Goal: Task Accomplishment & Management: Use online tool/utility

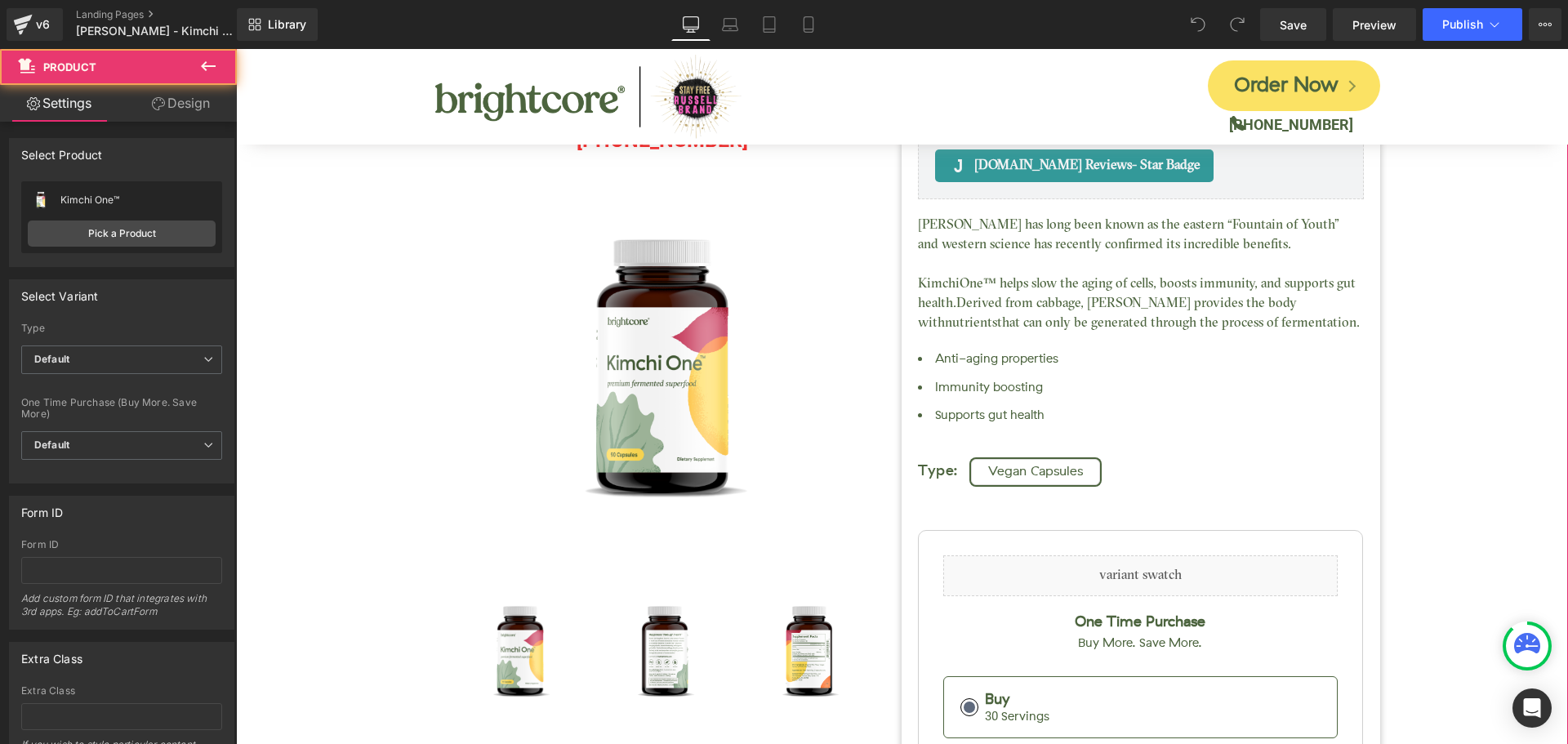
click at [1419, 271] on div "Kimchi One™ (P) Title Judge.me Reviews - Star Badge Judge.me Reviews Liquid (88…" at bounding box center [902, 556] width 1316 height 1187
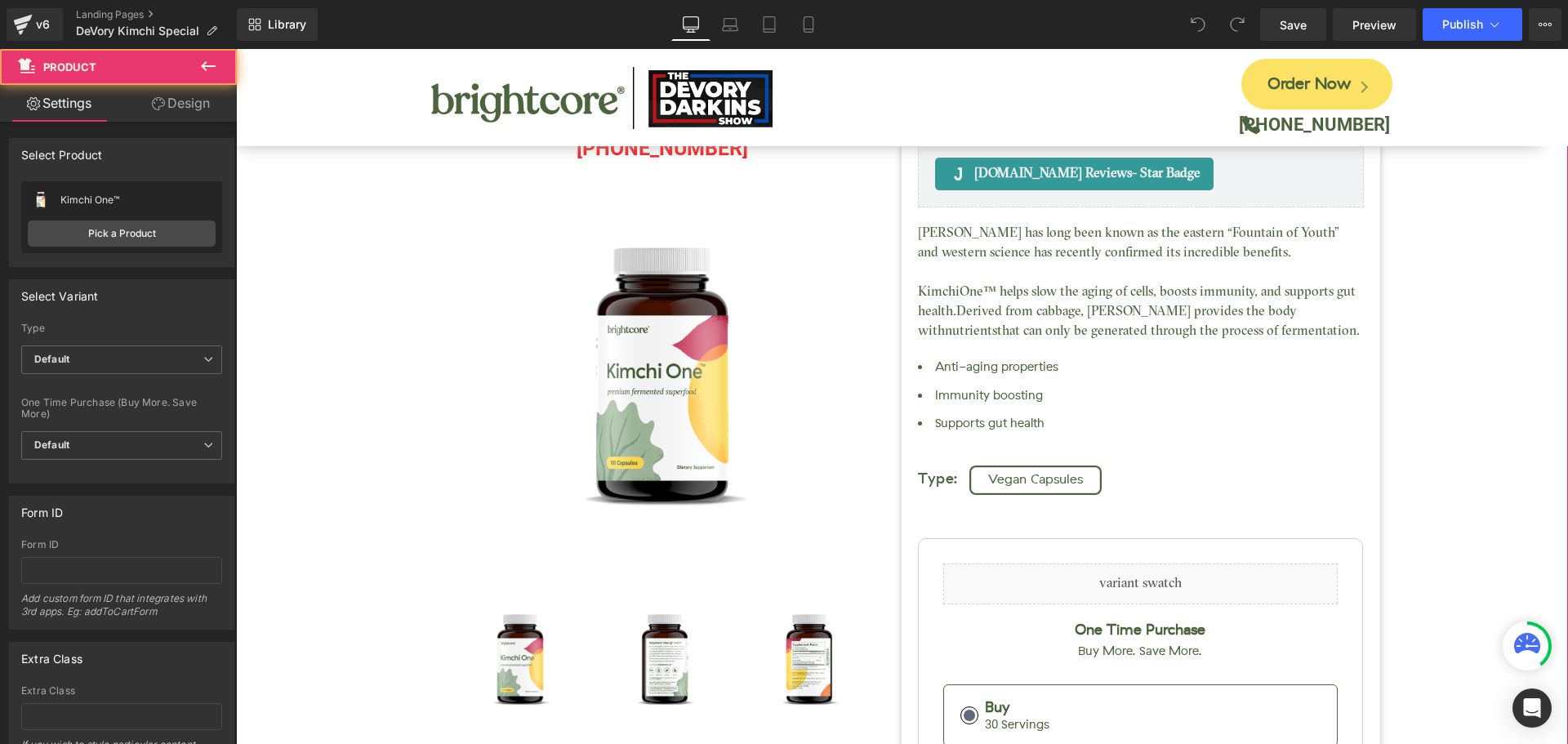
click at [1427, 502] on div "Kimchi One™ (P) Title Judge.me Reviews - Star Badge Judge.me Reviews Liquid (88…" at bounding box center [902, 548] width 1316 height 1220
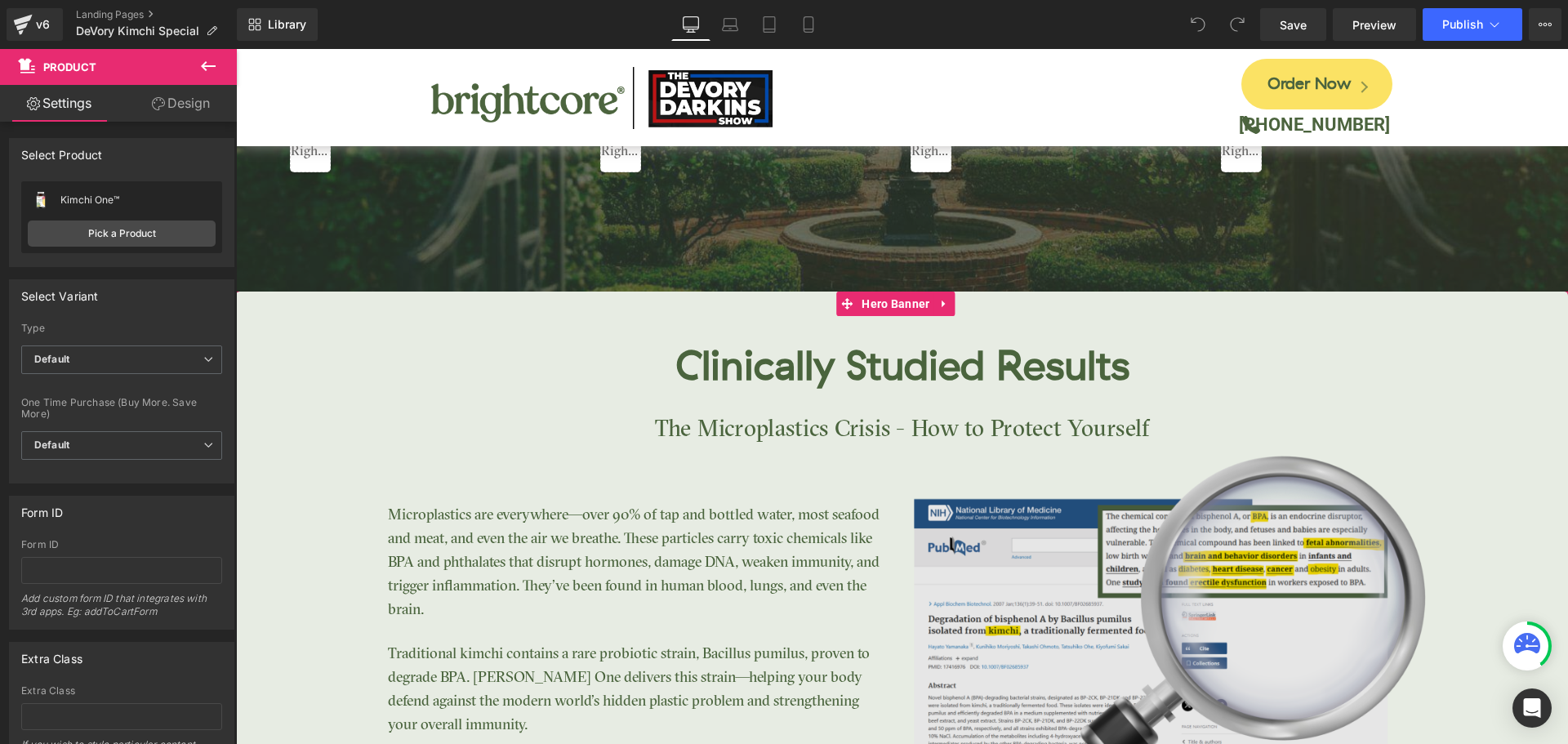
scroll to position [2859, 0]
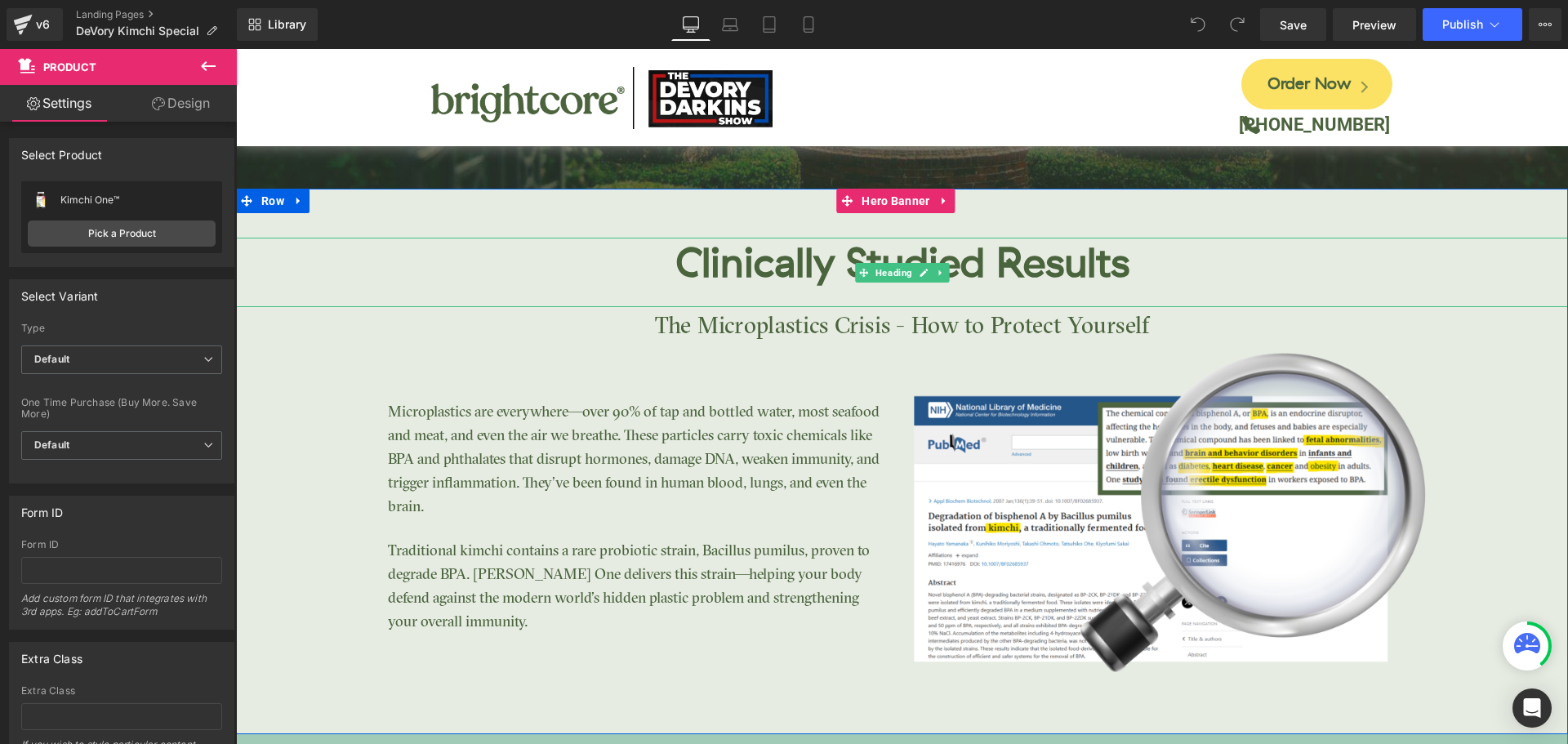
click at [1264, 292] on div "Clinically Studied Results" at bounding box center [902, 273] width 1333 height 70
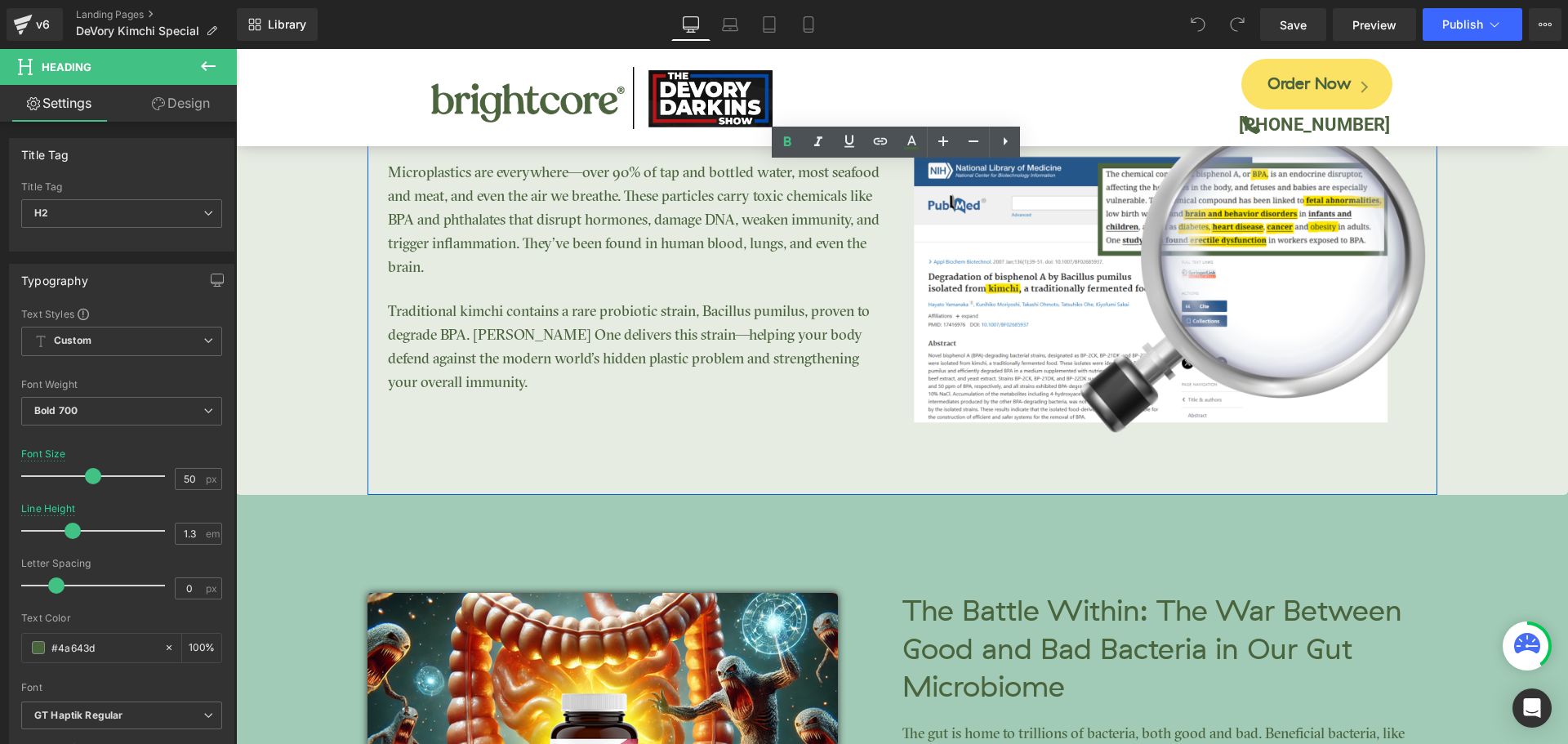
scroll to position [3103, 0]
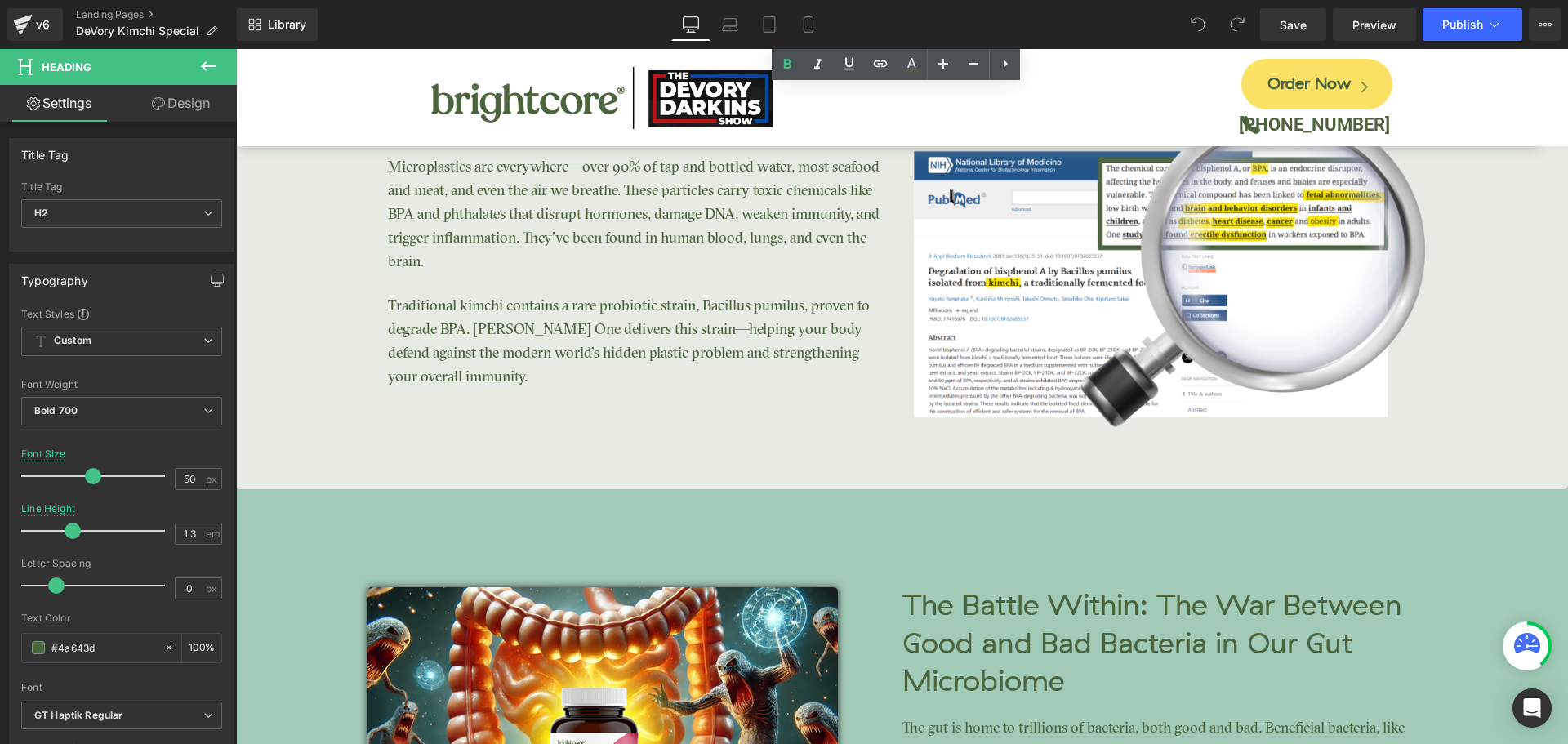
click at [1468, 550] on span "Clinically Studied Results Heading The Microplastics Crisis - How to Protect Yo…" at bounding box center [902, 456] width 1333 height 1024
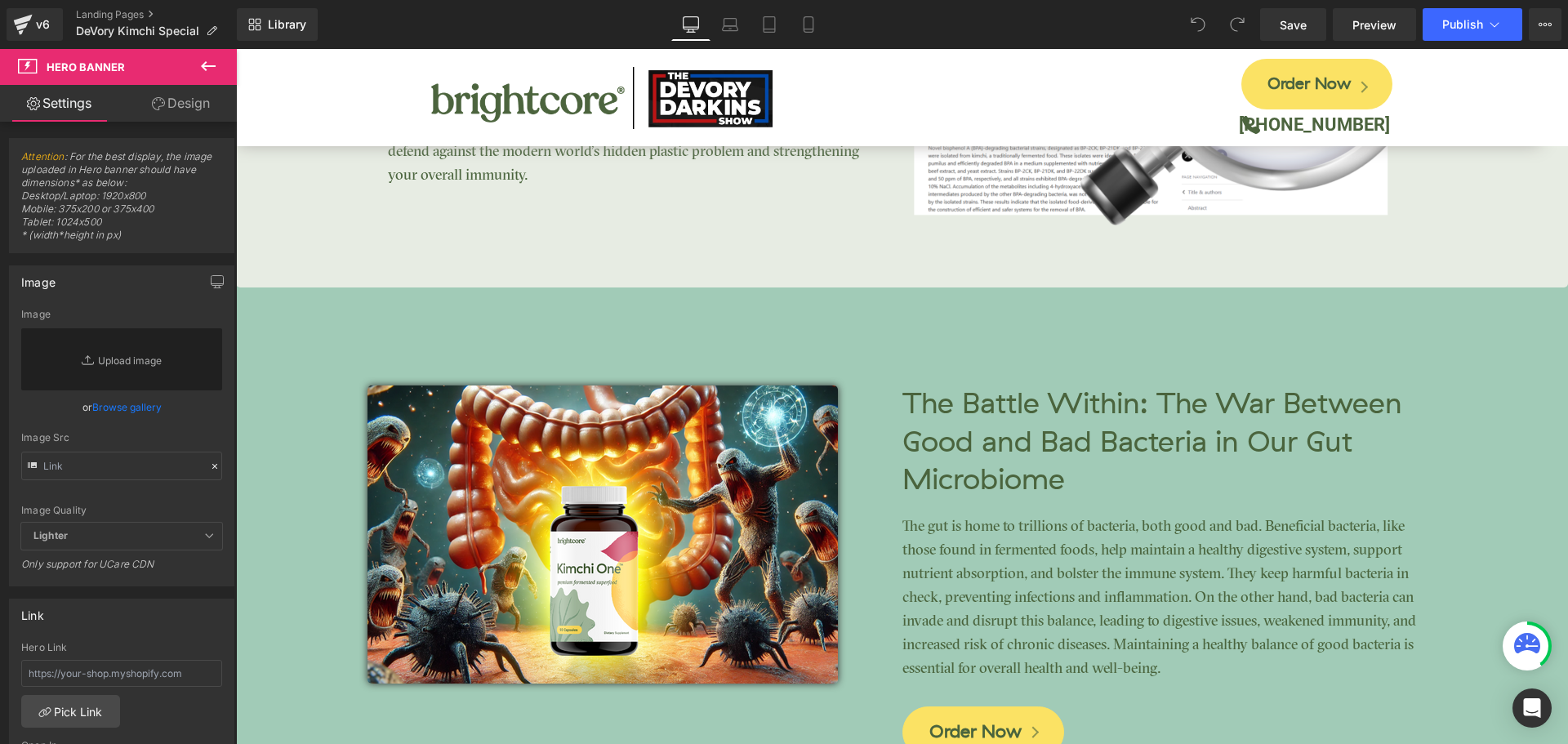
scroll to position [3186, 0]
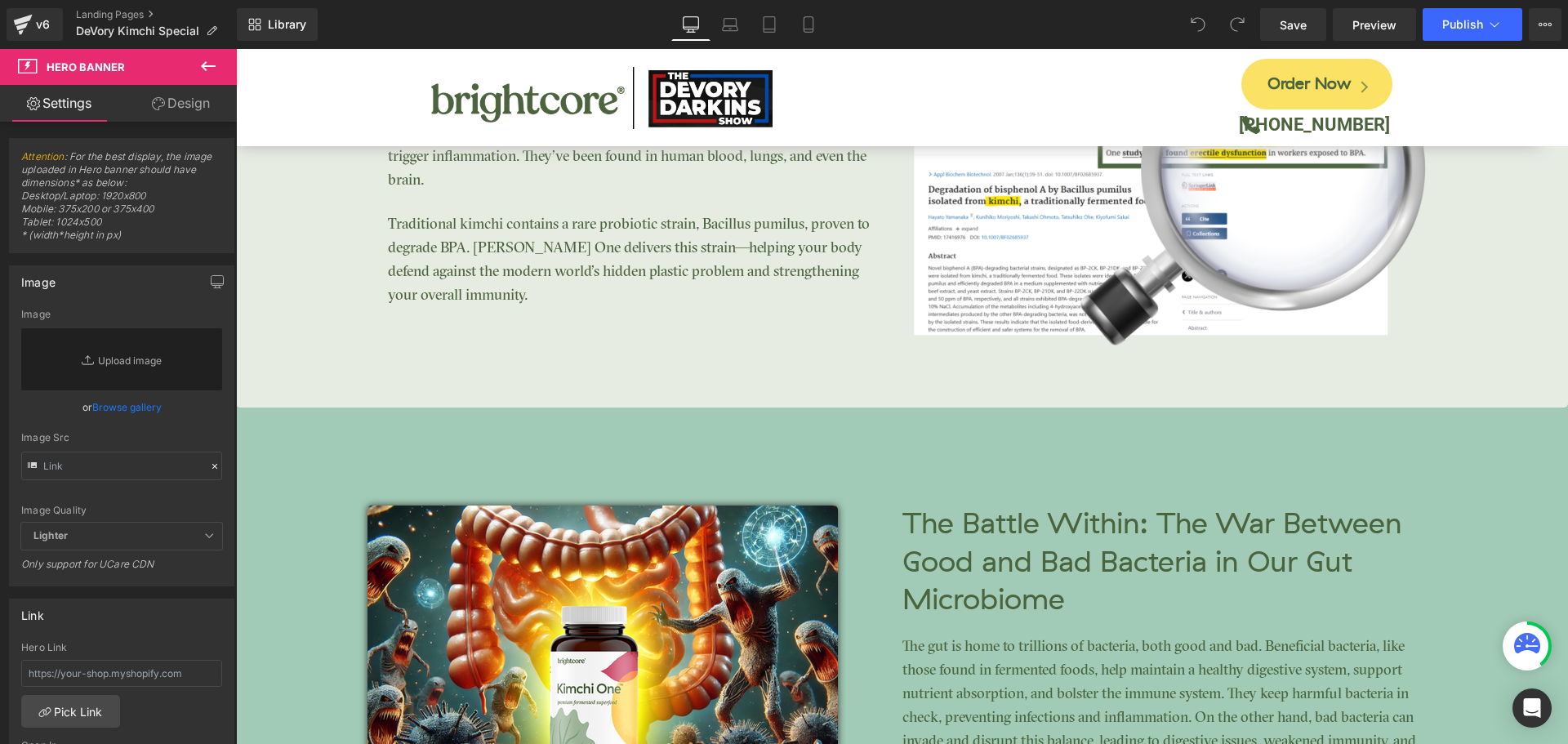
click at [290, 448] on span "Clinically Studied Results Heading The Microplastics Crisis - How to Protect Yo…" at bounding box center [902, 374] width 1333 height 1024
click at [1483, 461] on span "Clinically Studied Results Heading The Microplastics Crisis - How to Protect Yo…" at bounding box center [902, 374] width 1333 height 1024
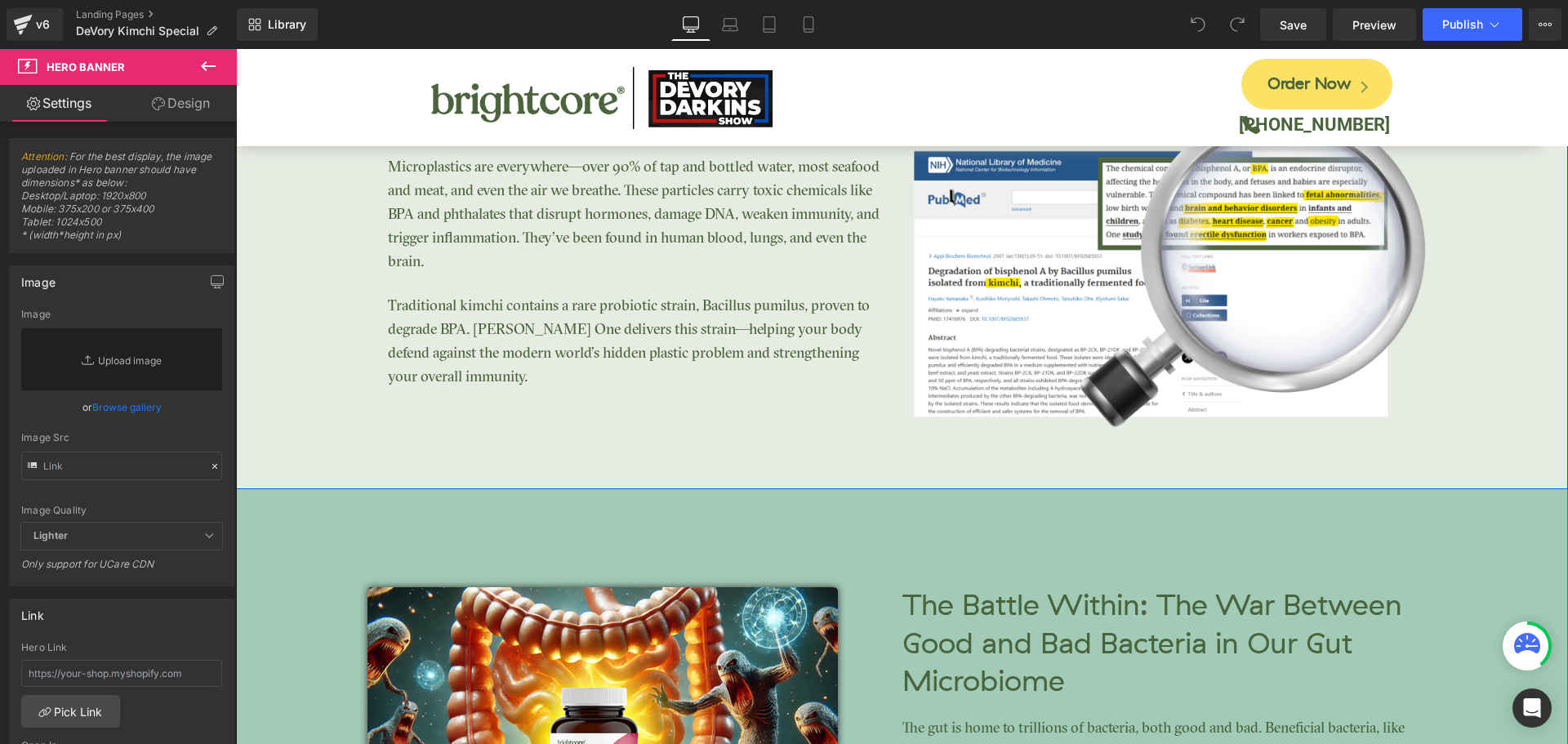
scroll to position [3349, 0]
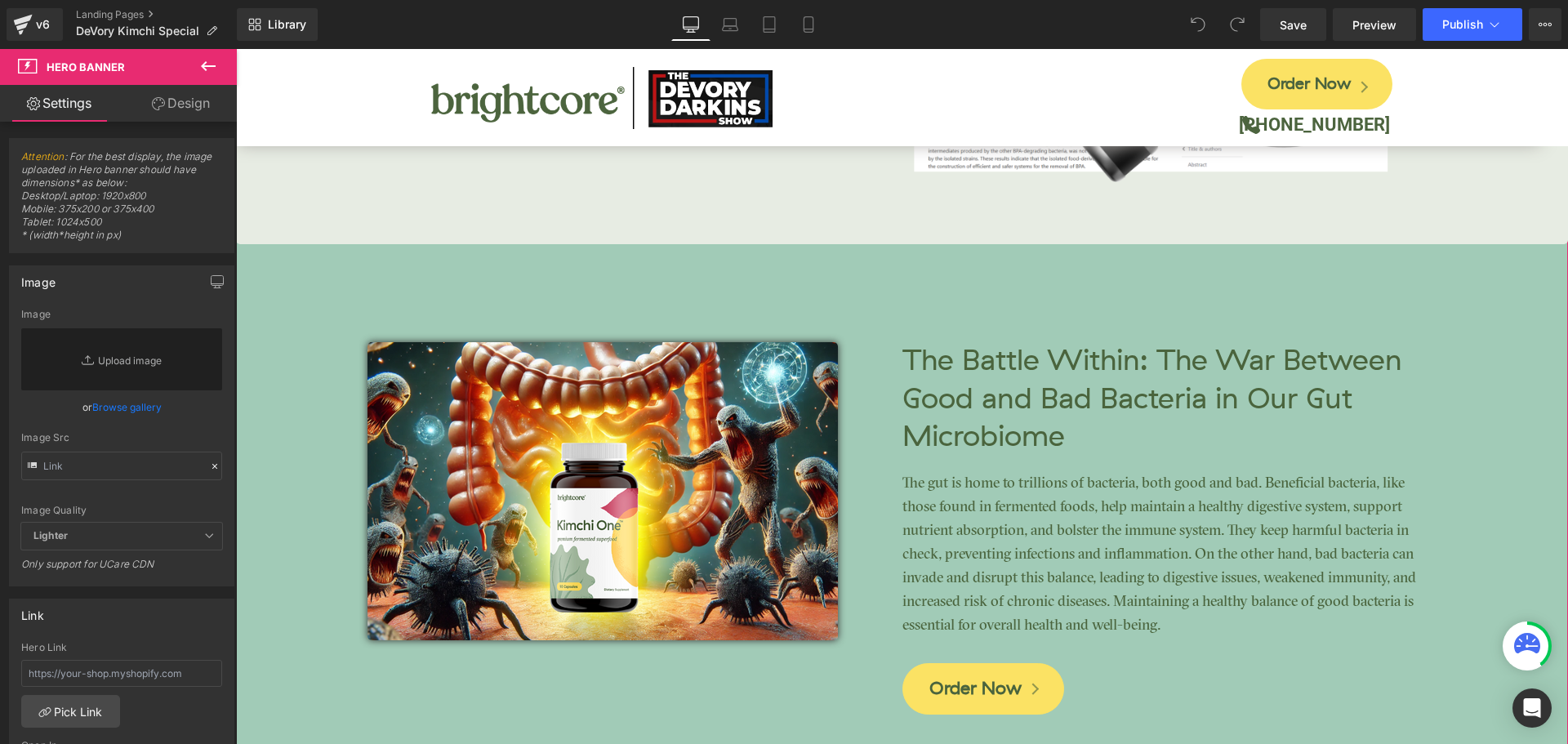
click at [306, 288] on span "Clinically Studied Results Heading The Microplastics Crisis - How to Protect Yo…" at bounding box center [902, 211] width 1333 height 1024
click at [262, 268] on span "Clinically Studied Results Heading The Microplastics Crisis - How to Protect Yo…" at bounding box center [902, 211] width 1333 height 1024
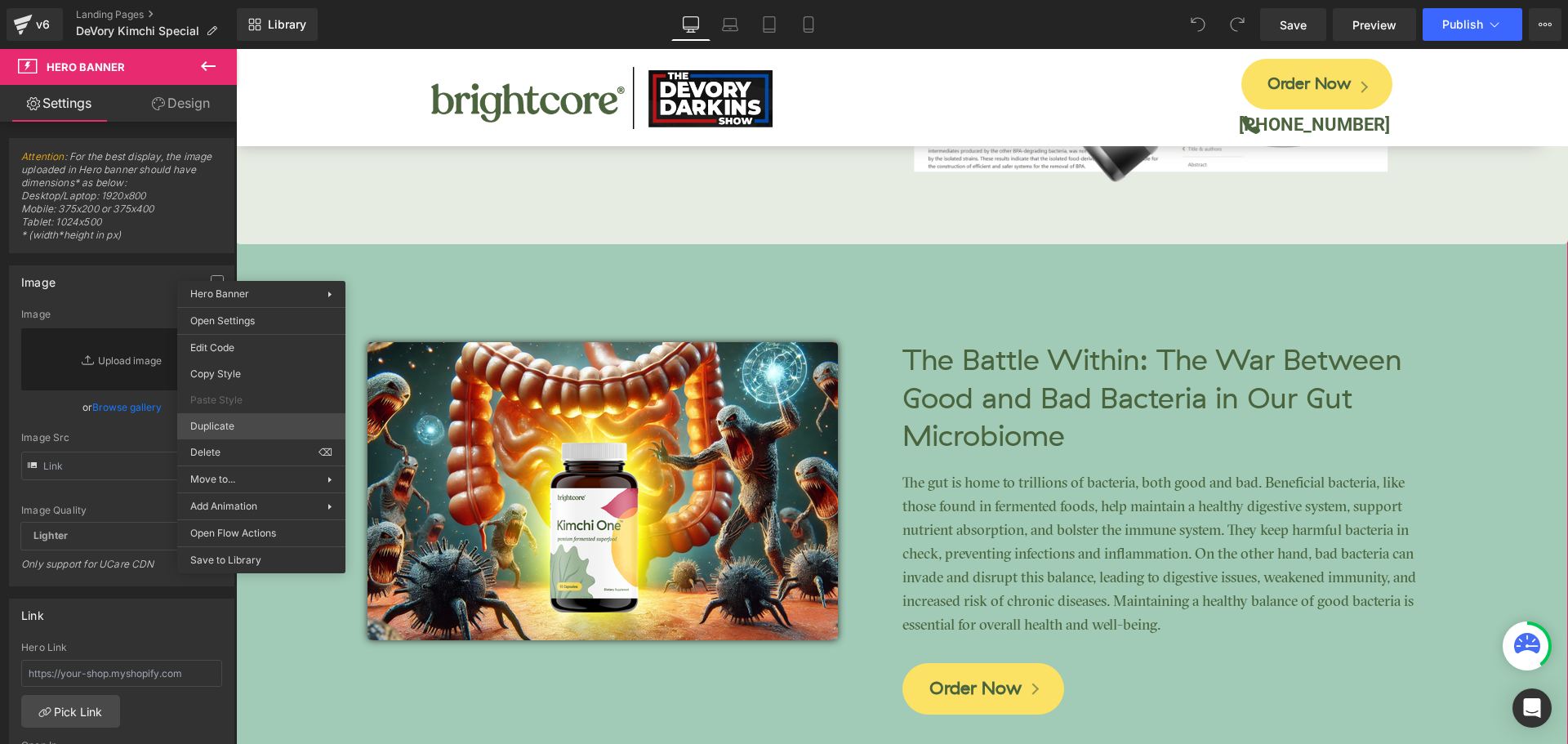
click at [222, 422] on div "You are previewing how the will restyle your page. You can not edit Elements in…" at bounding box center [784, 386] width 1568 height 772
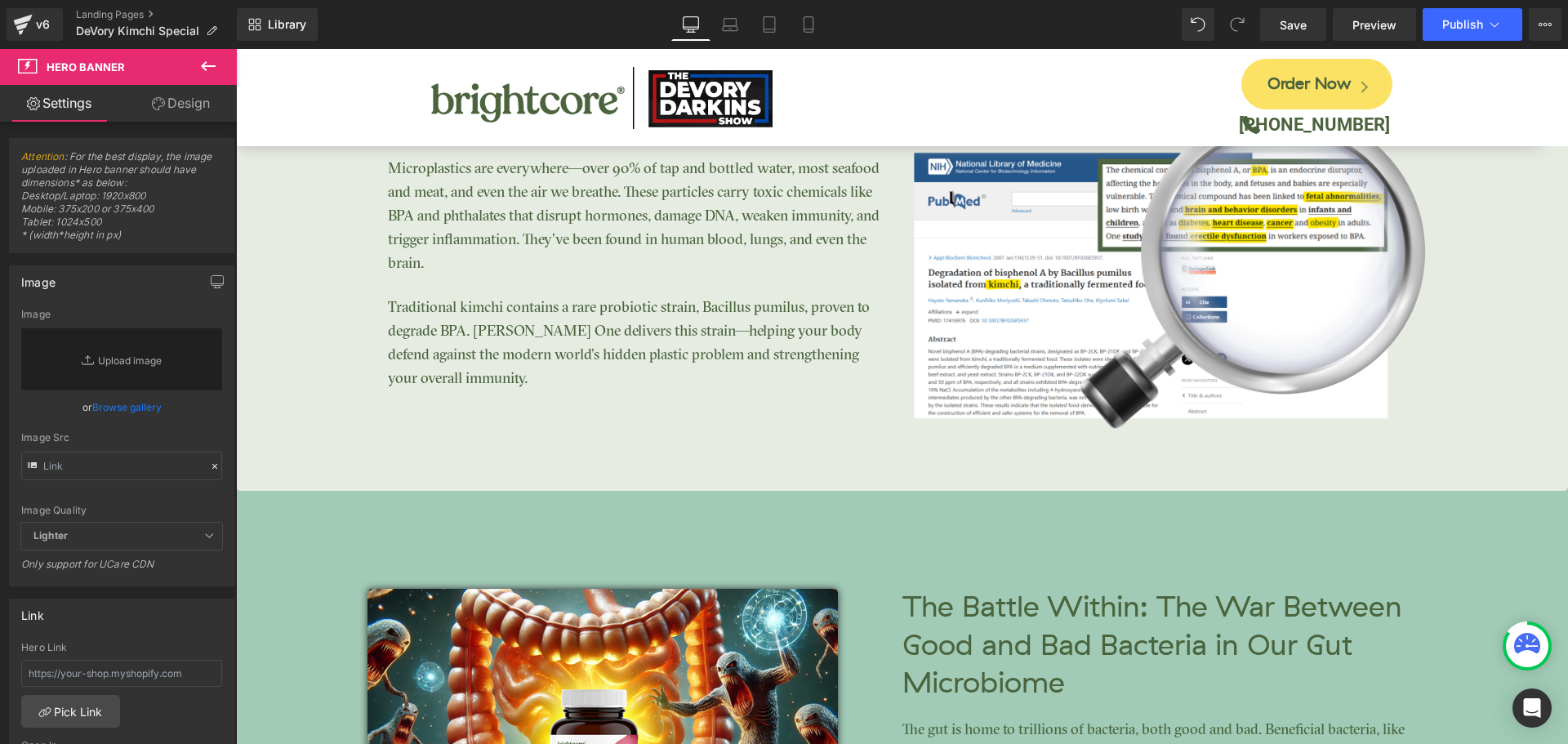
scroll to position [2883, 0]
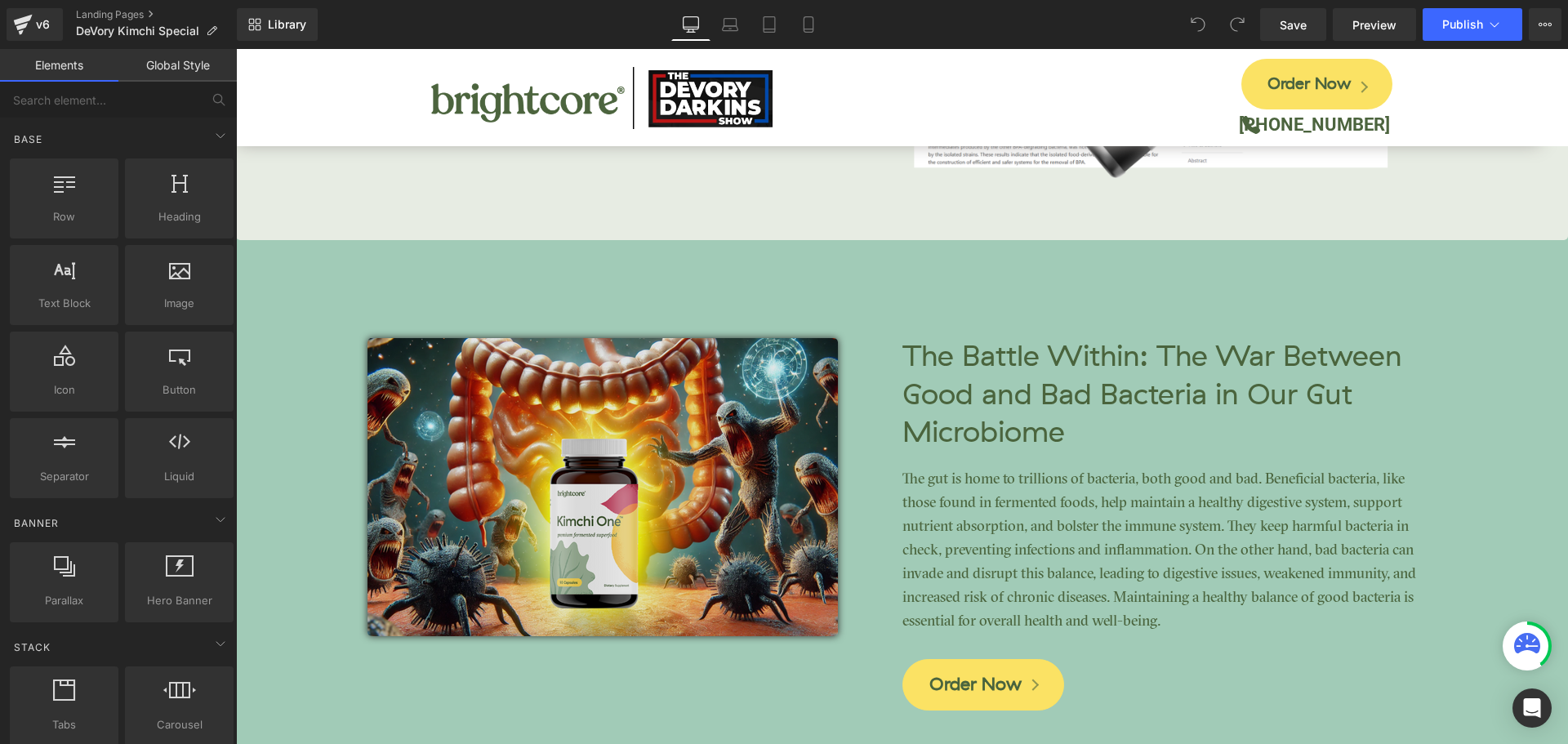
scroll to position [3430, 0]
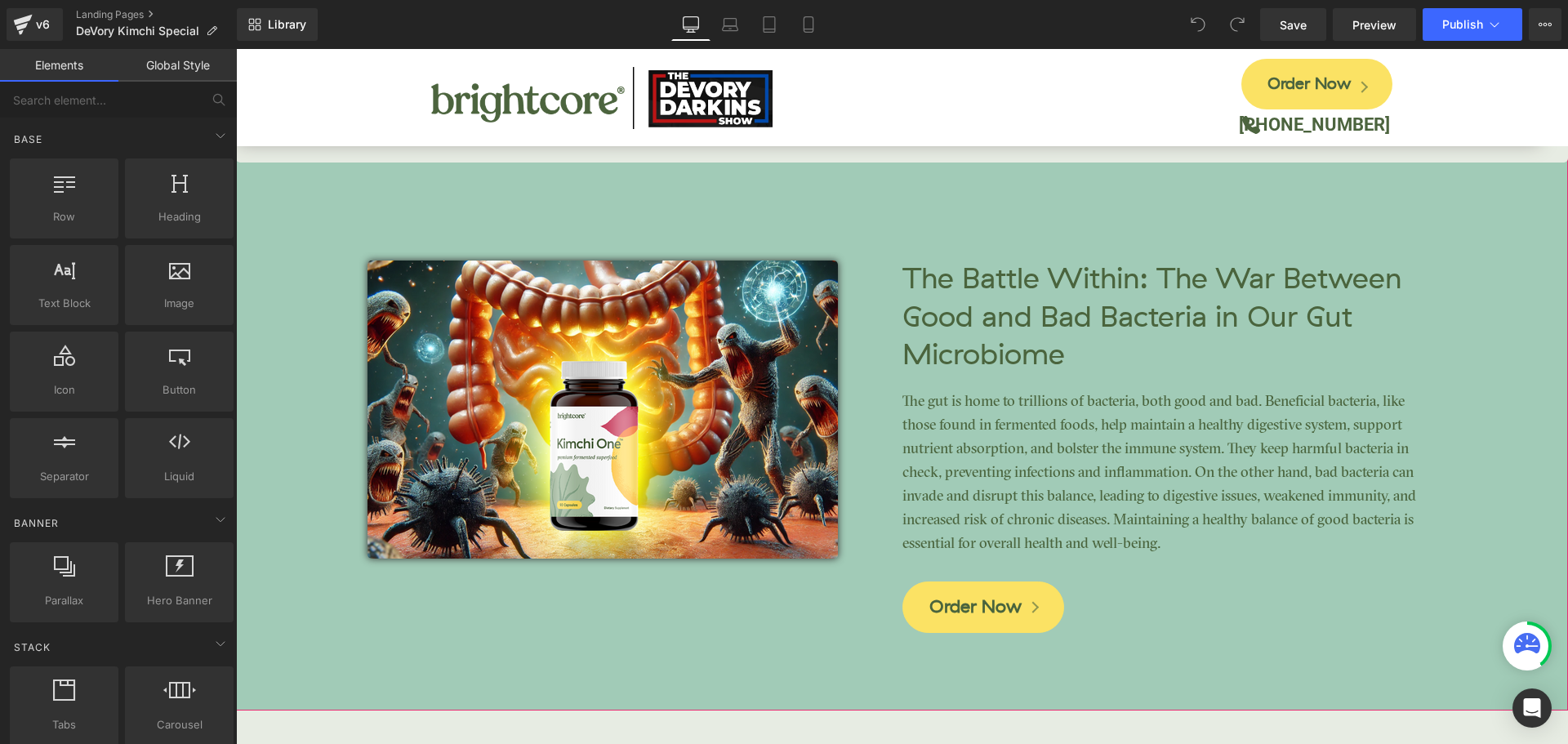
click at [280, 188] on span "Clinically Studied Results Heading The Microplastics Crisis - How to Protect Yo…" at bounding box center [902, 129] width 1333 height 1024
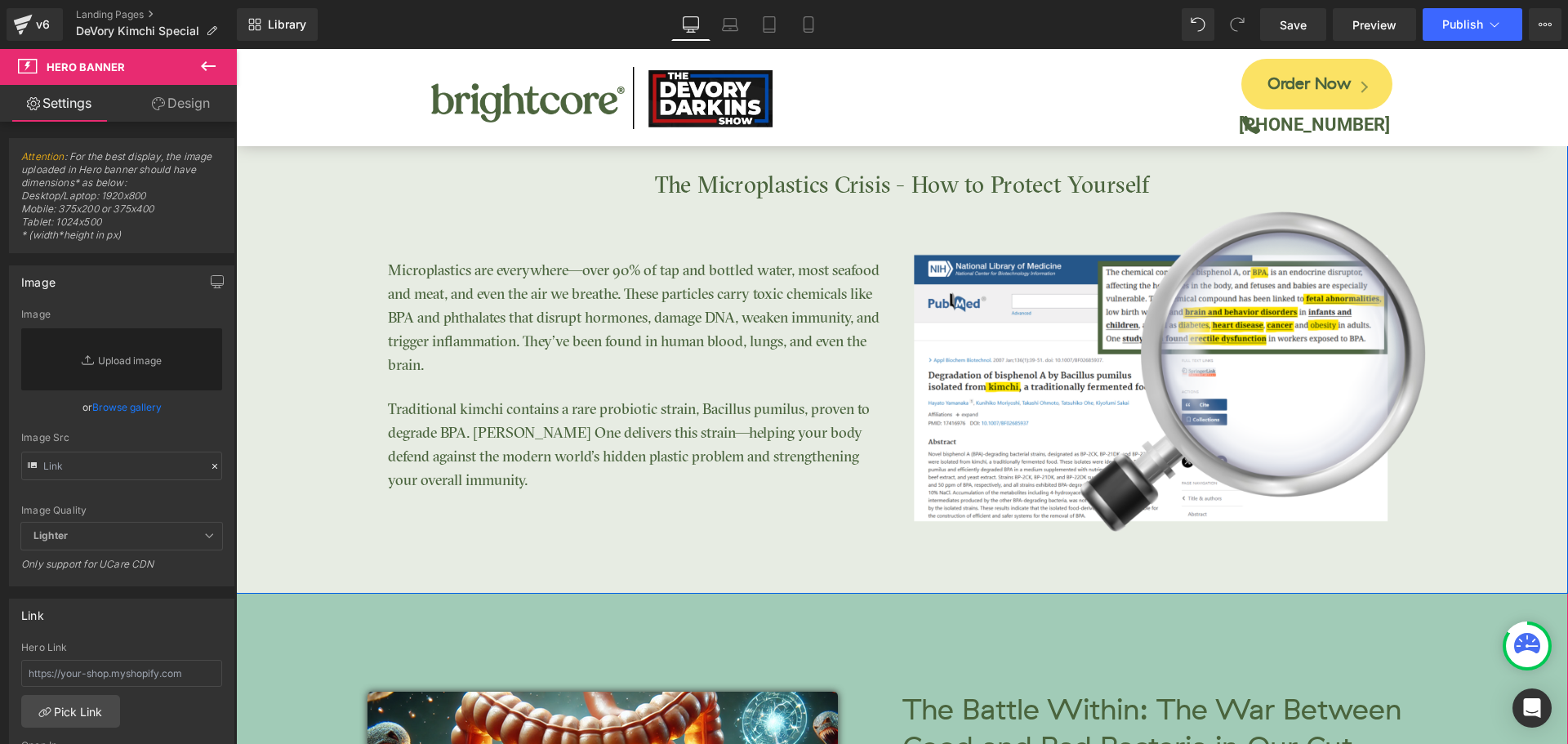
scroll to position [4190, 0]
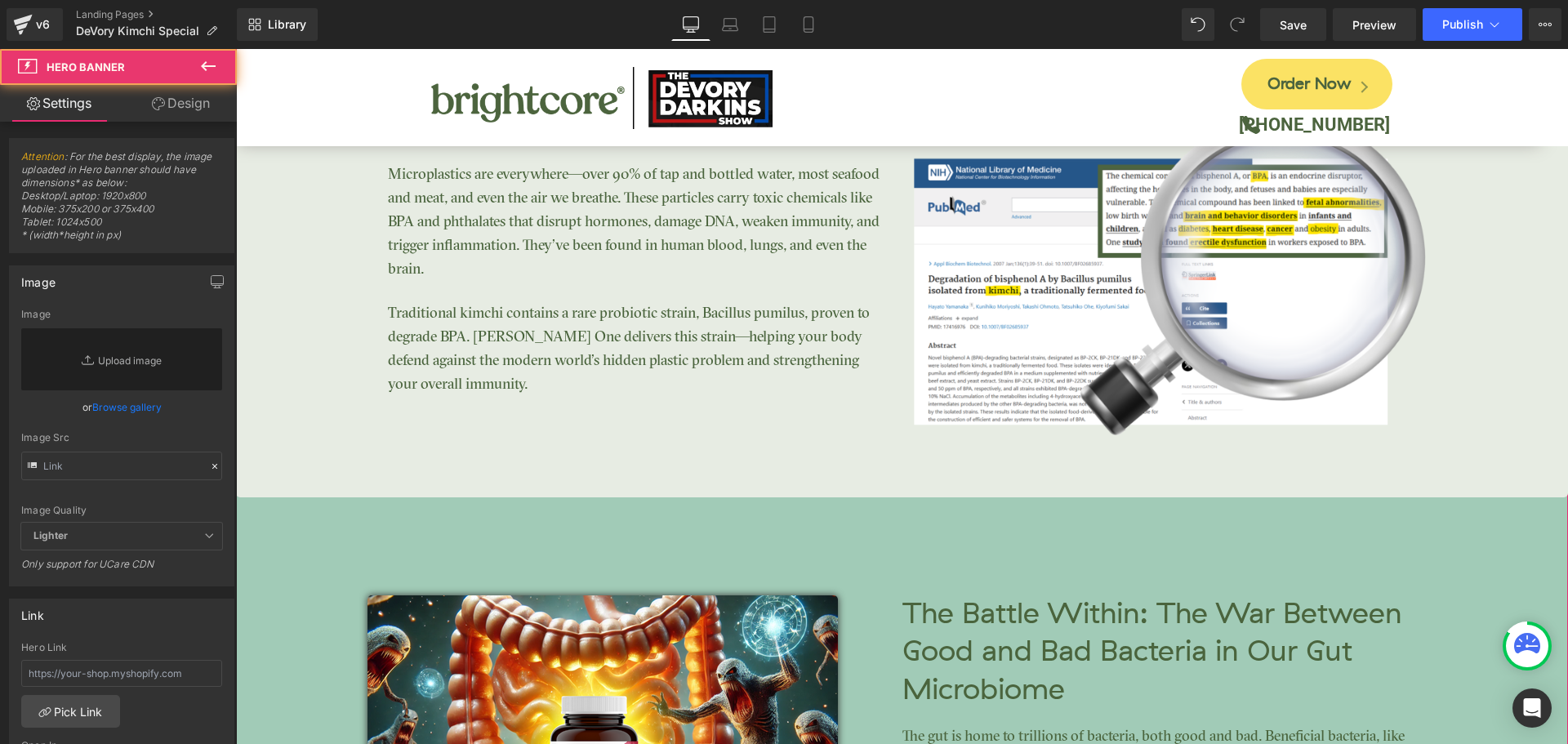
click at [328, 522] on span "Clinically Studied Results Heading The Microplastics Crisis - How to Protect Yo…" at bounding box center [902, 464] width 1333 height 1024
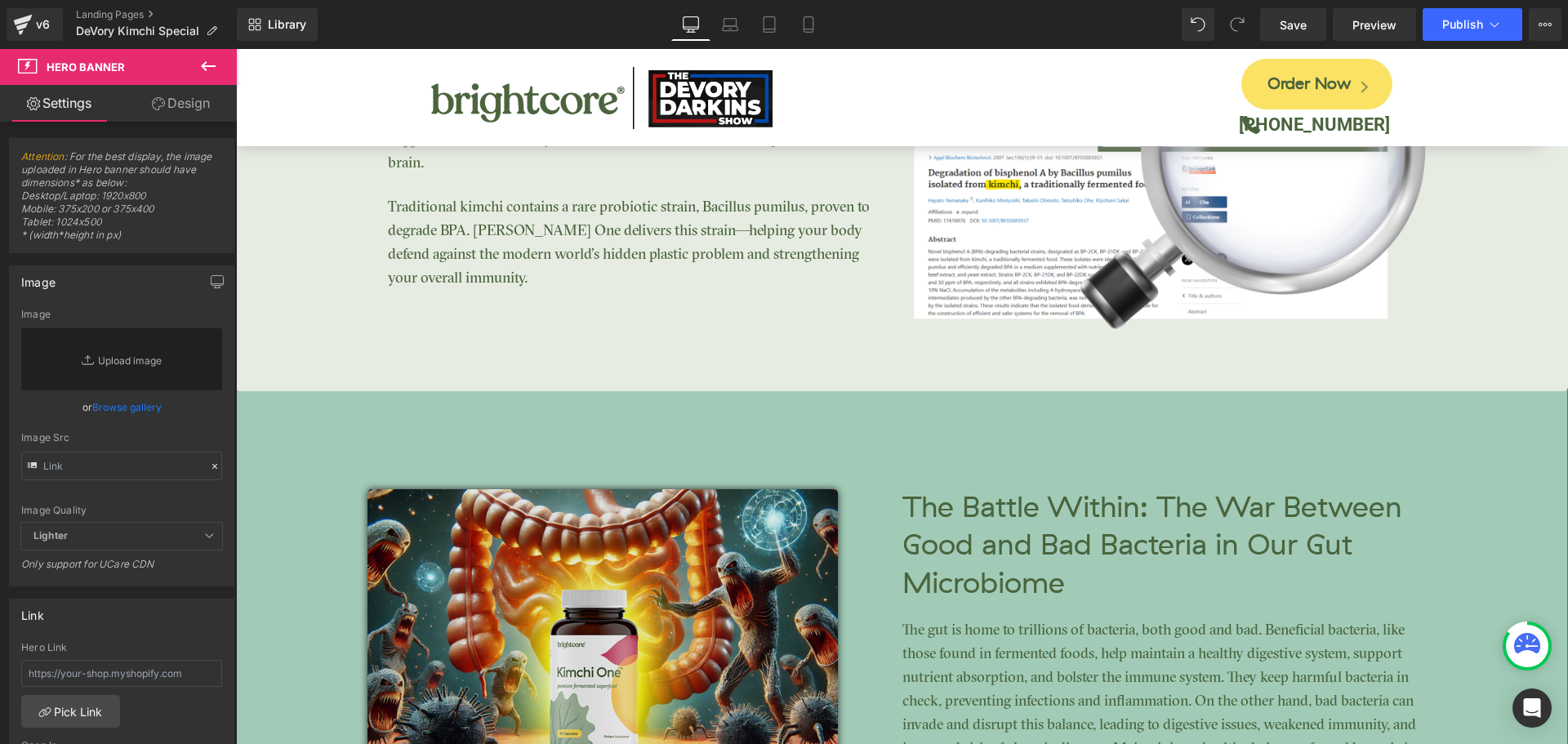
scroll to position [4434, 0]
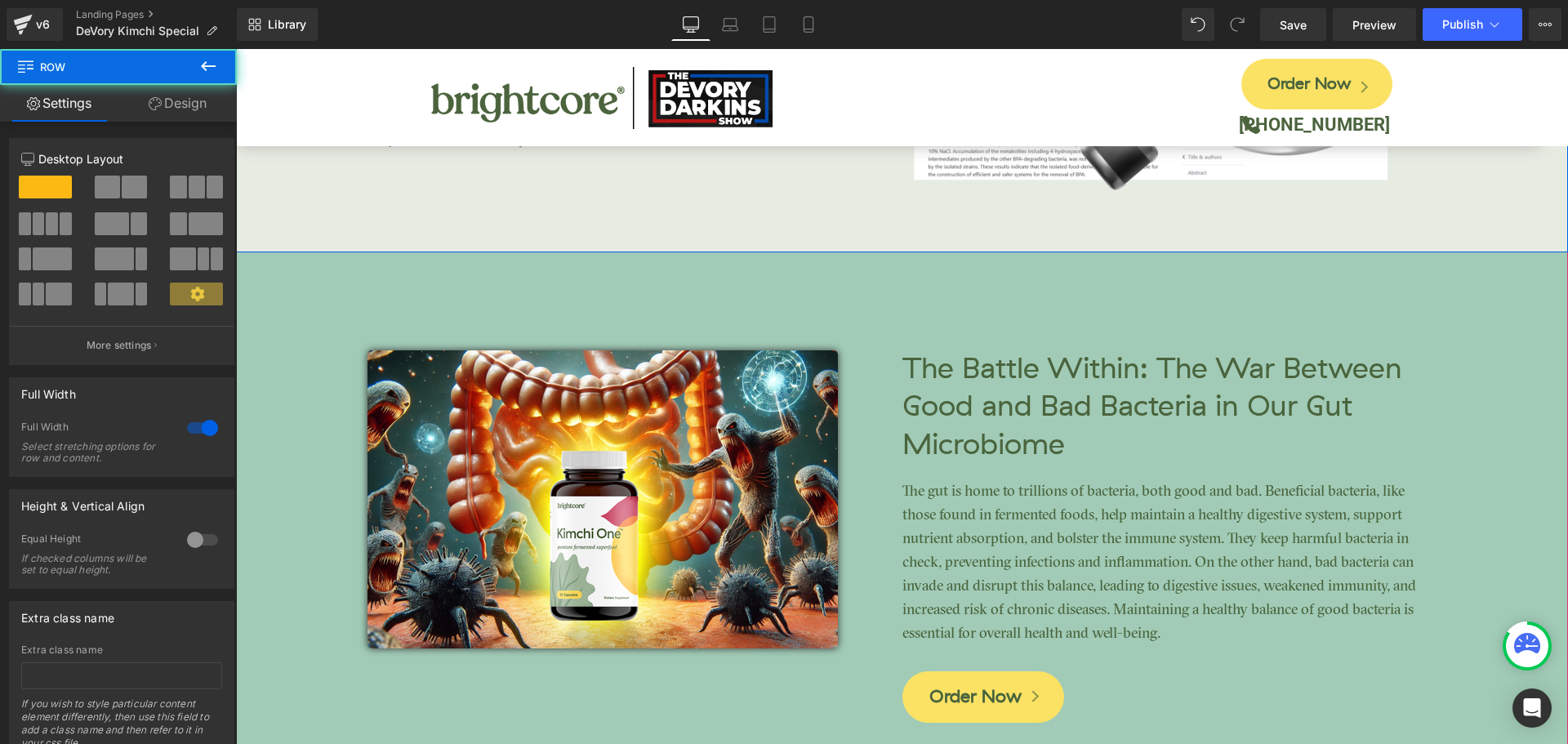
click at [299, 236] on div "Clinically Studied Results Heading The Microplastics Crisis - How to Protect Yo…" at bounding box center [902, 3] width 1333 height 497
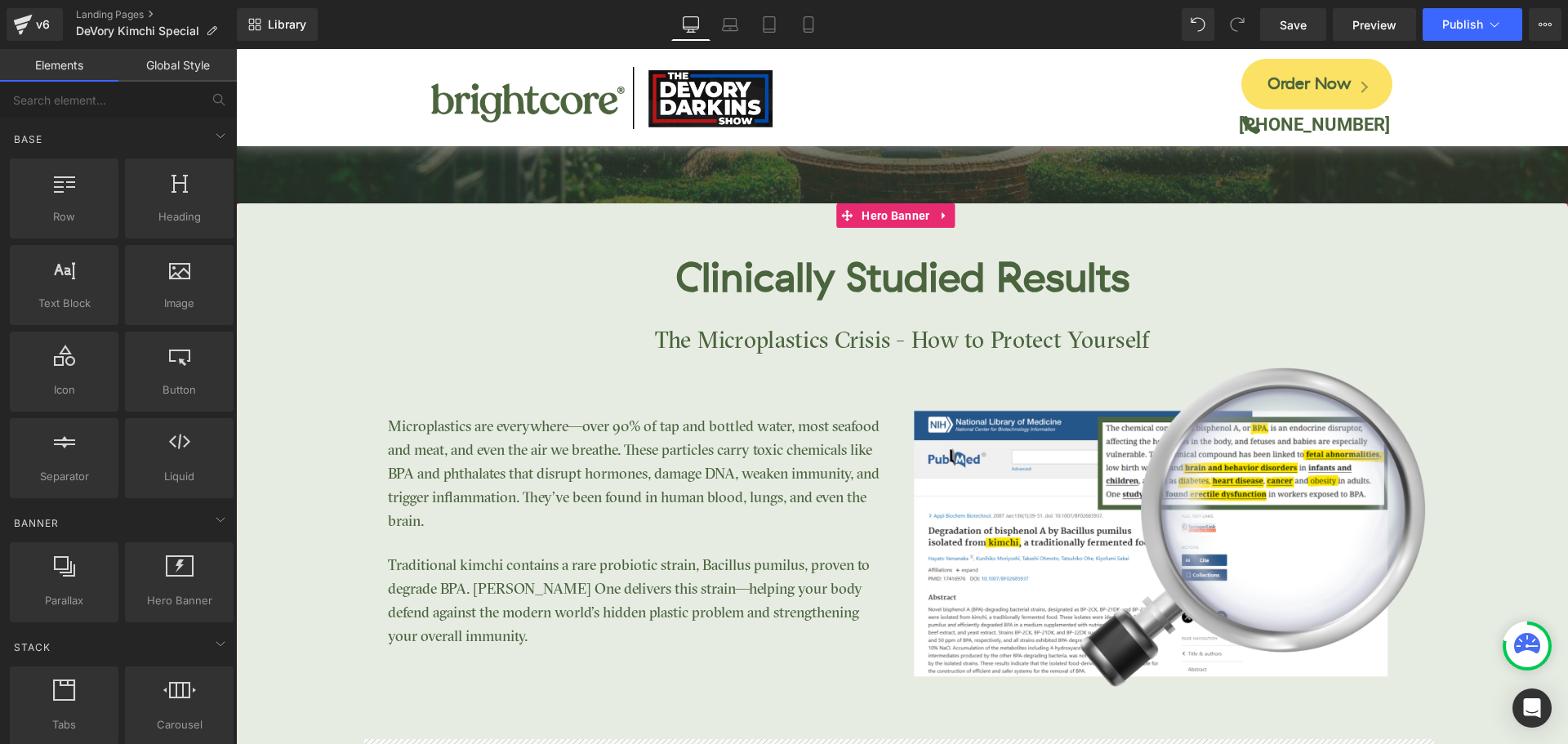
scroll to position [2720, 0]
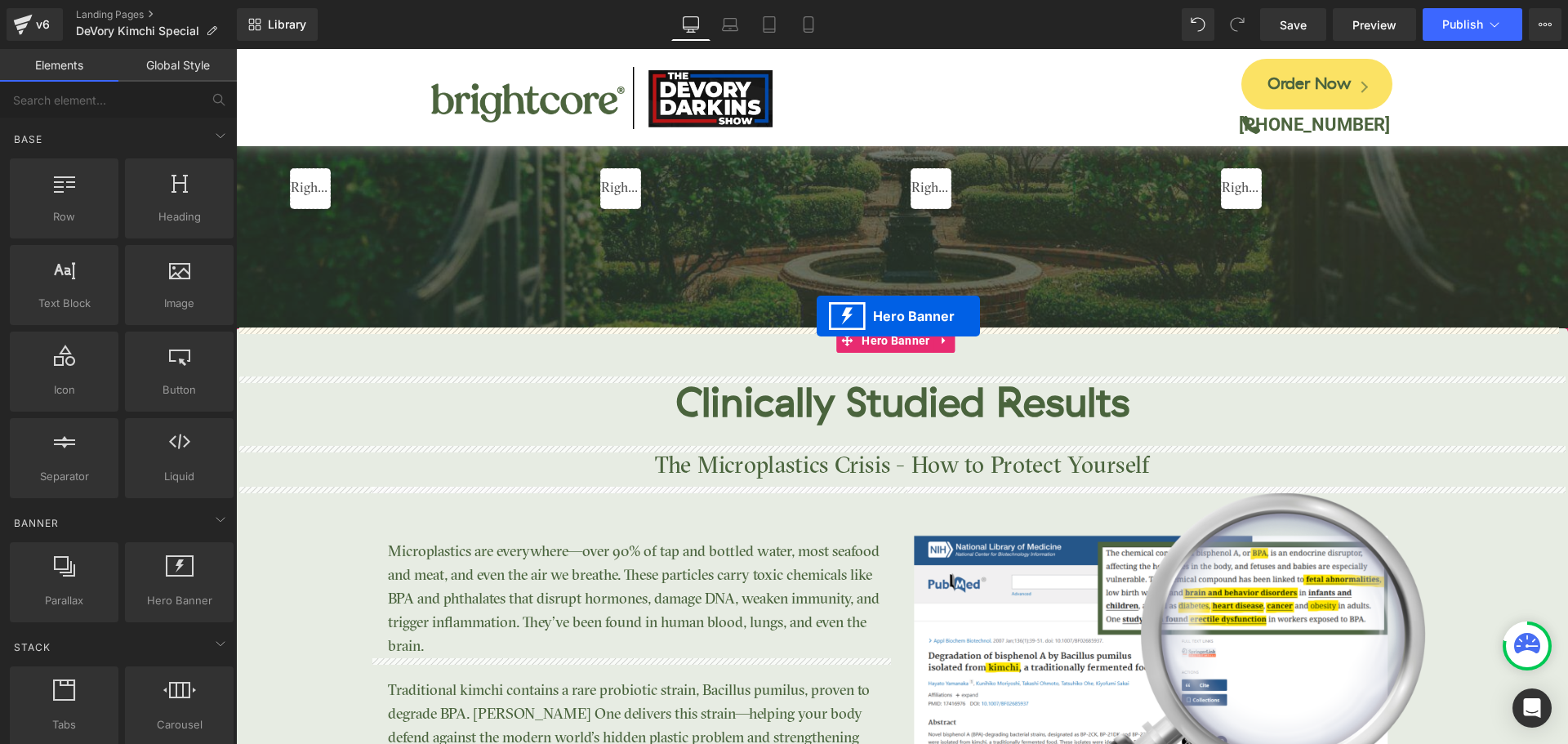
drag, startPoint x: 846, startPoint y: 537, endPoint x: 817, endPoint y: 316, distance: 222.9
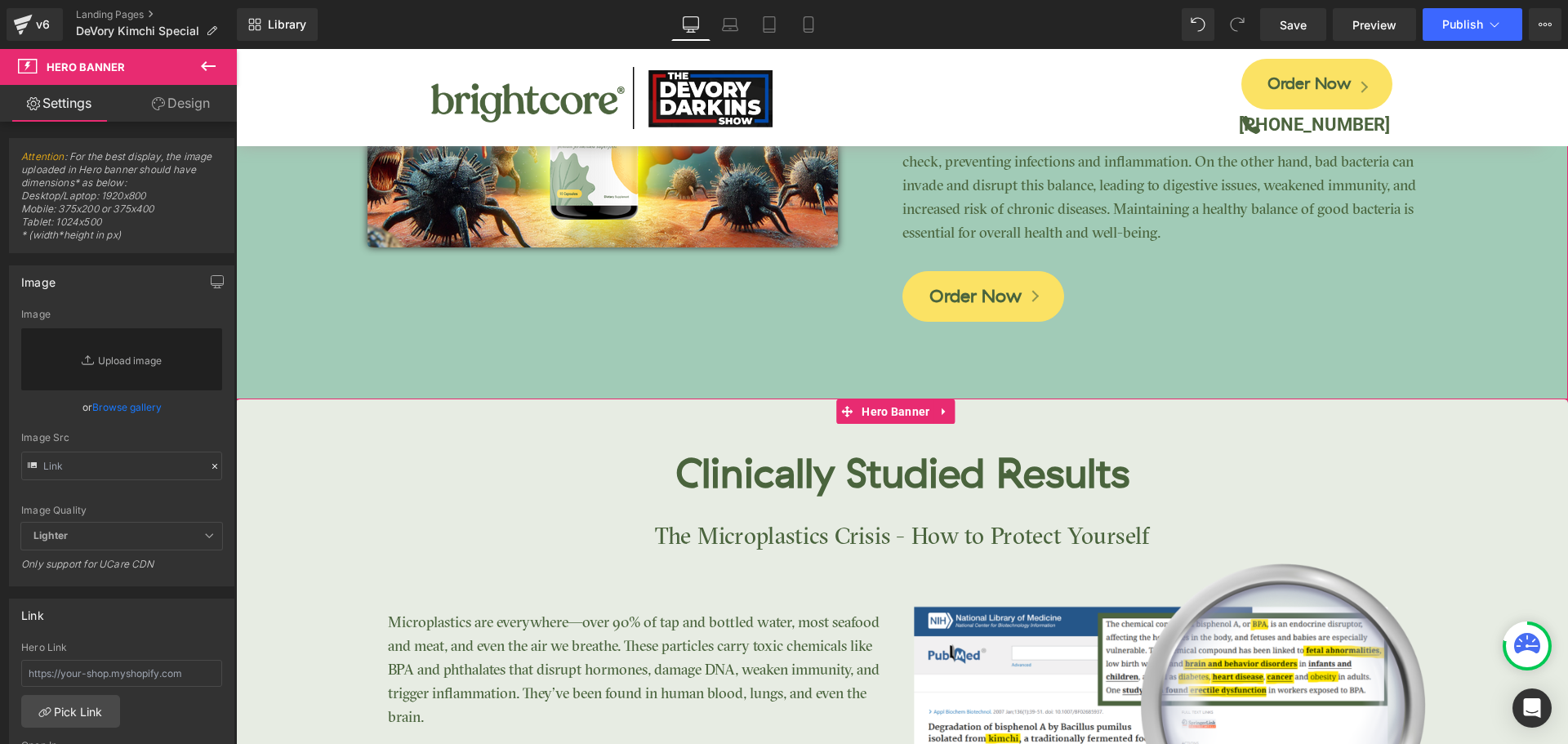
scroll to position [3046, 0]
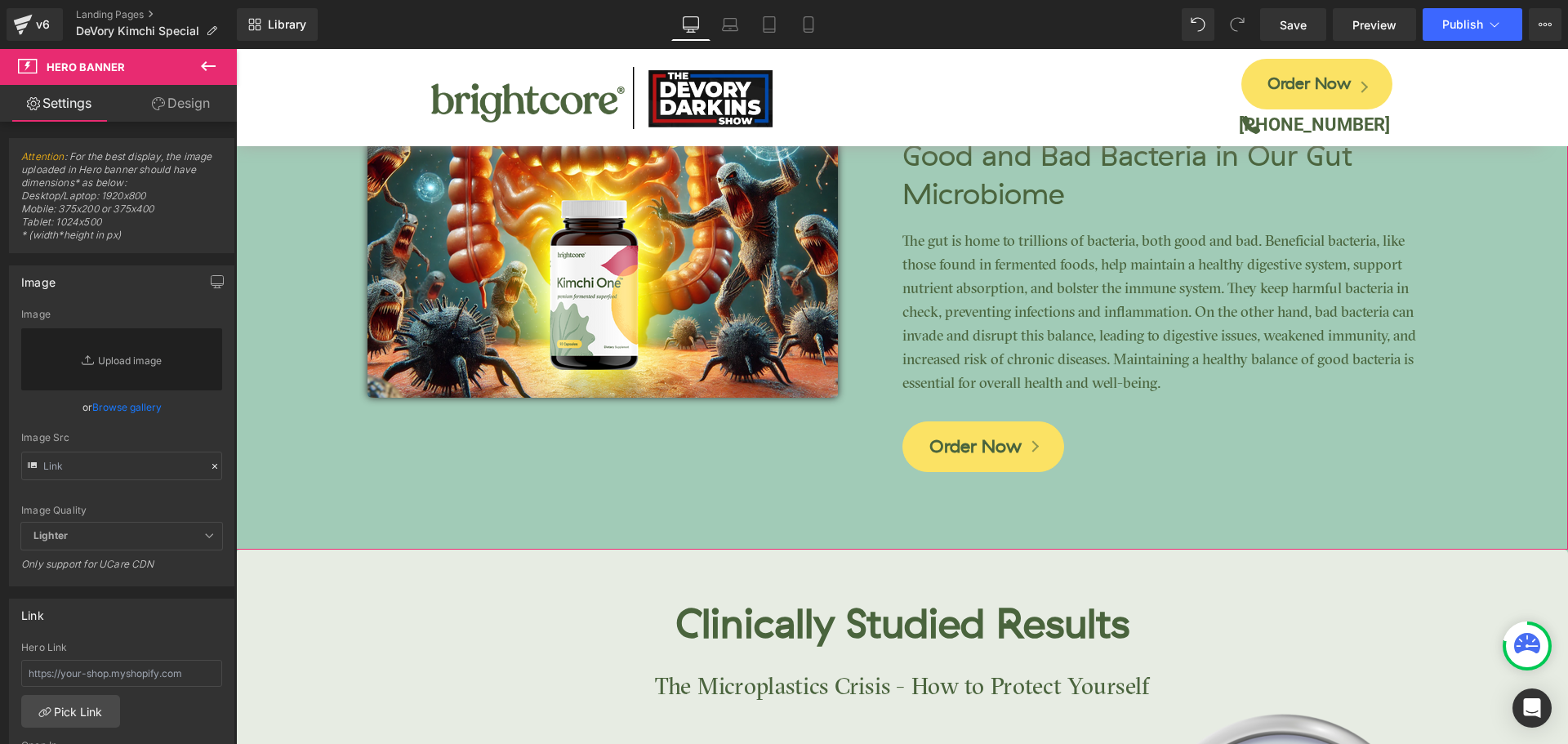
click at [1537, 364] on span "Image The Battle Within: The War Between Good and Bad Bacteria in Our Gut Micro…" at bounding box center [902, 241] width 1333 height 479
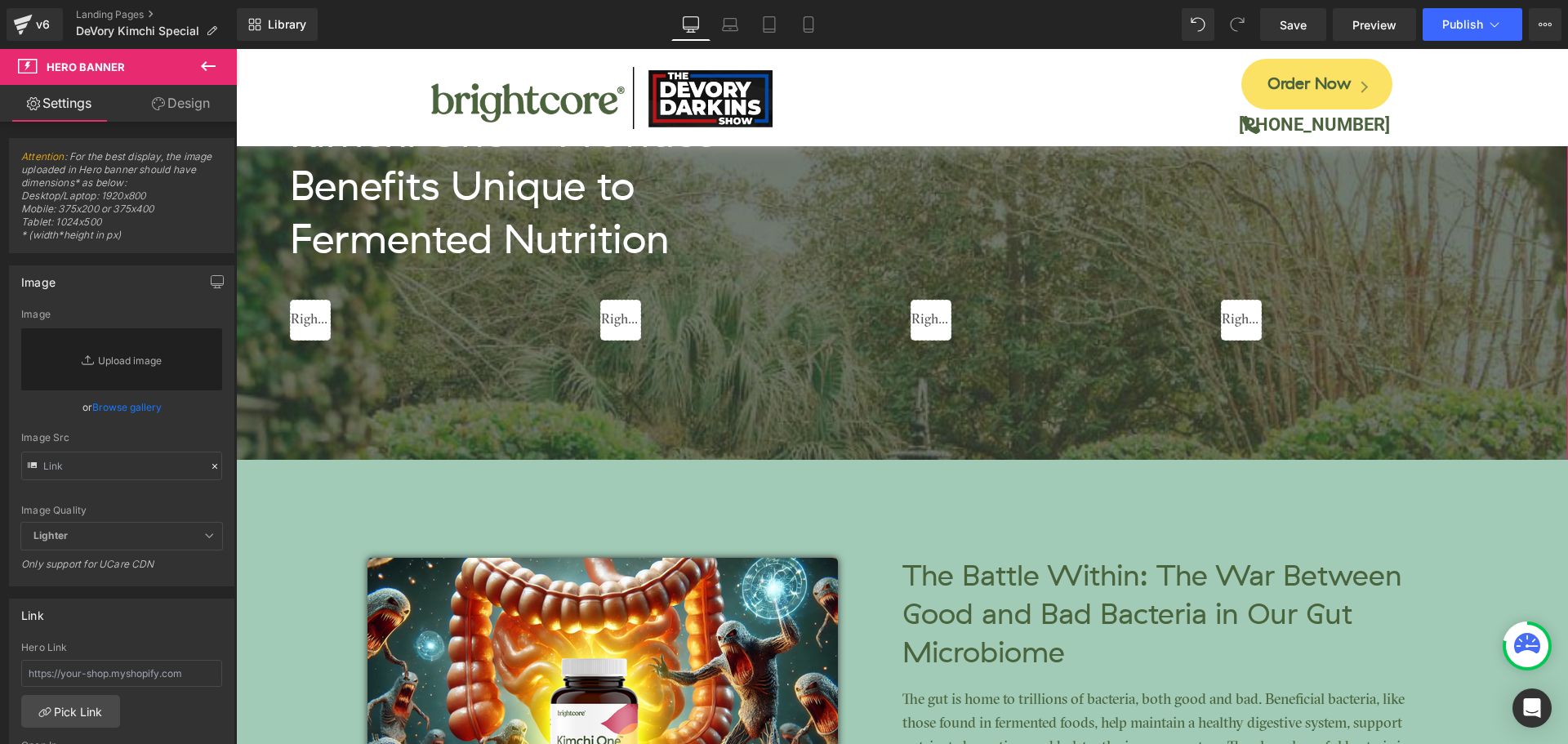
scroll to position [2883, 0]
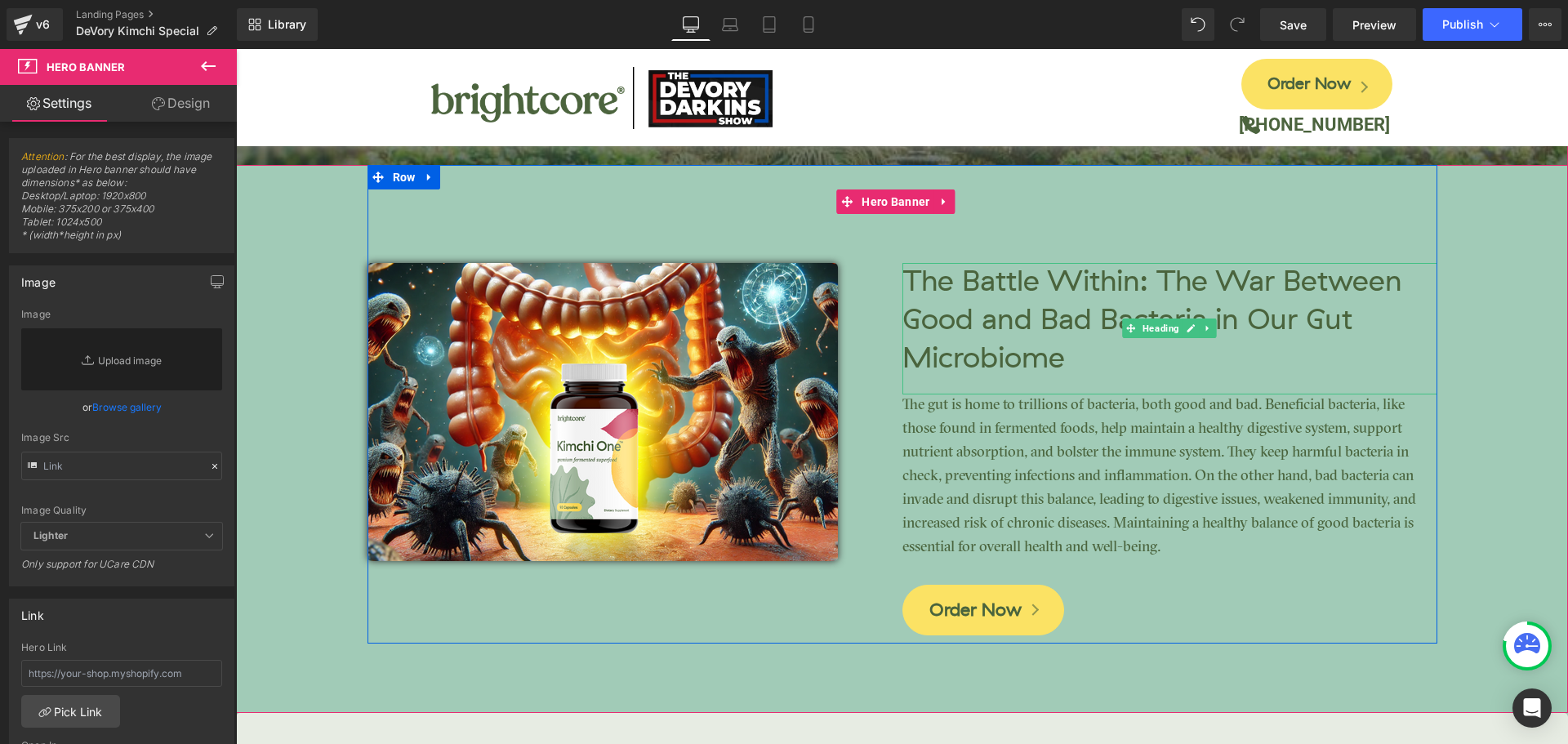
click at [1058, 329] on h3 "The Battle Within: The War Between Good and Bad Bacteria in Our Gut Microbiome" at bounding box center [1170, 320] width 535 height 115
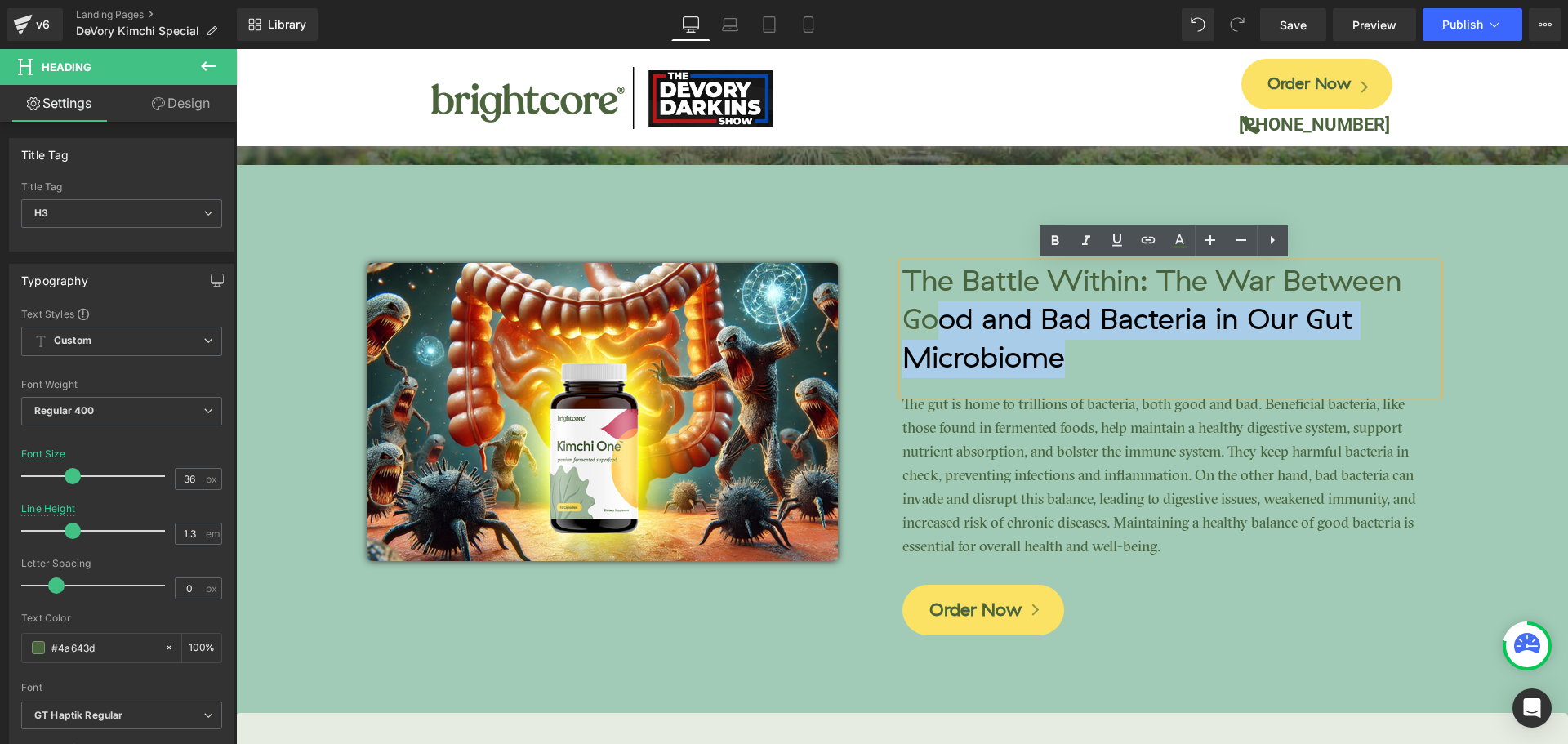
drag, startPoint x: 1063, startPoint y: 359, endPoint x: 937, endPoint y: 312, distance: 134.5
click at [937, 312] on h3 "The Battle Within: The War Between Good and Bad Bacteria in Our Gut Microbiome" at bounding box center [1170, 320] width 535 height 115
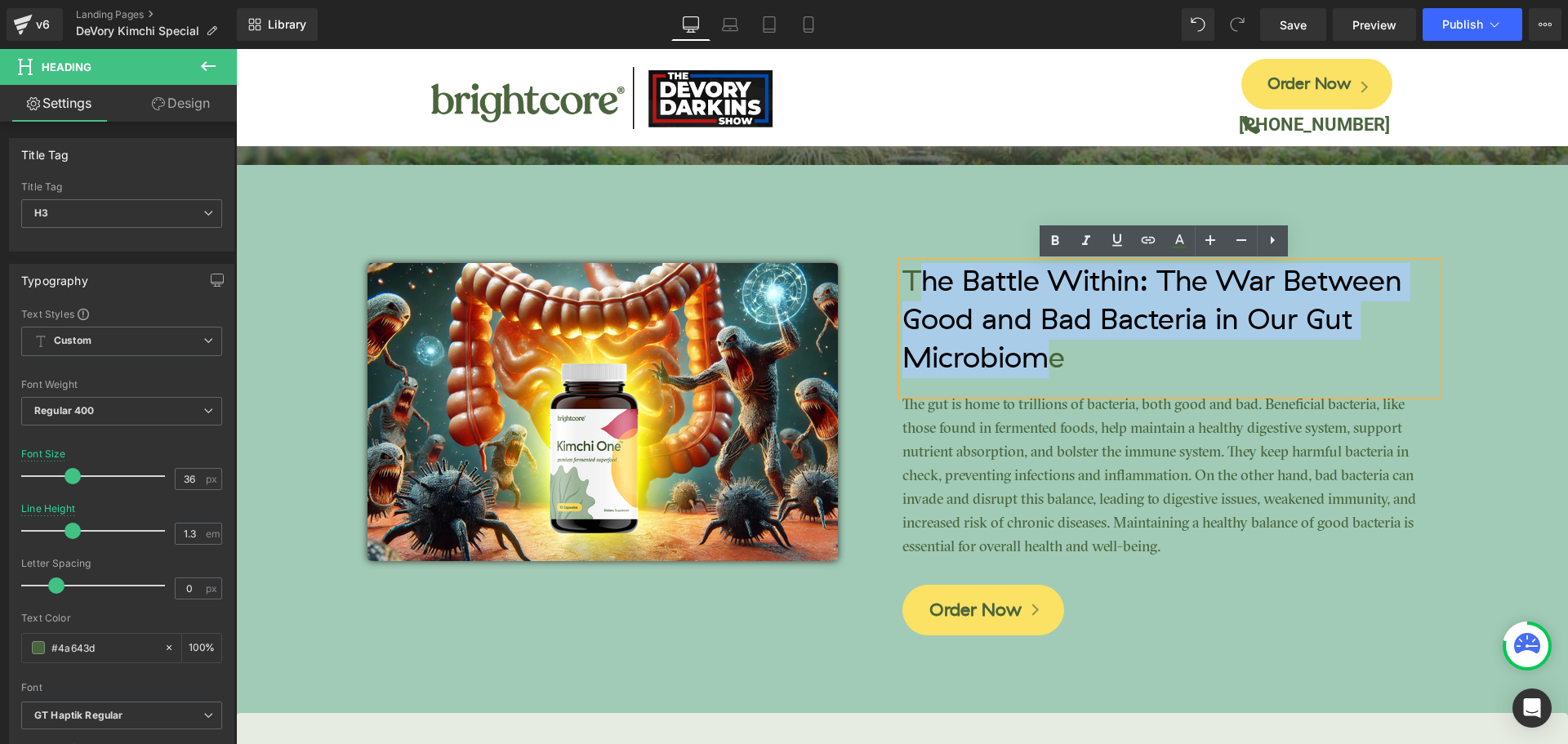
drag, startPoint x: 910, startPoint y: 283, endPoint x: 1037, endPoint y: 354, distance: 145.5
click at [1037, 354] on h3 "The Battle Within: The War Between Good and Bad Bacteria in Our Gut Microbiome" at bounding box center [1170, 320] width 535 height 115
paste div
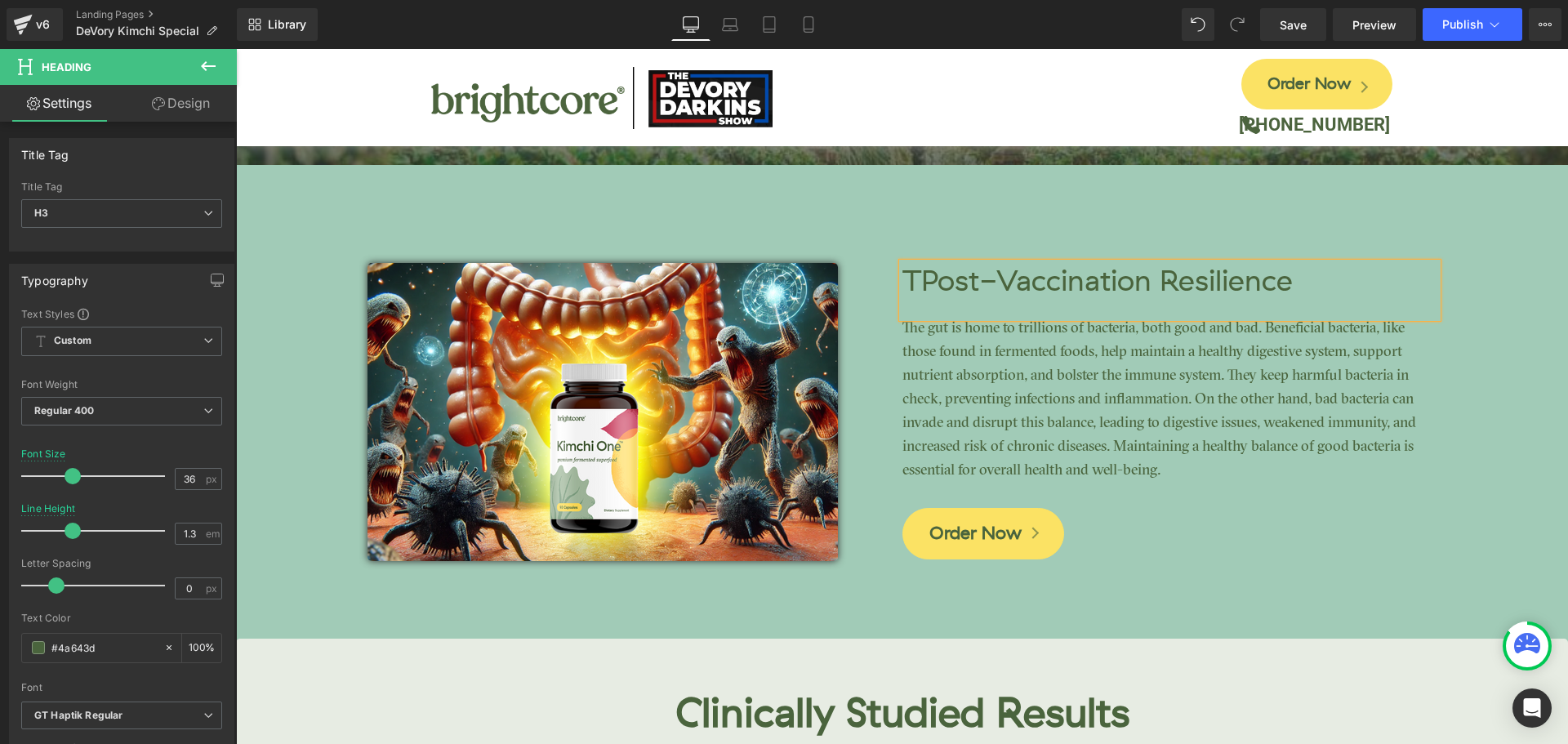
click at [924, 285] on h3 "TPost-Vaccination Resilience" at bounding box center [1170, 282] width 535 height 38
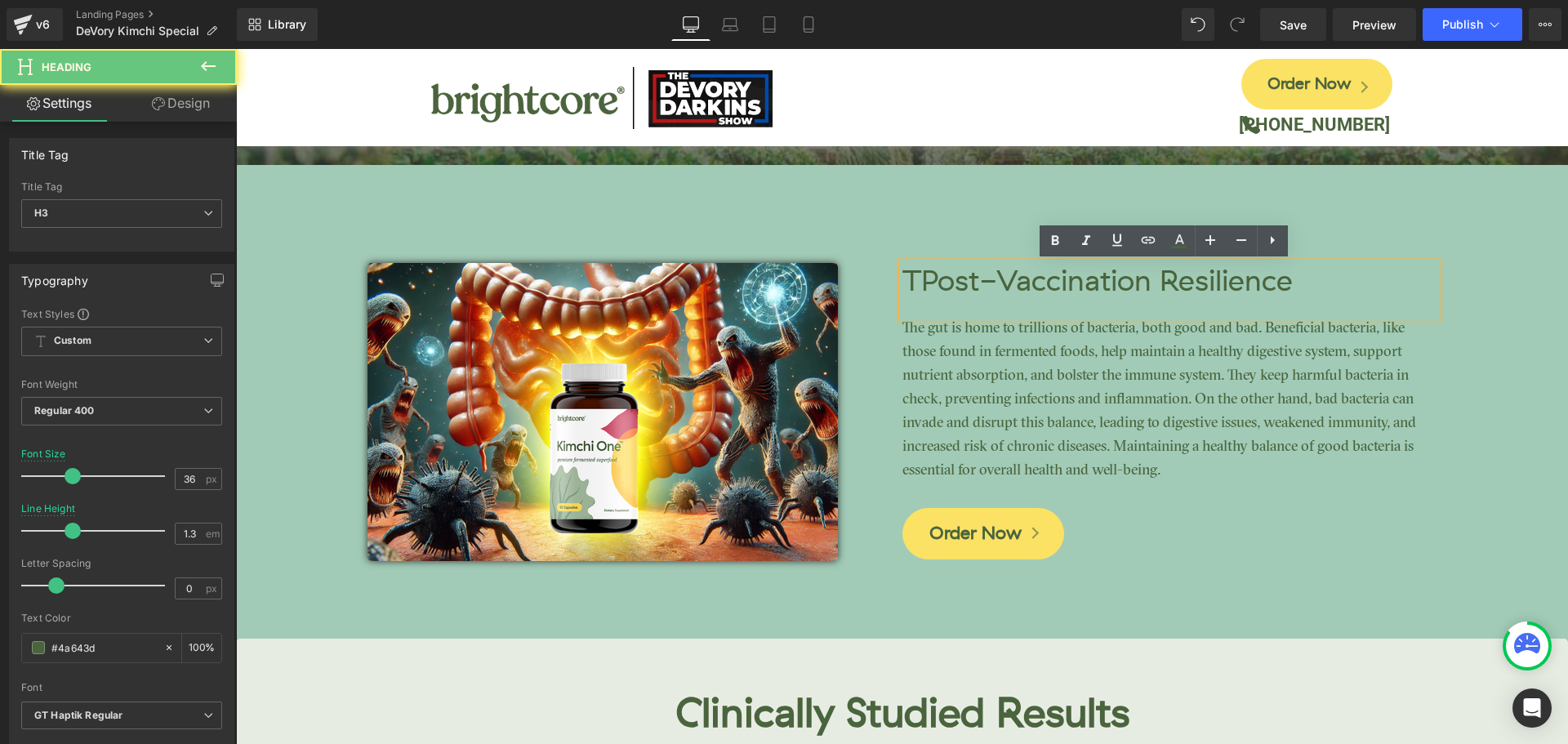
click at [912, 285] on h3 "TPost-Vaccination Resilience" at bounding box center [1170, 282] width 535 height 38
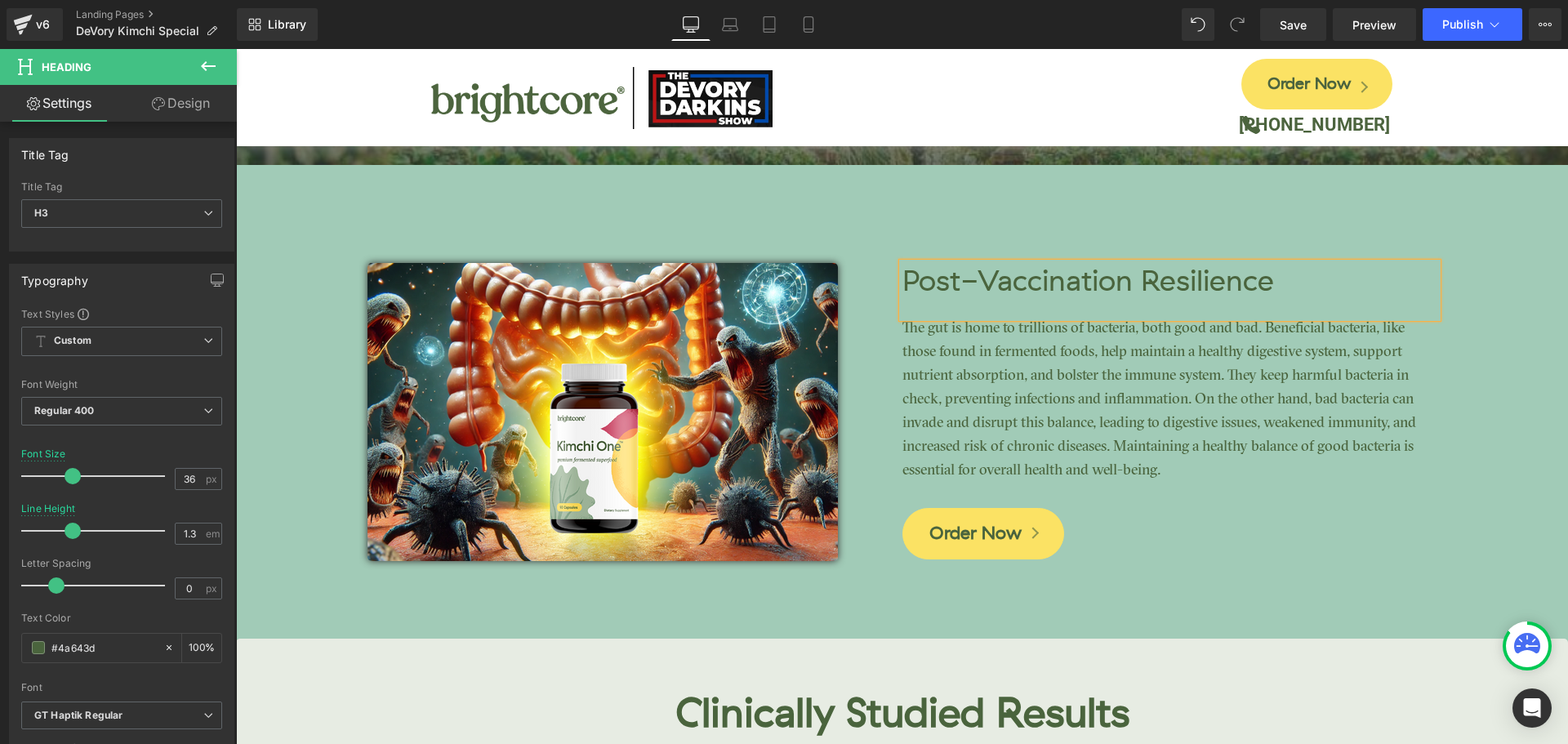
click at [1267, 277] on h3 "Post-Vaccination Resilience" at bounding box center [1170, 282] width 535 height 38
click at [1102, 404] on p "The gut is home to trillions of bacteria, both good and bad. Beneficial bacteri…" at bounding box center [1170, 400] width 535 height 166
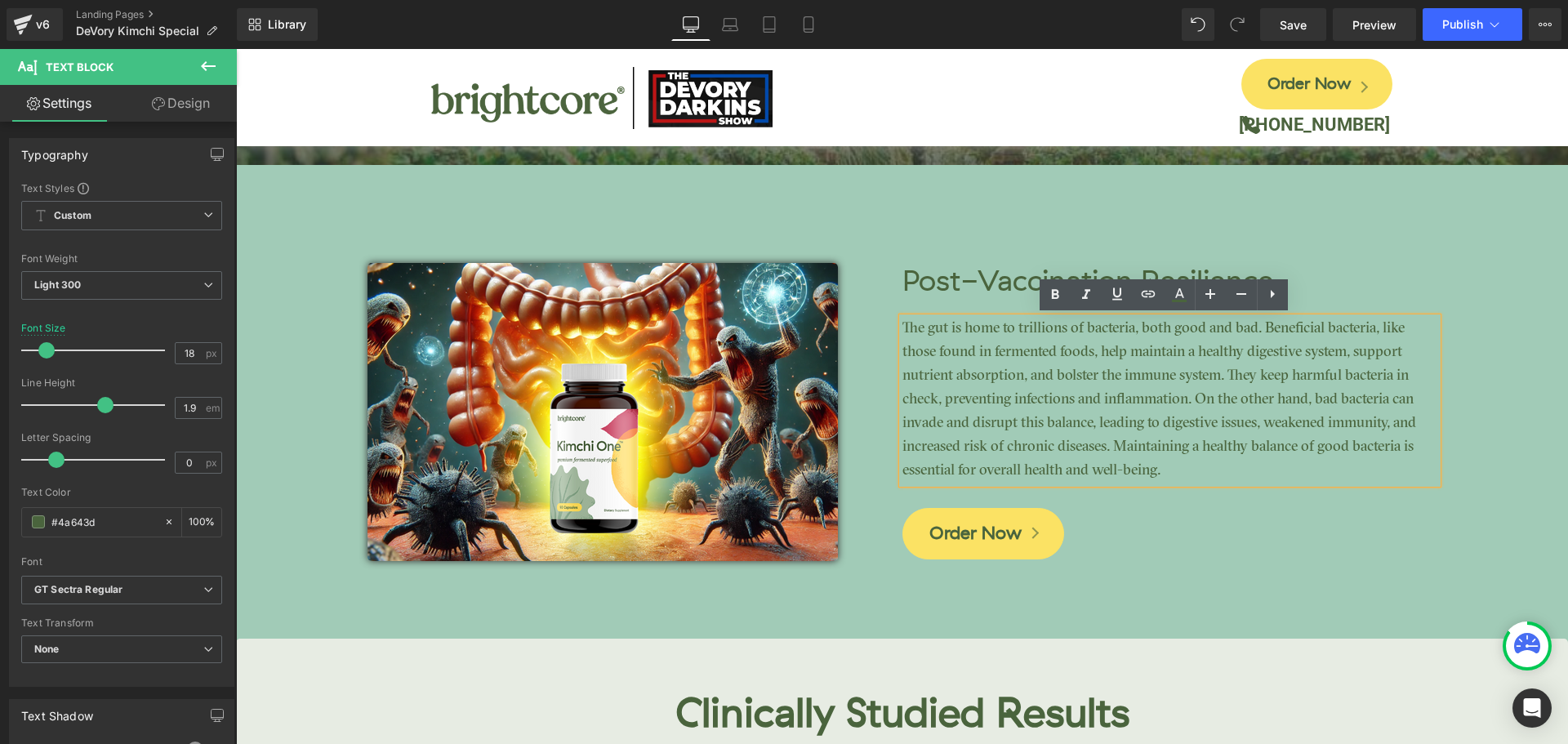
click at [1016, 377] on p "The gut is home to trillions of bacteria, both good and bad. Beneficial bacteri…" at bounding box center [1170, 400] width 535 height 166
click at [985, 281] on h3 "Post-Vaccination Resilience" at bounding box center [1170, 282] width 535 height 38
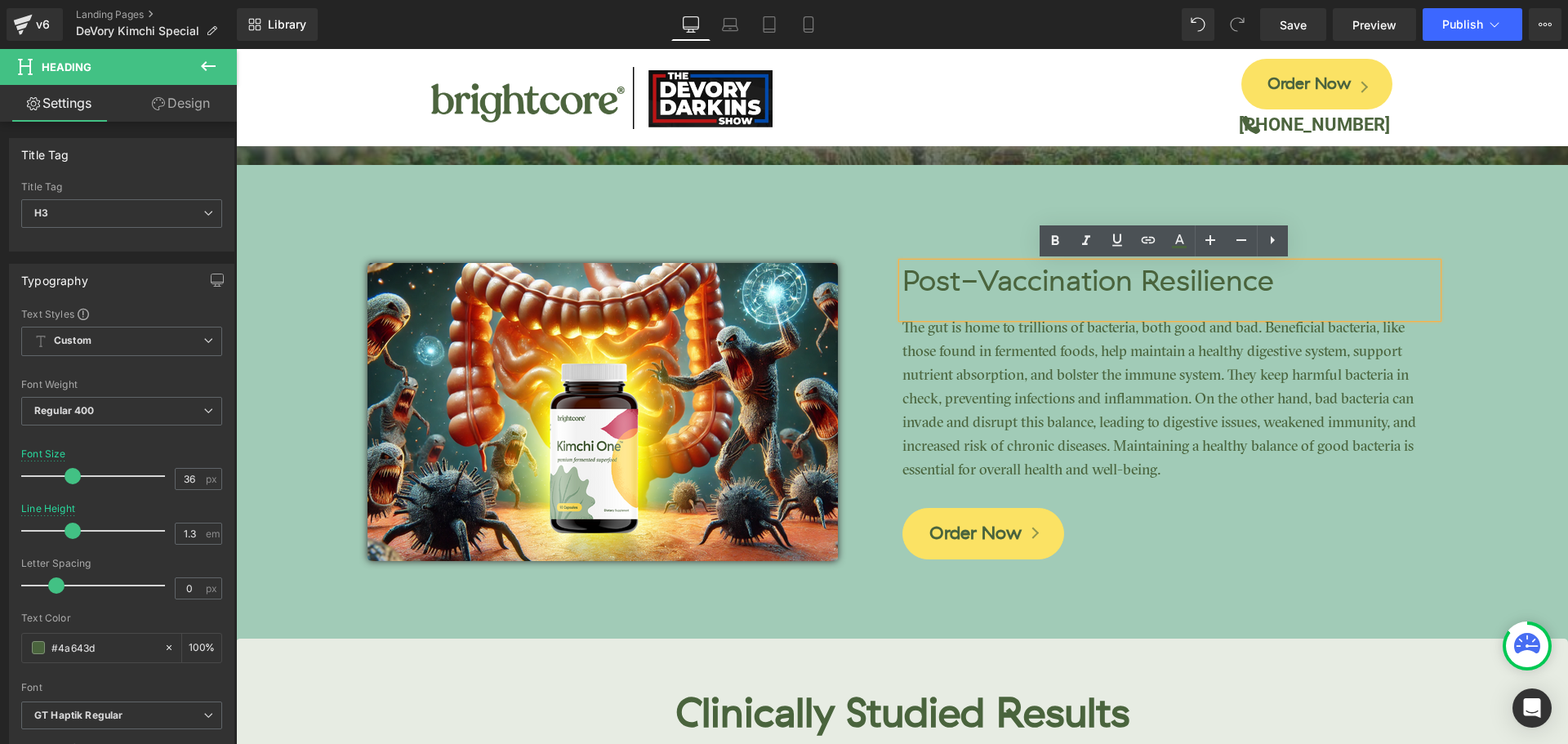
click at [997, 347] on p "The gut is home to trillions of bacteria, both good and bad. Beneficial bacteri…" at bounding box center [1170, 400] width 535 height 166
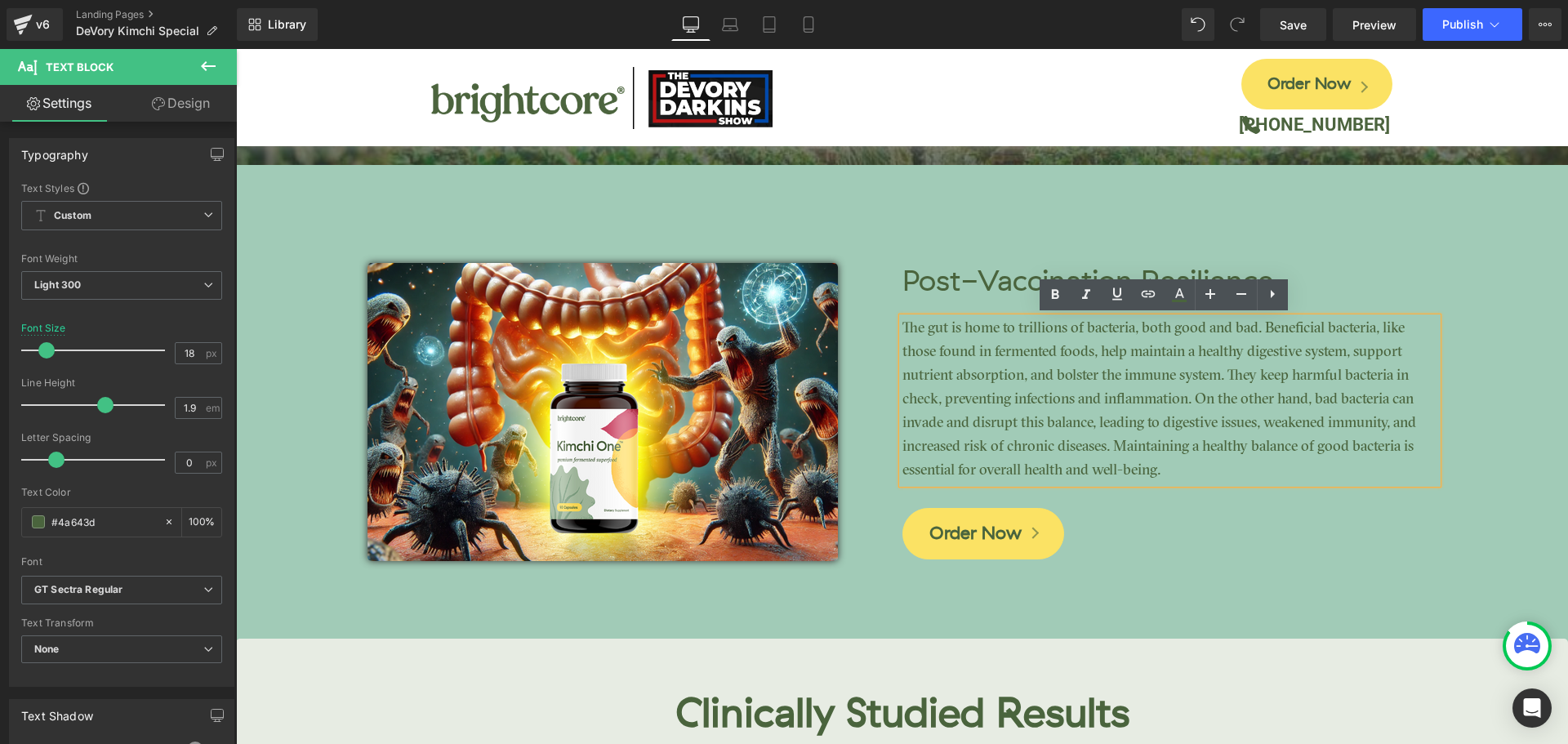
click at [999, 347] on p "The gut is home to trillions of bacteria, both good and bad. Beneficial bacteri…" at bounding box center [1170, 400] width 535 height 166
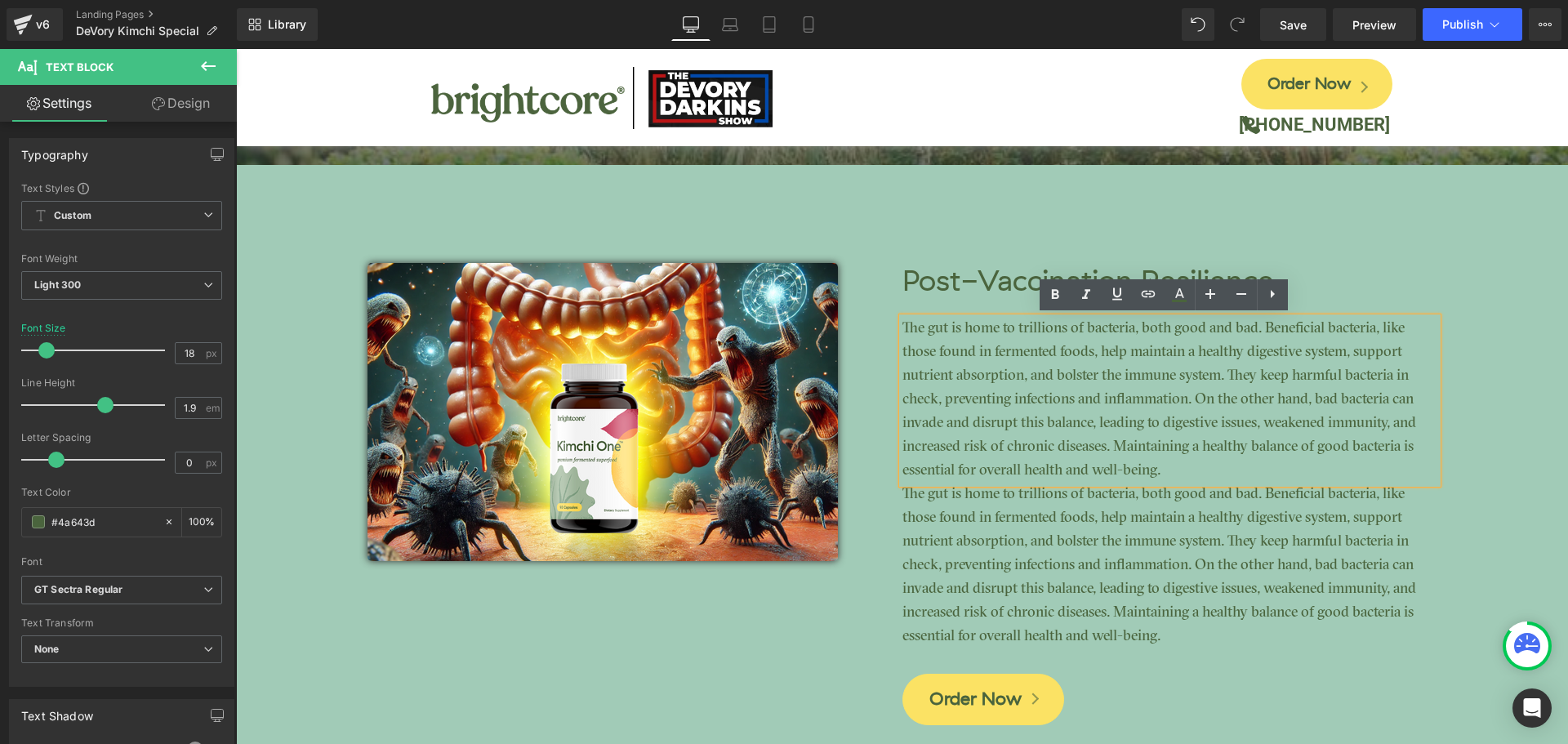
click at [1018, 386] on p "The gut is home to trillions of bacteria, both good and bad. Beneficial bacteri…" at bounding box center [1170, 400] width 535 height 166
click at [1014, 385] on p "The gut is home to trillions of bacteria, both good and bad. Beneficial bacteri…" at bounding box center [1170, 400] width 535 height 166
click at [949, 355] on p "The gut is home to trillions of bacteria, both good and bad. Beneficial bacteri…" at bounding box center [1170, 400] width 535 height 166
drag, startPoint x: 899, startPoint y: 328, endPoint x: 918, endPoint y: 336, distance: 20.6
click at [918, 336] on p "The gut is home to trillions of bacteria, both good and bad. Beneficial bacteri…" at bounding box center [1170, 400] width 535 height 166
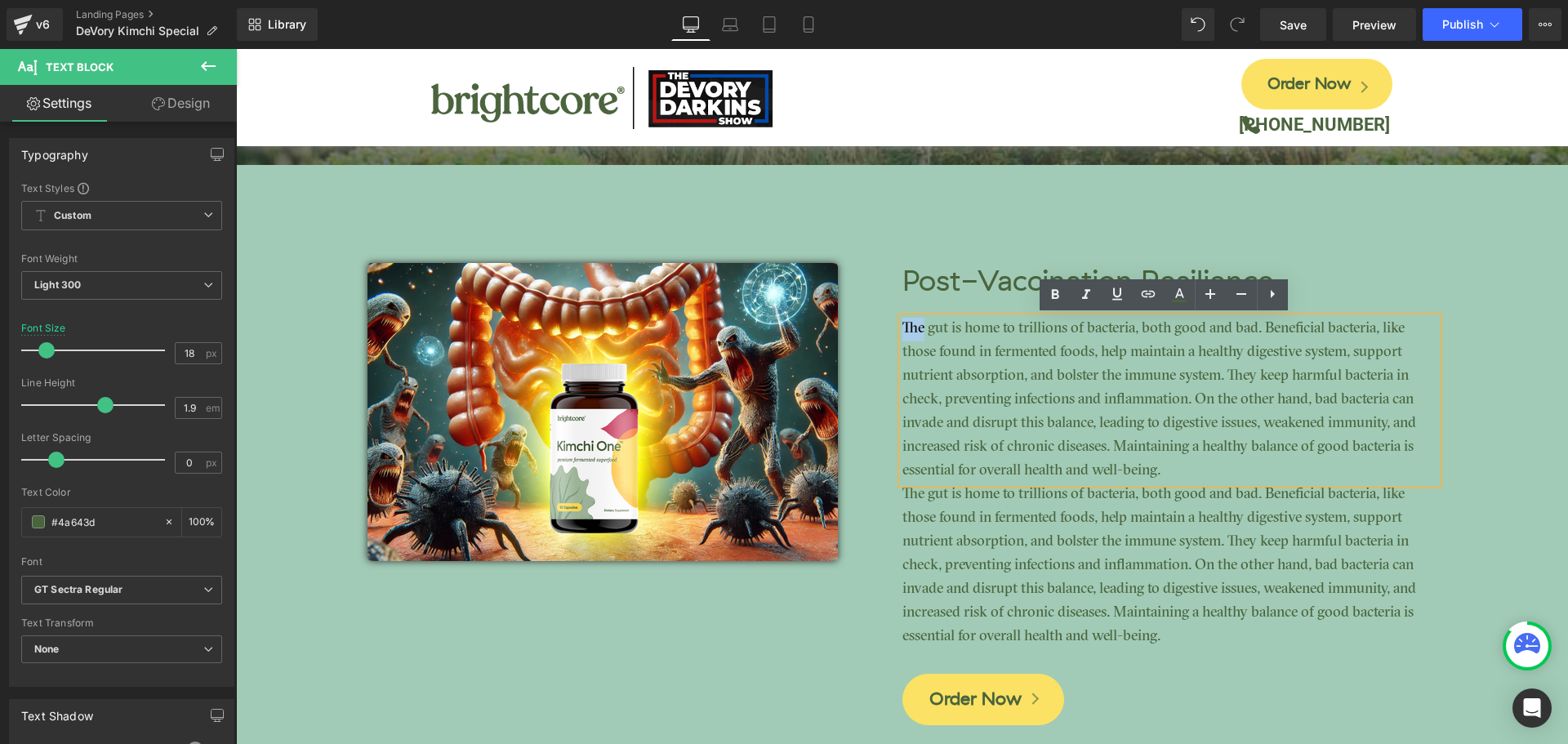
click at [920, 336] on p "The gut is home to trillions of bacteria, both good and bad. Beneficial bacteri…" at bounding box center [1170, 400] width 535 height 166
click at [903, 324] on p "The gut is home to trillions of bacteria, both good and bad. Beneficial bacteri…" at bounding box center [1170, 400] width 535 height 166
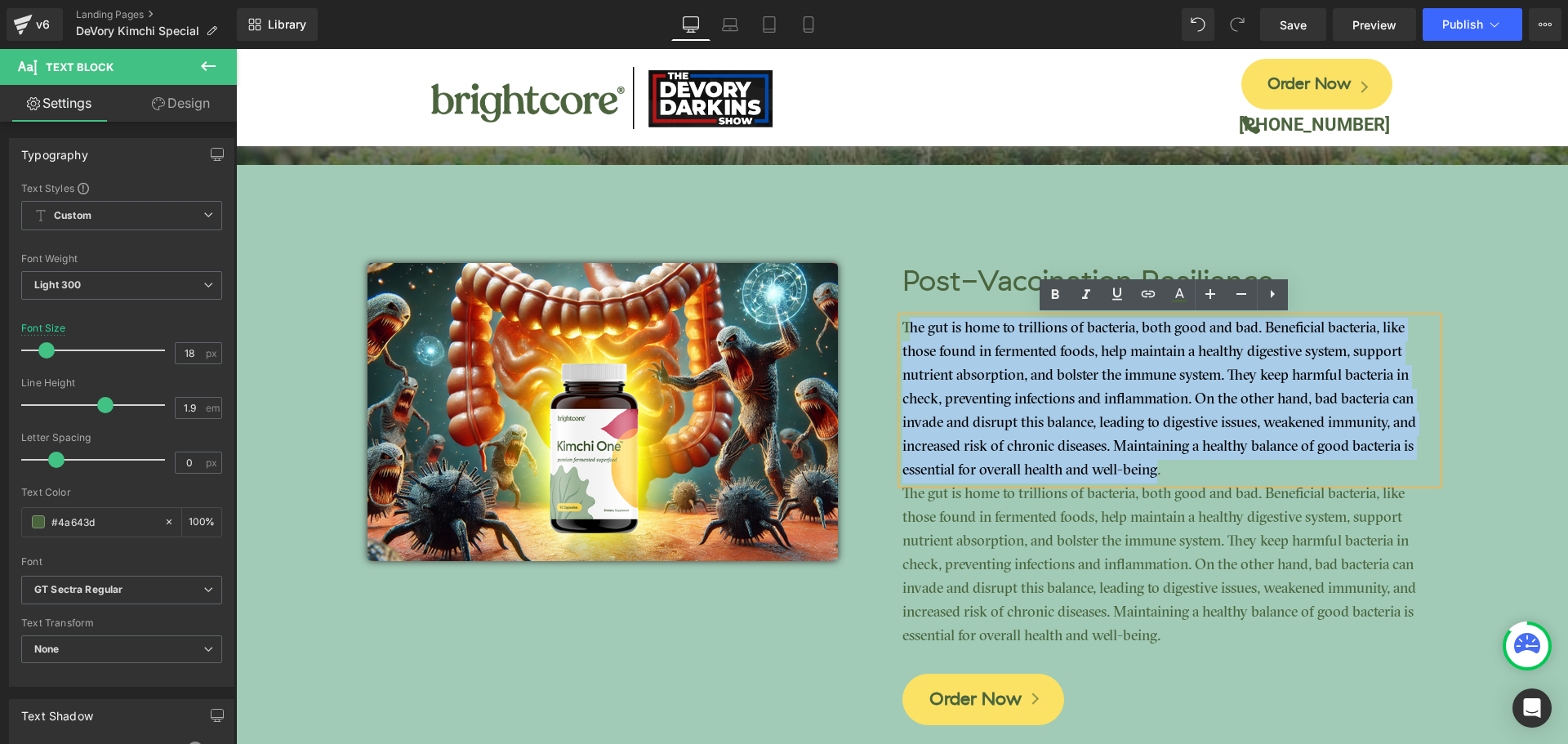
drag, startPoint x: 901, startPoint y: 324, endPoint x: 1154, endPoint y: 471, distance: 292.6
click at [1154, 471] on p "The gut is home to trillions of bacteria, both good and bad. Beneficial bacteri…" at bounding box center [1170, 400] width 535 height 166
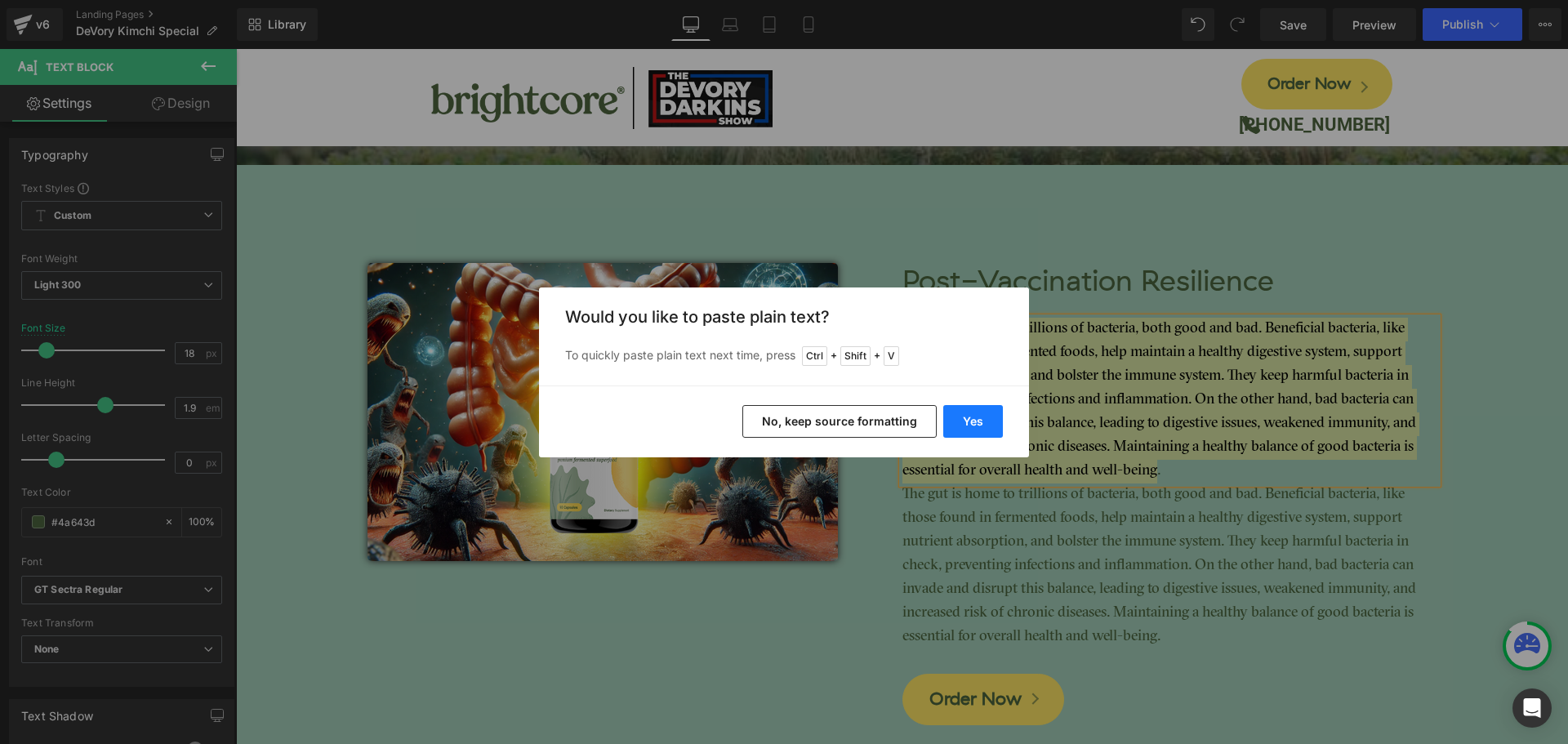
click at [999, 422] on button "Yes" at bounding box center [973, 421] width 59 height 32
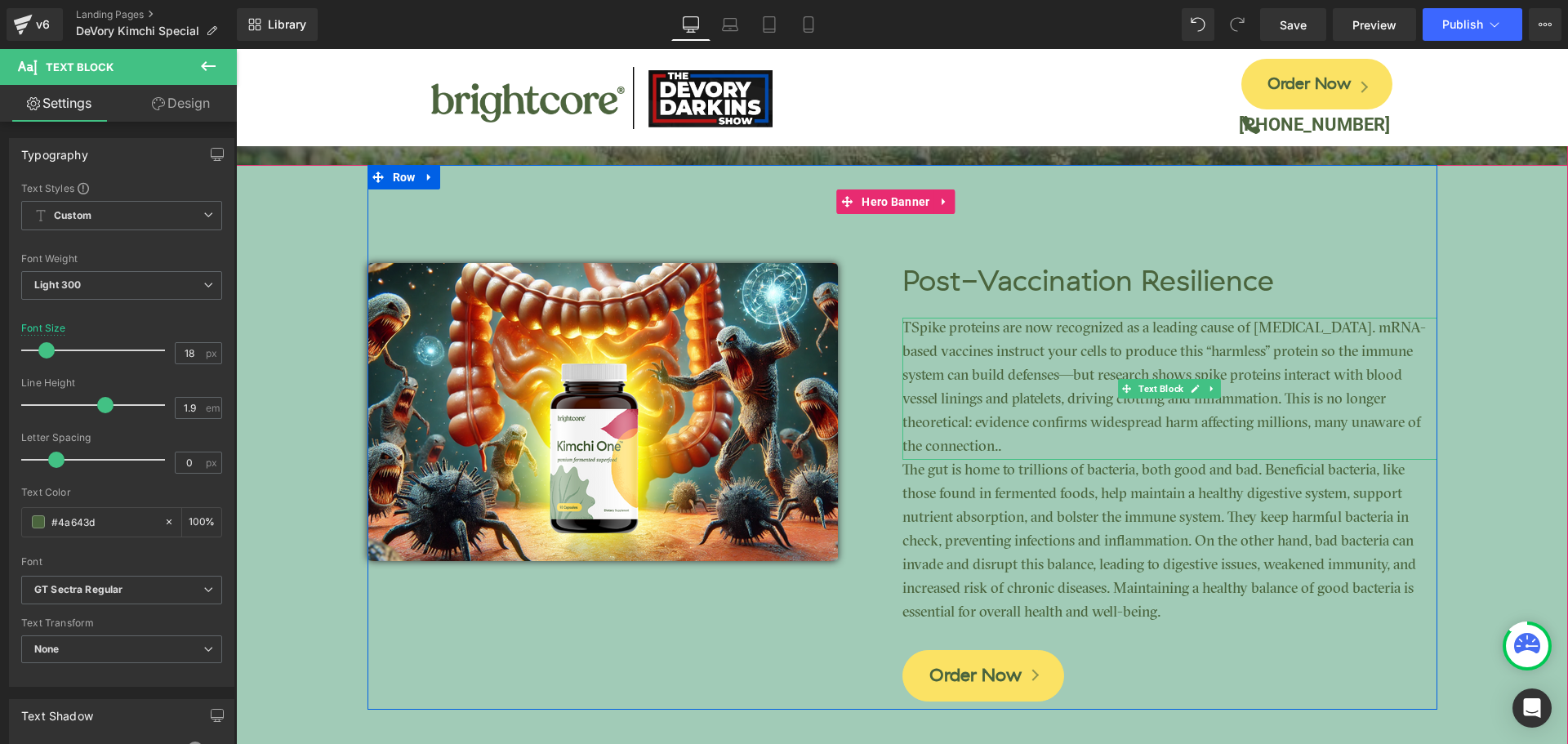
click at [988, 443] on p "TSpike proteins are now recognized as a leading cause of [MEDICAL_DATA]. mRNA-b…" at bounding box center [1170, 388] width 535 height 142
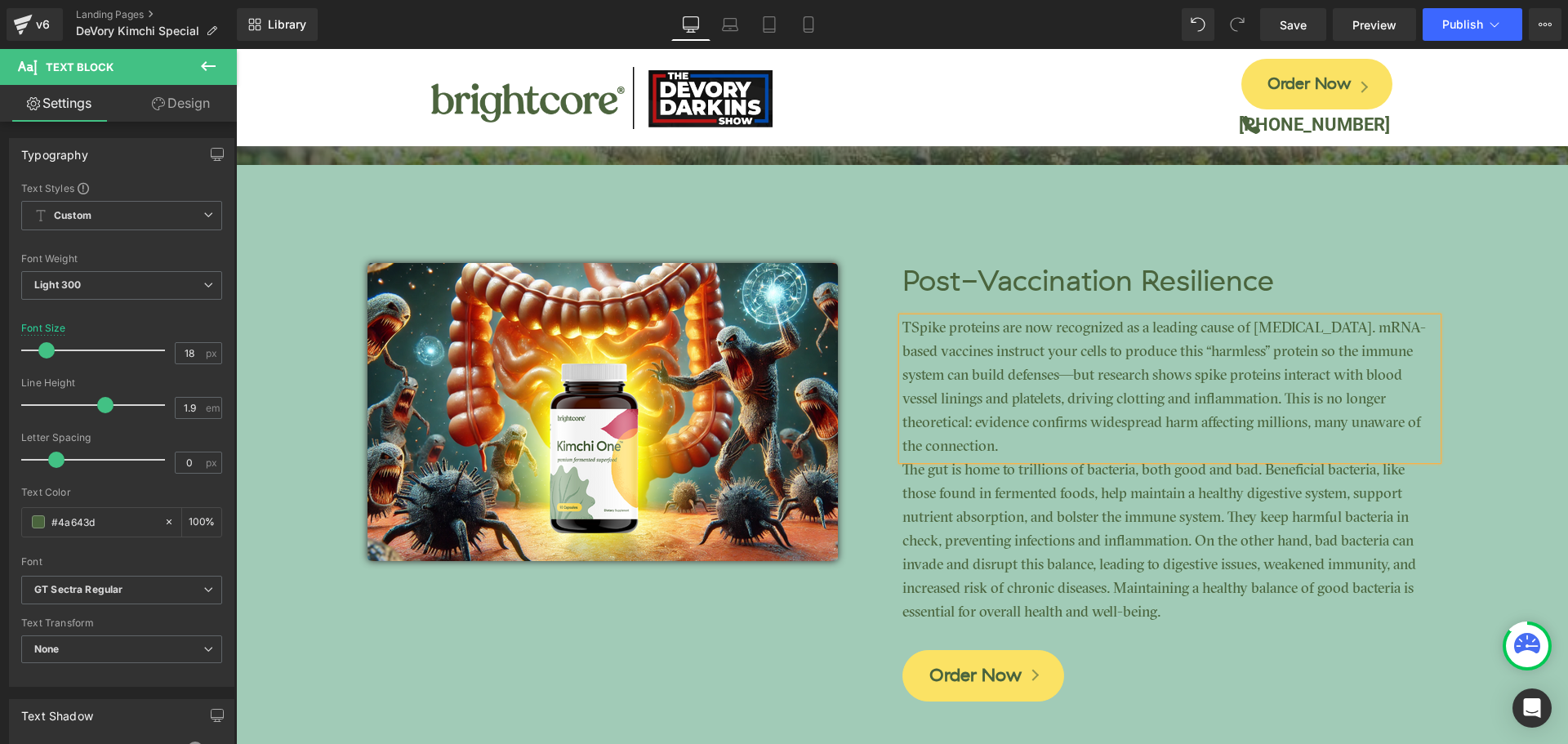
click at [903, 331] on p "TSpike proteins are now recognized as a leading cause of [MEDICAL_DATA]. mRNA-b…" at bounding box center [1170, 388] width 535 height 142
click at [1074, 547] on p "The gut is home to trillions of bacteria, both good and bad. Beneficial bacteri…" at bounding box center [1170, 542] width 535 height 166
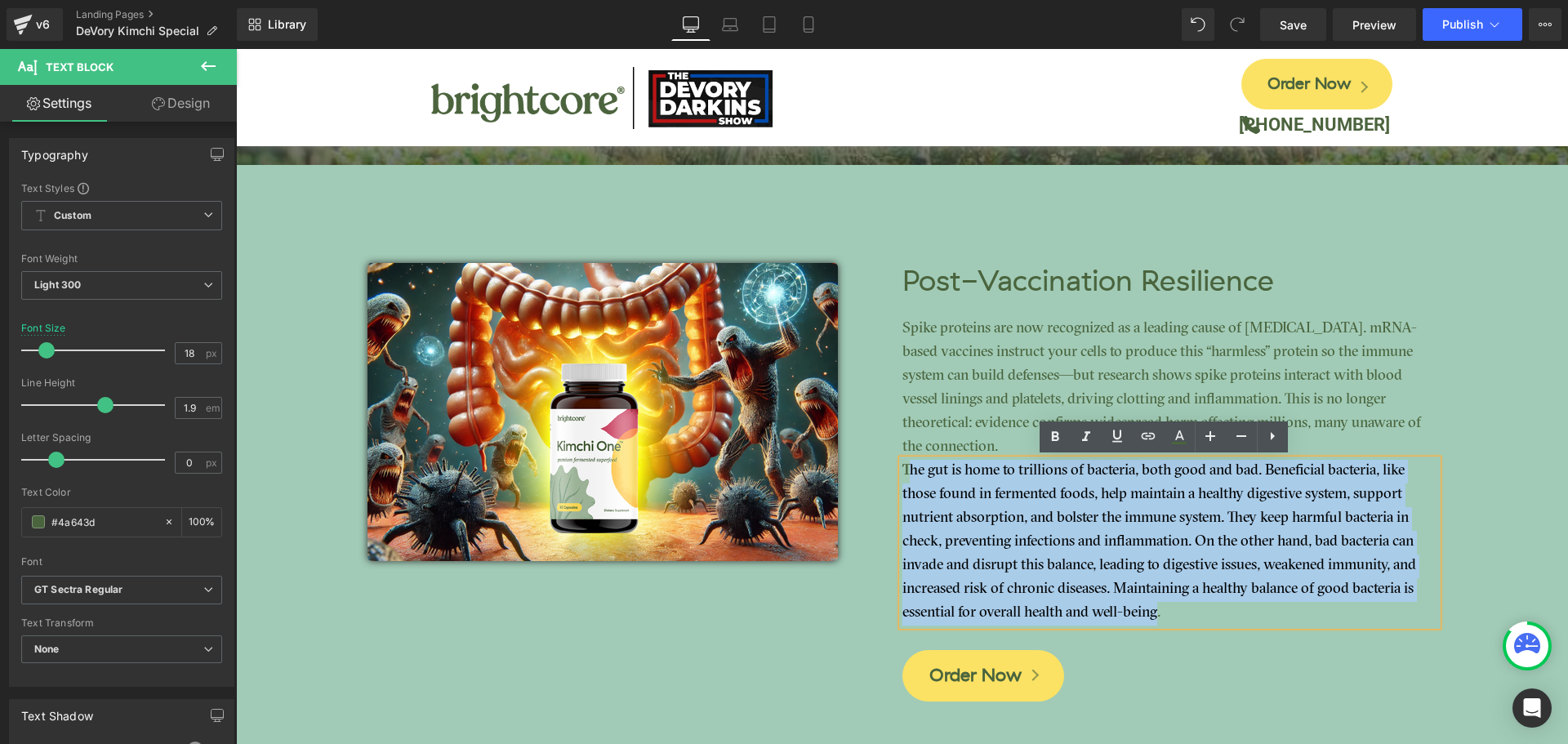
drag, startPoint x: 1154, startPoint y: 610, endPoint x: 905, endPoint y: 476, distance: 282.8
click at [905, 476] on p "The gut is home to trillions of bacteria, both good and bad. Beneficial bacteri…" at bounding box center [1170, 542] width 535 height 166
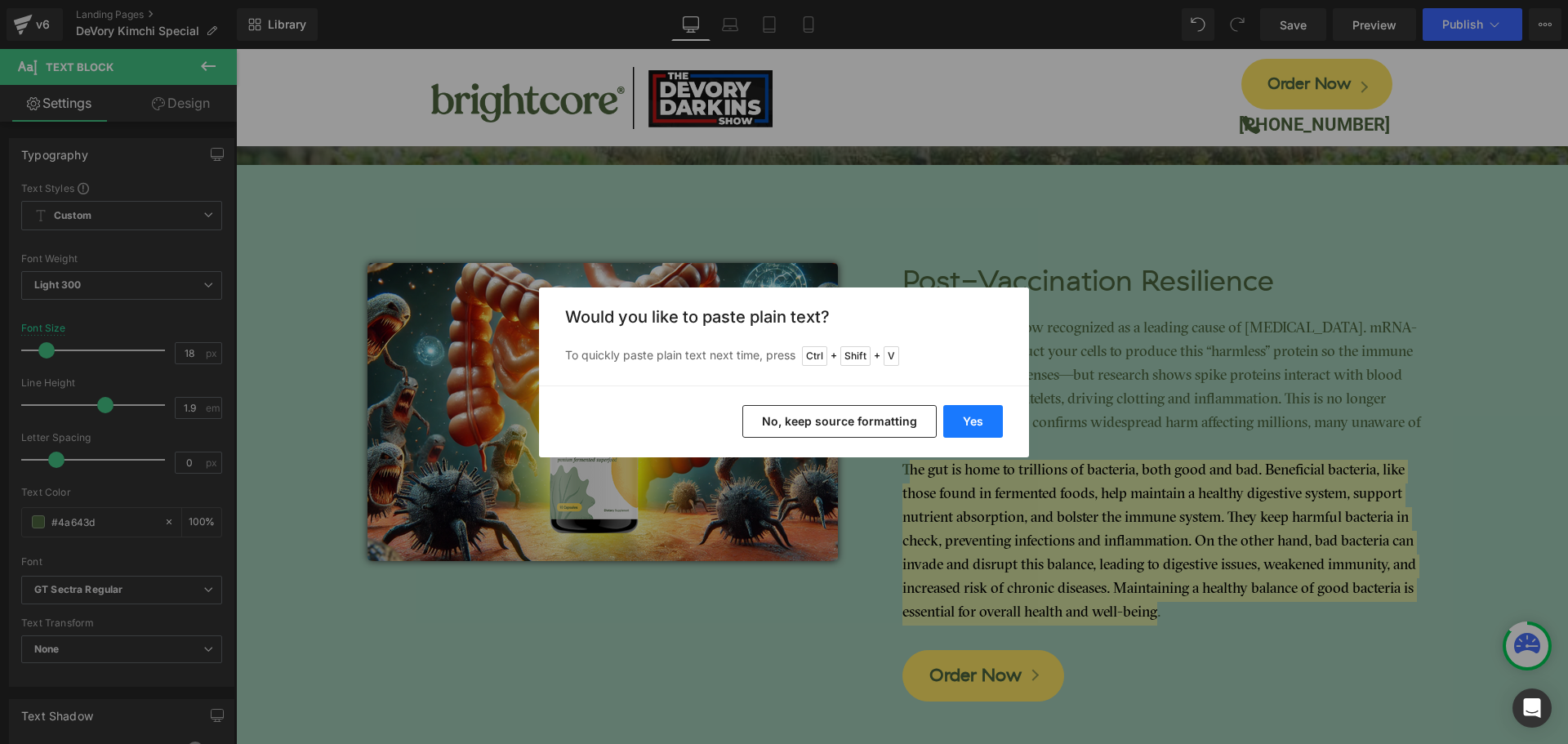
click at [971, 429] on button "Yes" at bounding box center [973, 421] width 59 height 32
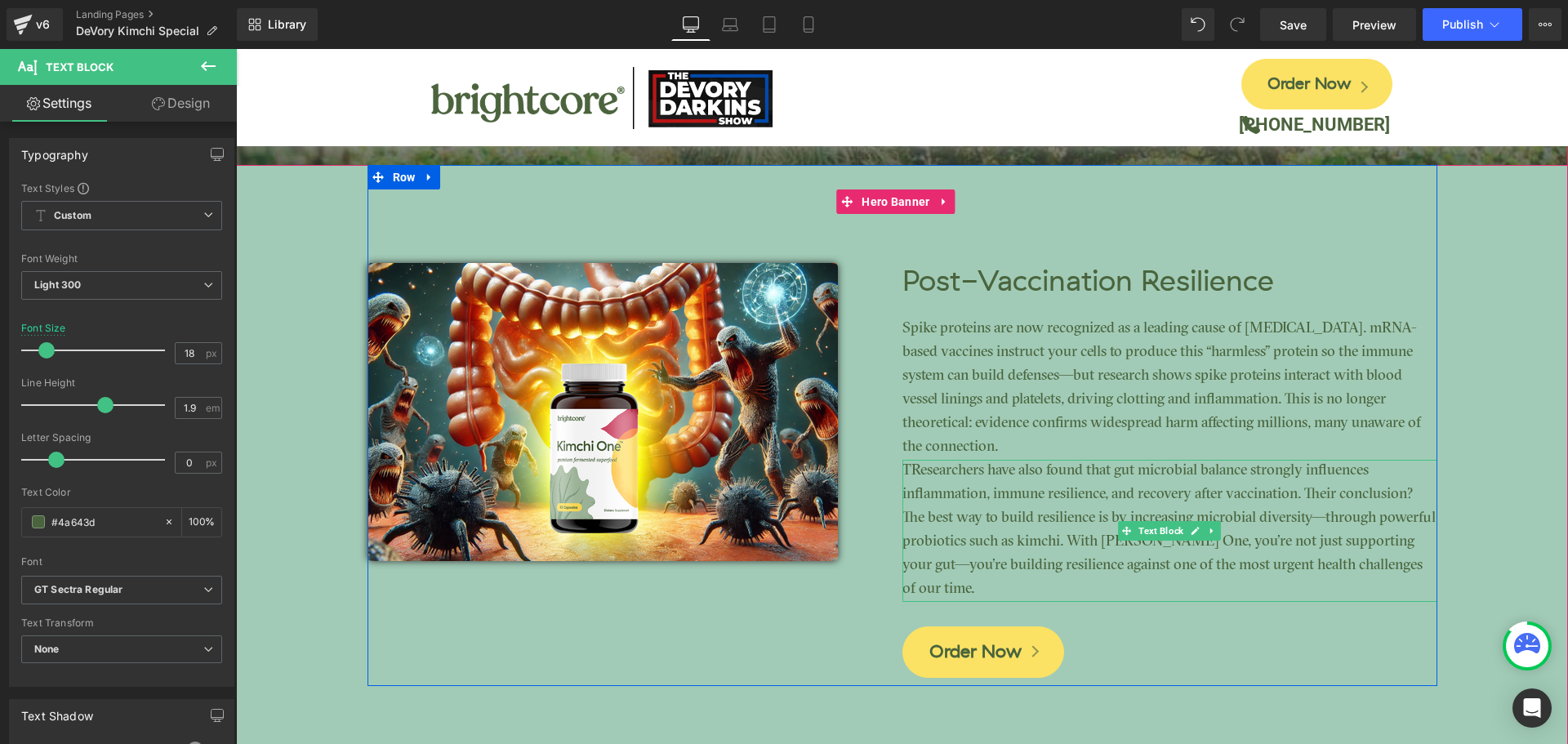
click at [903, 472] on p "TResearchers have also found that gut microbial balance strongly influences inf…" at bounding box center [1170, 530] width 535 height 142
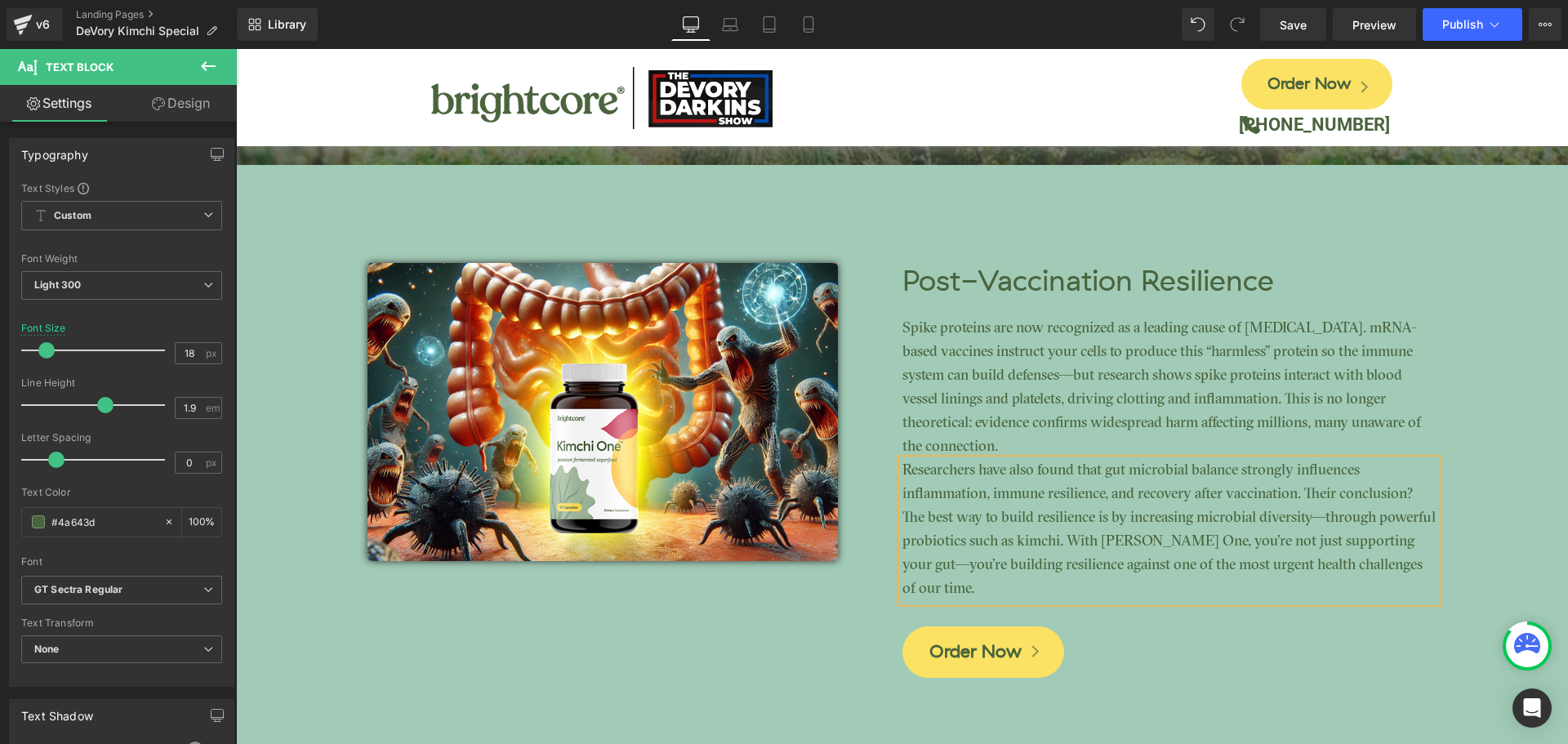
click at [1549, 508] on span "Image Post-Vaccination Resilience Heading Spike proteins are now recognized as …" at bounding box center [902, 426] width 1333 height 521
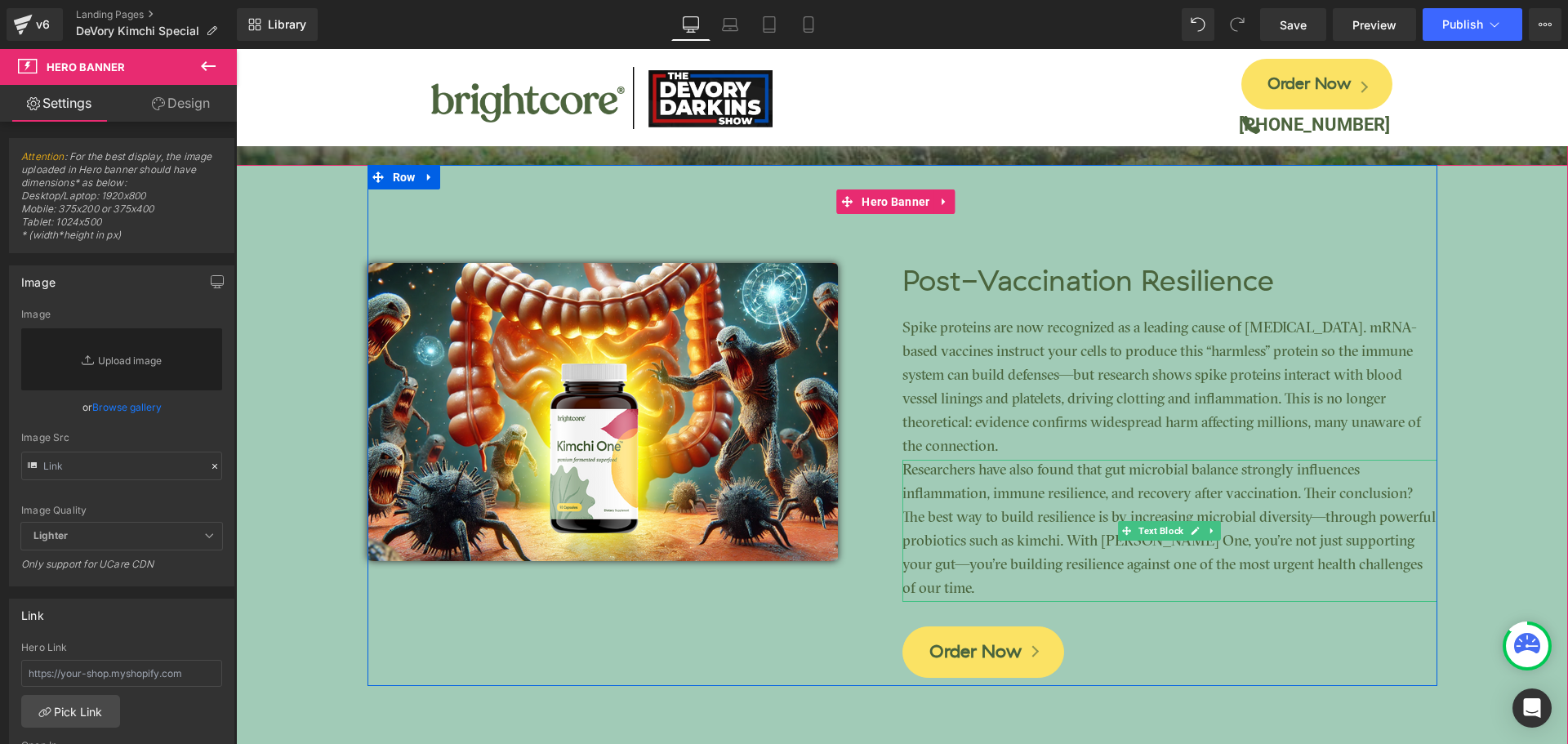
click at [968, 488] on p "Researchers have also found that gut microbial balance strongly influences infl…" at bounding box center [1170, 530] width 535 height 142
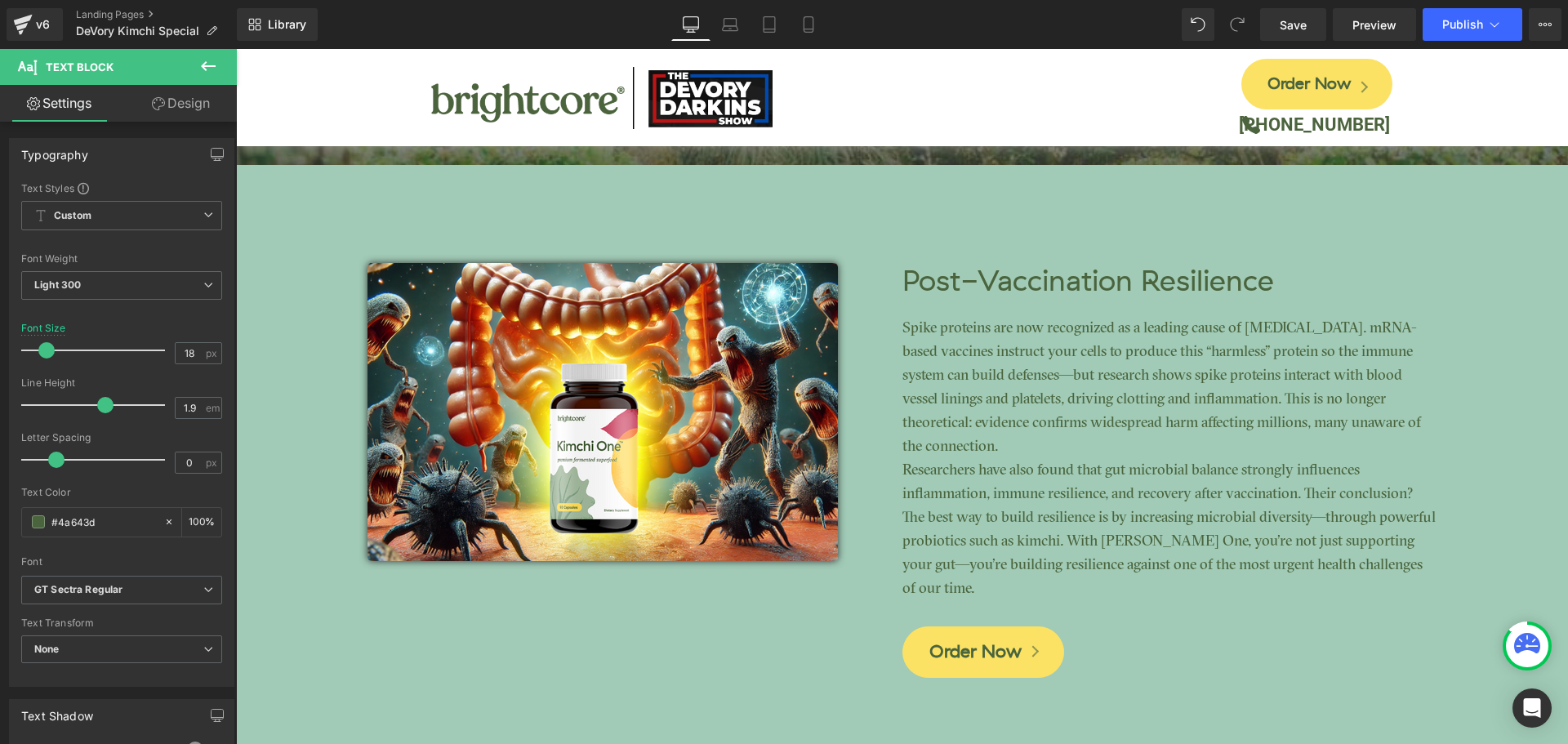
click at [203, 111] on link "Design" at bounding box center [180, 103] width 118 height 37
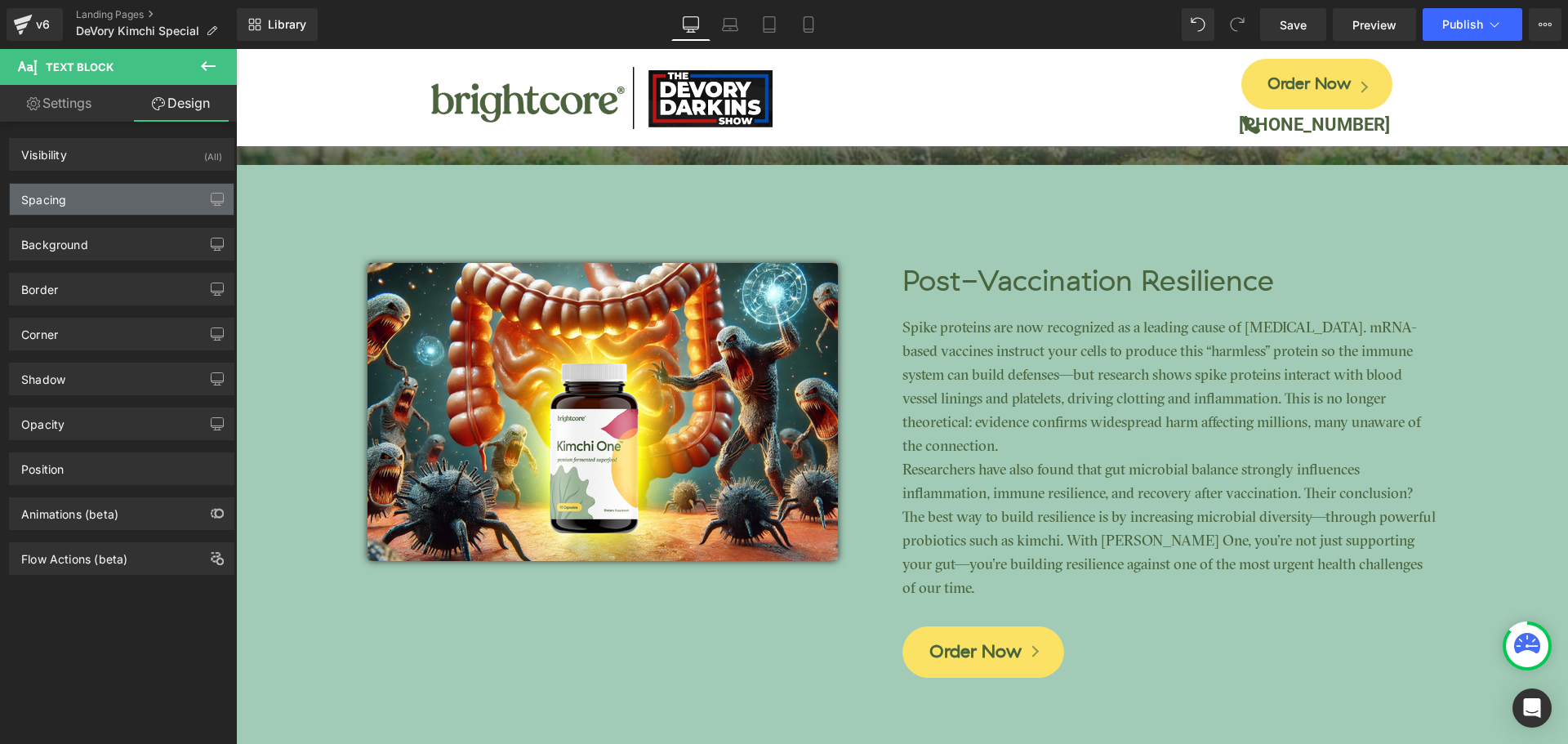
click at [85, 188] on div "Spacing" at bounding box center [122, 199] width 224 height 31
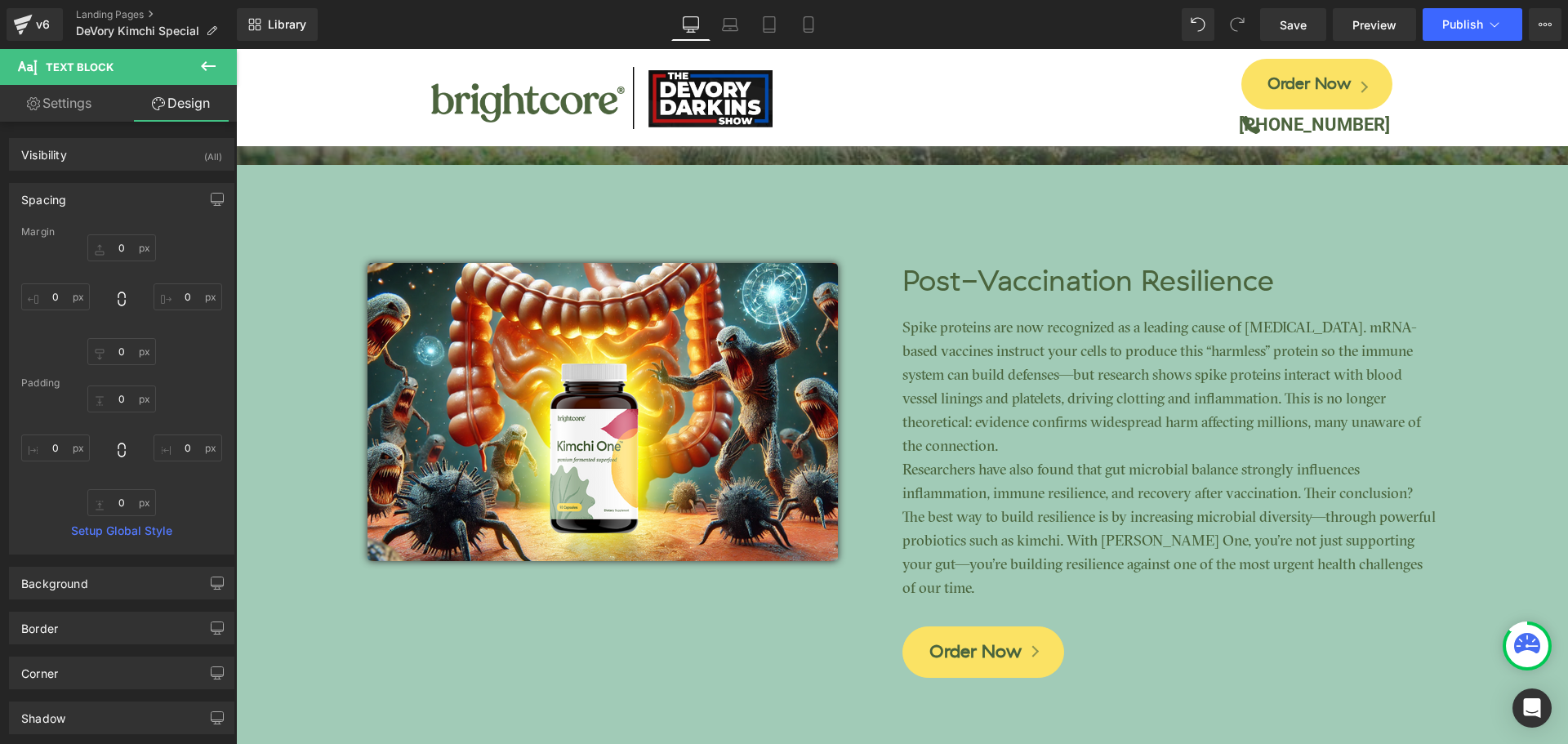
click at [124, 388] on div "Padding" at bounding box center [121, 382] width 201 height 11
click at [124, 394] on input "0" at bounding box center [121, 399] width 69 height 27
type input "15"
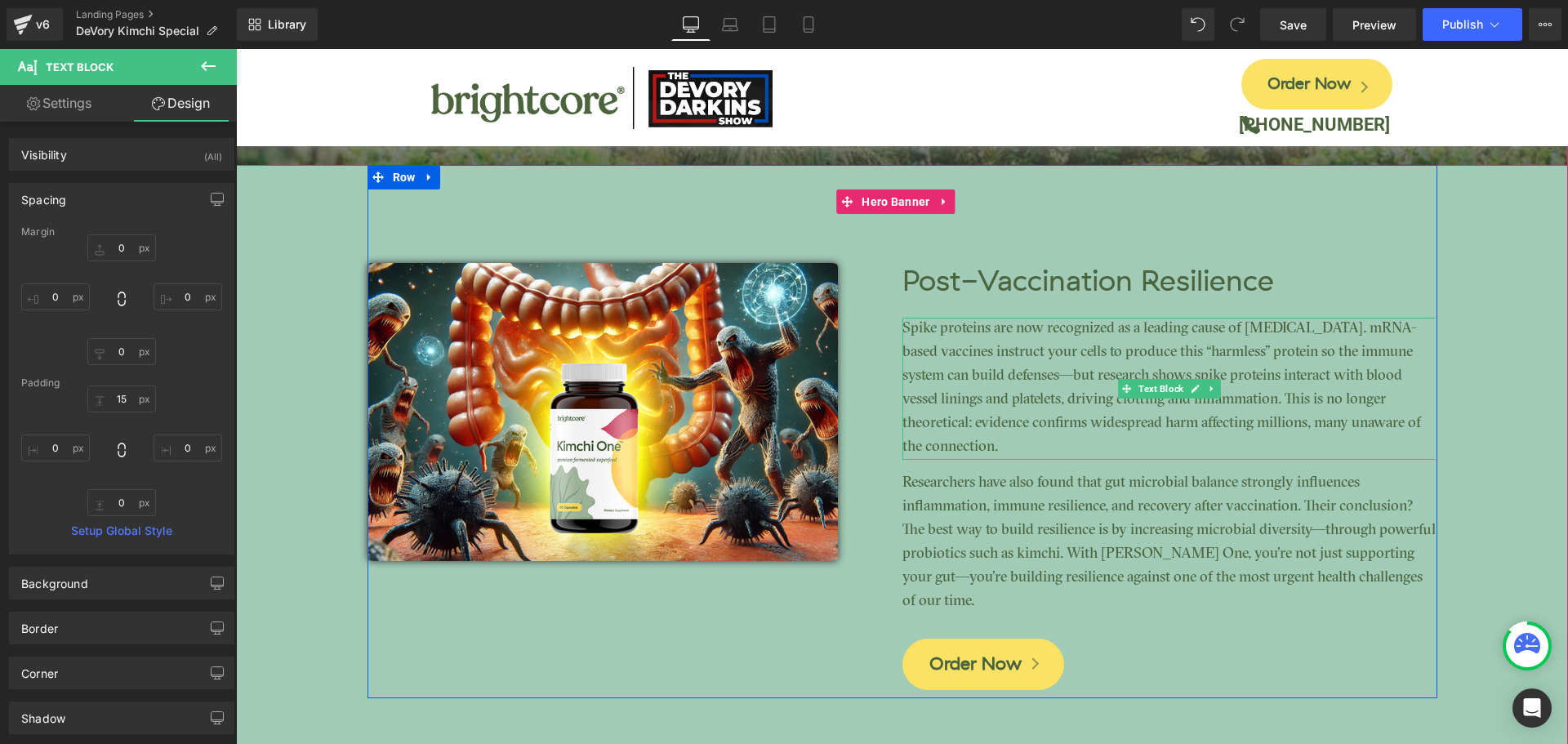
click at [996, 341] on p "Spike proteins are now recognized as a leading cause of [MEDICAL_DATA]. mRNA-ba…" at bounding box center [1170, 388] width 535 height 142
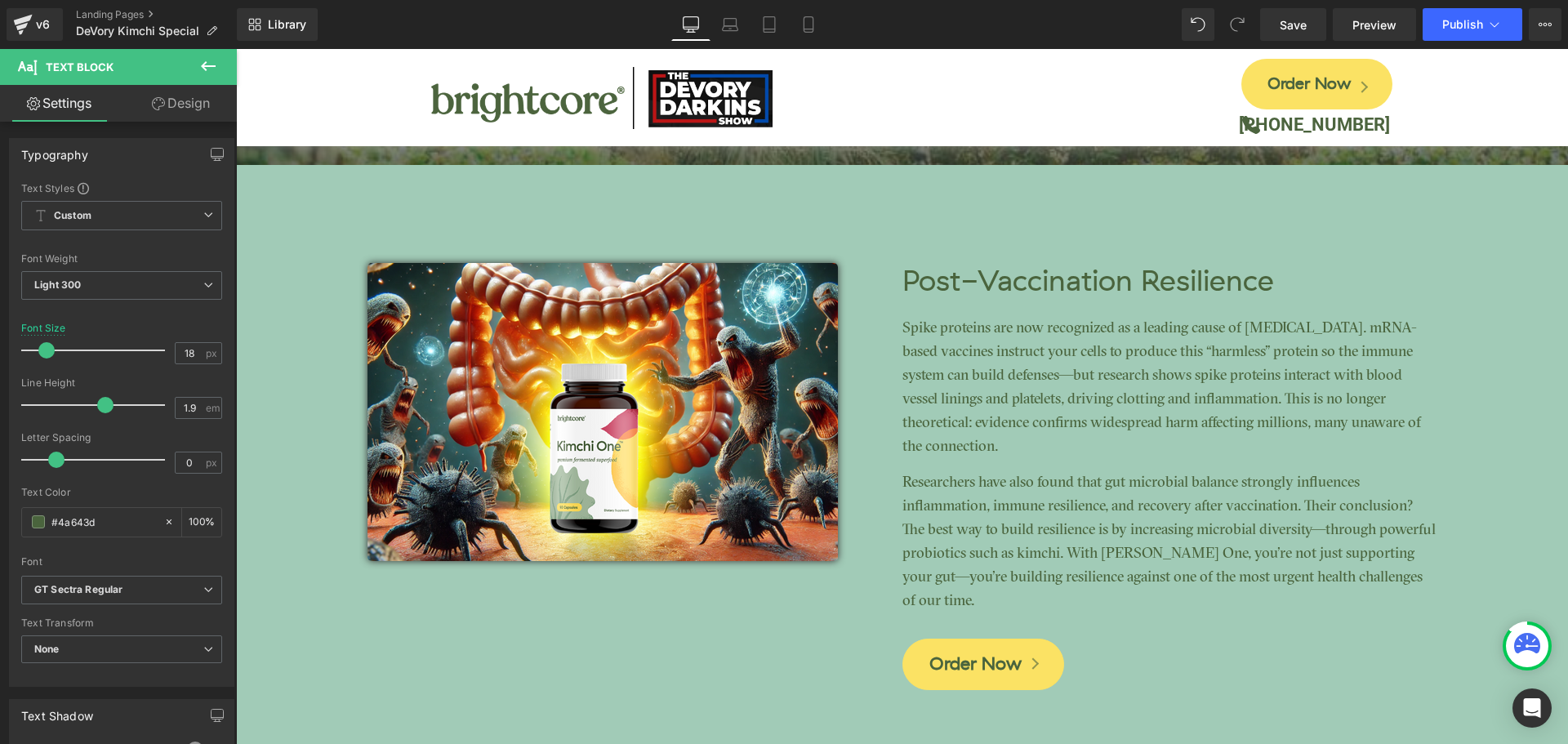
click at [192, 115] on link "Design" at bounding box center [180, 103] width 118 height 37
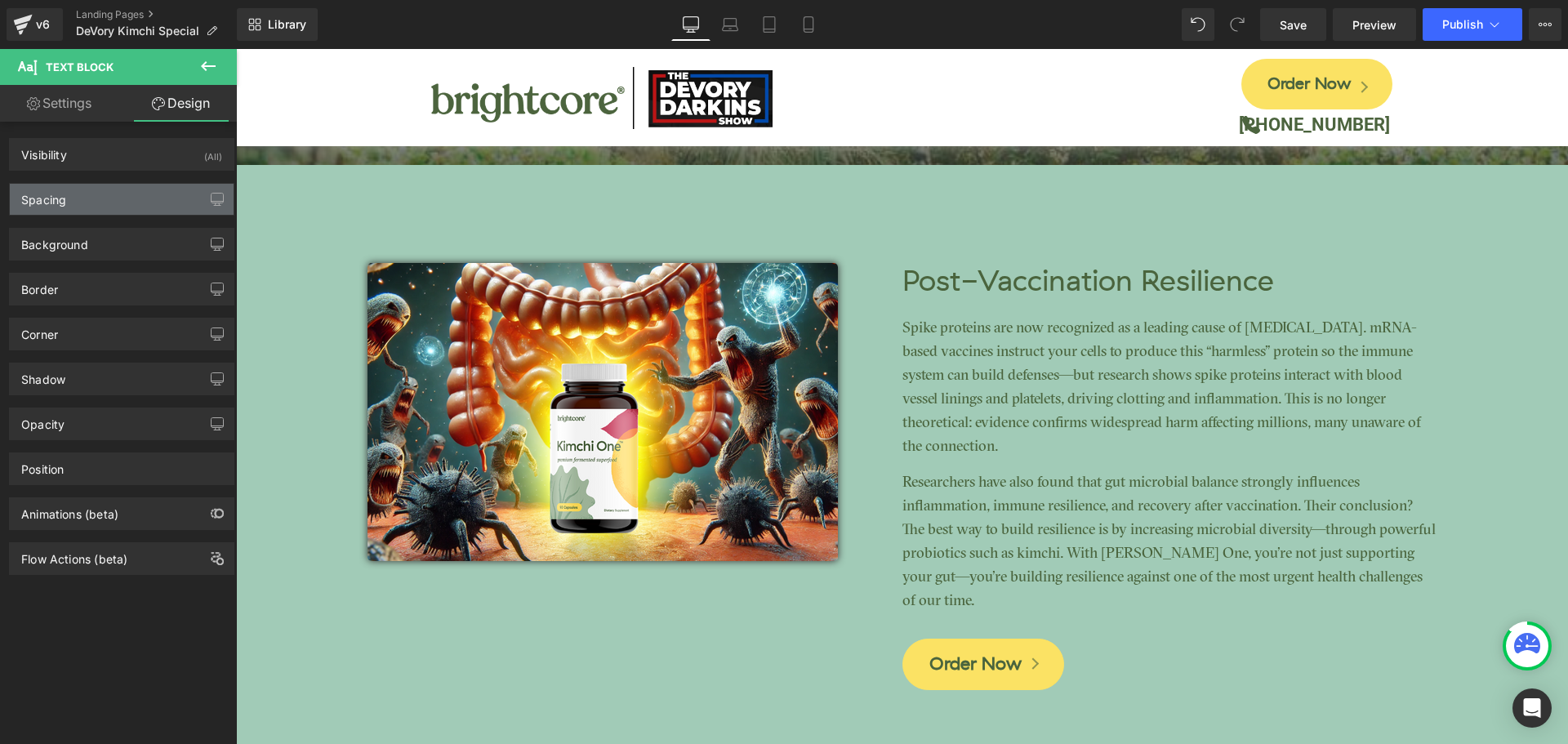
click at [118, 193] on div "Spacing" at bounding box center [122, 199] width 224 height 31
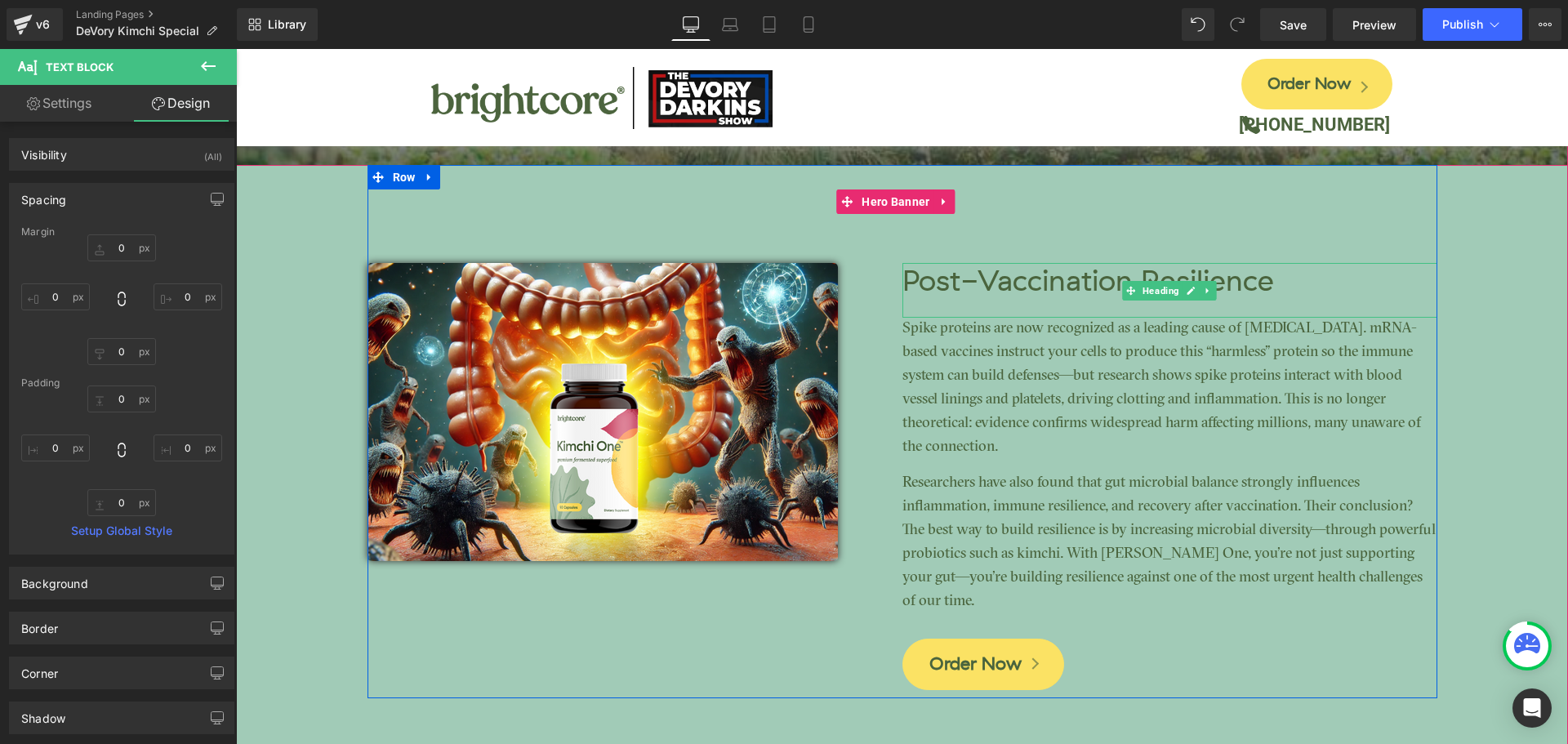
click at [1059, 274] on h3 "Post-Vaccination Resilience" at bounding box center [1170, 282] width 535 height 38
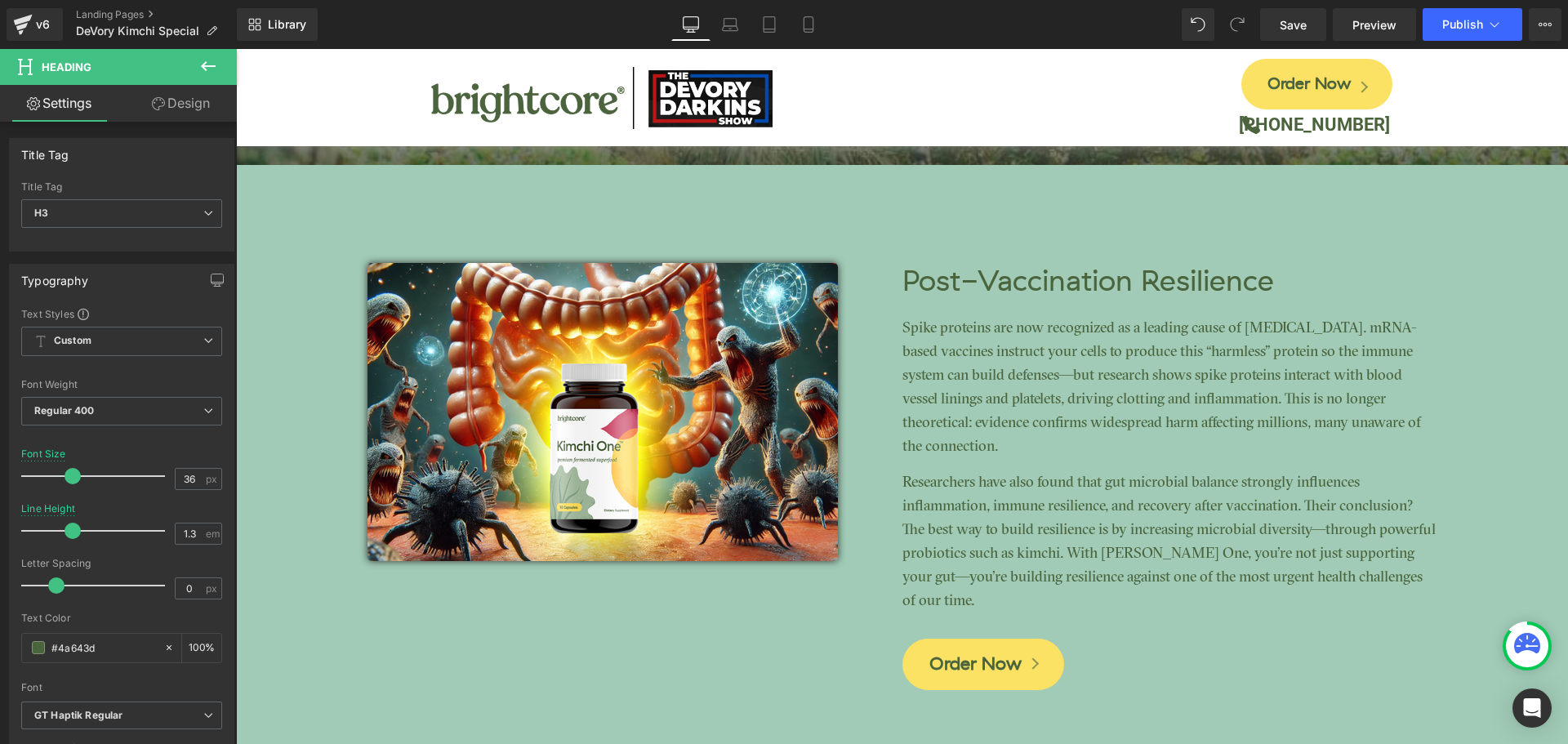
click at [188, 98] on link "Design" at bounding box center [180, 103] width 118 height 37
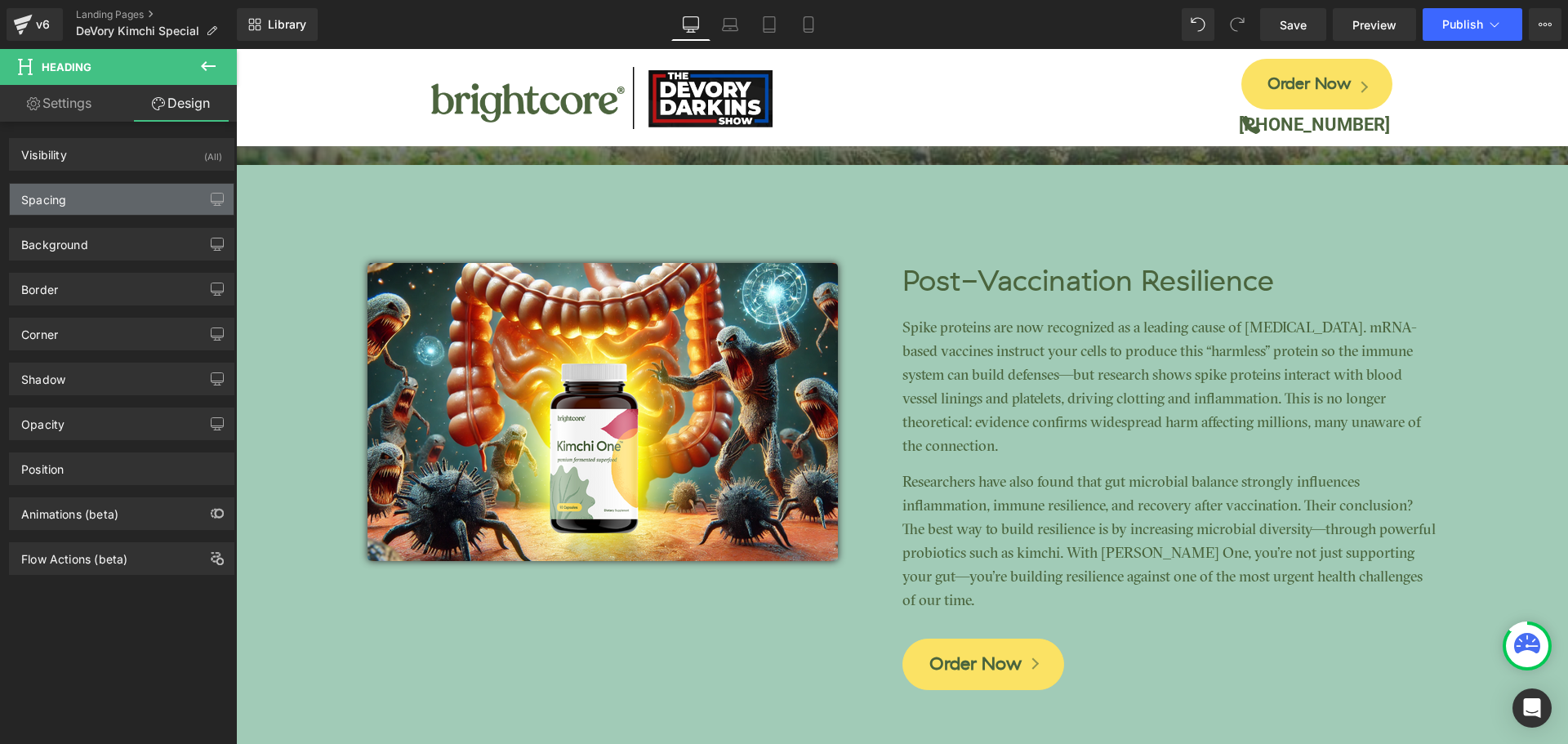
click at [89, 192] on div "Spacing" at bounding box center [122, 199] width 224 height 31
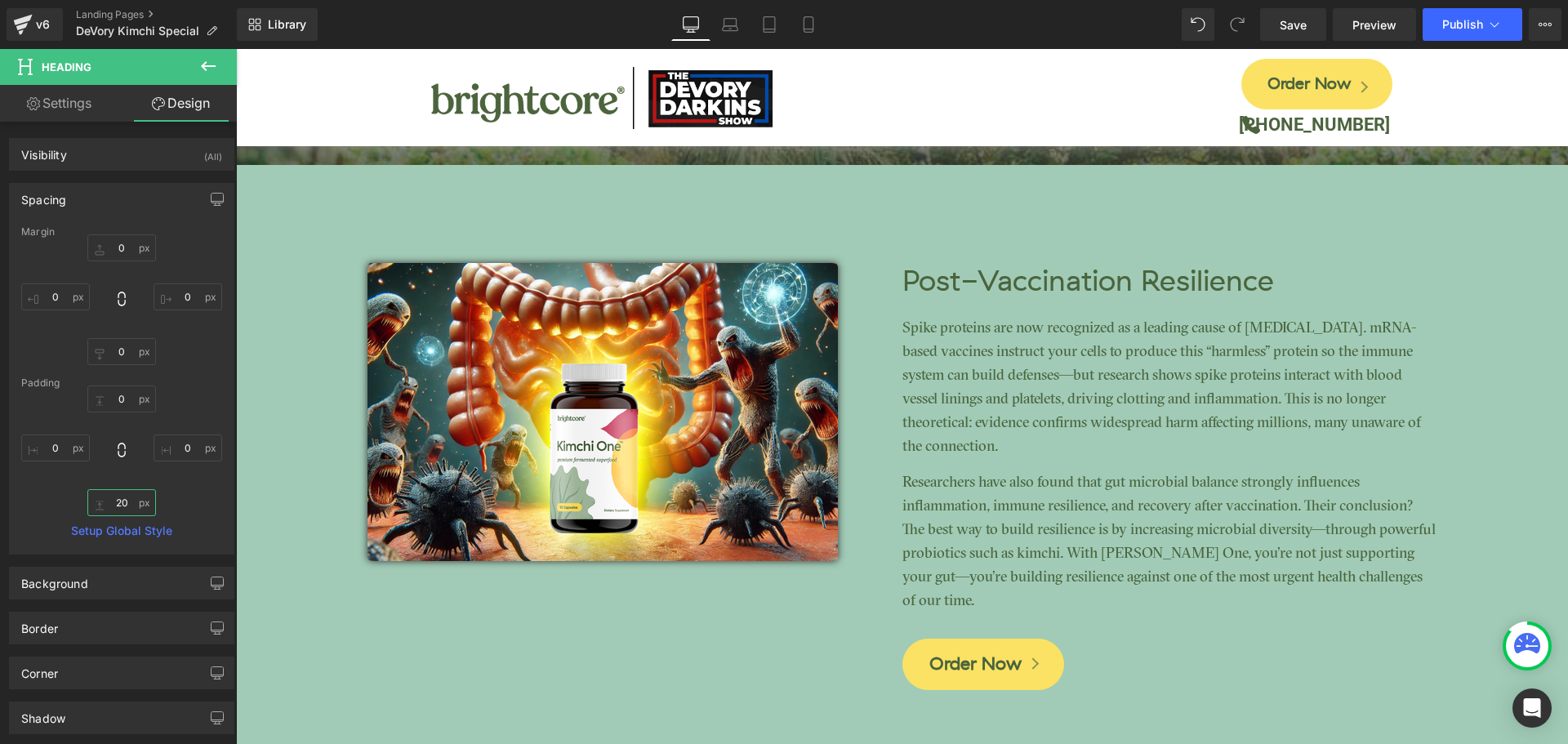
click at [121, 497] on input "text" at bounding box center [121, 503] width 69 height 27
type input "10"
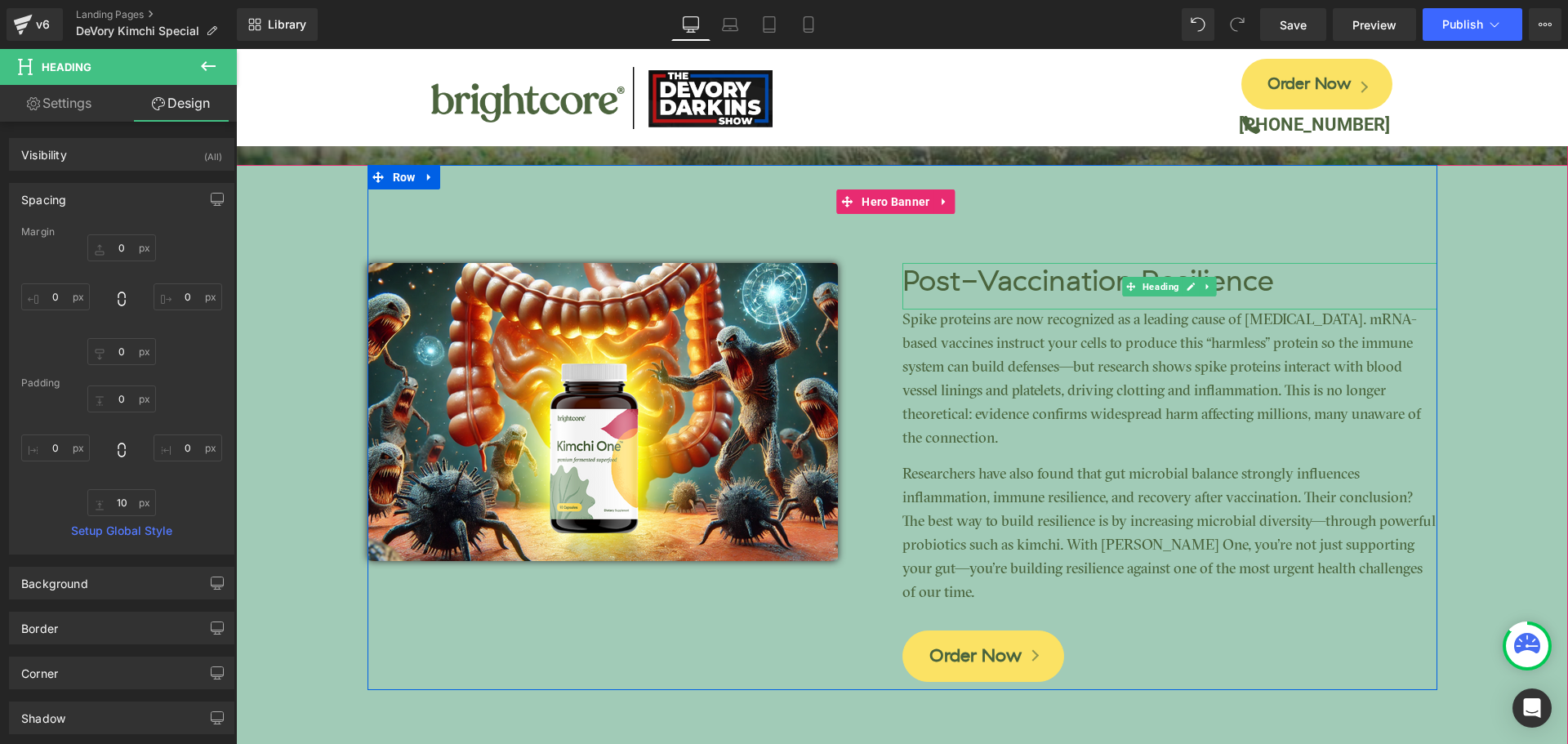
click at [1058, 280] on h3 "Post-Vaccination Resilience" at bounding box center [1170, 282] width 535 height 38
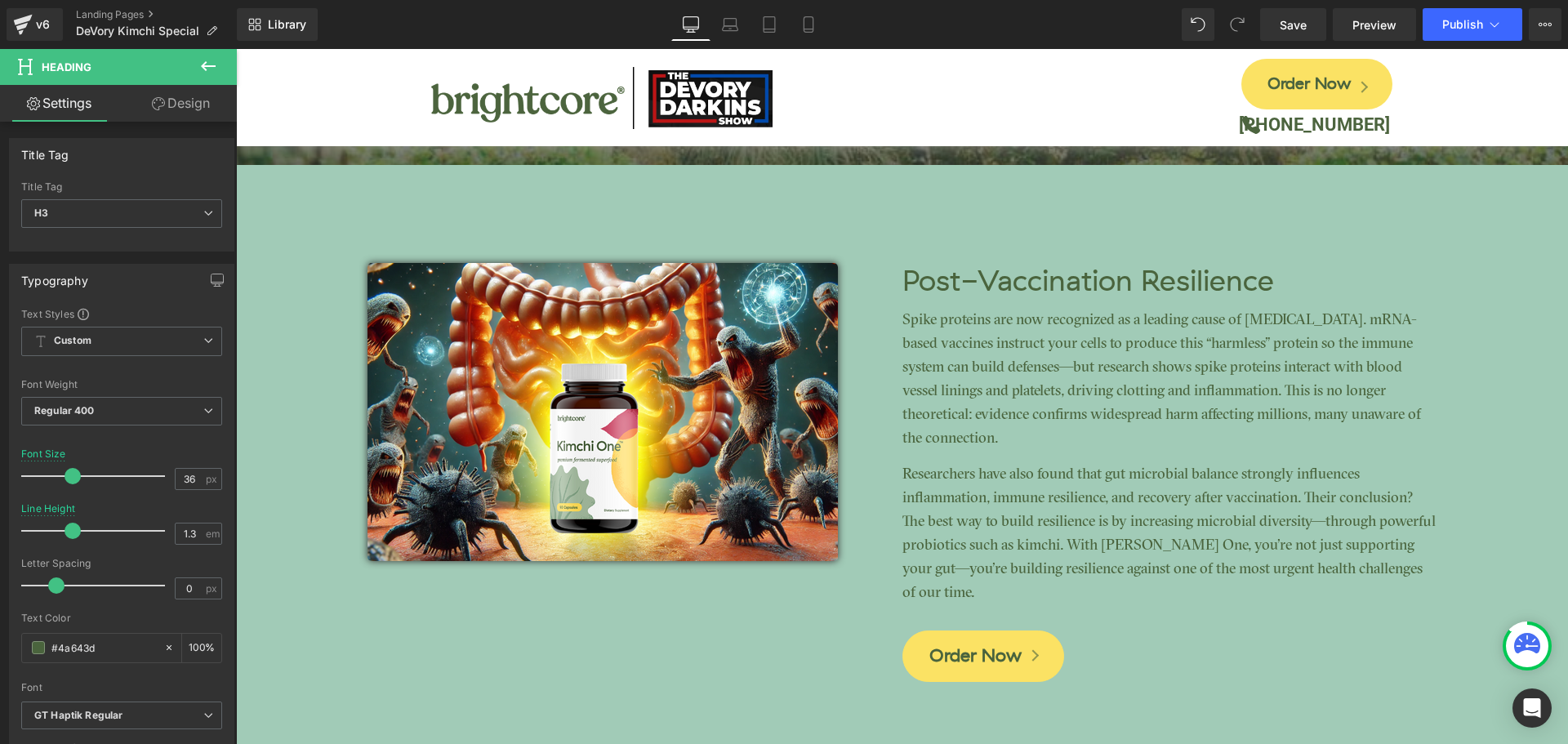
click at [180, 116] on link "Design" at bounding box center [180, 103] width 118 height 37
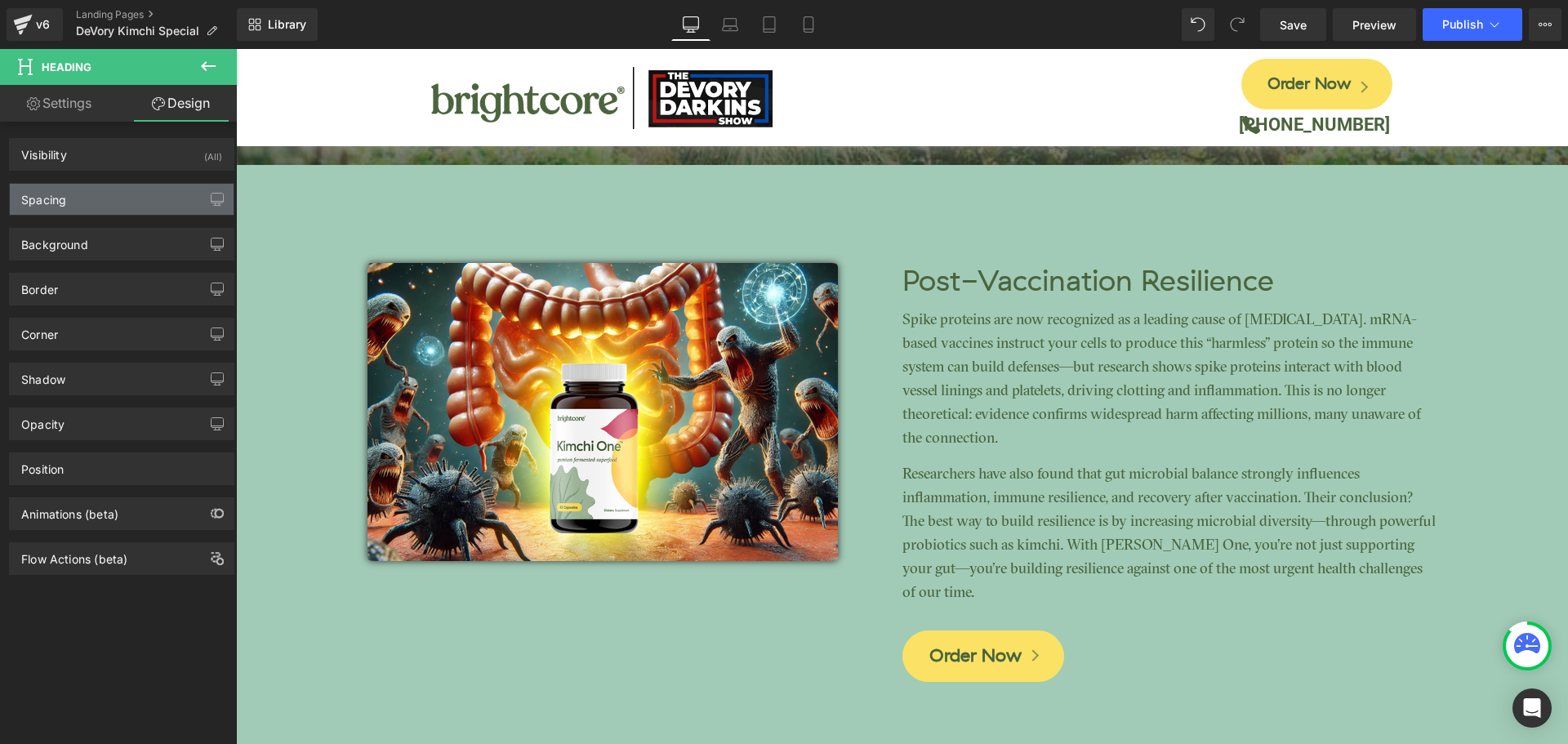
click at [104, 198] on div "Spacing" at bounding box center [122, 199] width 224 height 31
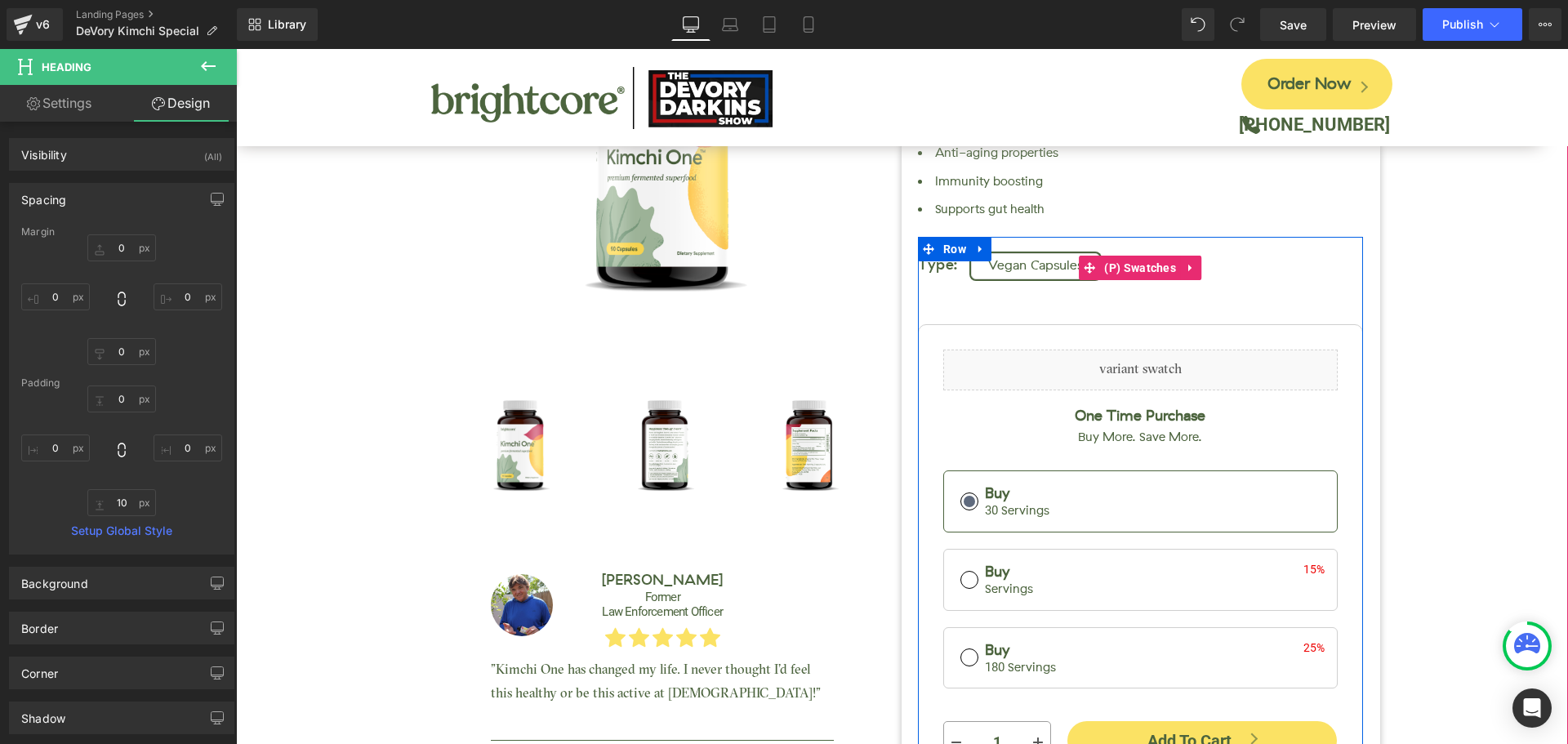
scroll to position [105, 0]
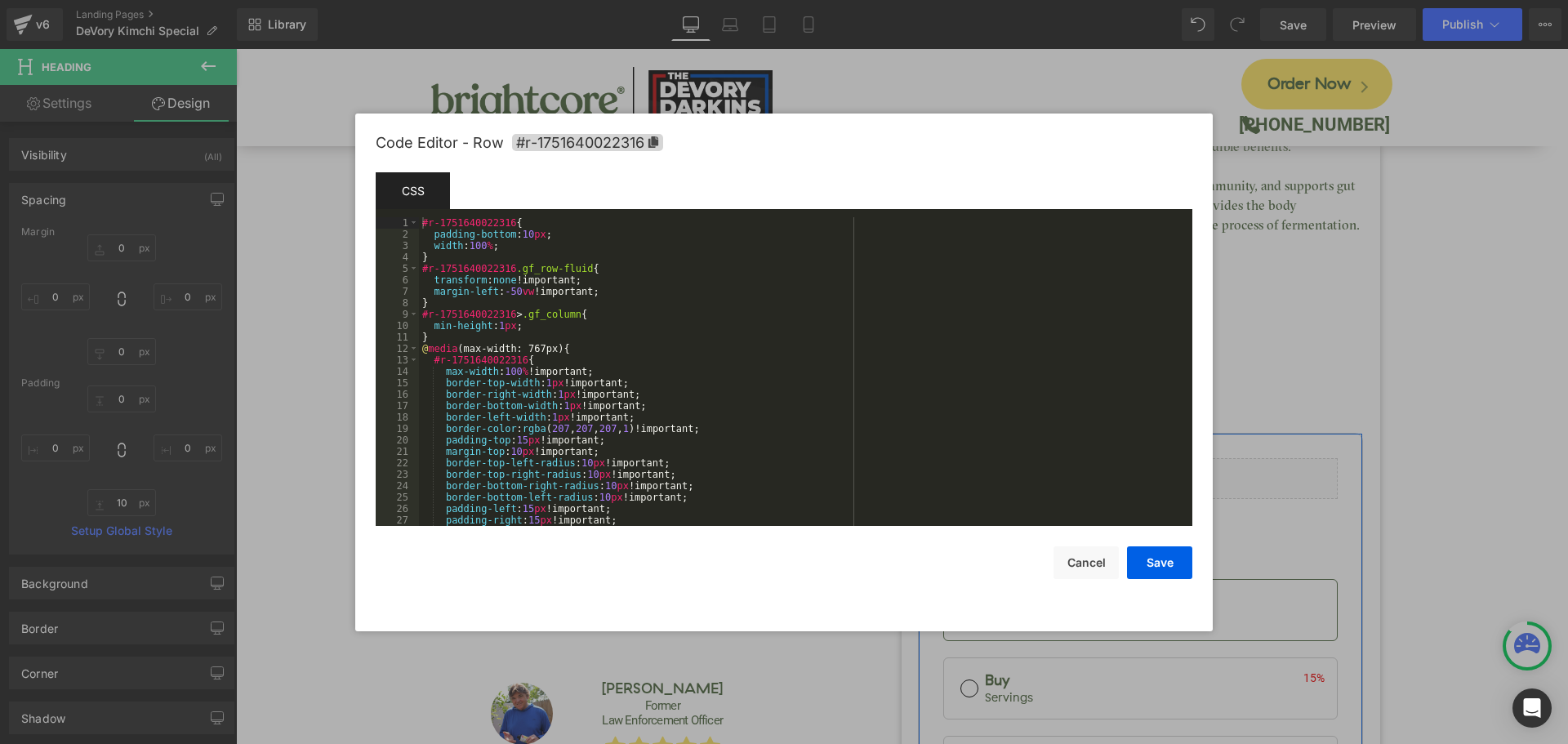
click at [939, 0] on div "Hero Banner You are previewing how the will restyle your page. You can not edit…" at bounding box center [784, 0] width 1568 height 0
click at [595, 141] on span "#r-1751640022316" at bounding box center [588, 143] width 151 height 17
click at [1083, 569] on button "Cancel" at bounding box center [1086, 562] width 65 height 32
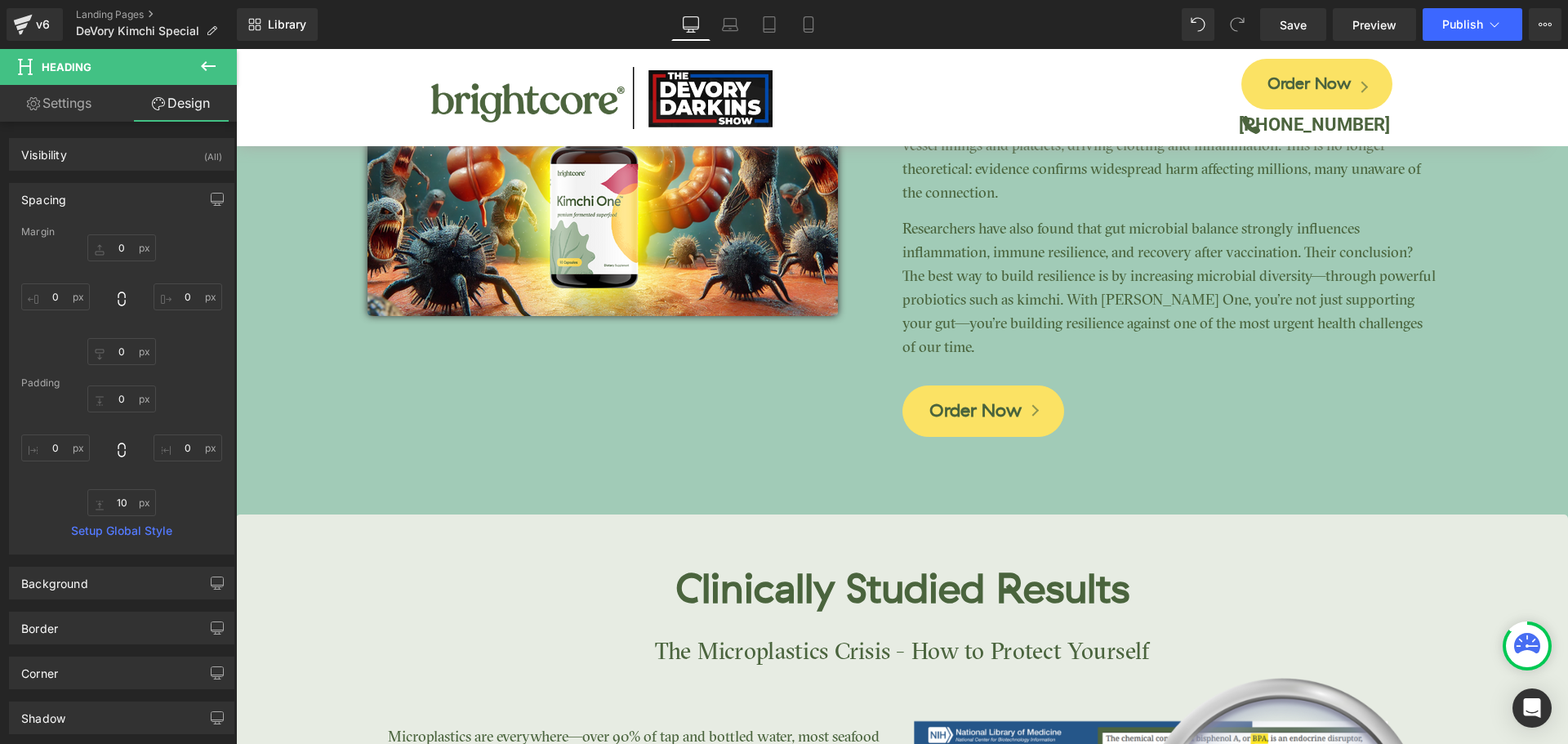
scroll to position [3210, 0]
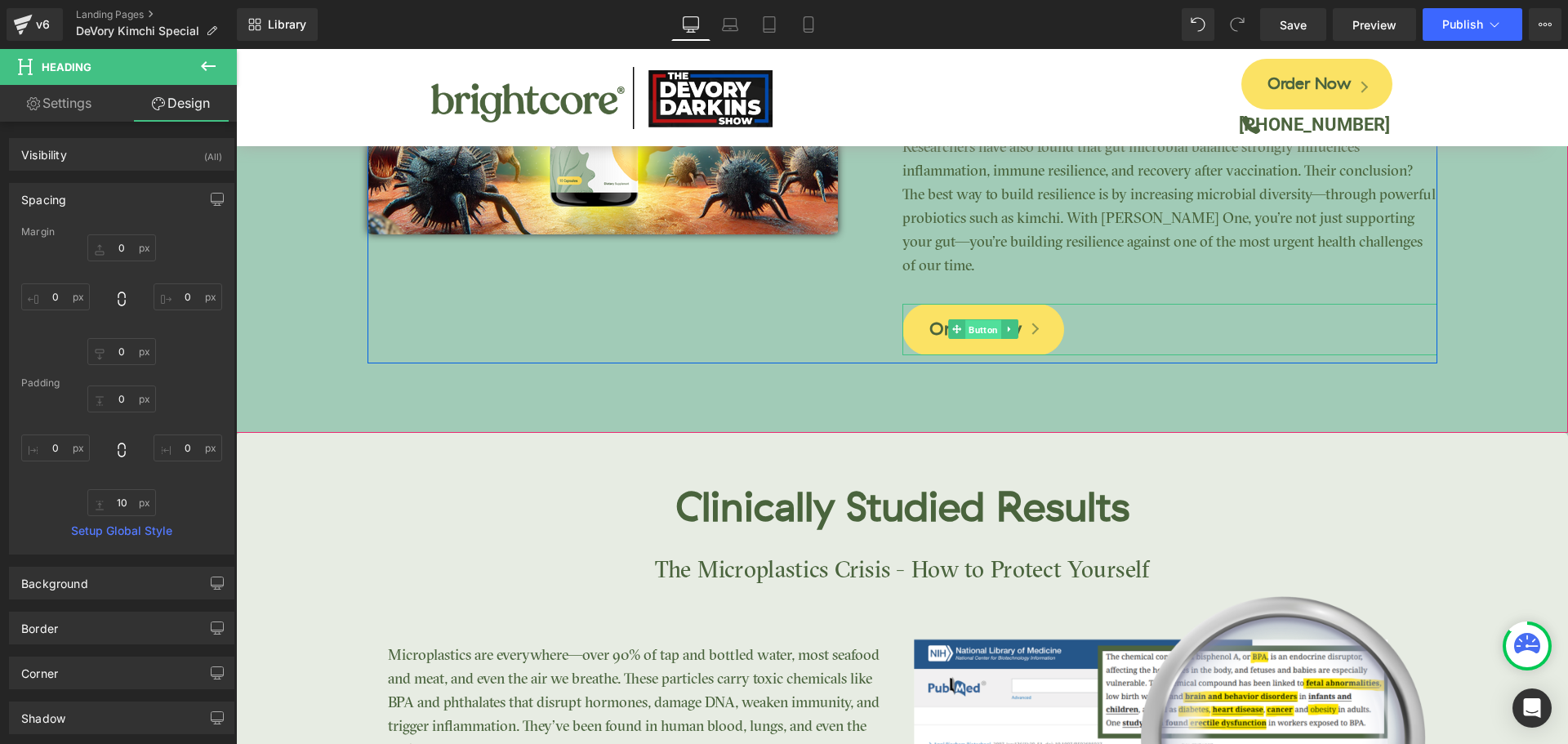
click at [983, 324] on span "Button" at bounding box center [984, 330] width 36 height 20
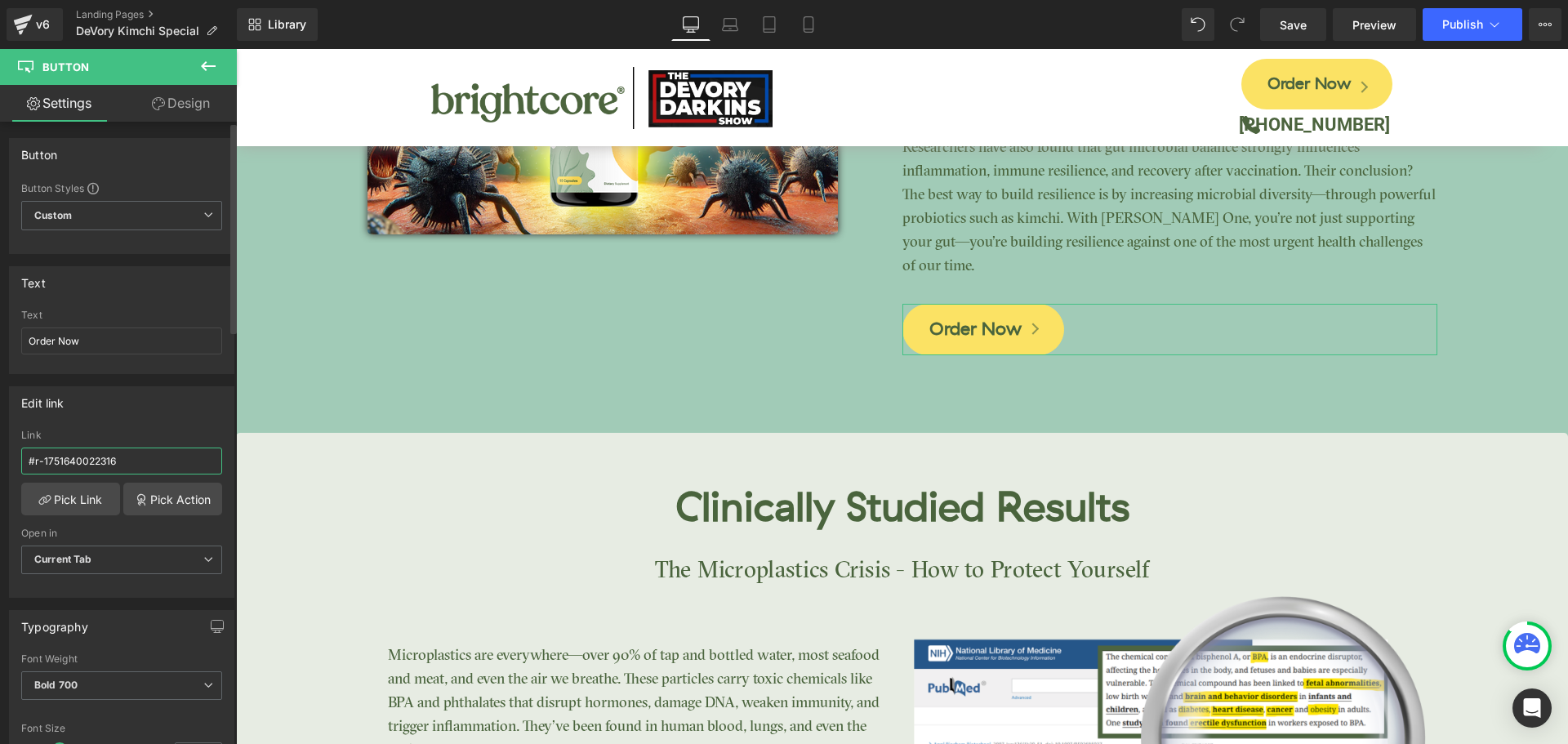
click at [98, 463] on input "#r-1751640022316" at bounding box center [121, 461] width 201 height 27
click at [175, 419] on div "Edit link #r-1751640022316 Link #r-1751640022316 Pick Link Pick Action Current …" at bounding box center [121, 492] width 225 height 211
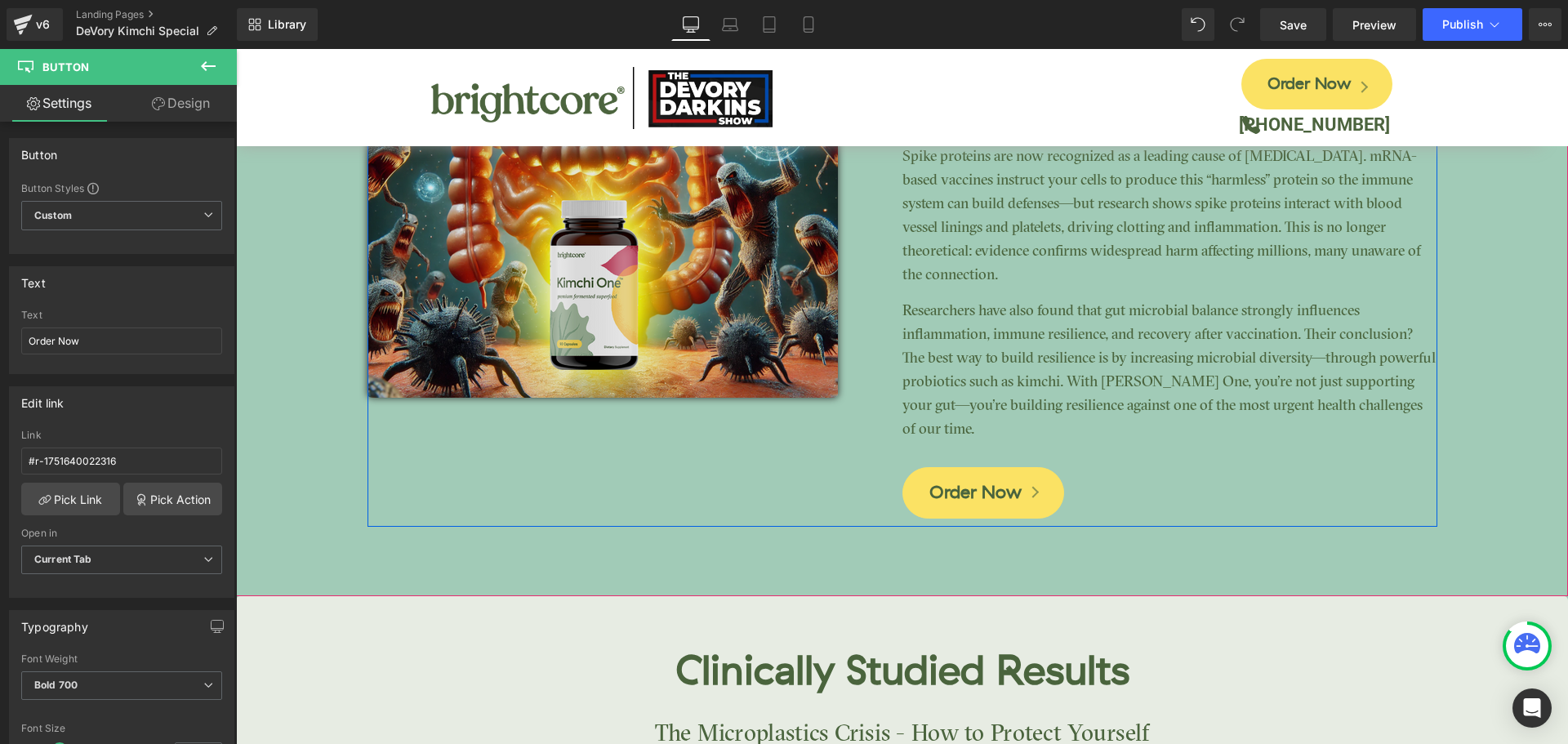
scroll to position [2883, 0]
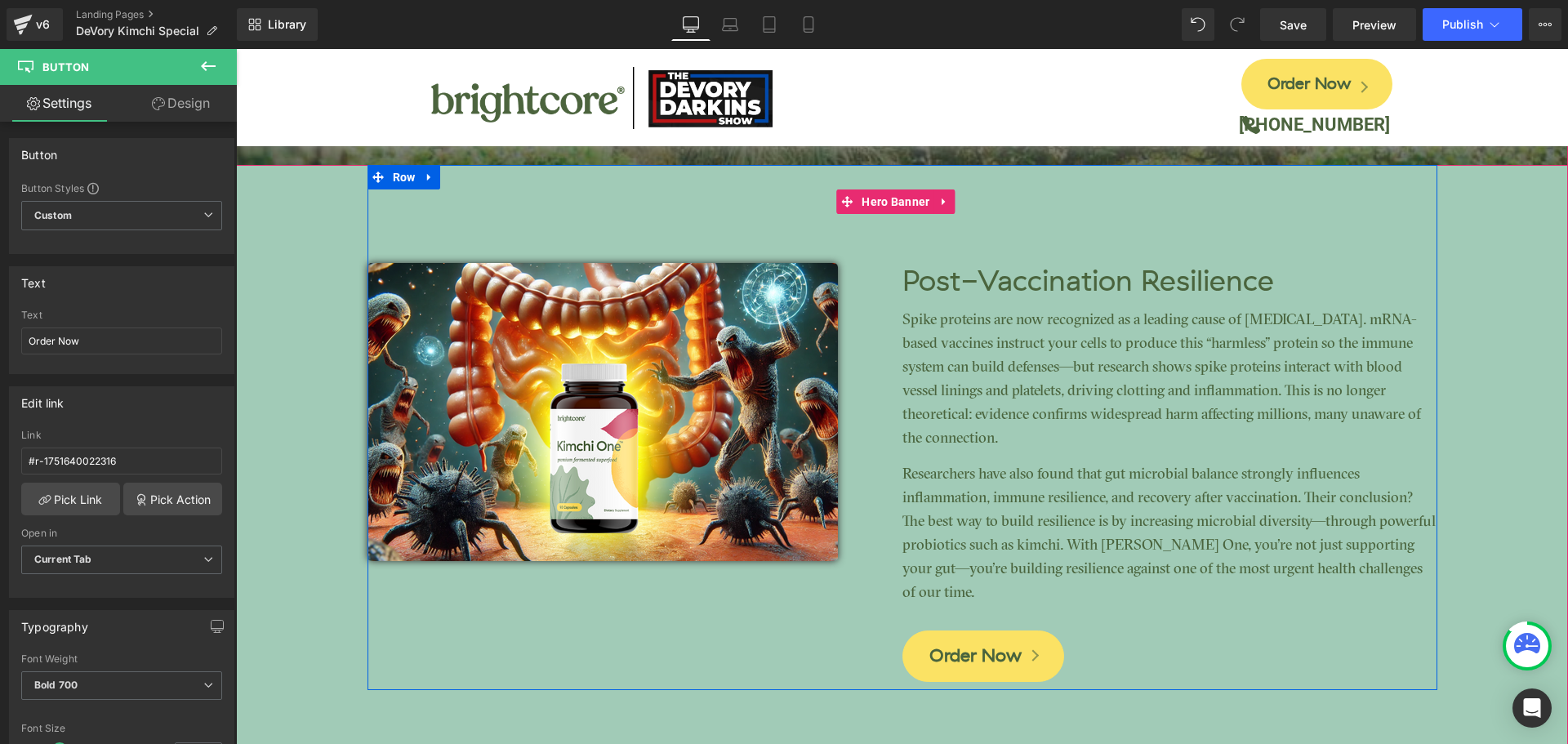
click at [605, 415] on div "Image" at bounding box center [635, 412] width 535 height 298
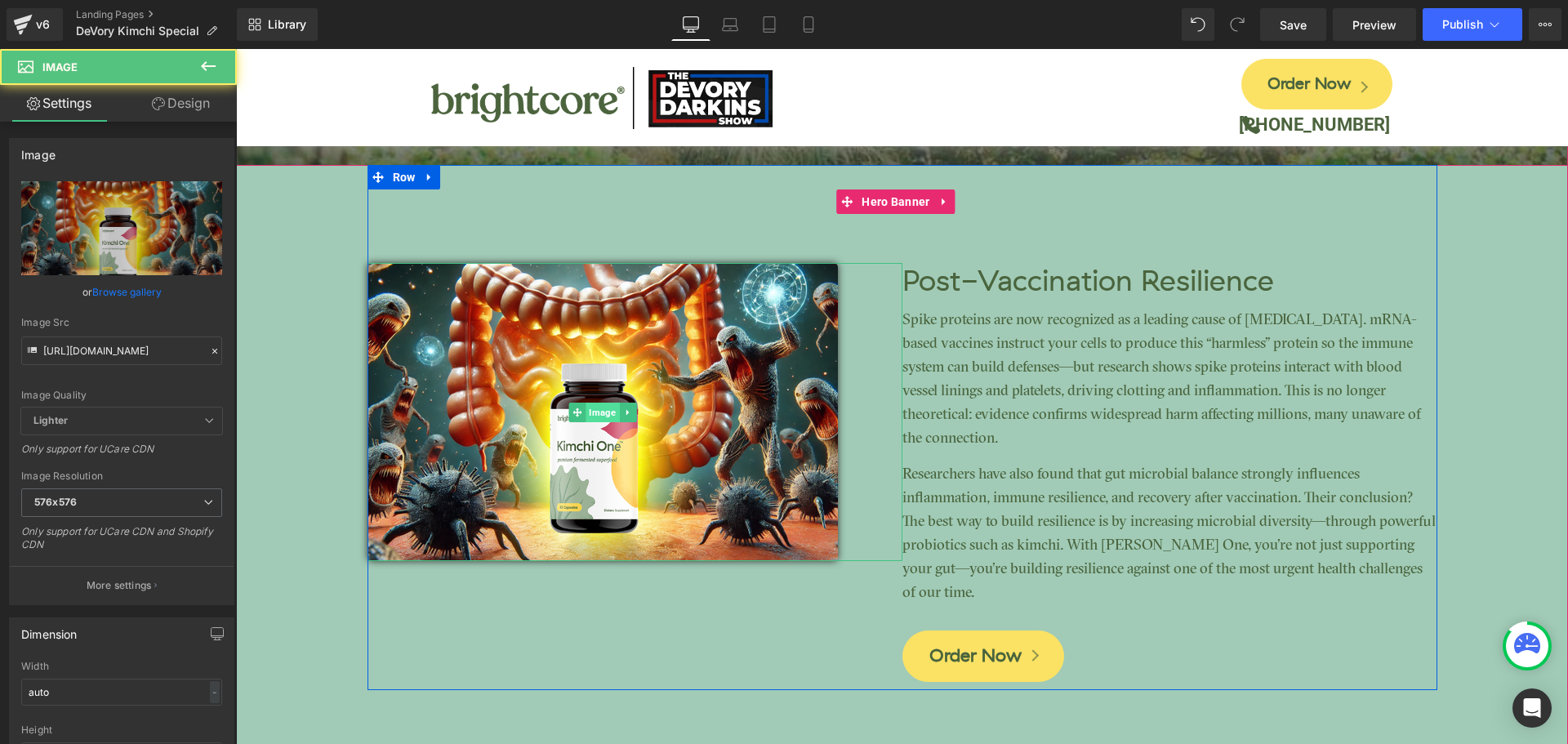
click at [612, 407] on span "Image" at bounding box center [602, 412] width 33 height 20
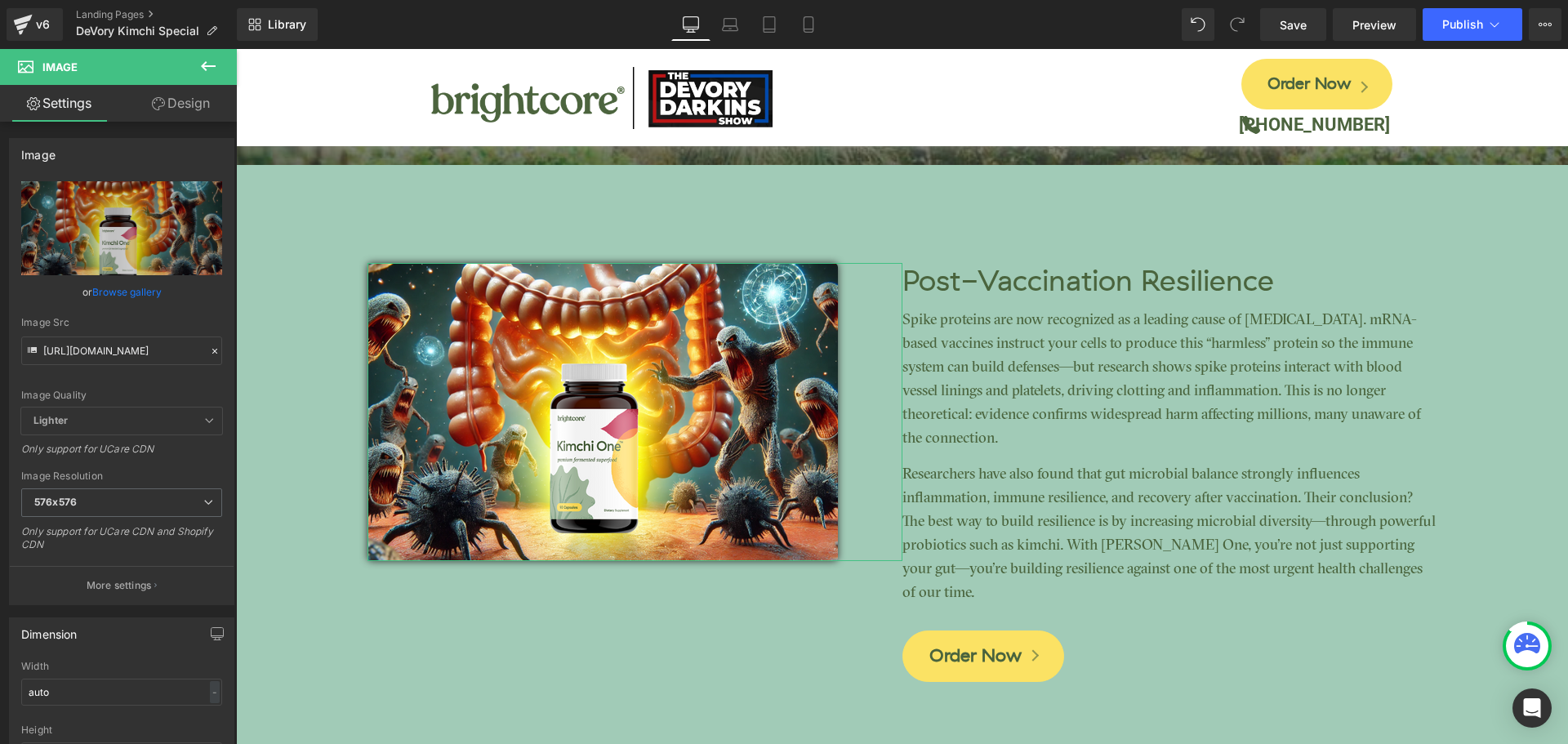
click at [167, 88] on link "Design" at bounding box center [180, 103] width 118 height 37
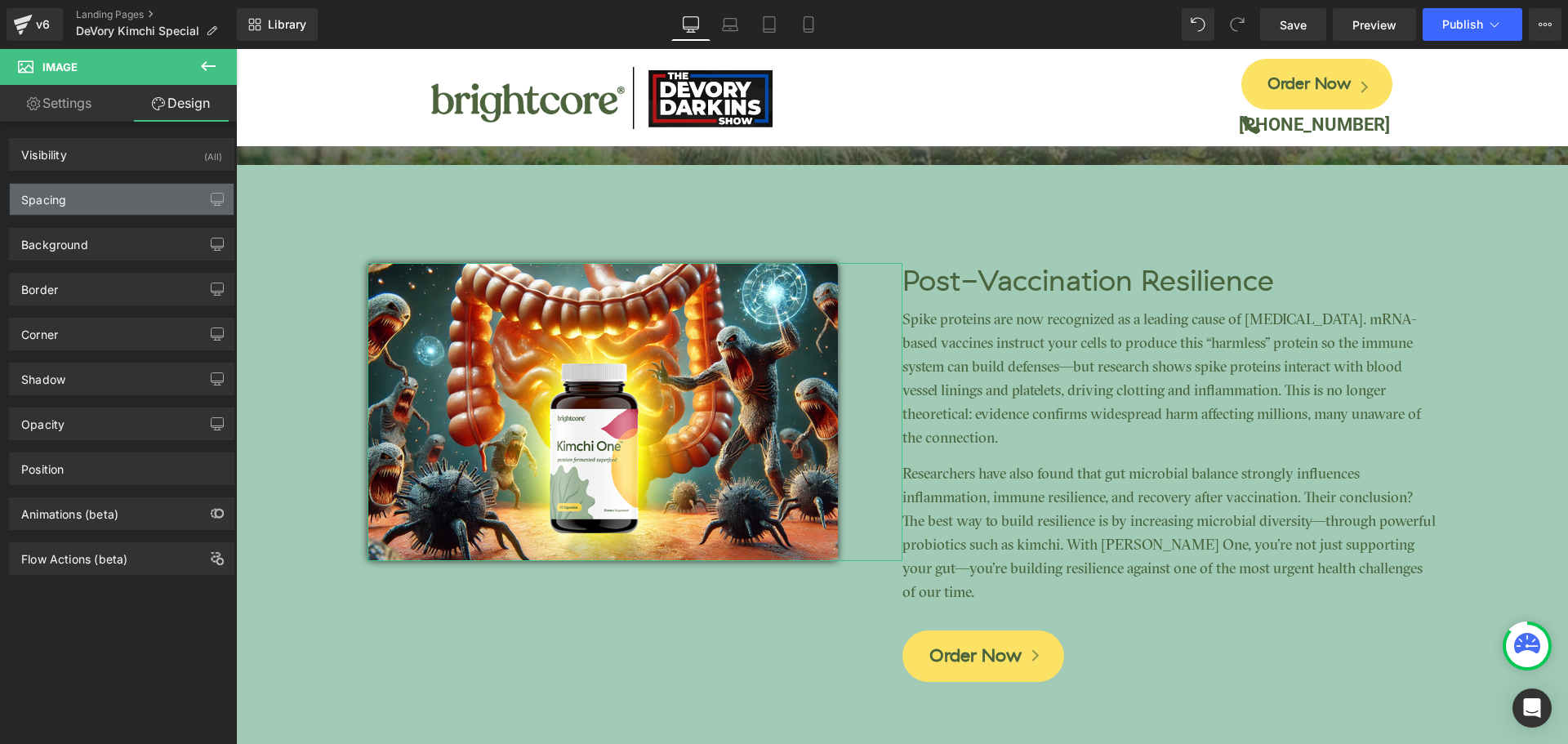
click at [138, 196] on div "Spacing" at bounding box center [122, 199] width 224 height 31
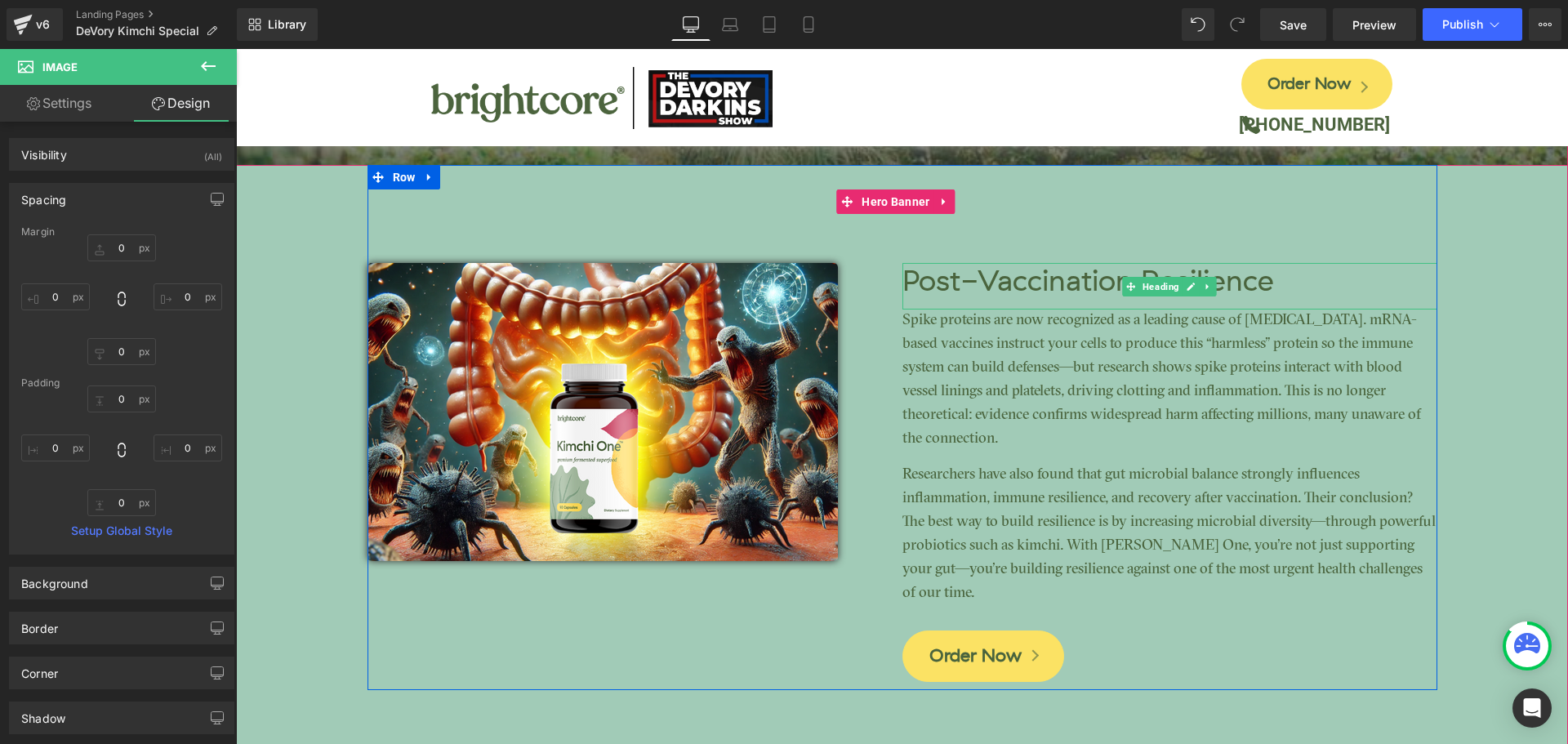
click at [962, 271] on h3 "Post-Vaccination Resilience" at bounding box center [1170, 282] width 535 height 38
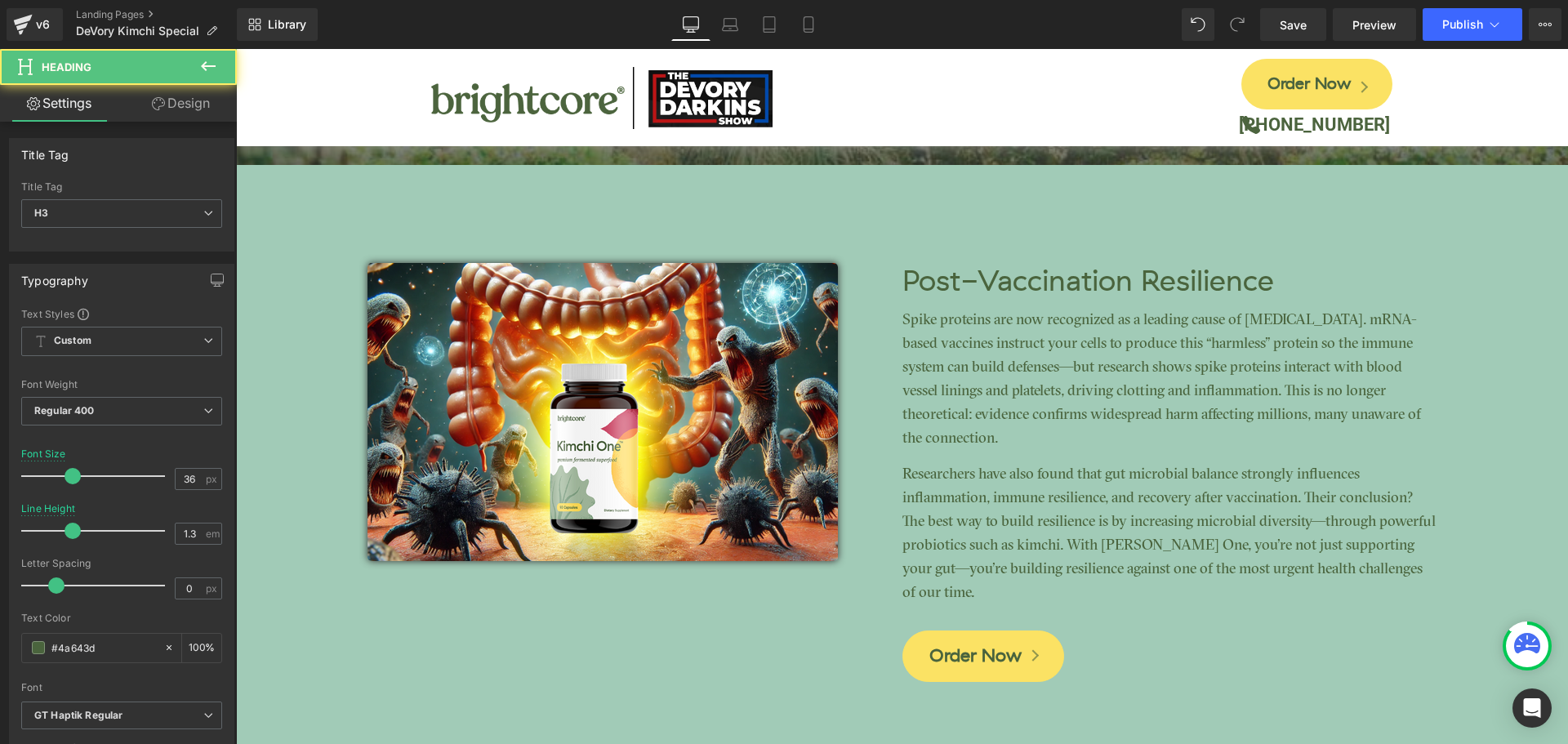
drag, startPoint x: 201, startPoint y: 105, endPoint x: 193, endPoint y: 104, distance: 8.1
click at [201, 104] on link "Design" at bounding box center [180, 103] width 118 height 37
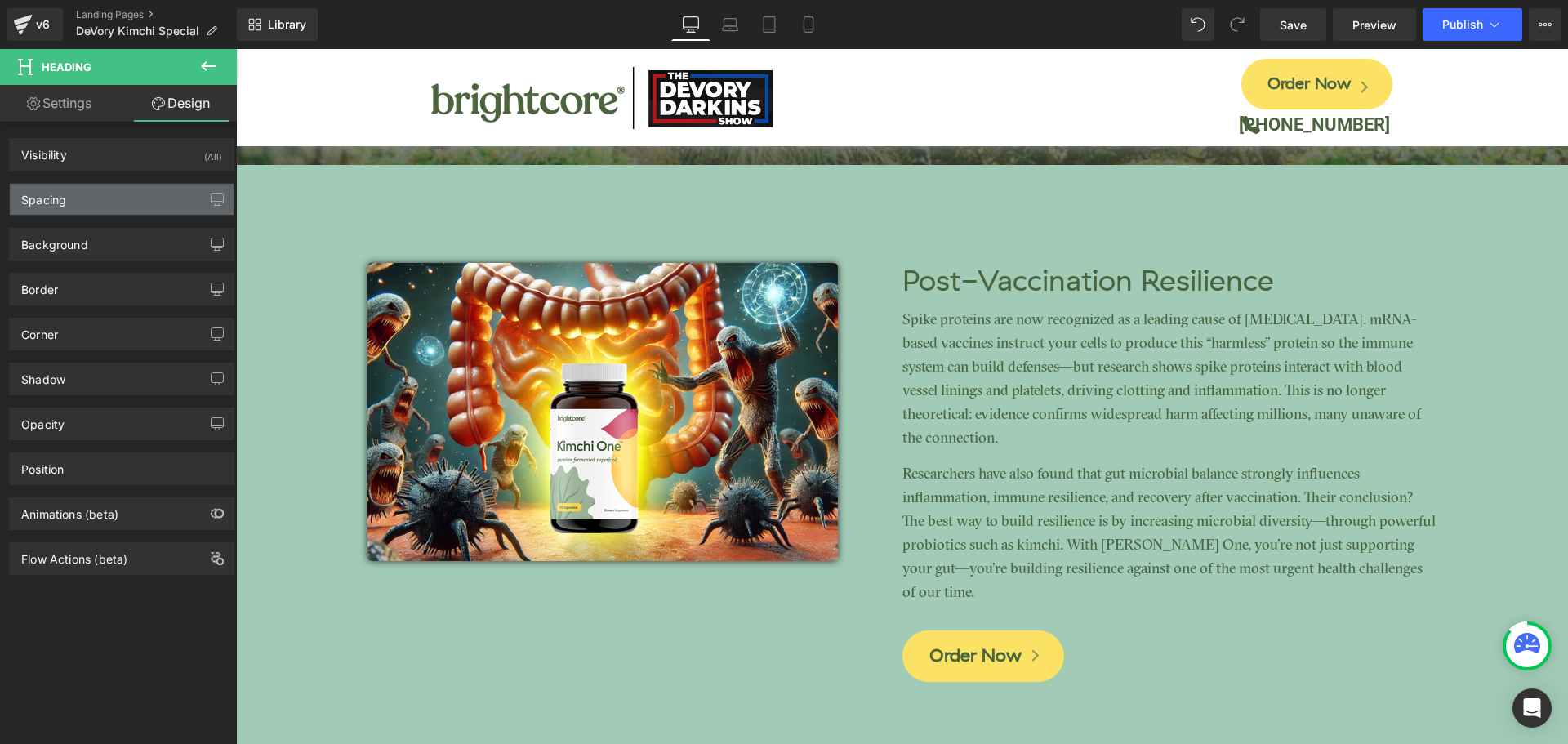
click at [82, 207] on div "Spacing" at bounding box center [122, 199] width 224 height 31
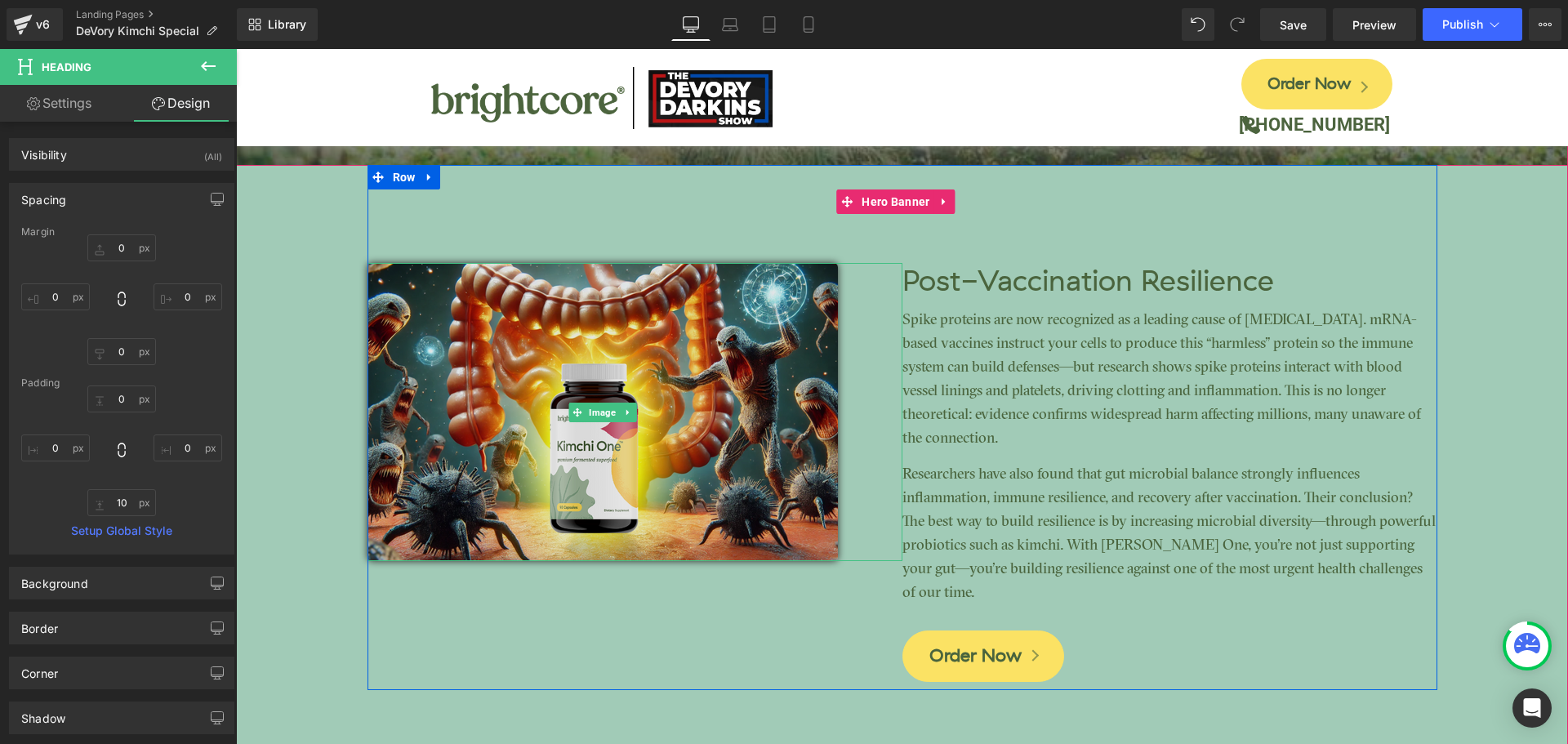
click at [631, 302] on img at bounding box center [603, 412] width 471 height 298
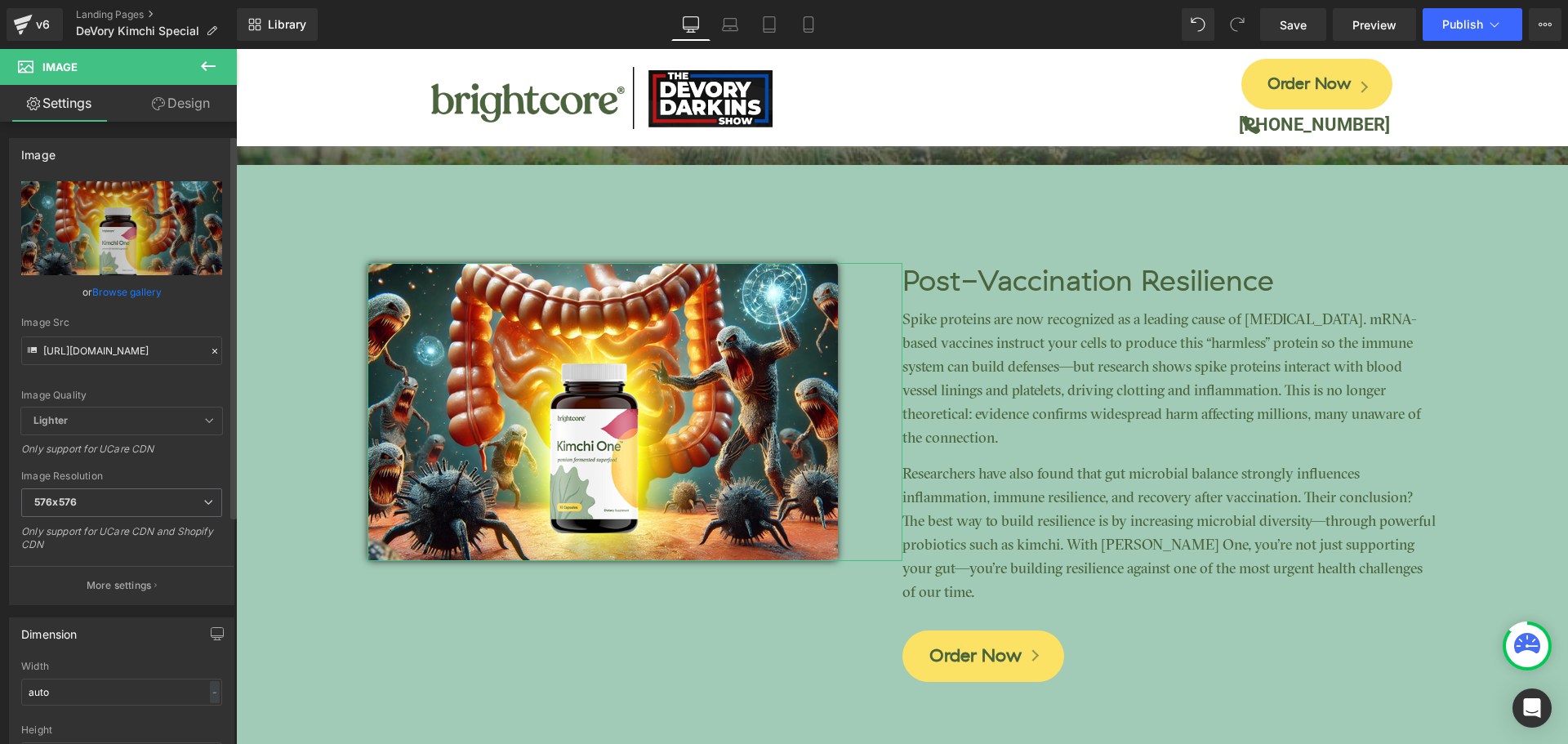
scroll to position [245, 0]
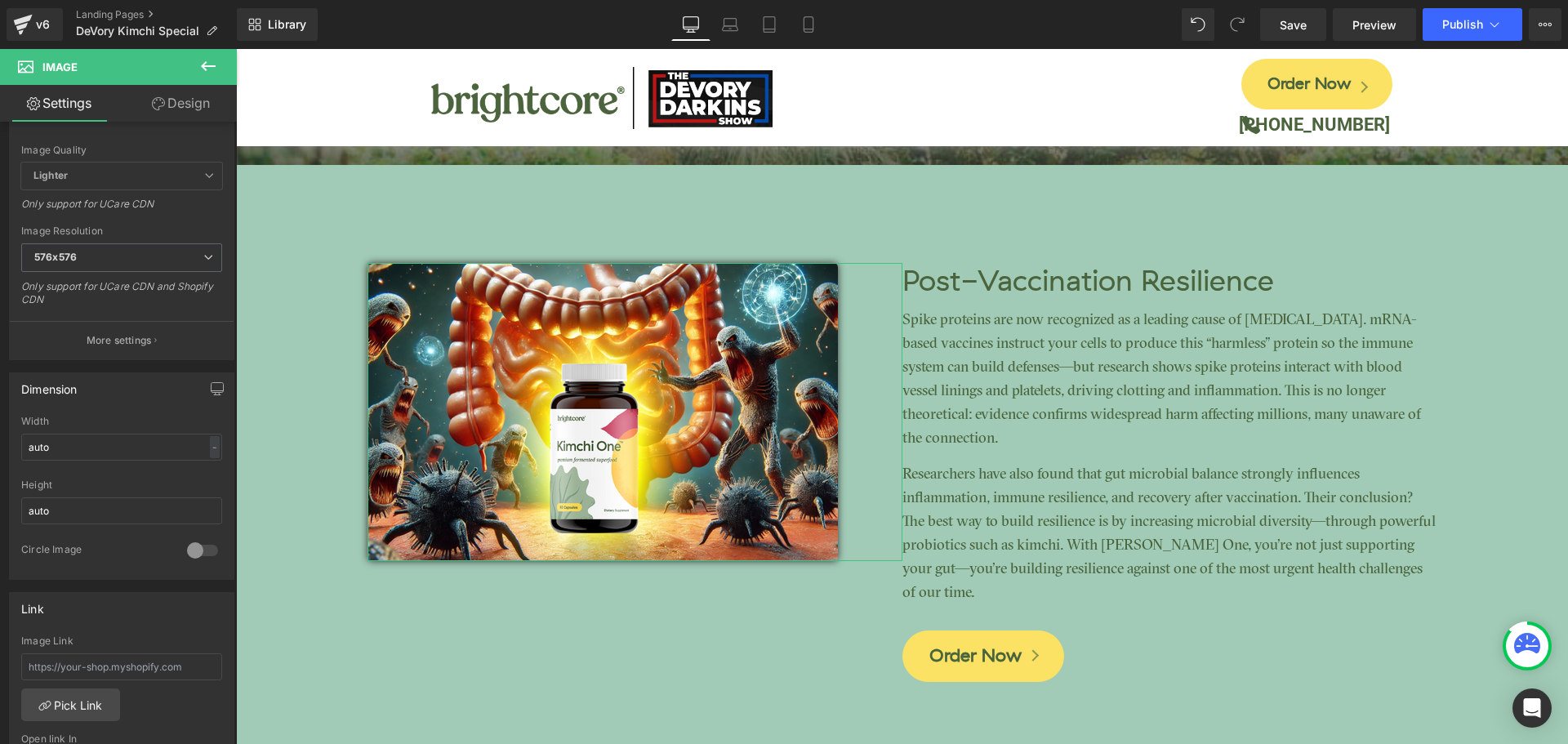
click at [179, 104] on link "Design" at bounding box center [180, 103] width 118 height 37
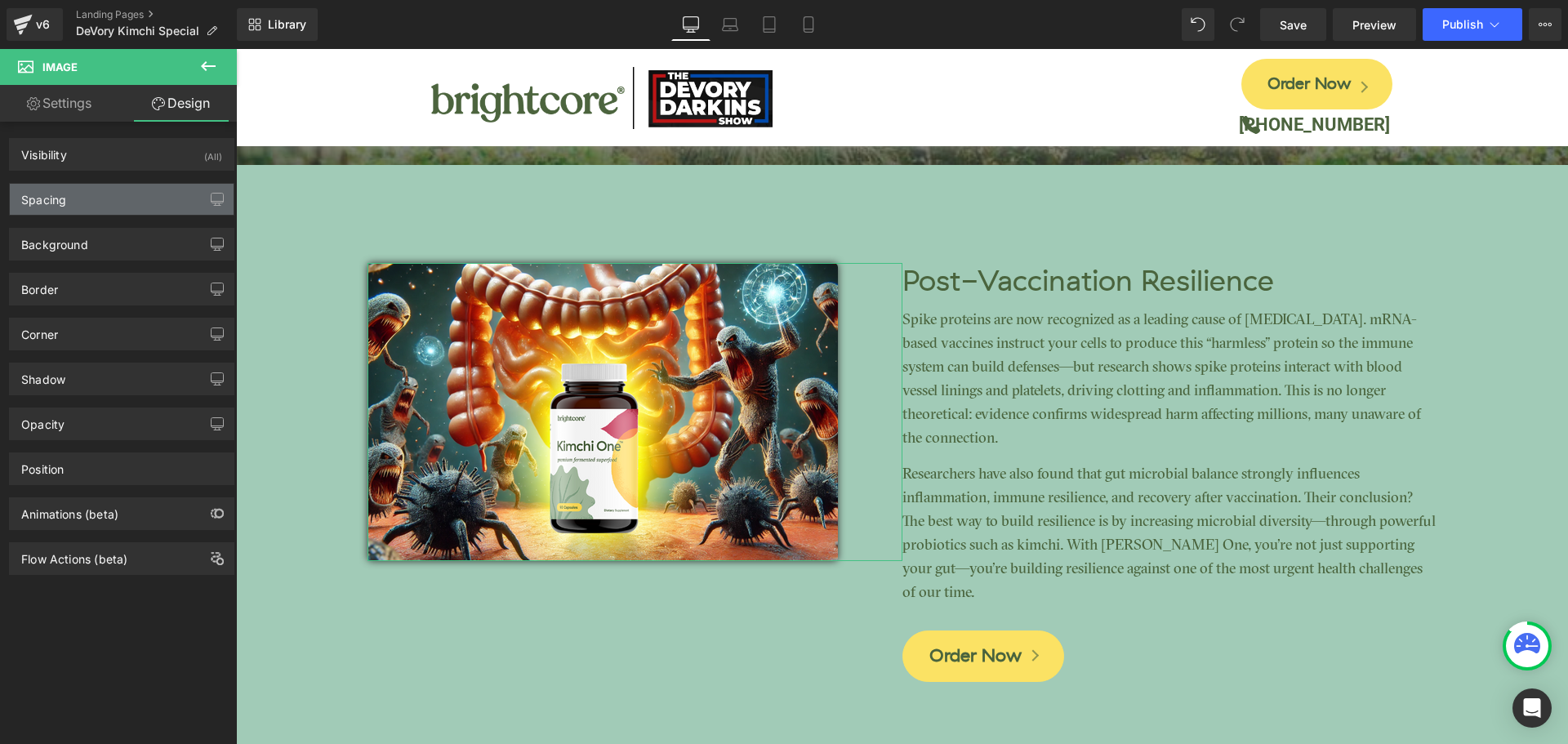
click at [101, 203] on div "Spacing" at bounding box center [122, 199] width 224 height 31
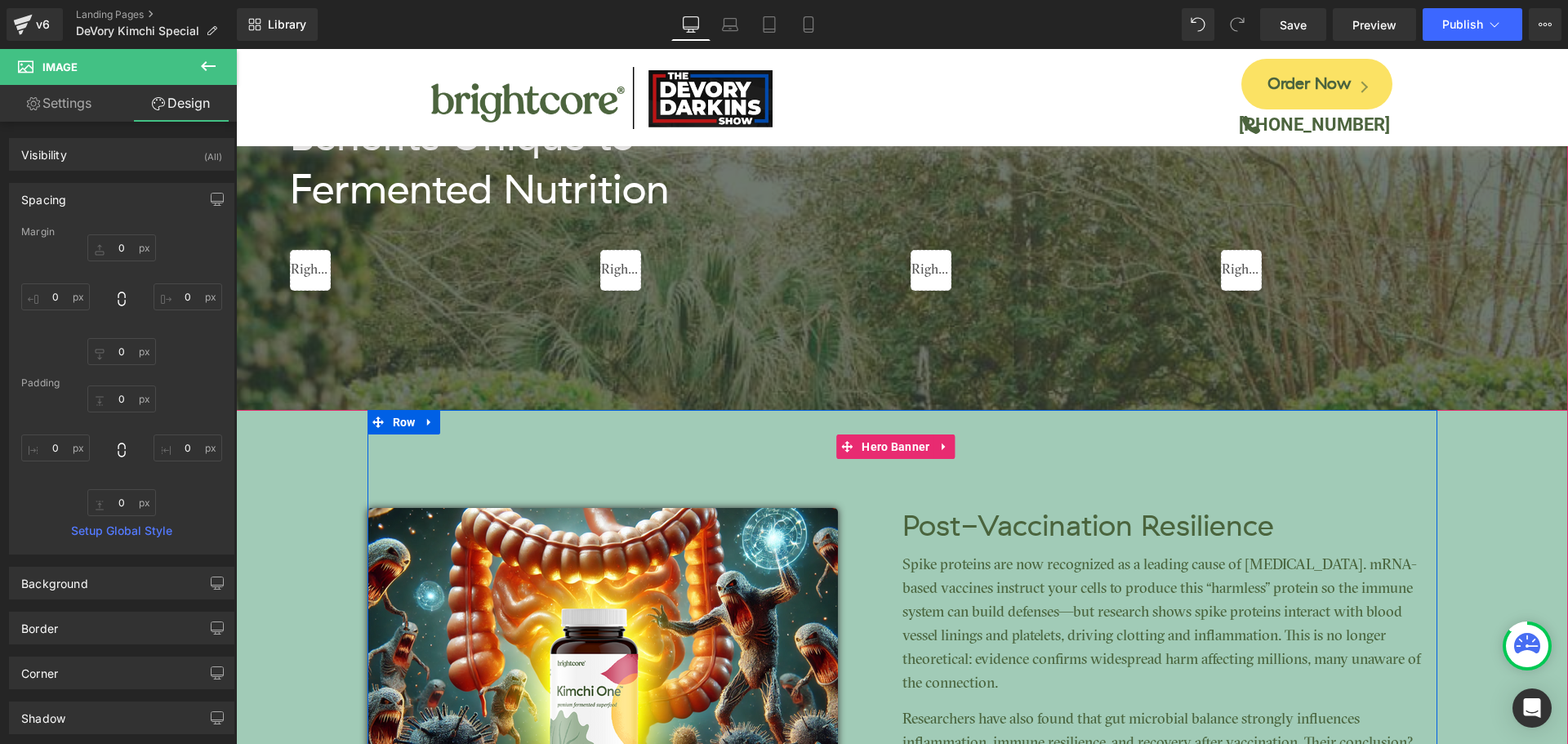
scroll to position [2883, 0]
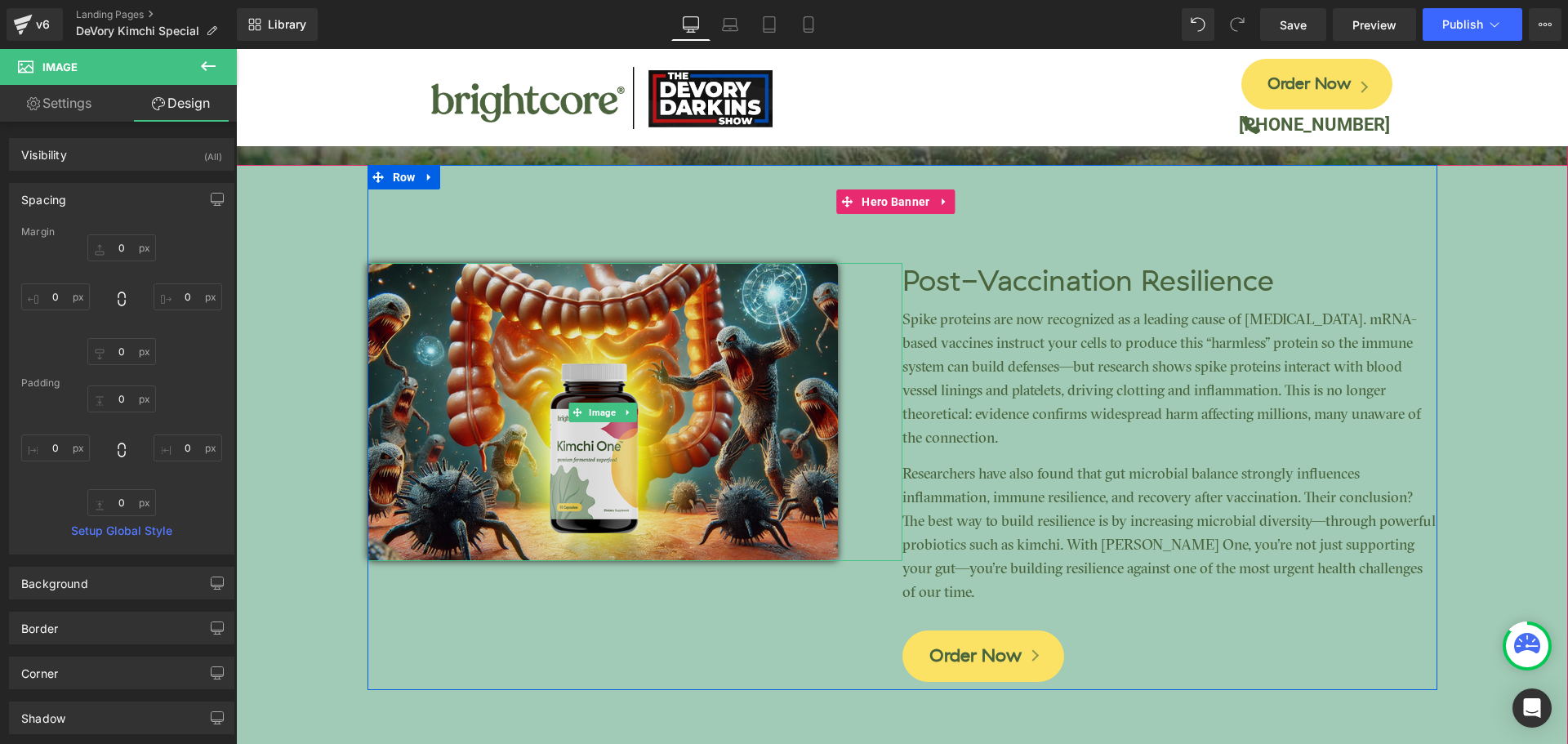
click at [641, 375] on img at bounding box center [603, 412] width 471 height 298
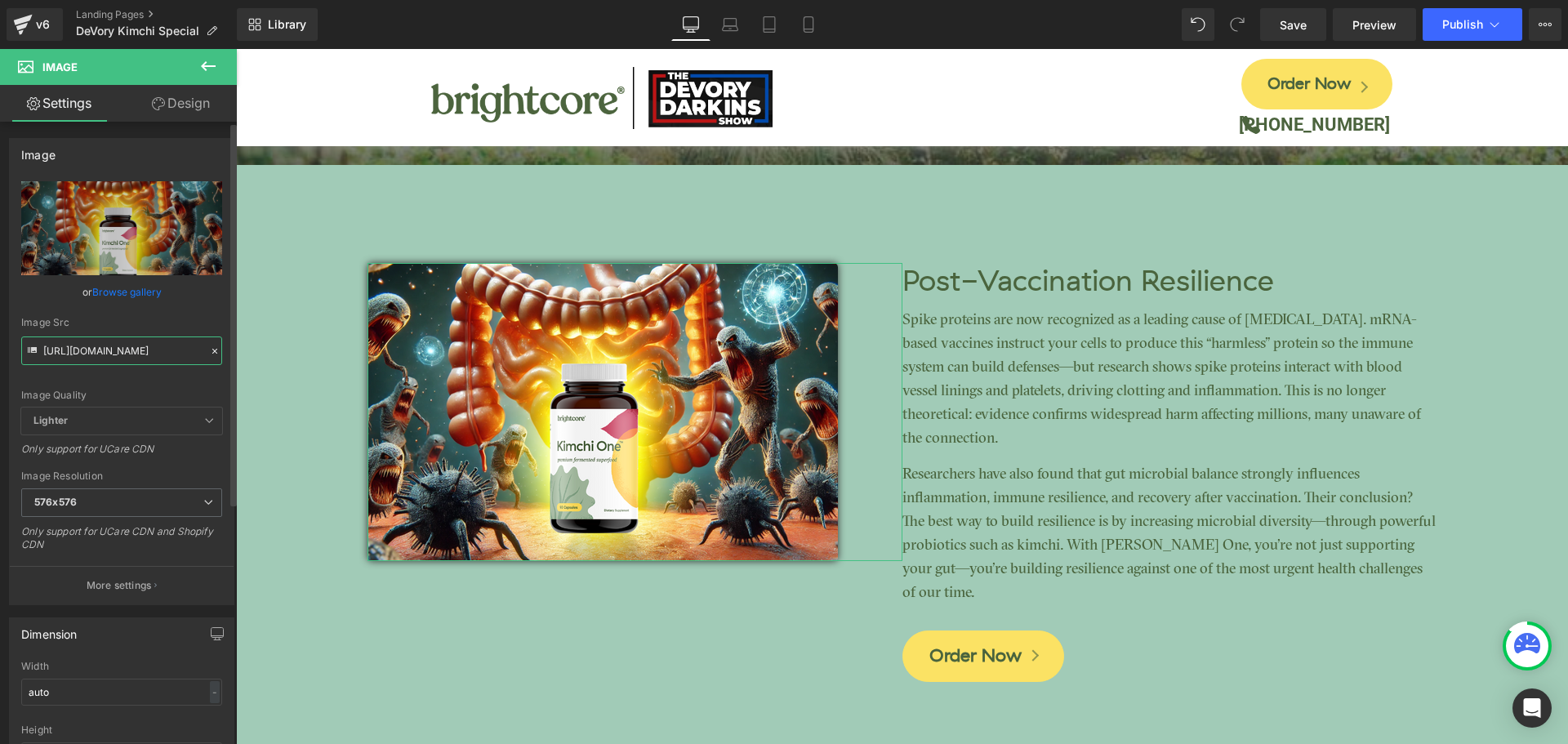
click at [158, 347] on input "[URL][DOMAIN_NAME]" at bounding box center [121, 351] width 201 height 29
paste input "Gut_[MEDICAL_DATA]_-_Kimchi.png?v=1759336511"
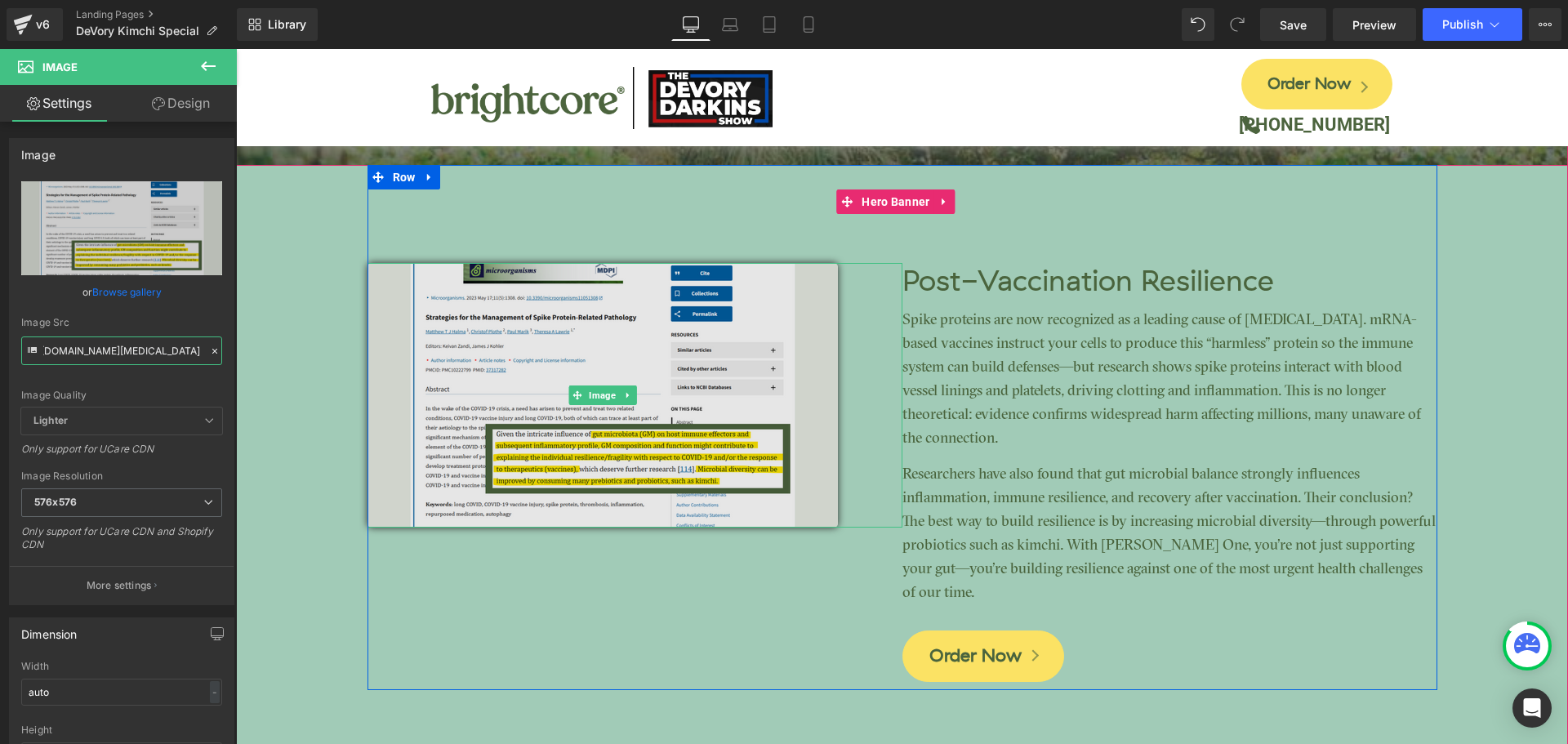
type input "[URL][DOMAIN_NAME][MEDICAL_DATA]"
click at [765, 353] on img at bounding box center [603, 396] width 471 height 265
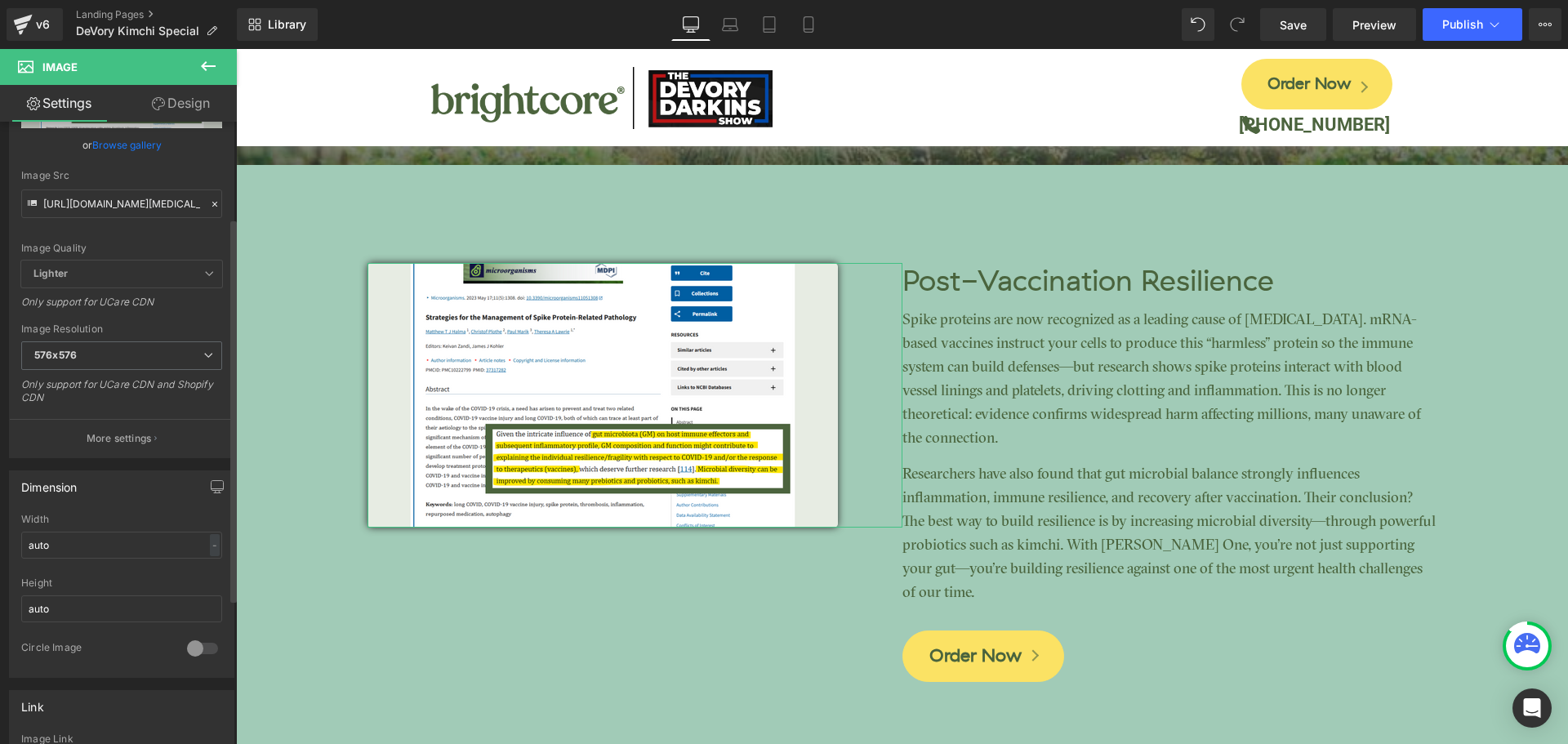
scroll to position [163, 0]
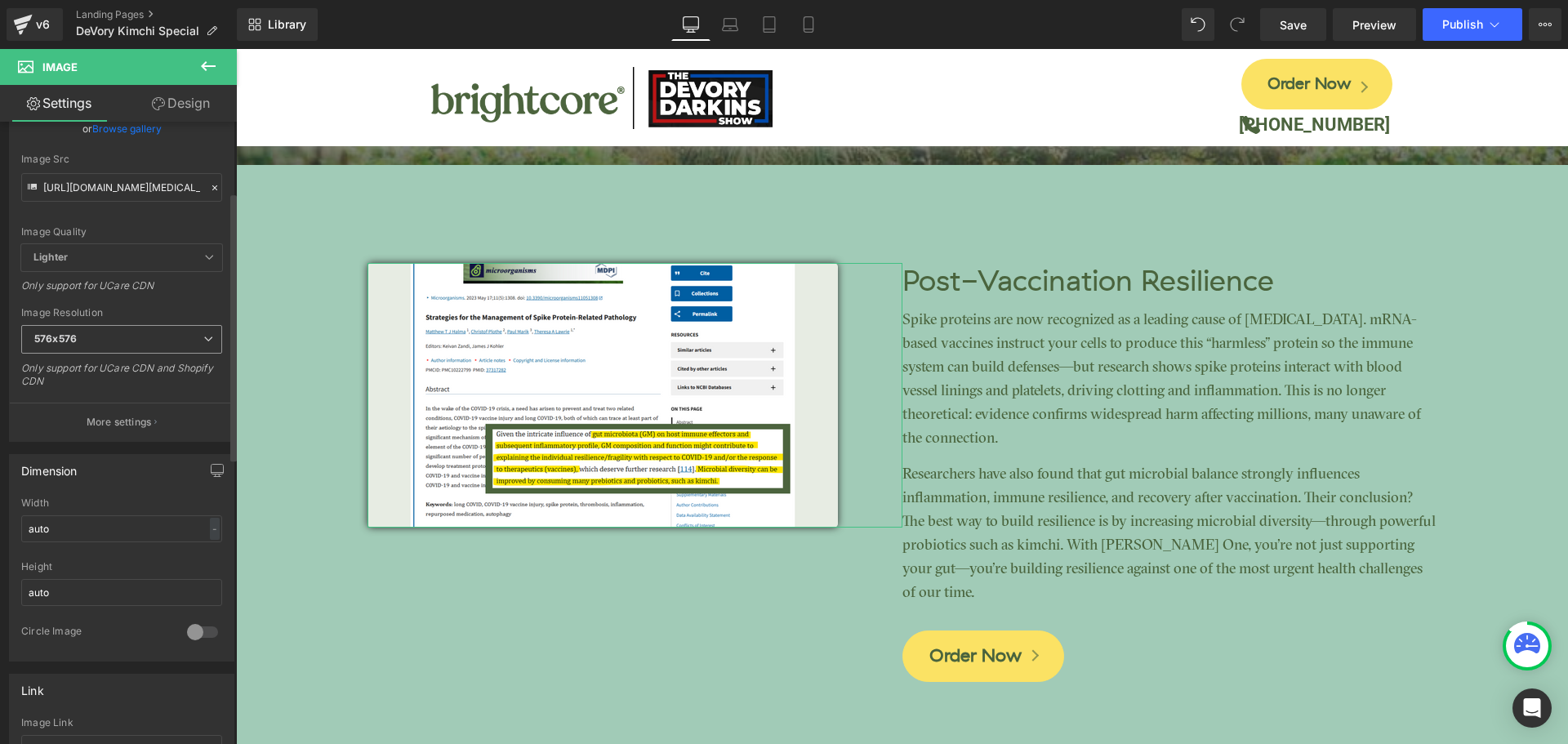
click at [162, 336] on span "576x576" at bounding box center [121, 340] width 201 height 29
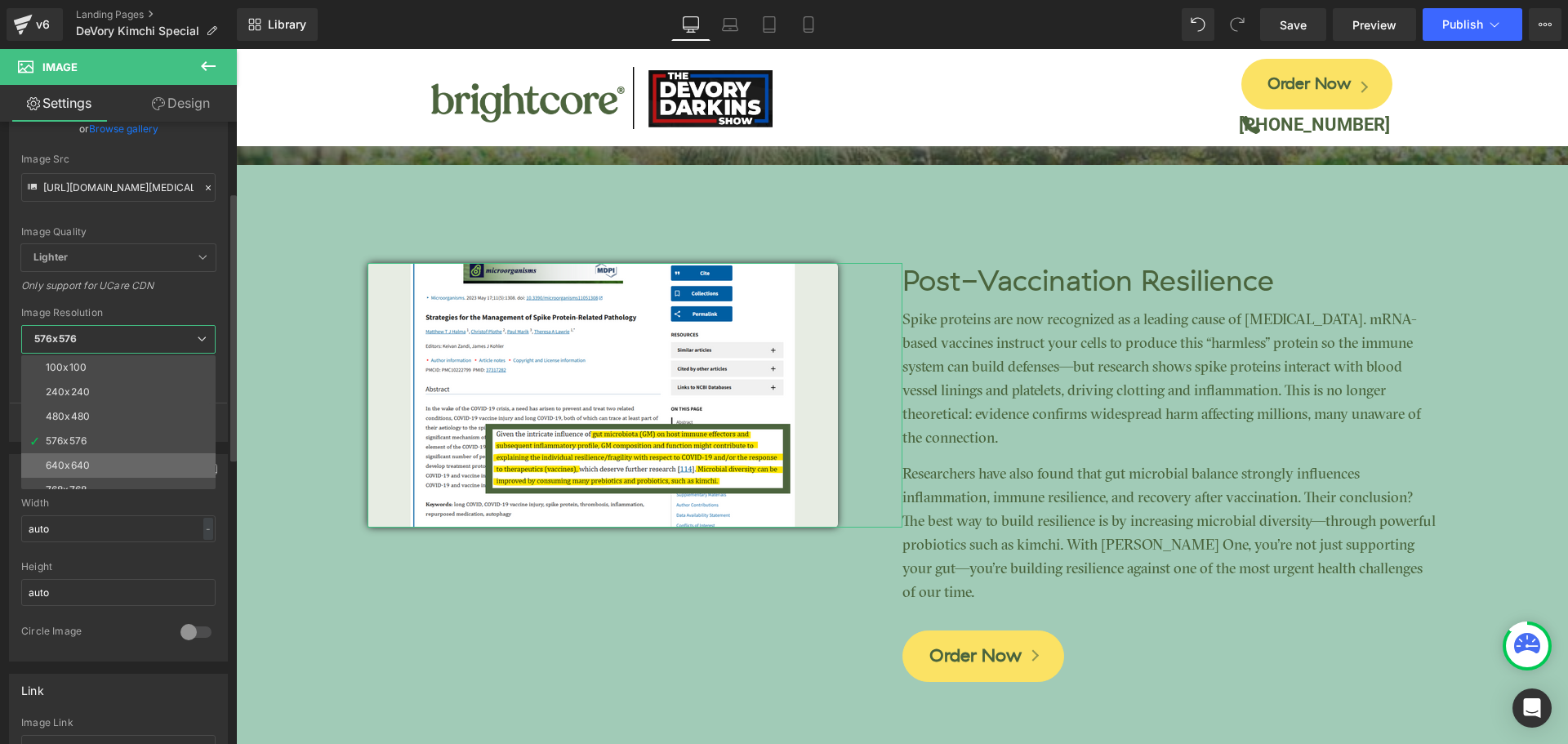
click at [86, 462] on div "640x640" at bounding box center [68, 465] width 44 height 11
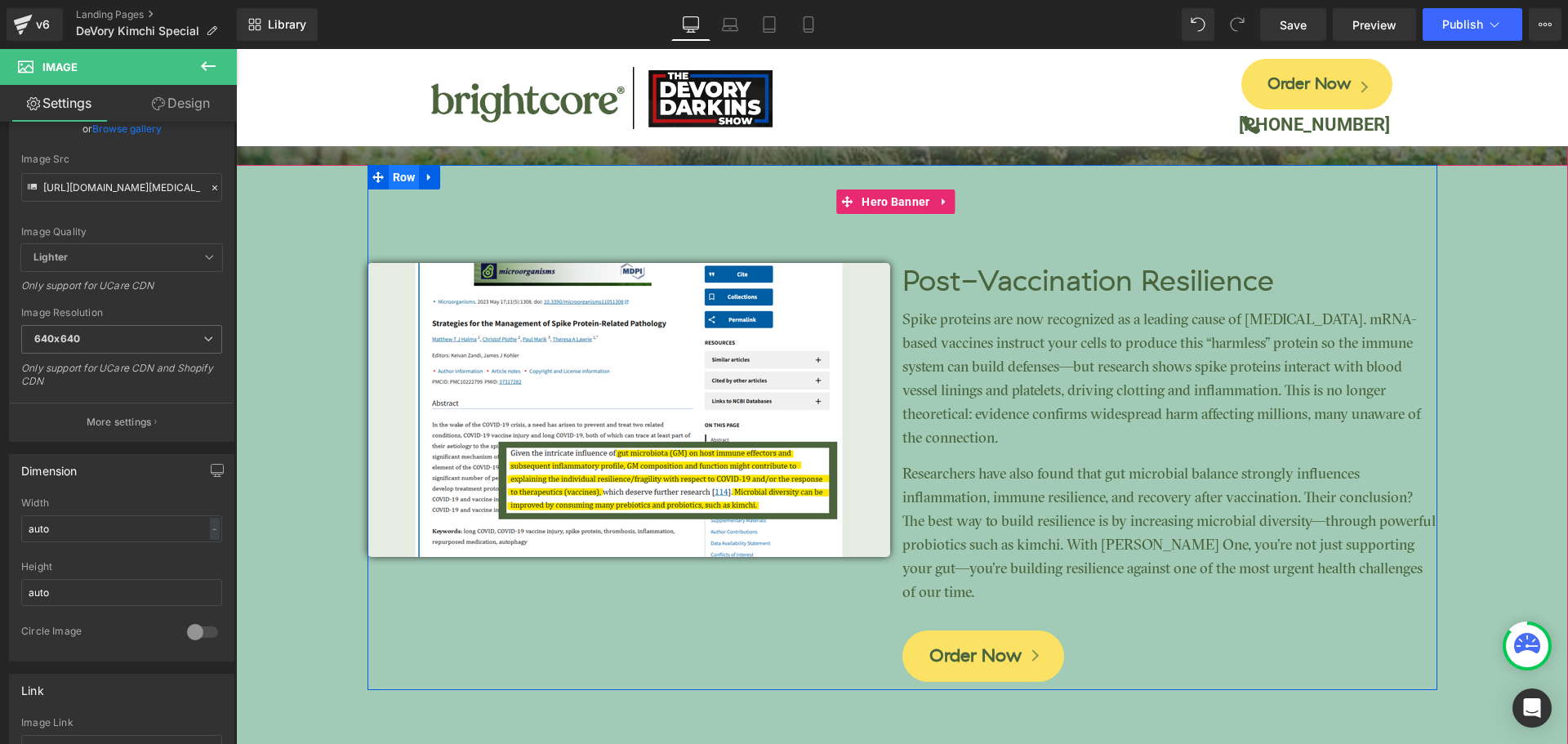
click at [389, 182] on span "Row" at bounding box center [404, 177] width 31 height 25
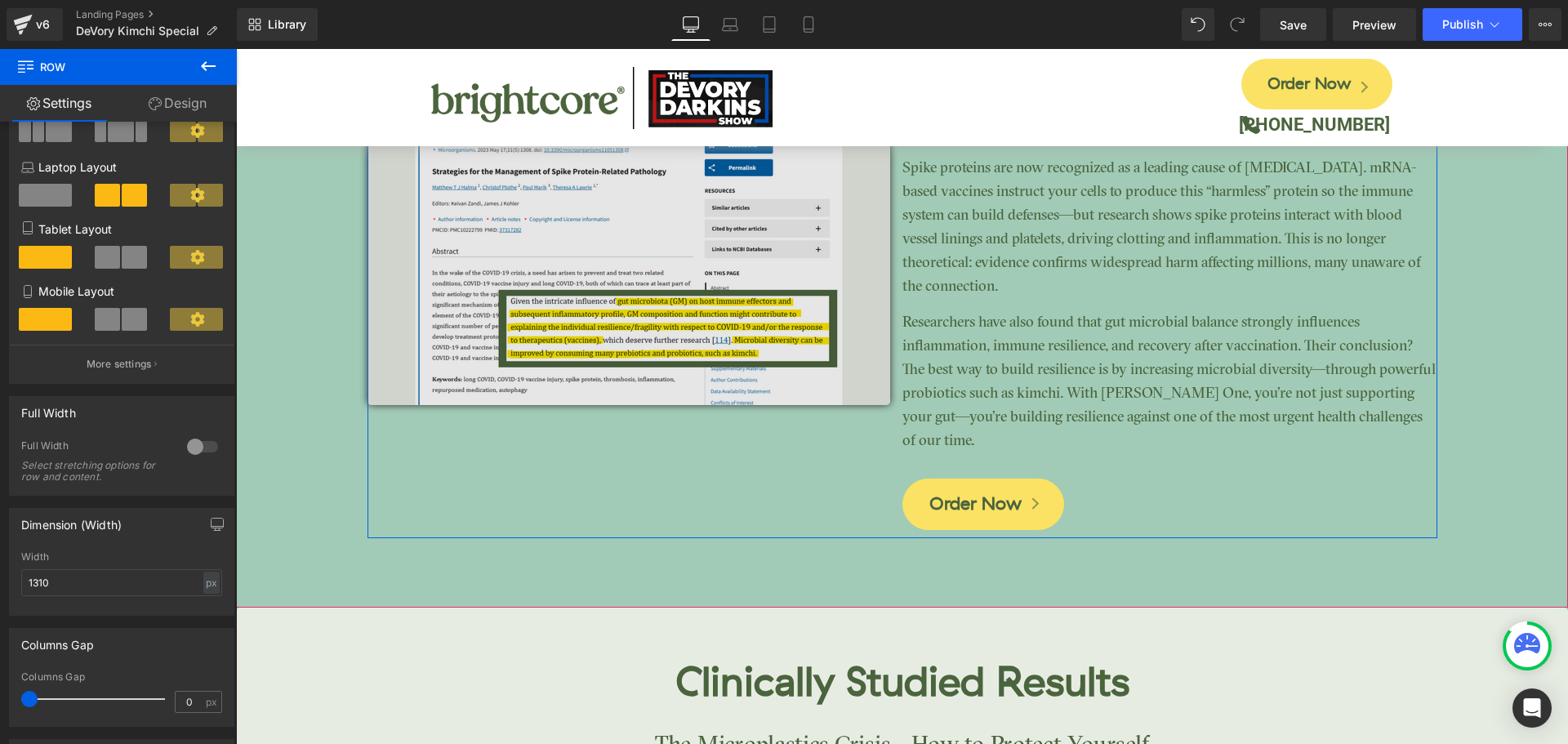
scroll to position [3046, 0]
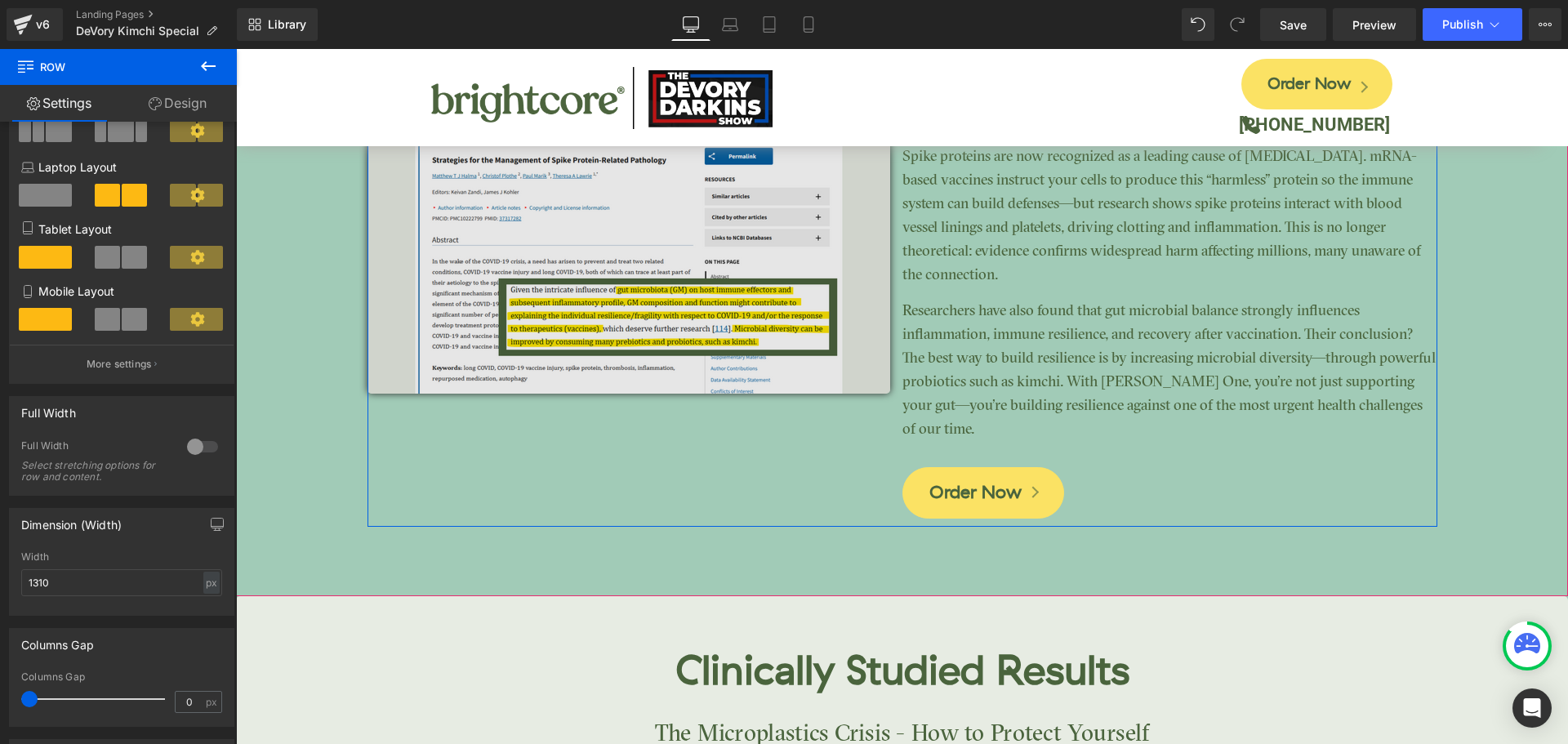
click at [824, 275] on img at bounding box center [629, 246] width 522 height 294
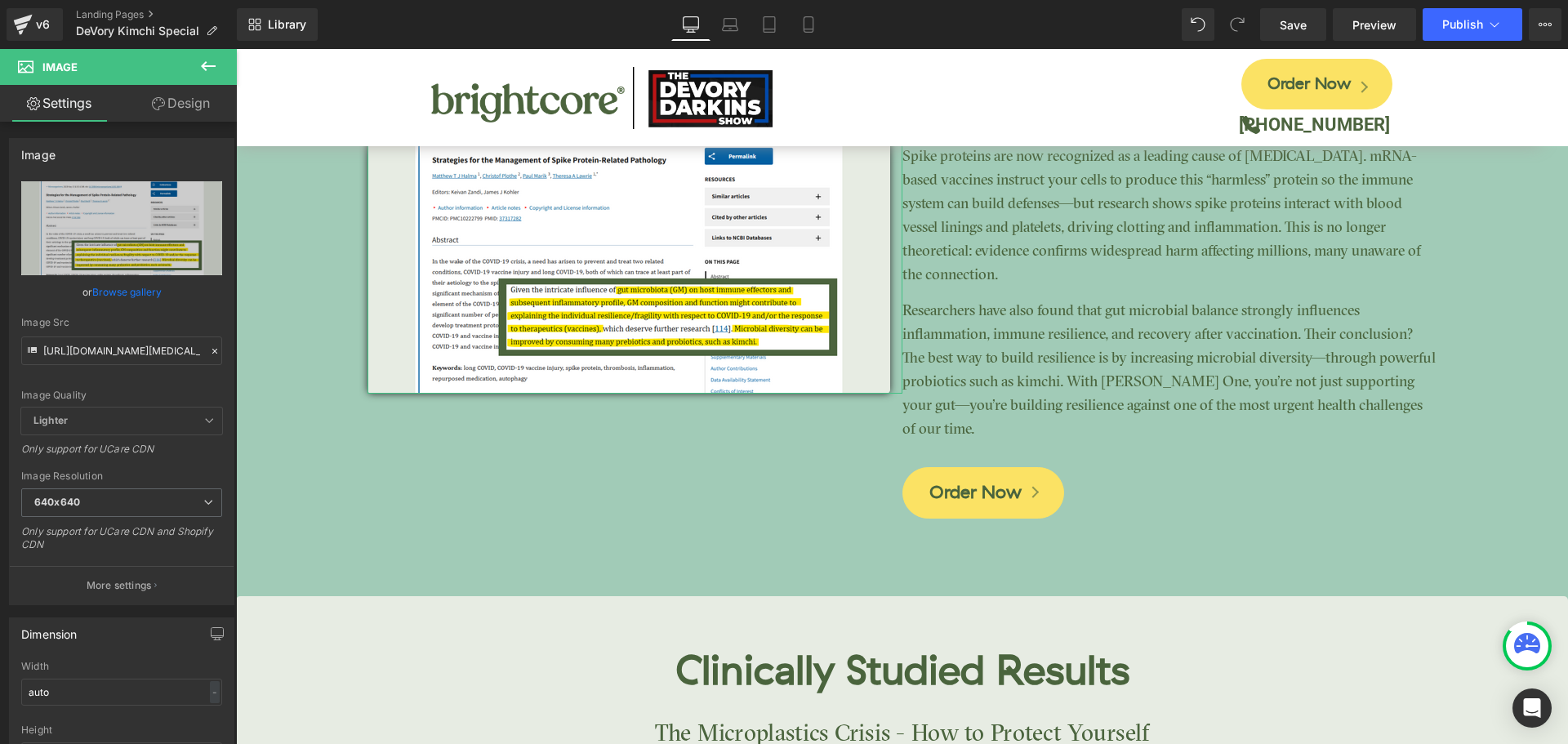
click at [189, 99] on link "Design" at bounding box center [180, 103] width 118 height 37
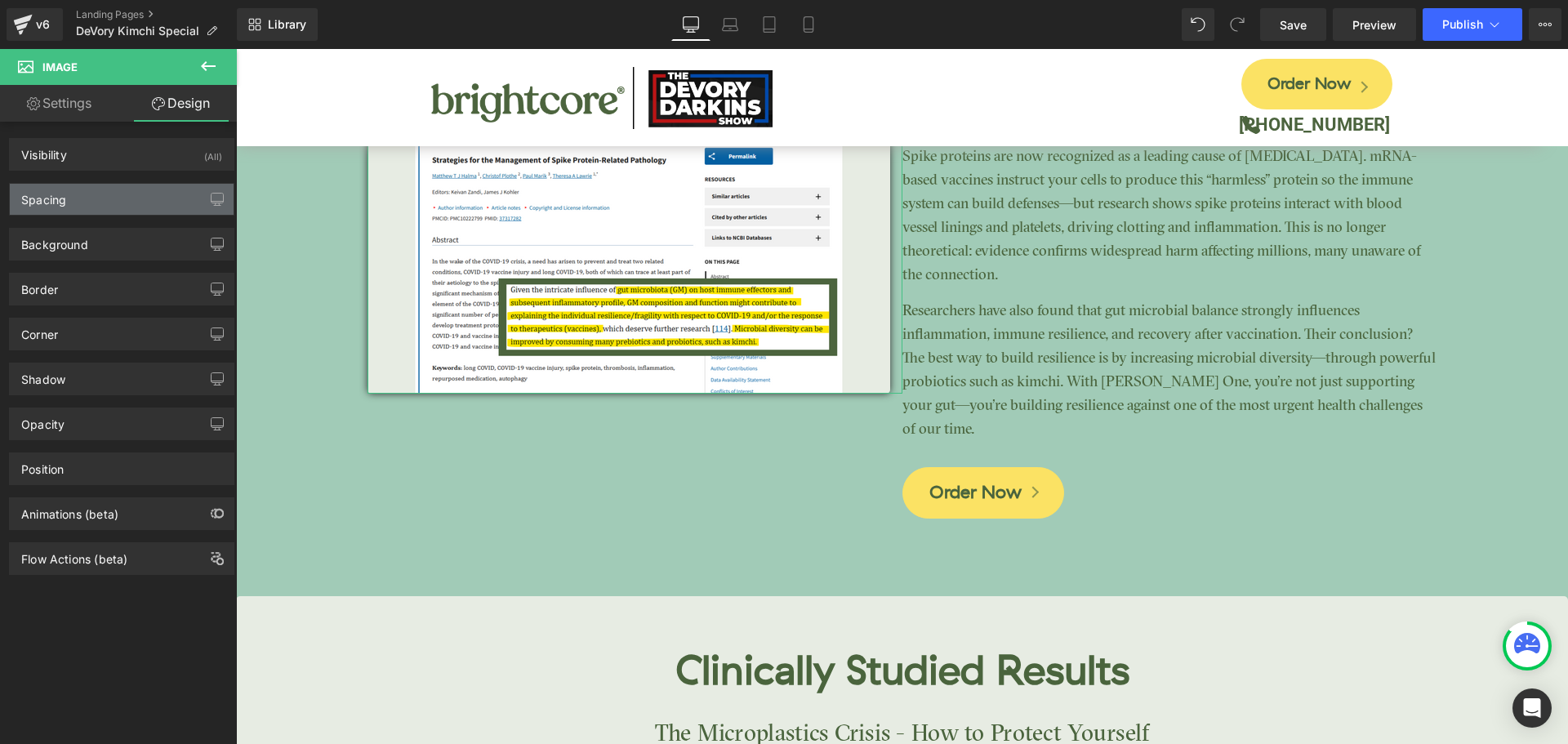
click at [90, 200] on div "Spacing" at bounding box center [122, 199] width 224 height 31
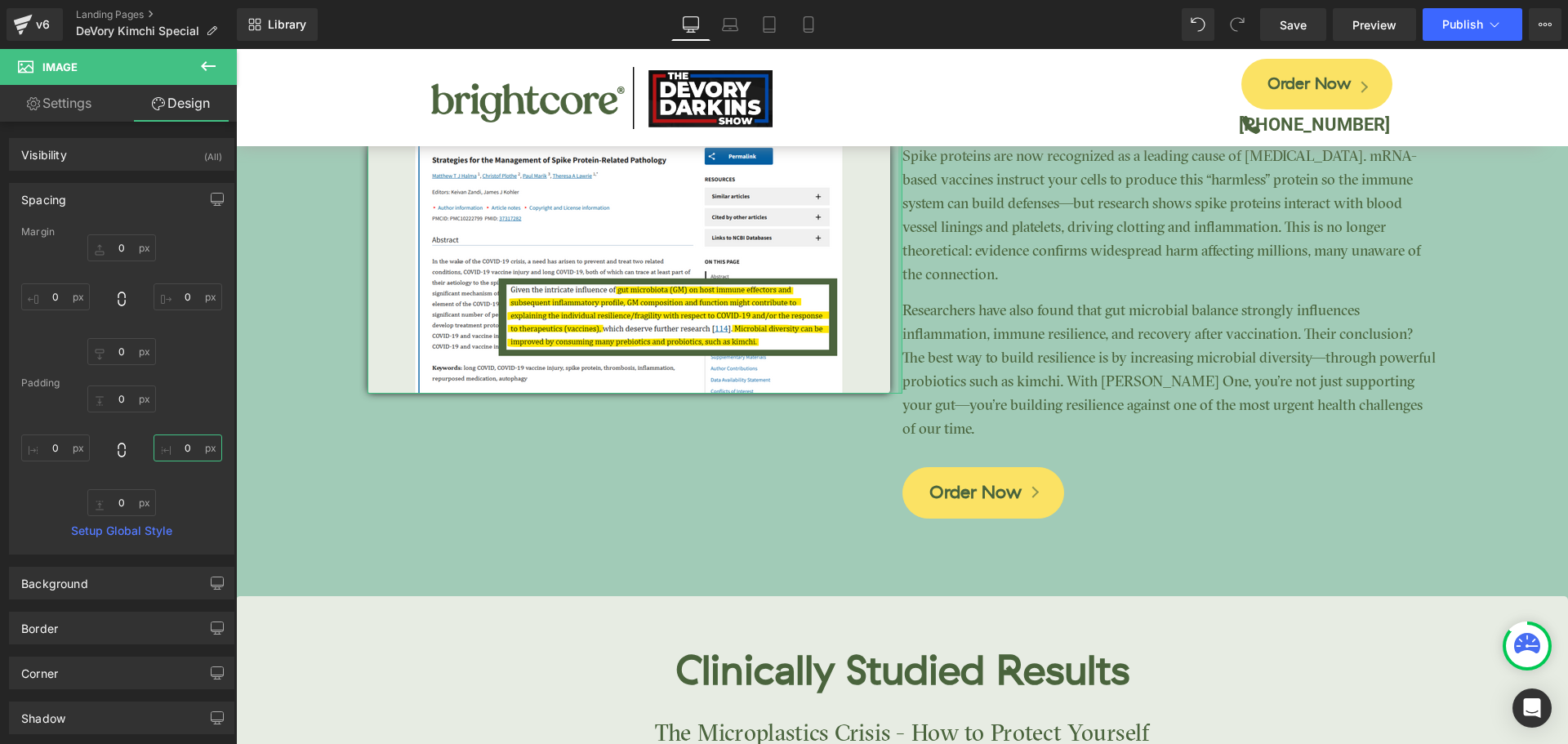
click at [179, 445] on input "0" at bounding box center [188, 448] width 69 height 27
type input "1"
click at [189, 288] on input "0" at bounding box center [188, 297] width 69 height 27
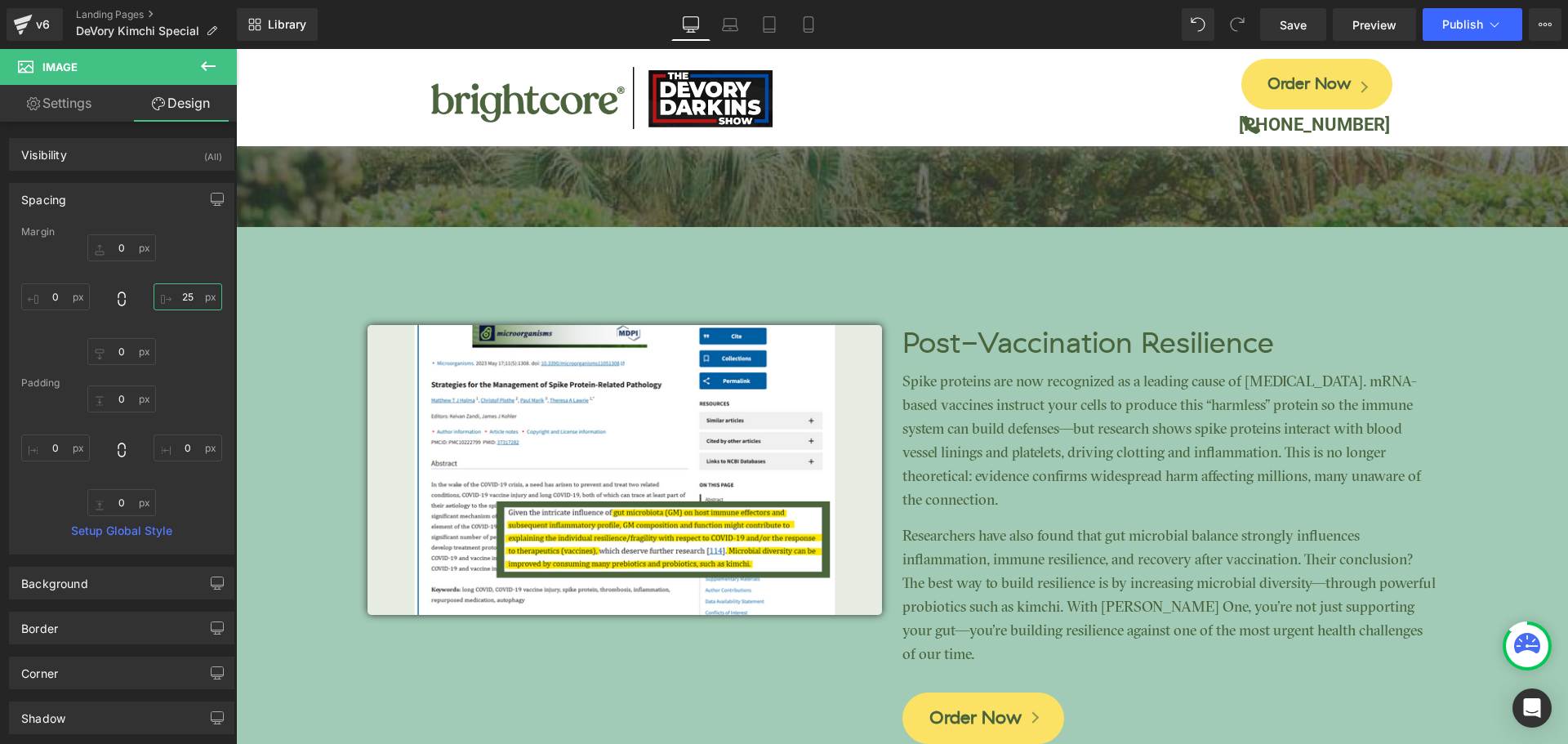
scroll to position [2964, 0]
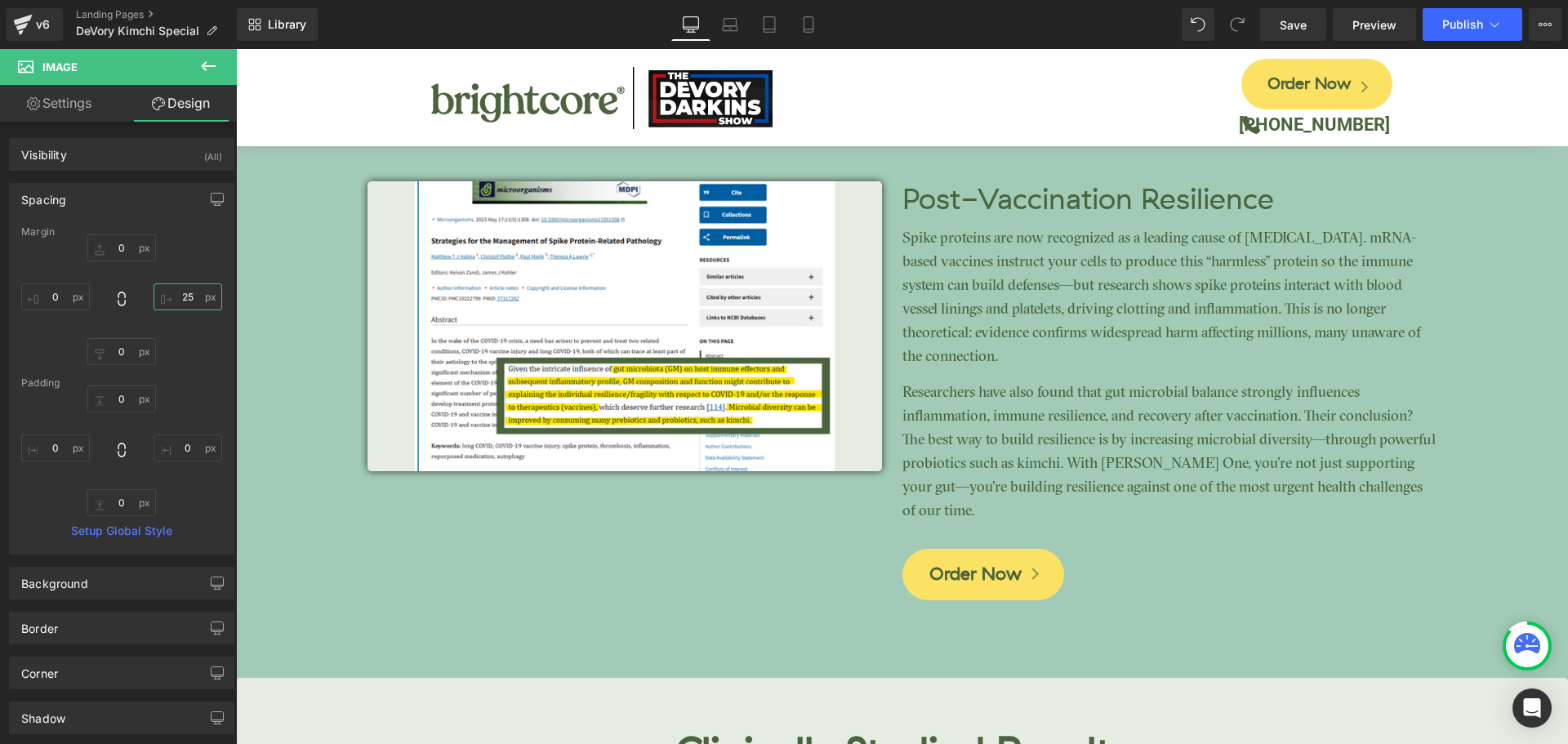
type input "25"
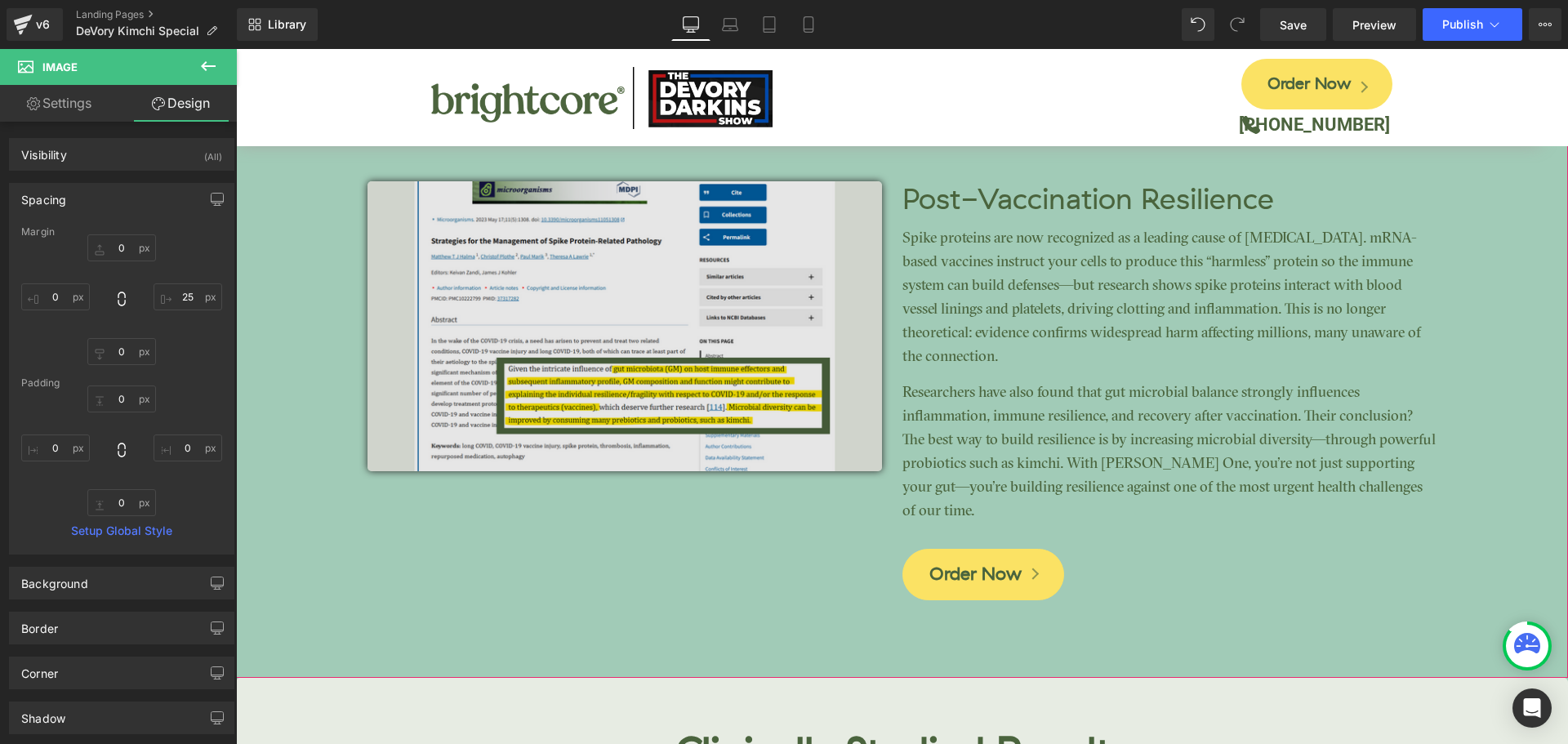
click at [308, 273] on span "Image NaNpx Post-Vaccination Resilience Heading Spike proteins are now recogniz…" at bounding box center [902, 346] width 1333 height 525
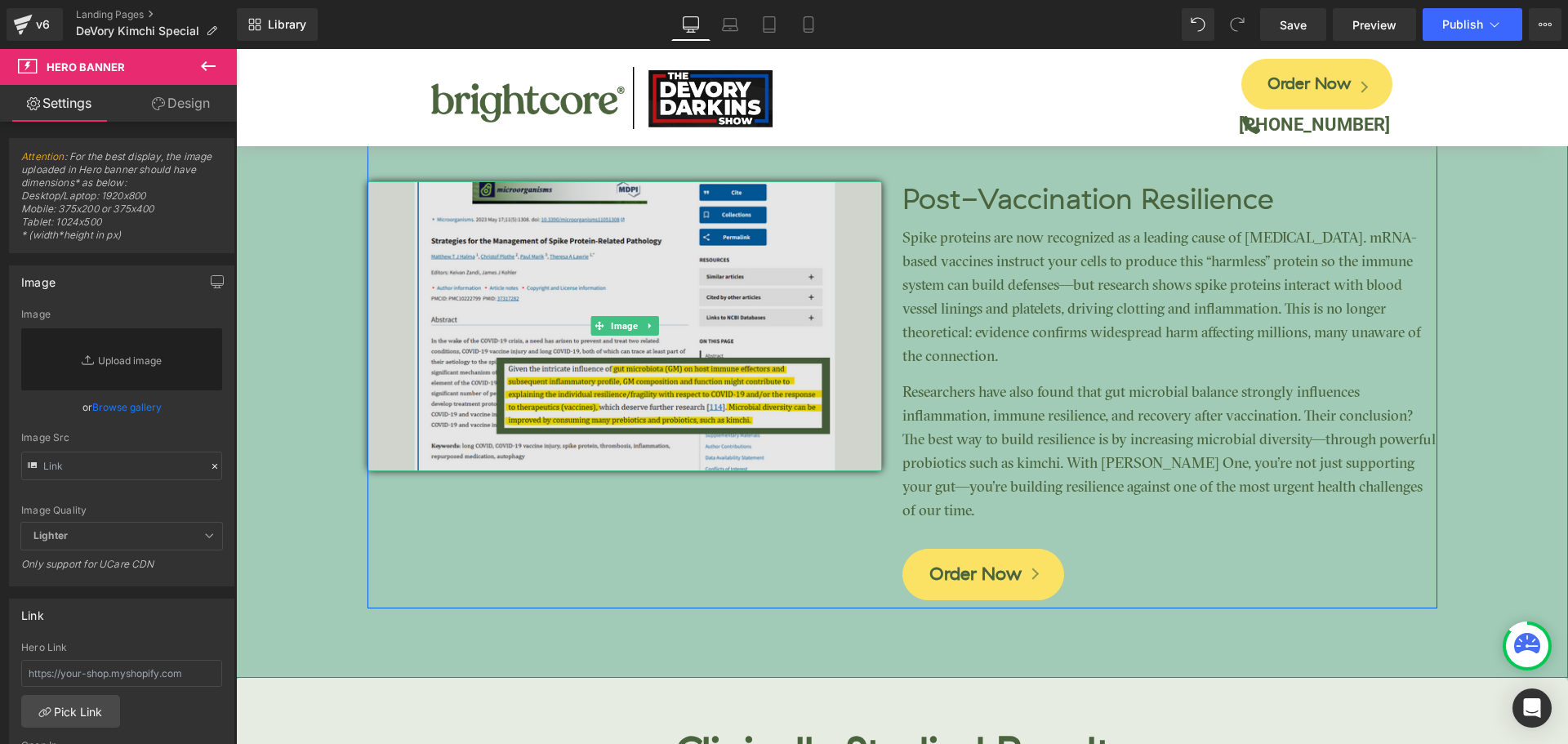
click at [593, 288] on img at bounding box center [625, 325] width 515 height 289
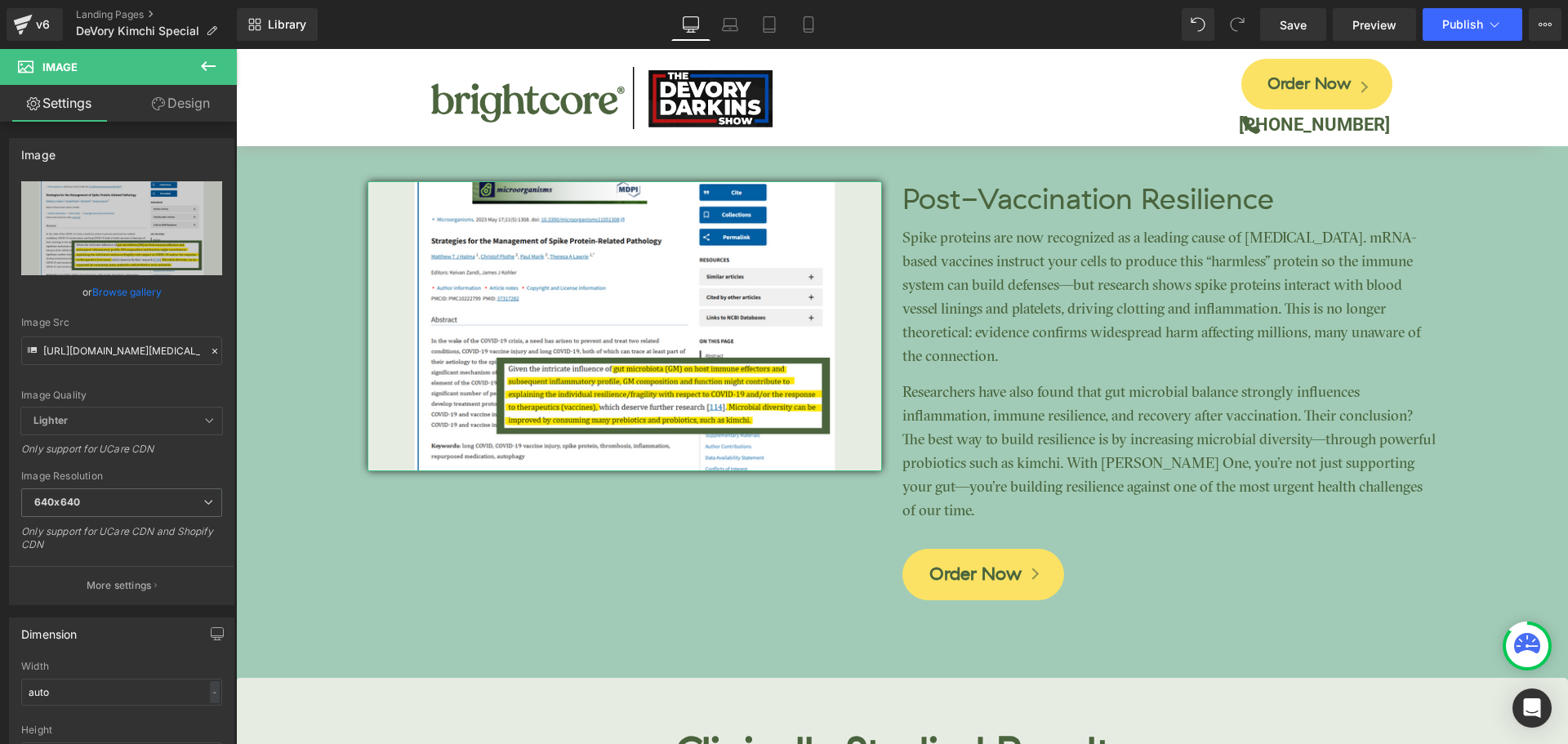
click at [180, 99] on link "Design" at bounding box center [180, 103] width 118 height 37
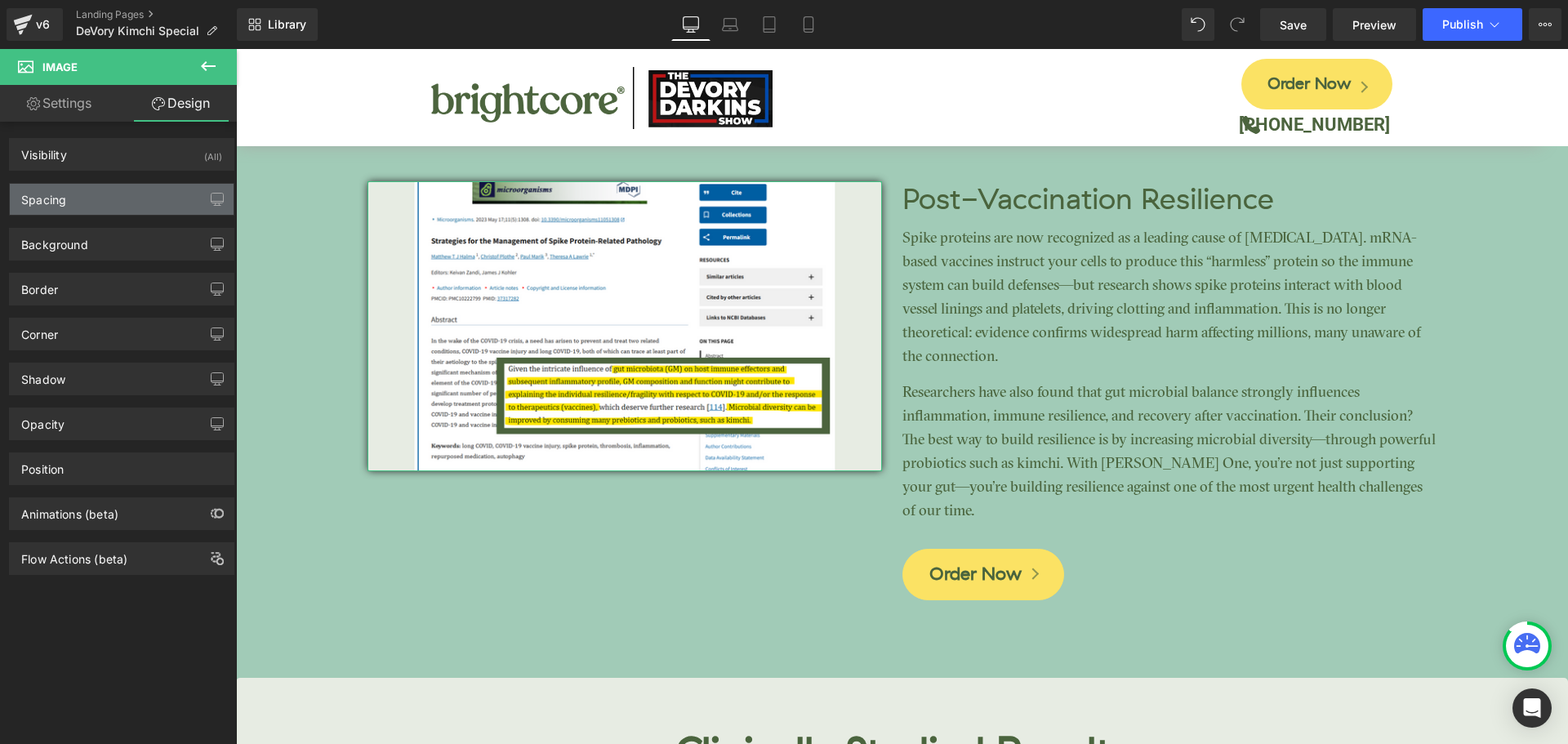
click at [96, 206] on div "Spacing" at bounding box center [122, 199] width 224 height 31
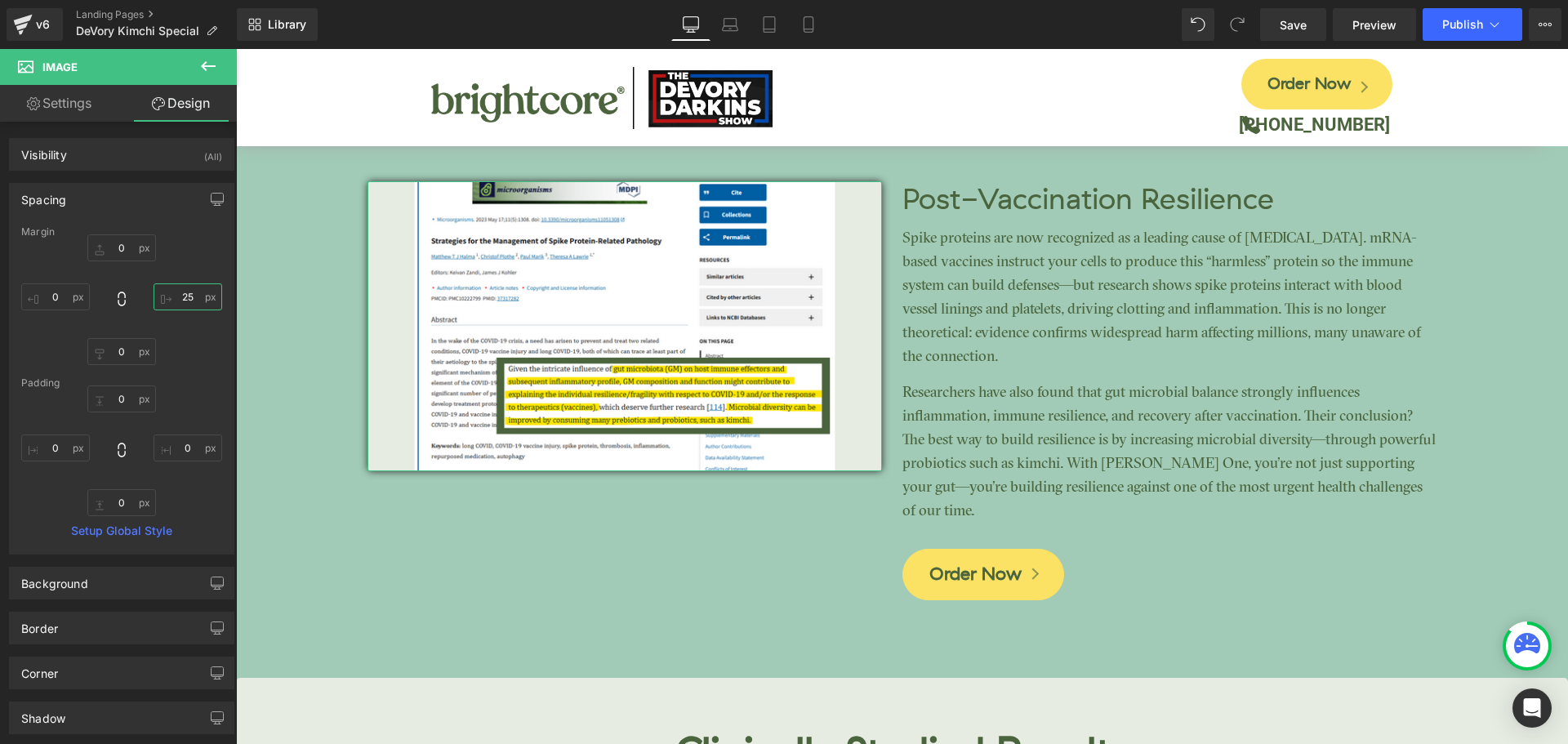
click at [189, 303] on input "25" at bounding box center [188, 297] width 69 height 27
type input "0"
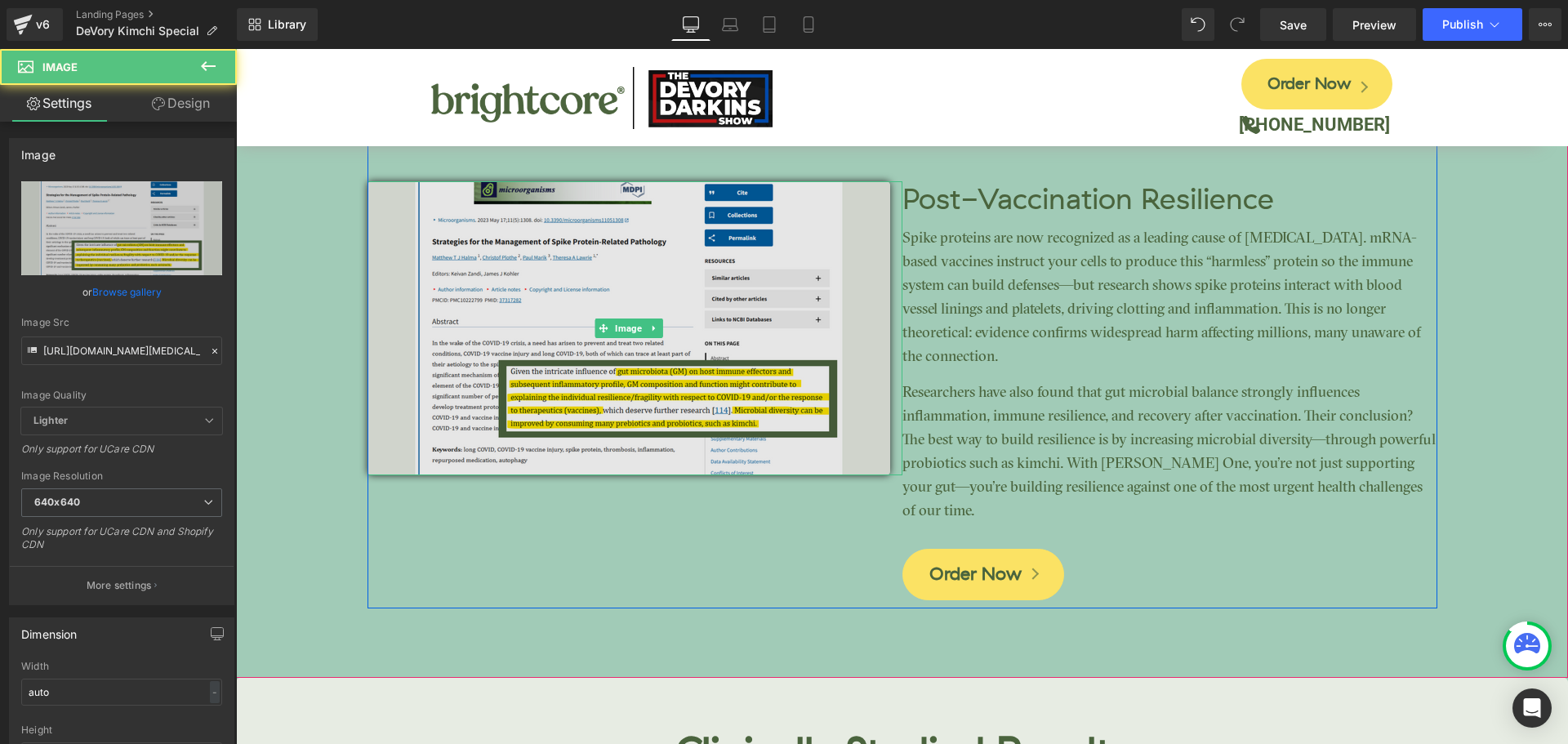
click at [605, 283] on img at bounding box center [629, 328] width 522 height 294
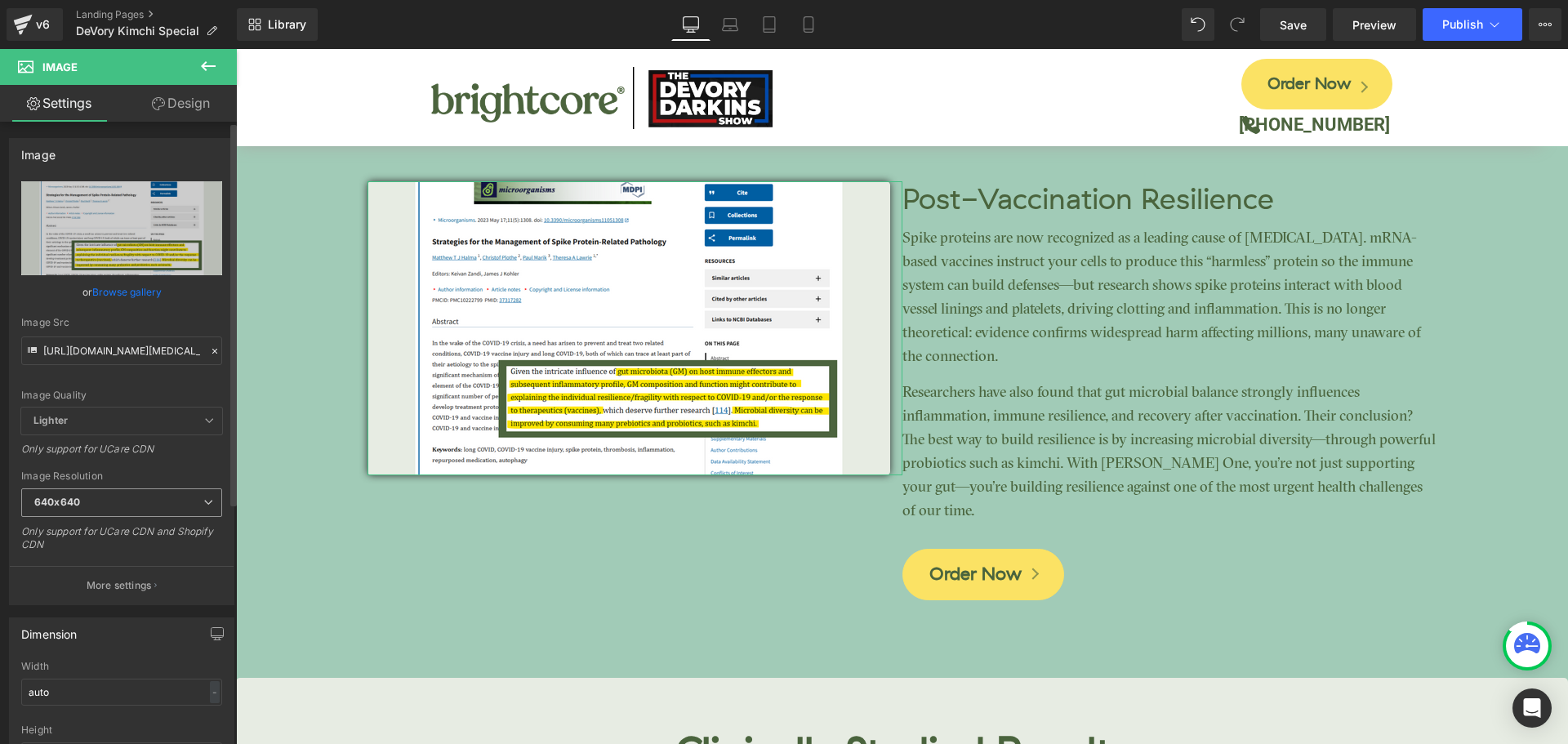
click at [53, 495] on span "640x640" at bounding box center [121, 503] width 201 height 29
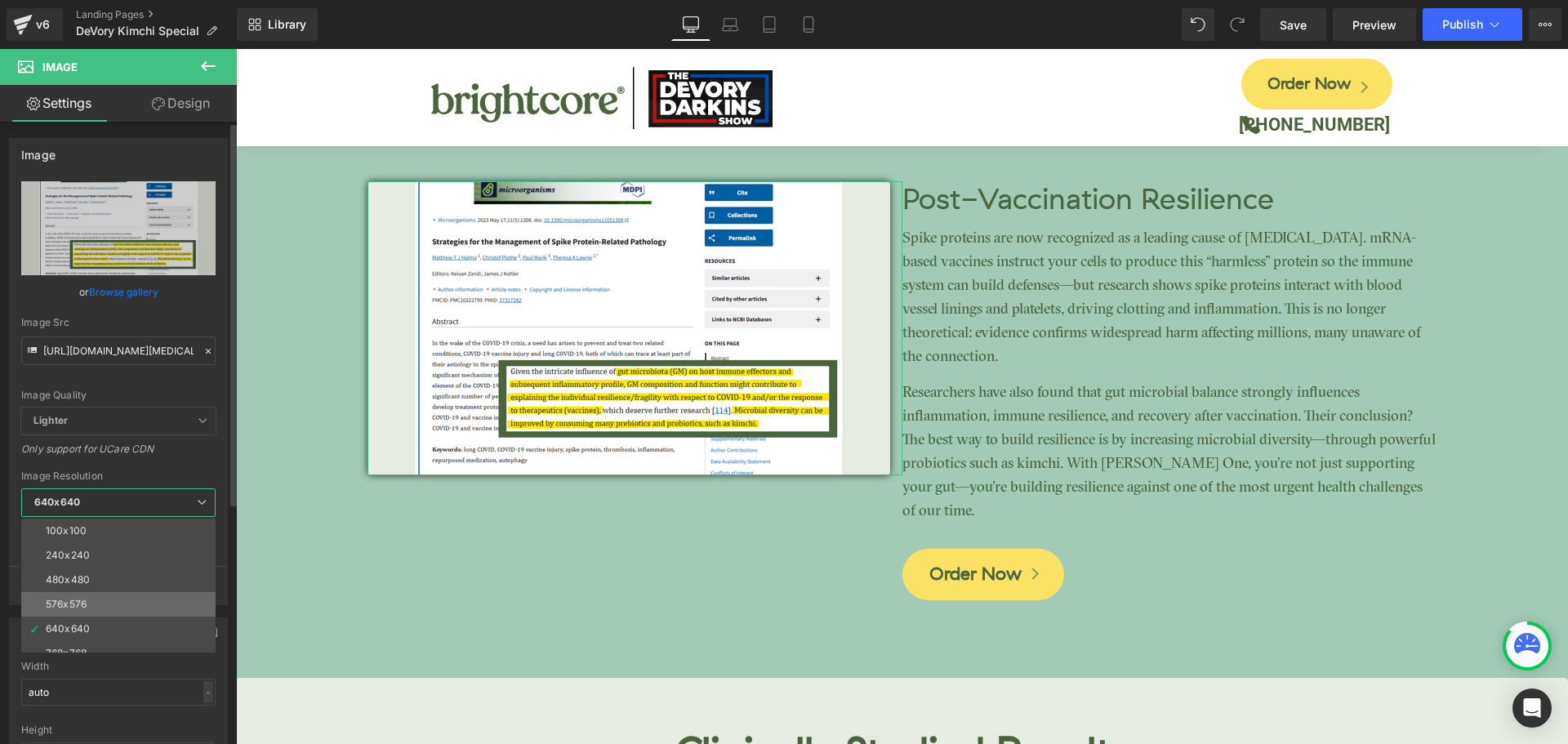
click at [82, 600] on div "576x576" at bounding box center [66, 604] width 41 height 11
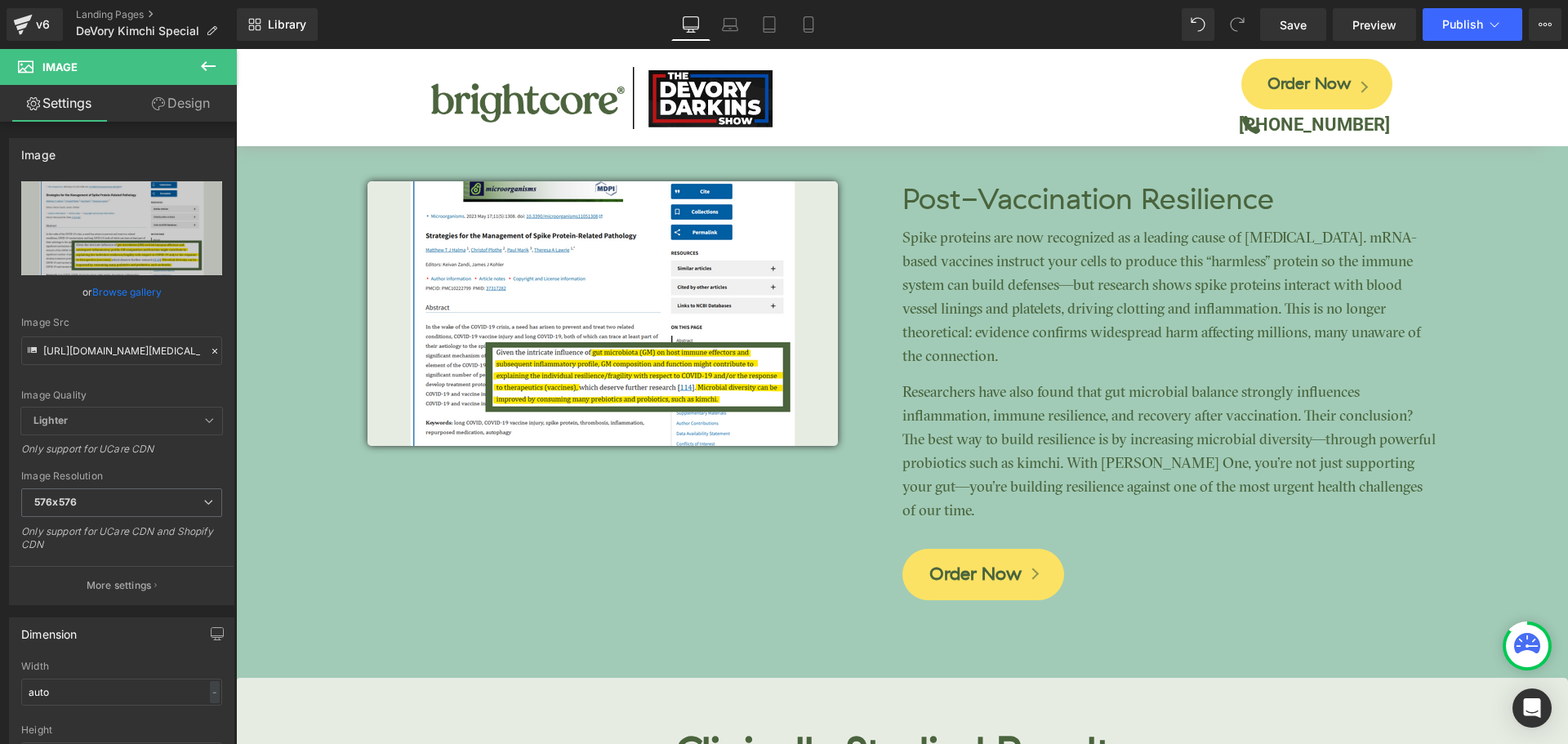
scroll to position [2801, 0]
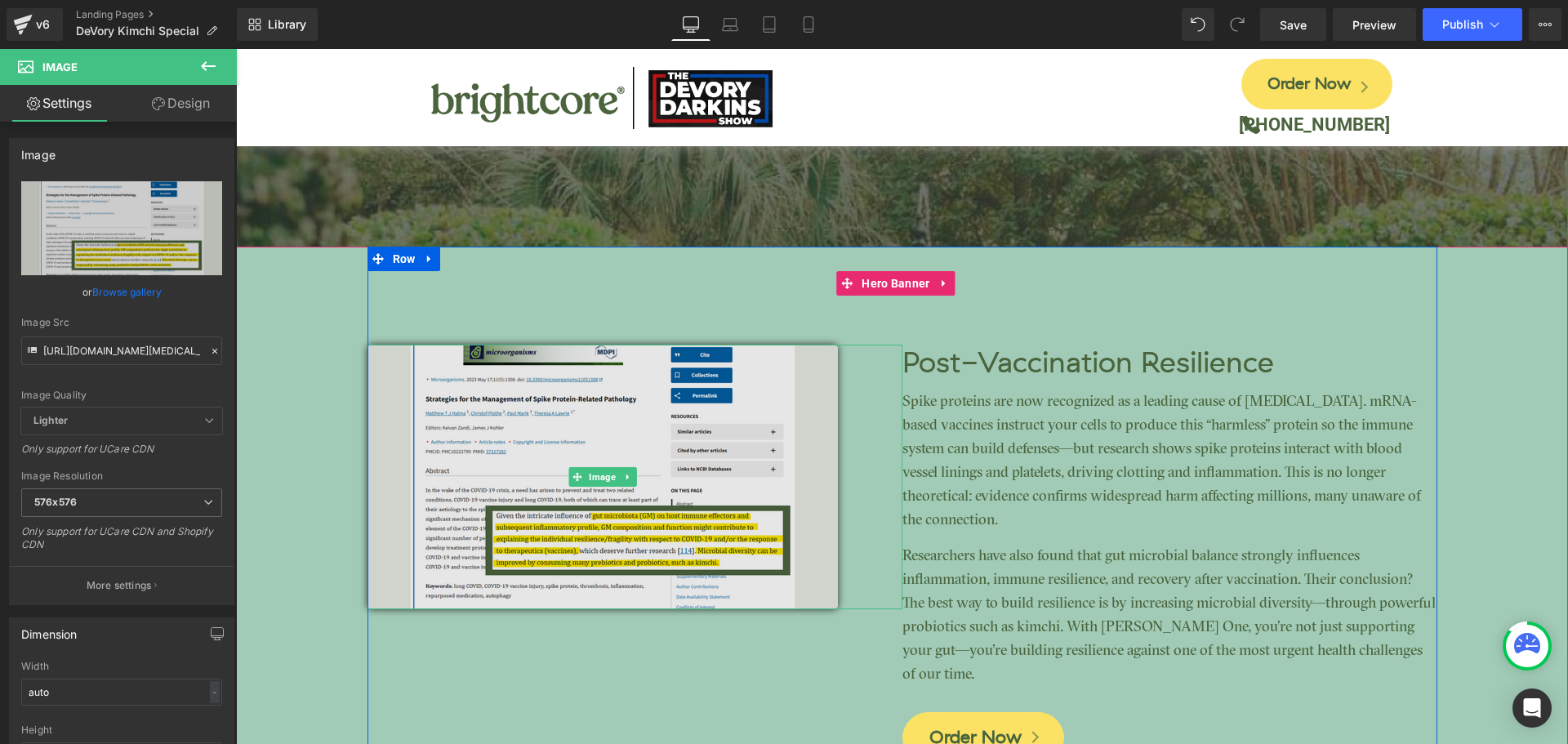
click at [570, 436] on img at bounding box center [603, 477] width 471 height 265
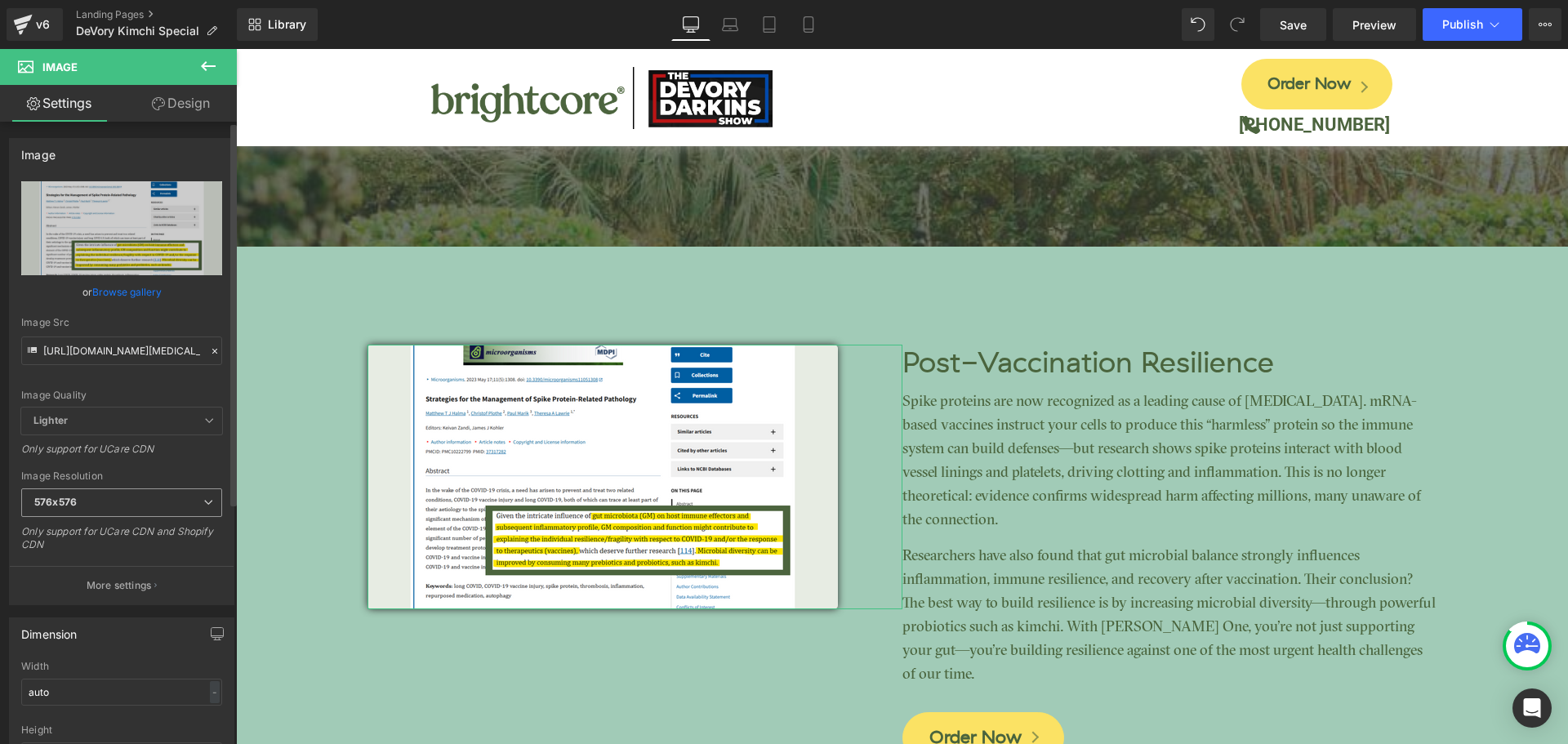
click at [70, 512] on span "576x576" at bounding box center [121, 503] width 201 height 29
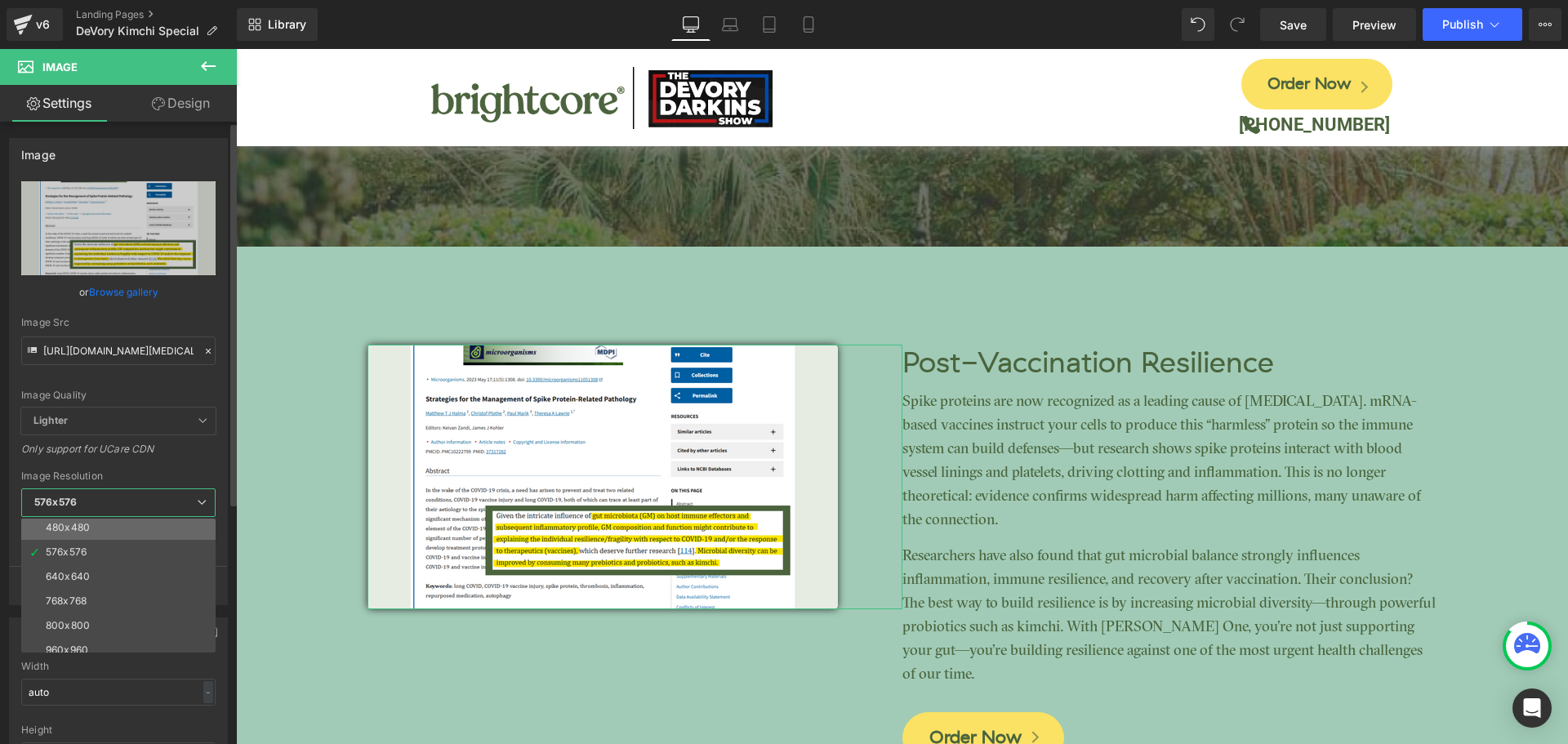
scroll to position [82, 0]
click at [75, 551] on div "640x640" at bounding box center [68, 547] width 44 height 11
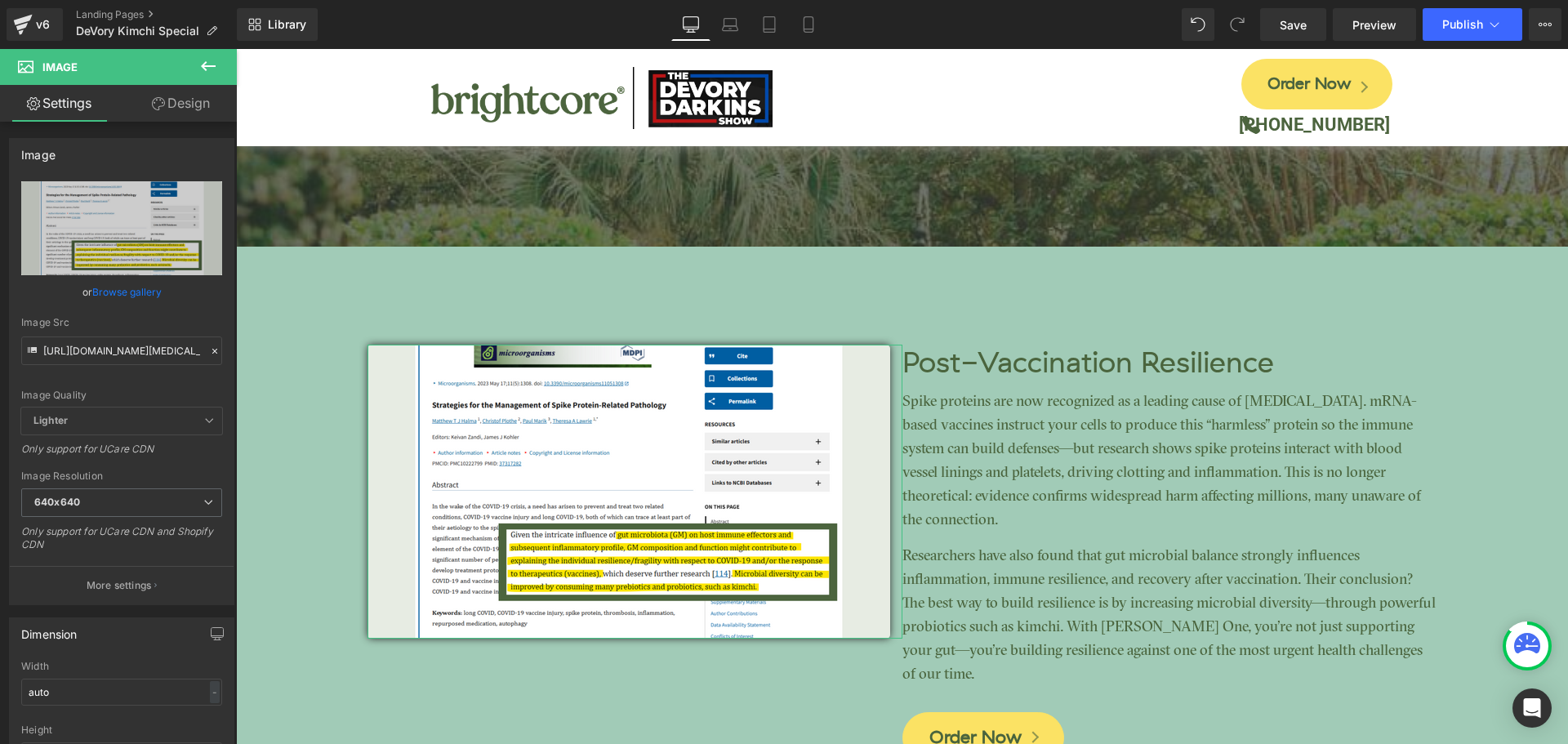
click at [205, 109] on link "Design" at bounding box center [180, 103] width 118 height 37
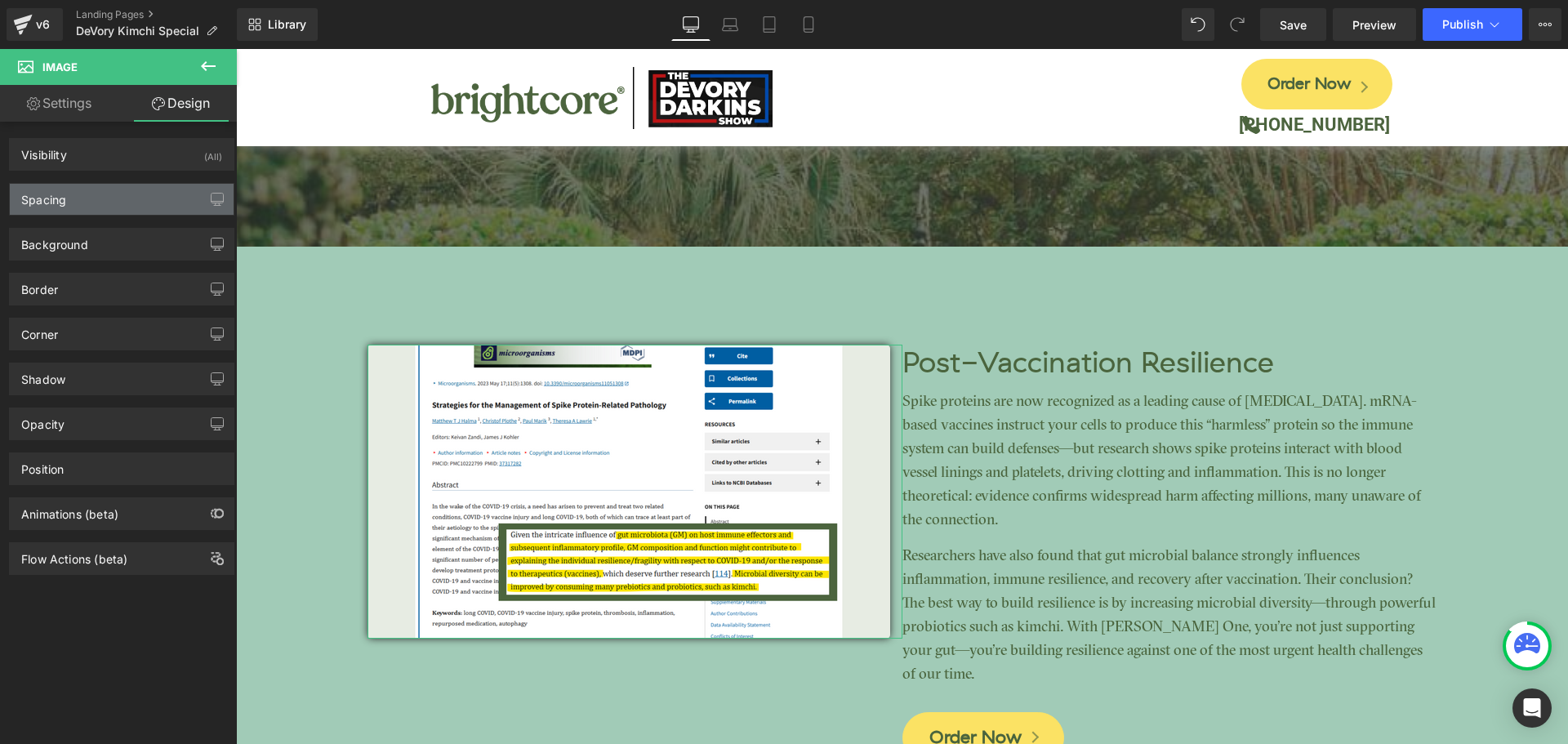
click at [120, 196] on div "Spacing" at bounding box center [122, 199] width 224 height 31
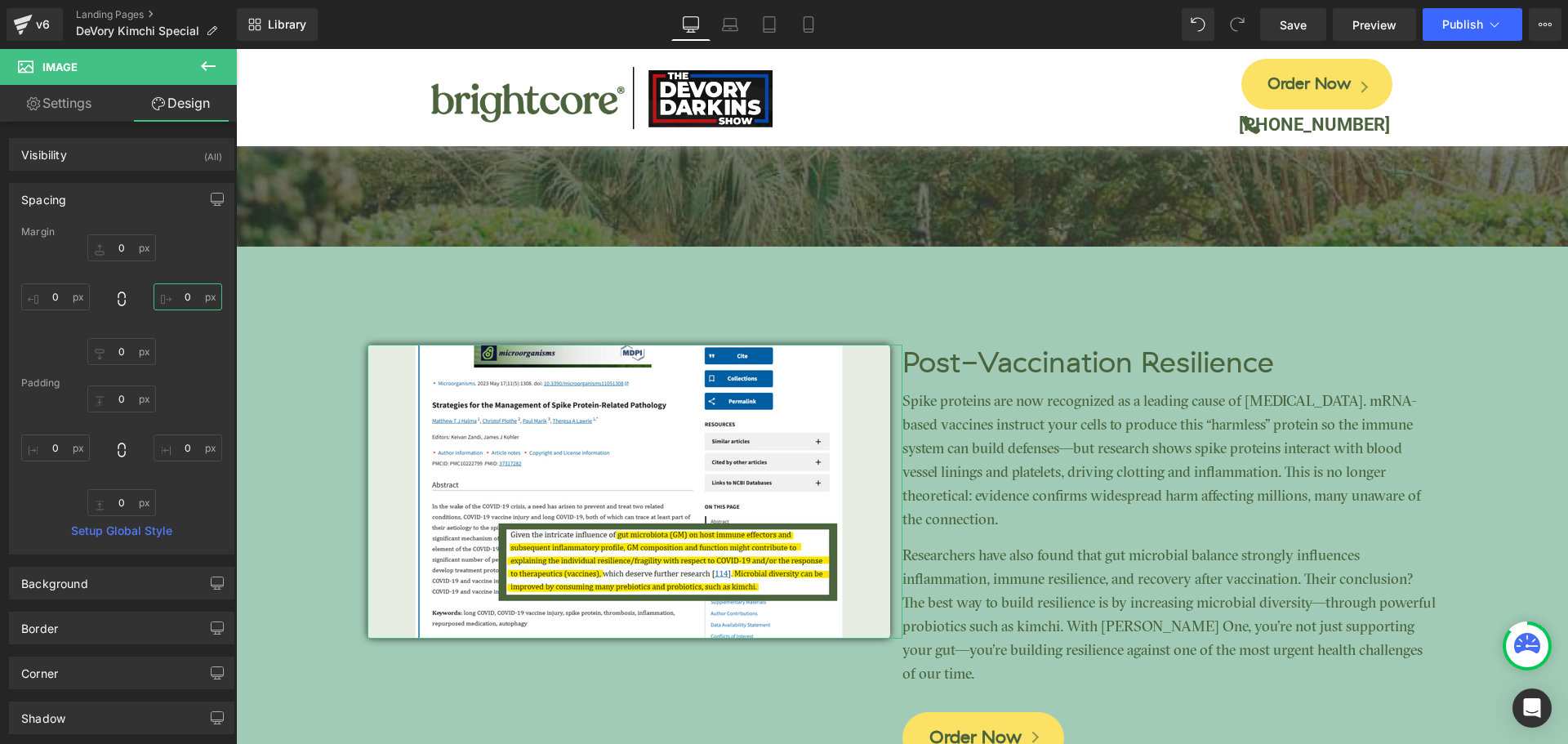
click at [197, 287] on input "0" at bounding box center [188, 297] width 69 height 27
type input "40"
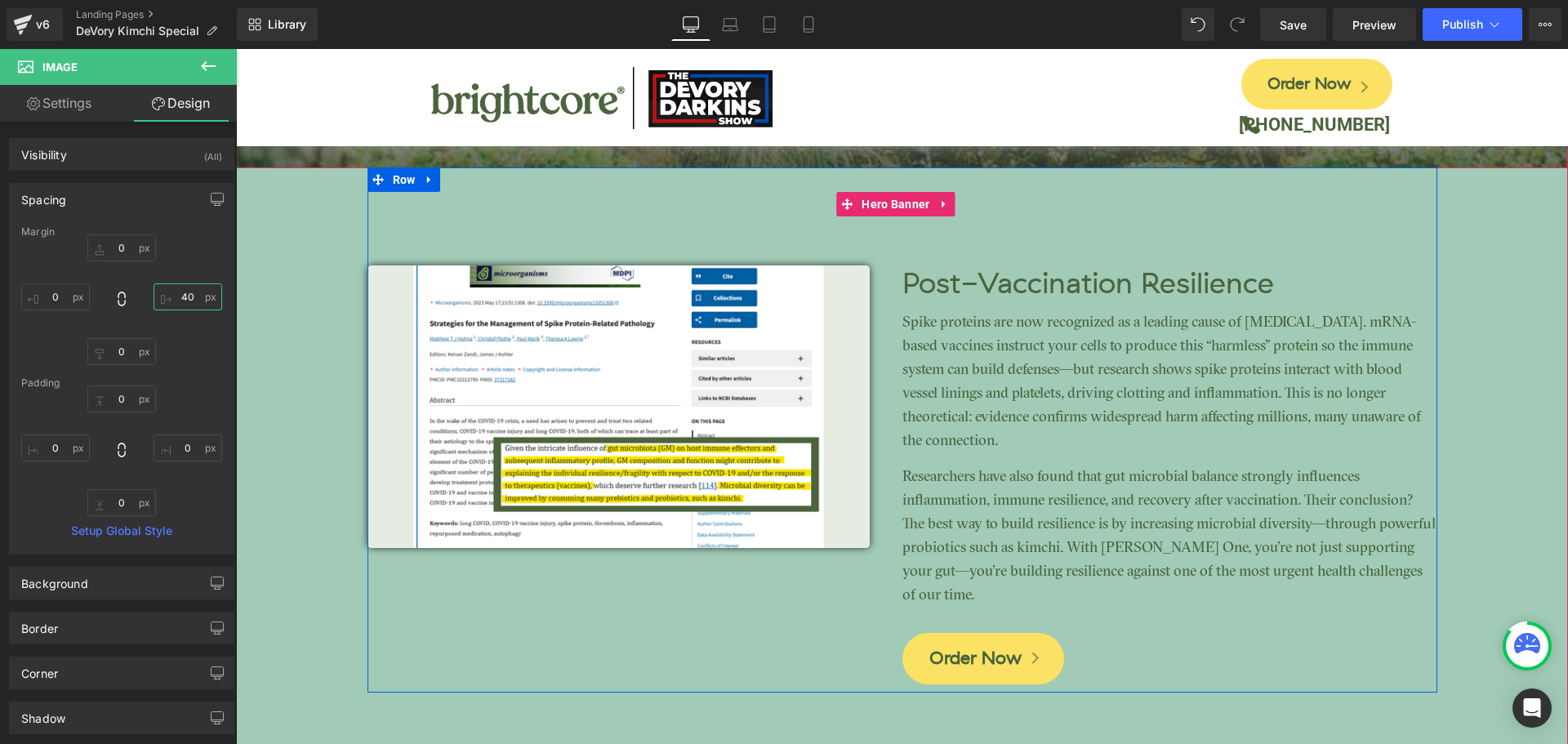
scroll to position [2801, 0]
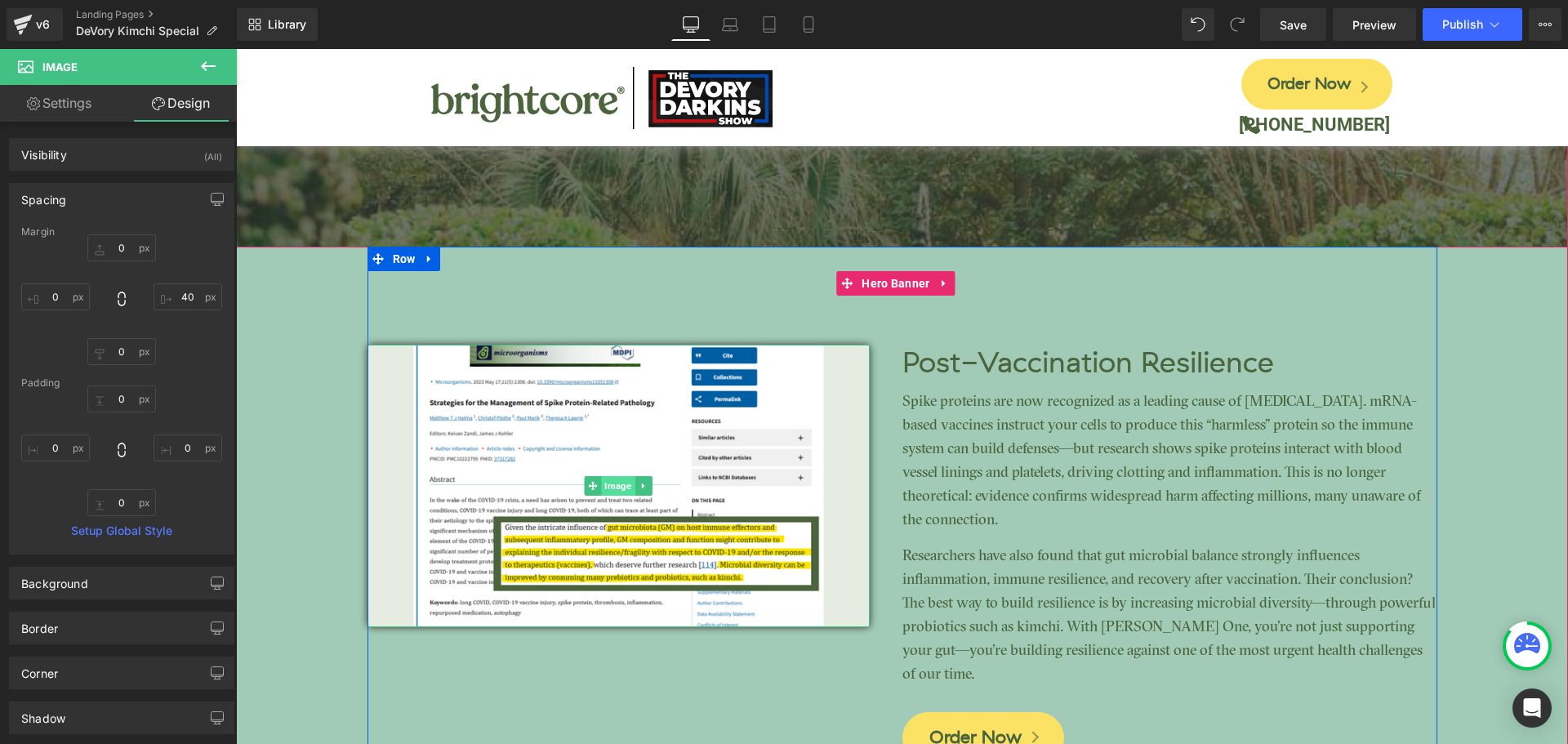
click at [623, 482] on span "Image" at bounding box center [618, 486] width 33 height 20
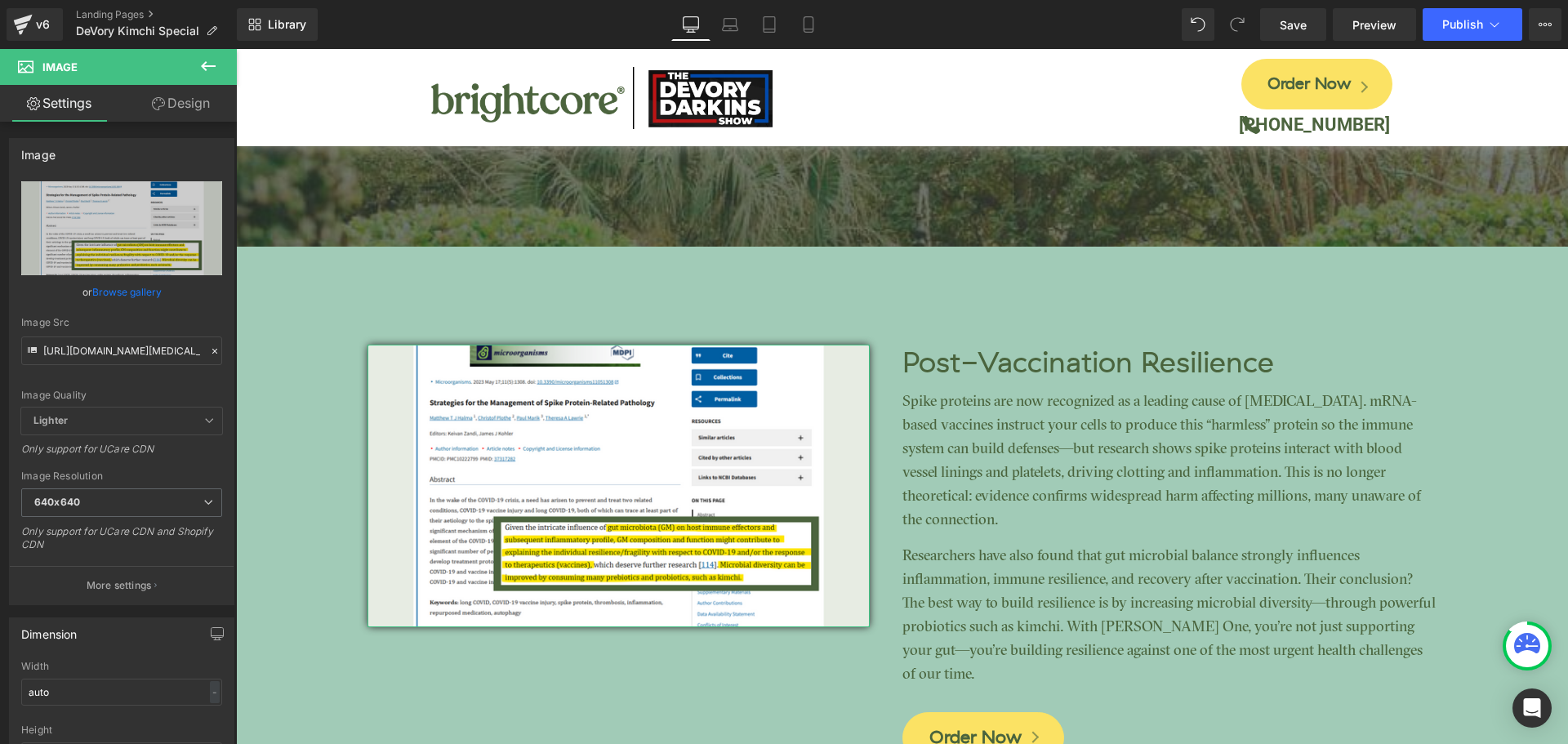
click at [175, 108] on link "Design" at bounding box center [180, 103] width 118 height 37
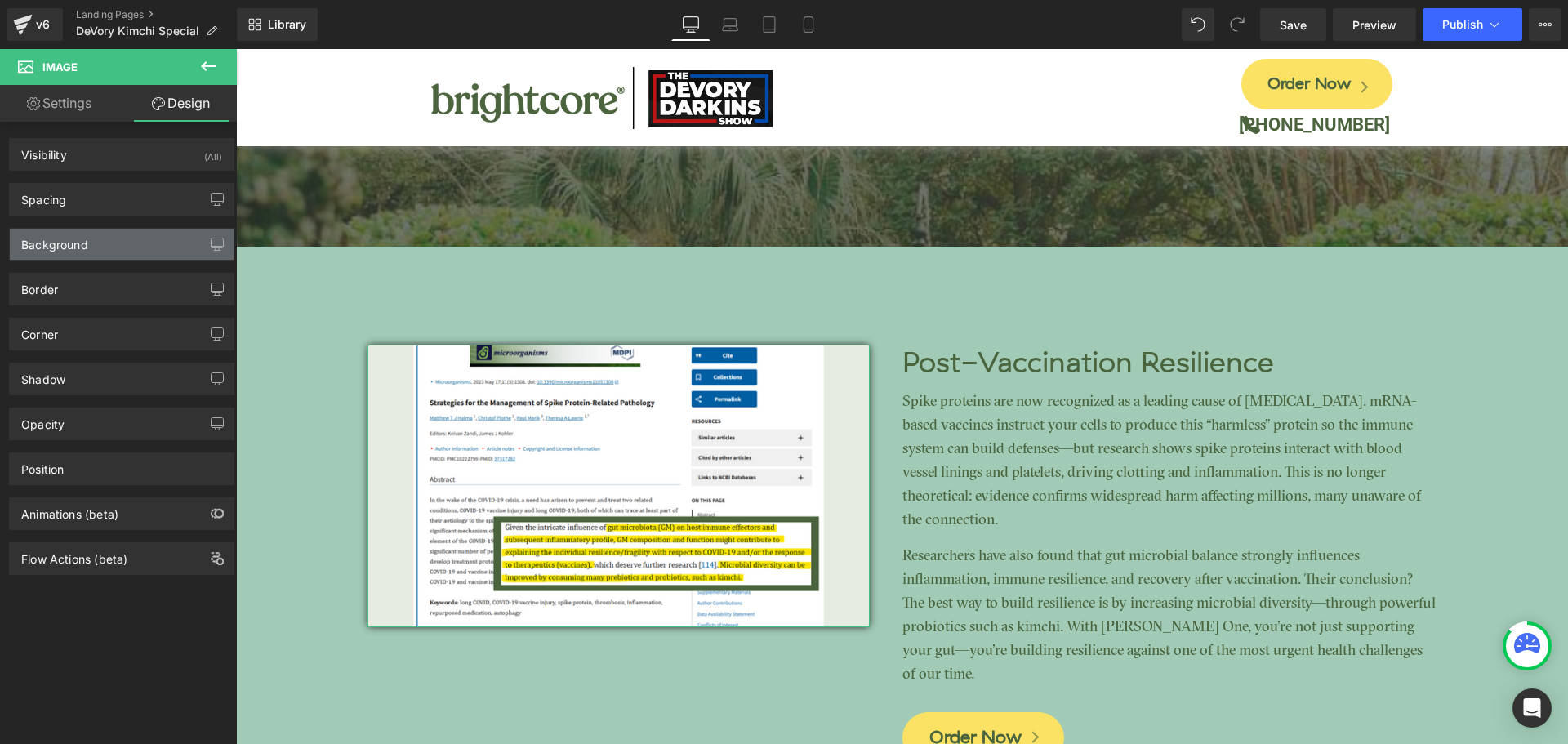
click at [112, 246] on div "Background" at bounding box center [122, 244] width 224 height 31
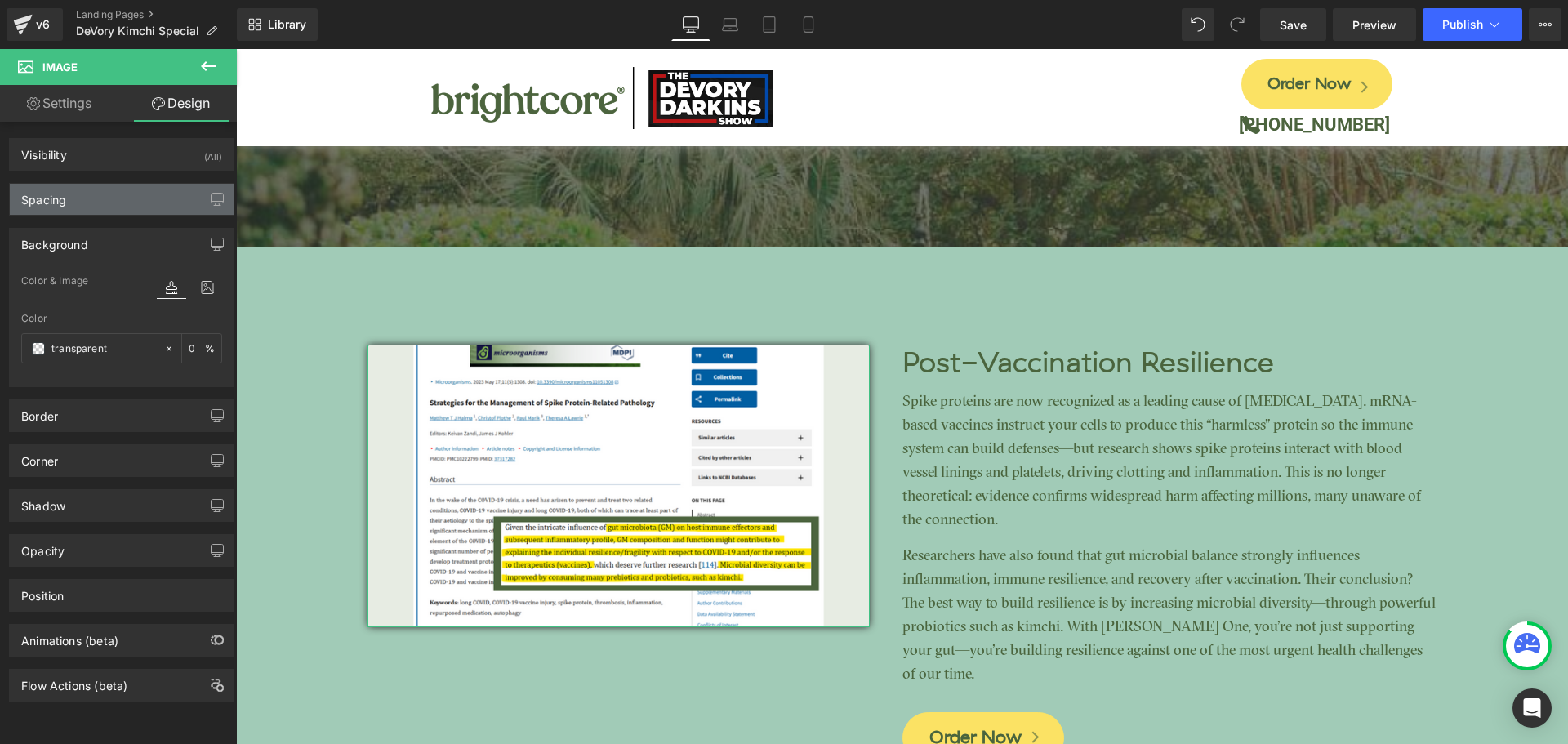
click at [95, 197] on div "Spacing" at bounding box center [122, 199] width 224 height 31
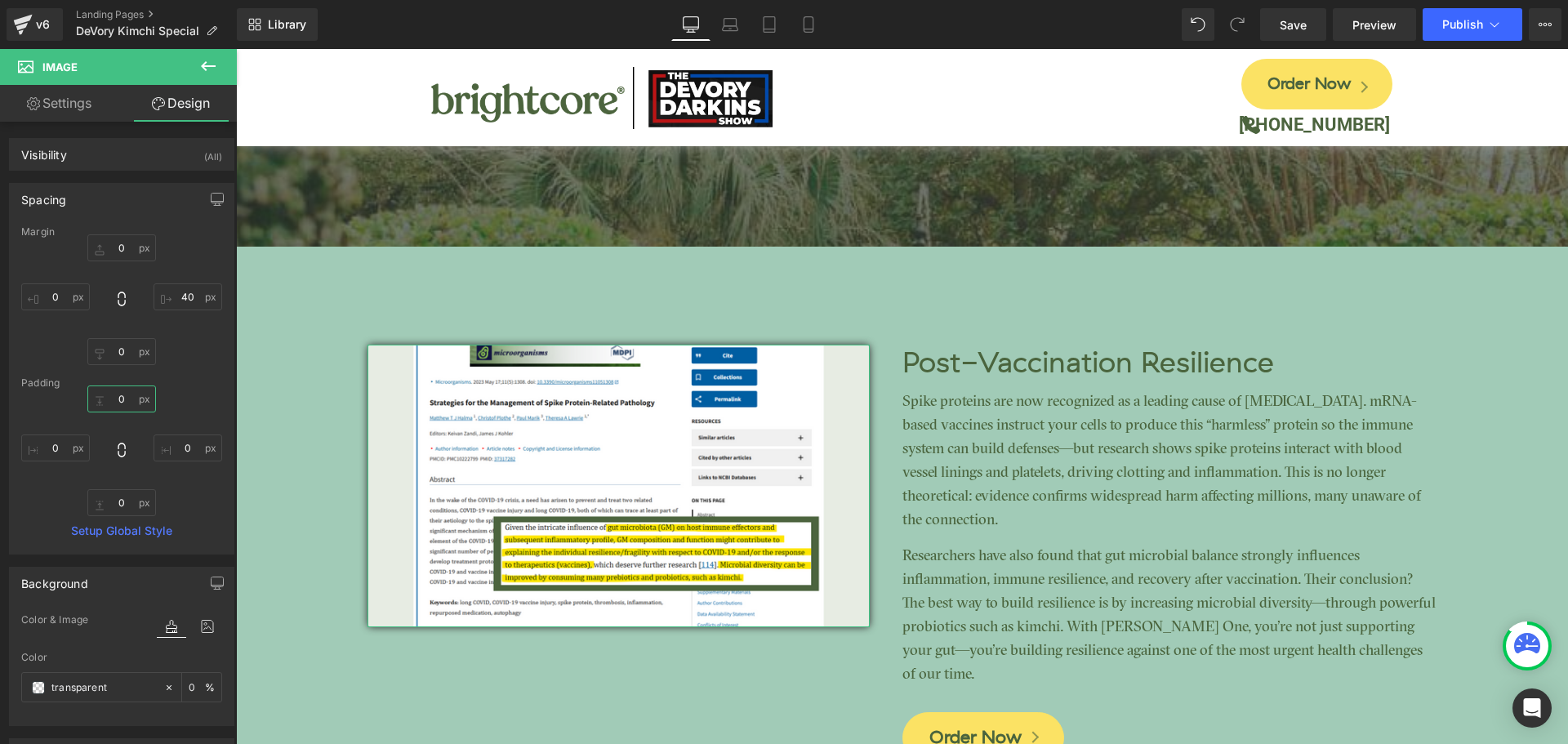
click at [117, 404] on input "text" at bounding box center [121, 399] width 69 height 27
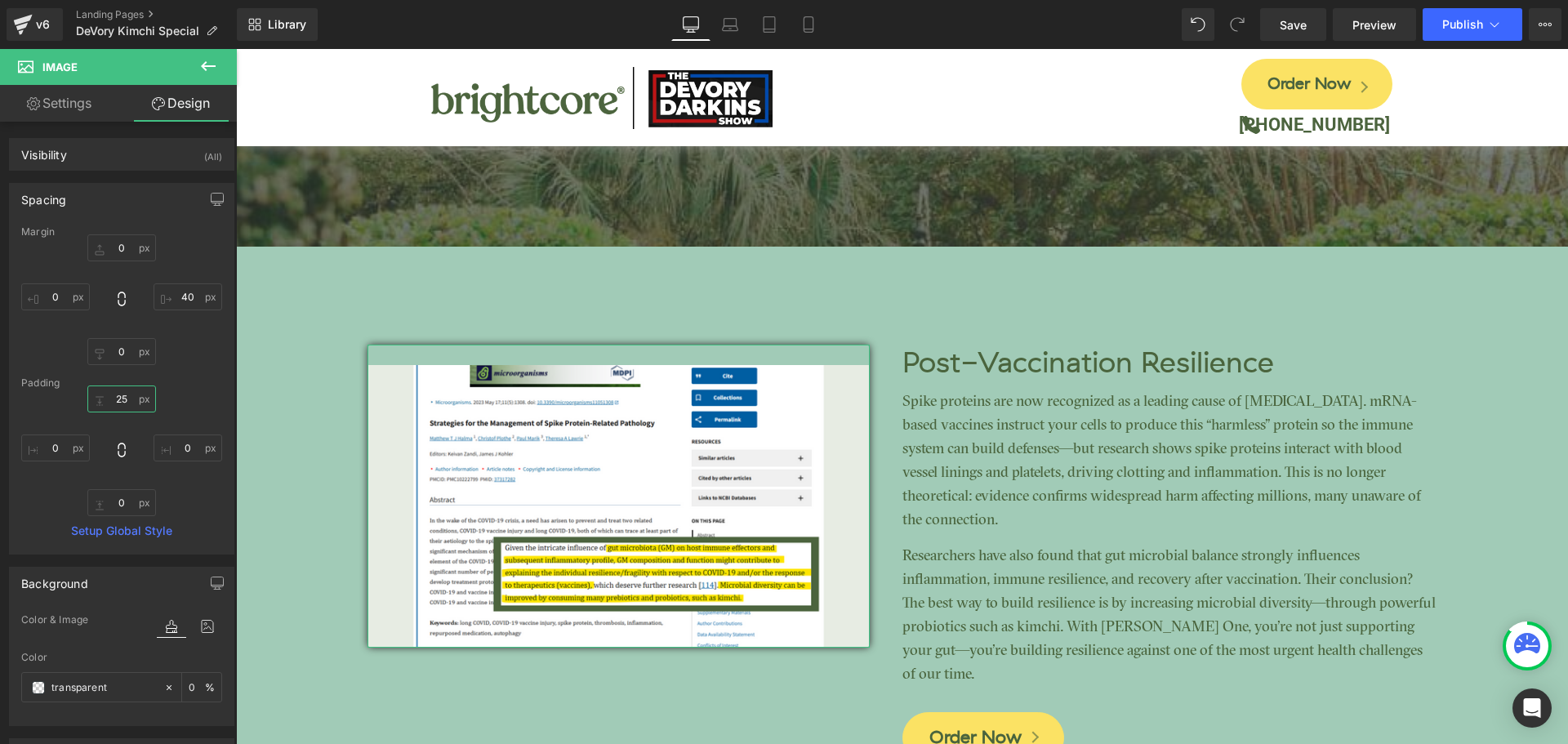
type input "2"
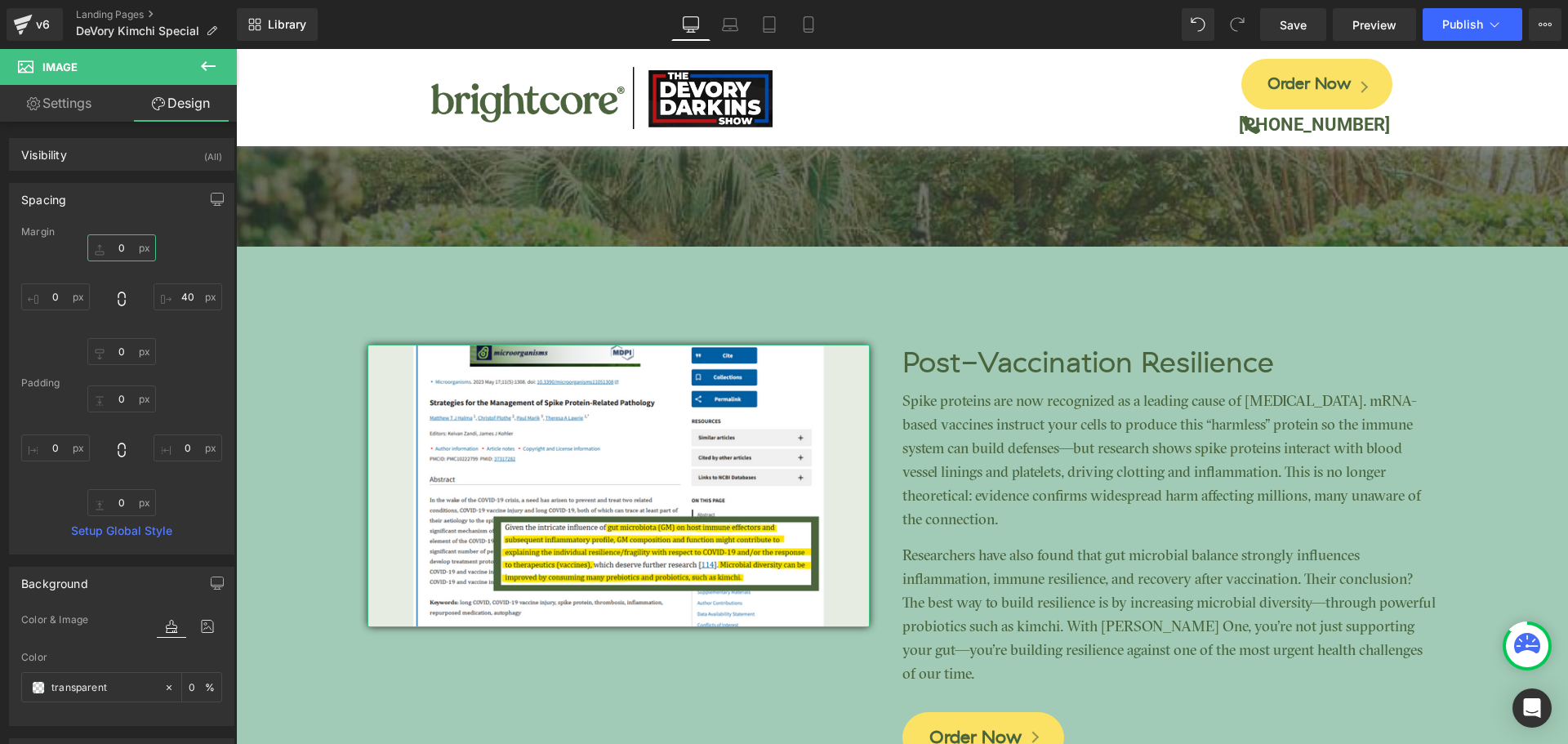
click at [124, 257] on input "text" at bounding box center [121, 248] width 69 height 27
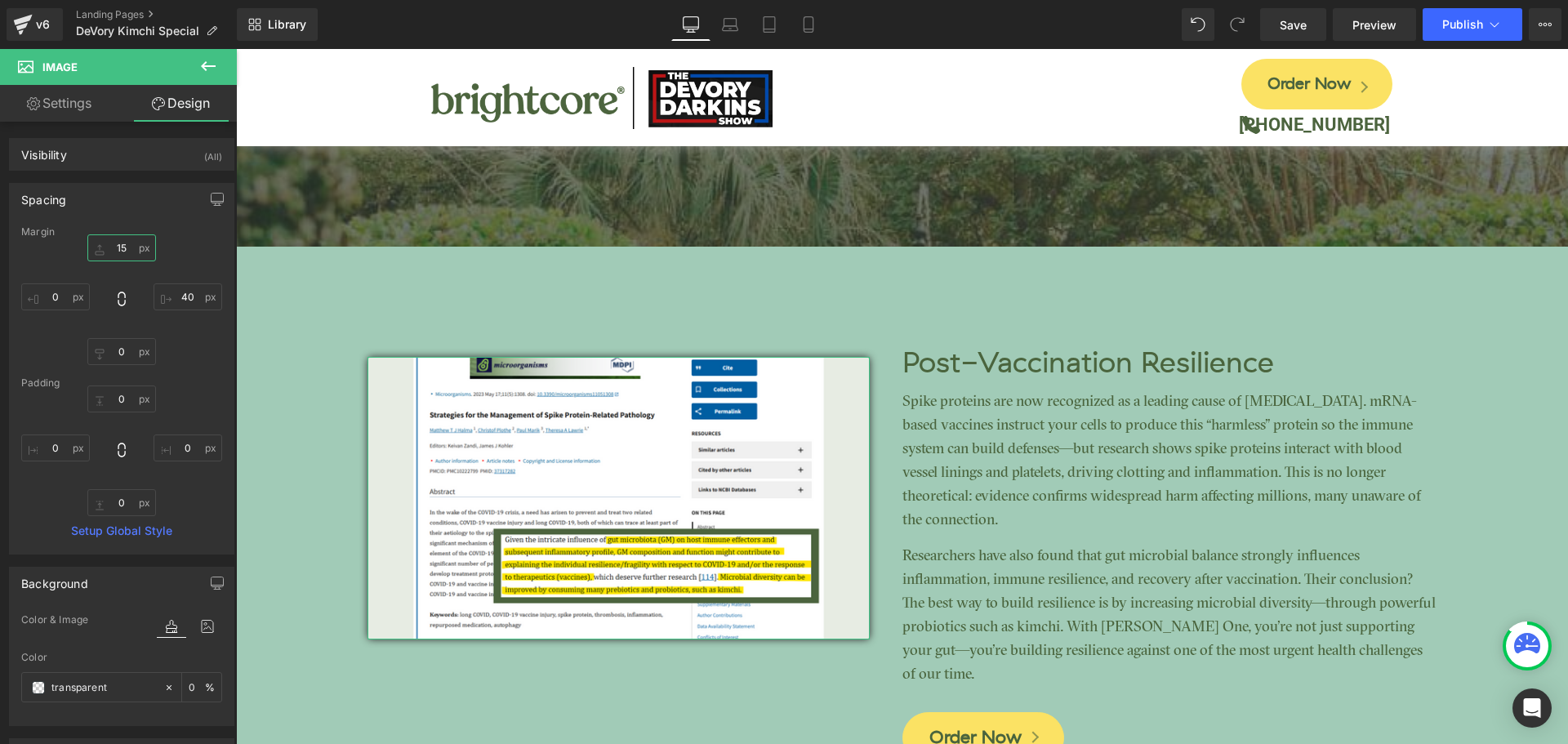
type input "1"
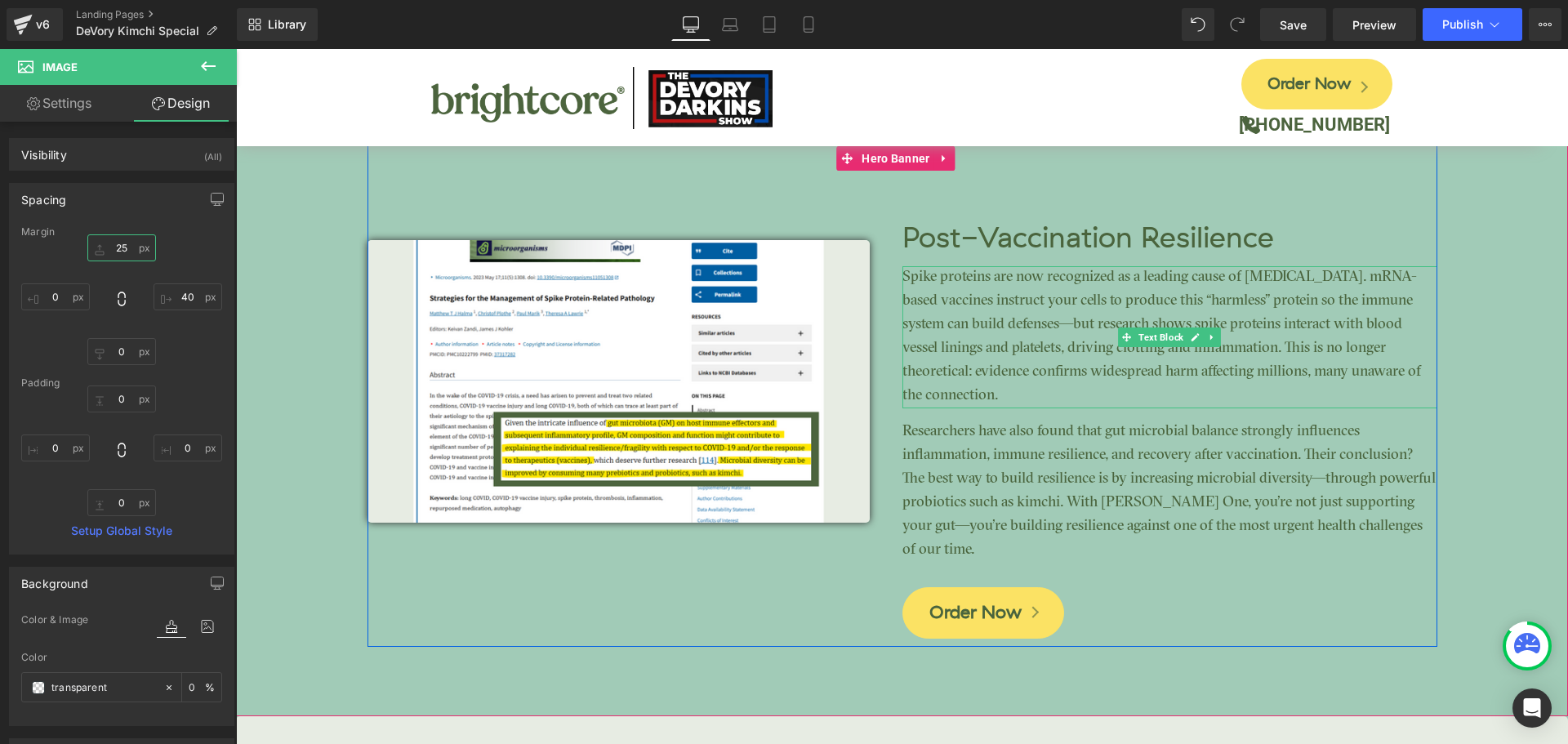
scroll to position [3046, 0]
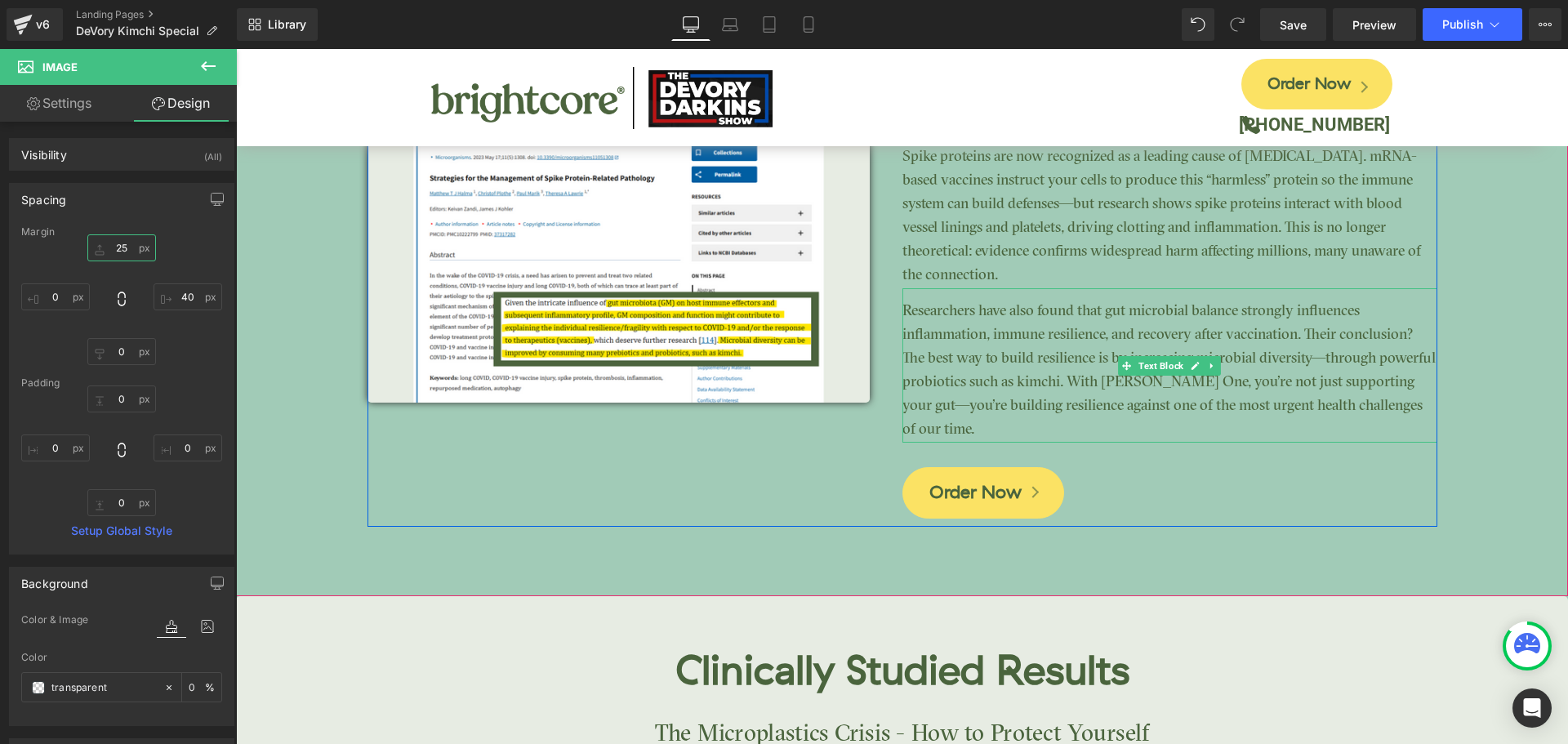
type input "2"
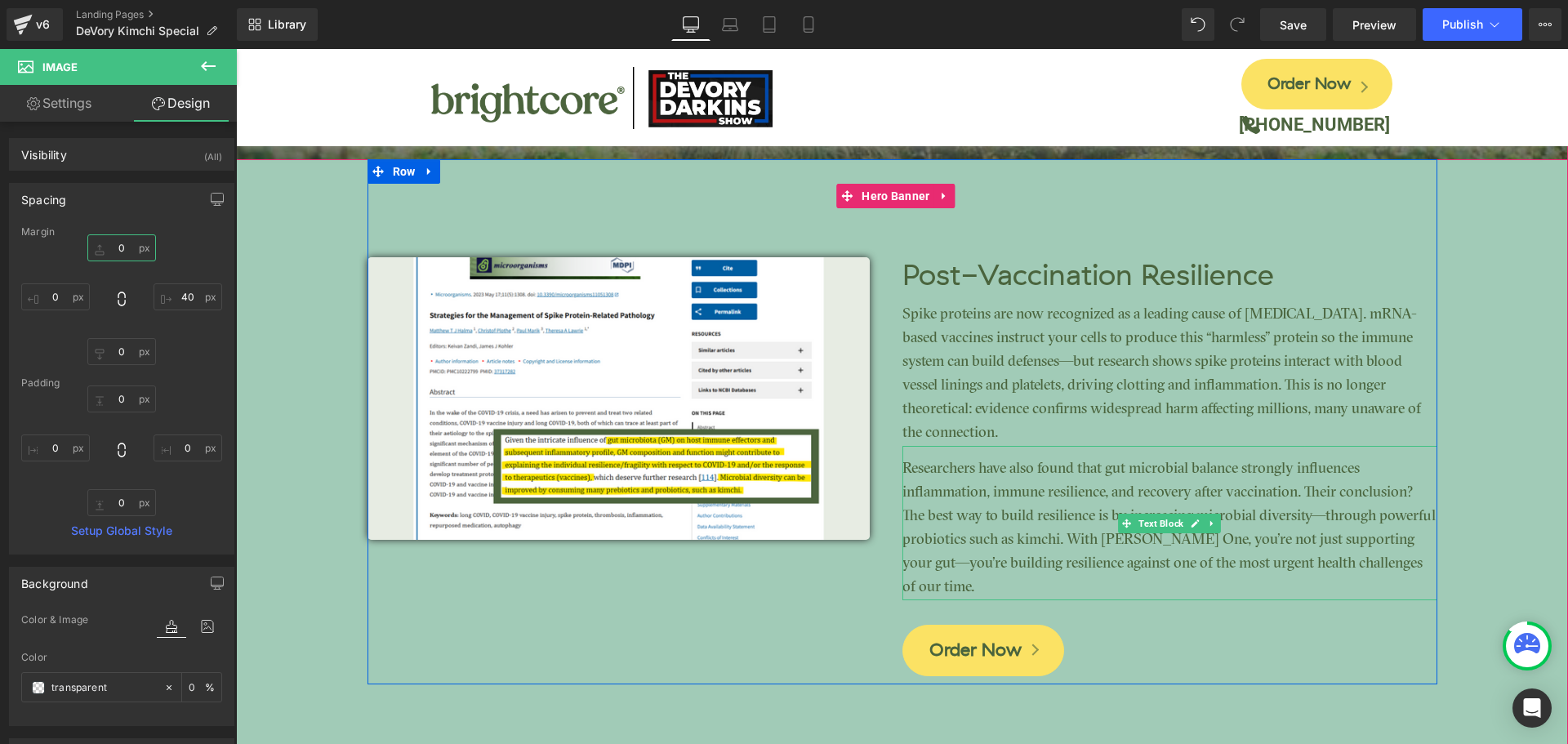
scroll to position [2883, 0]
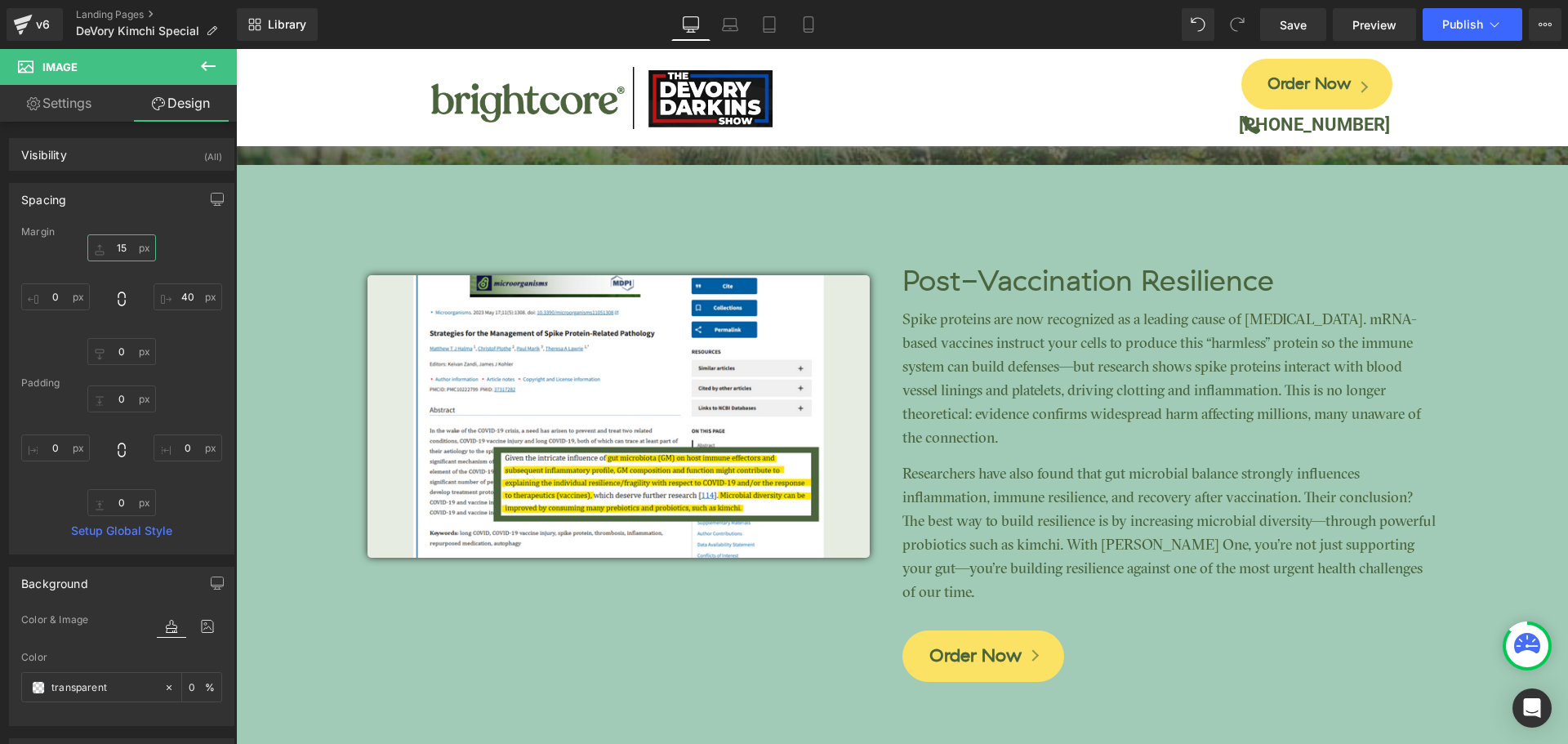
type input "1"
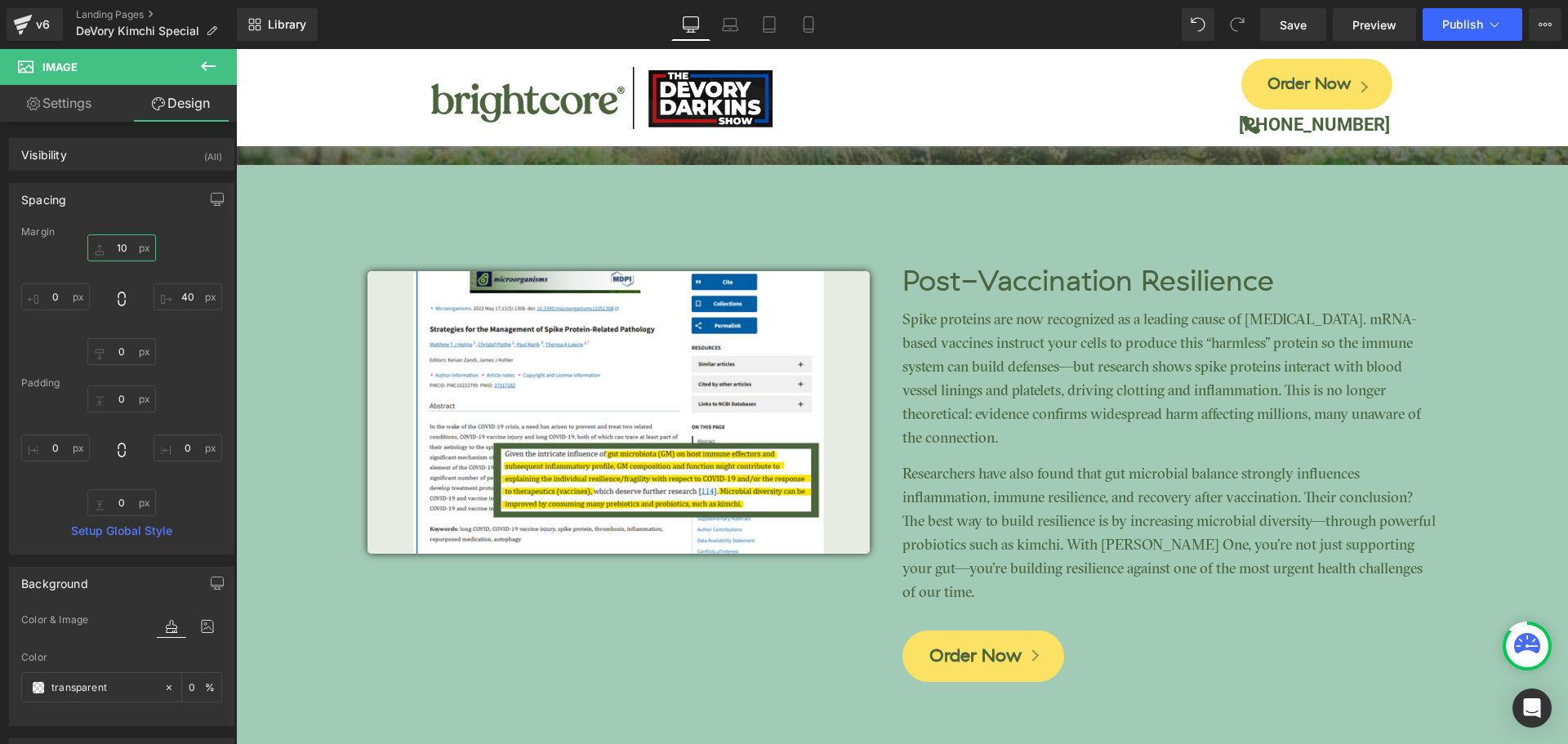
type input "1"
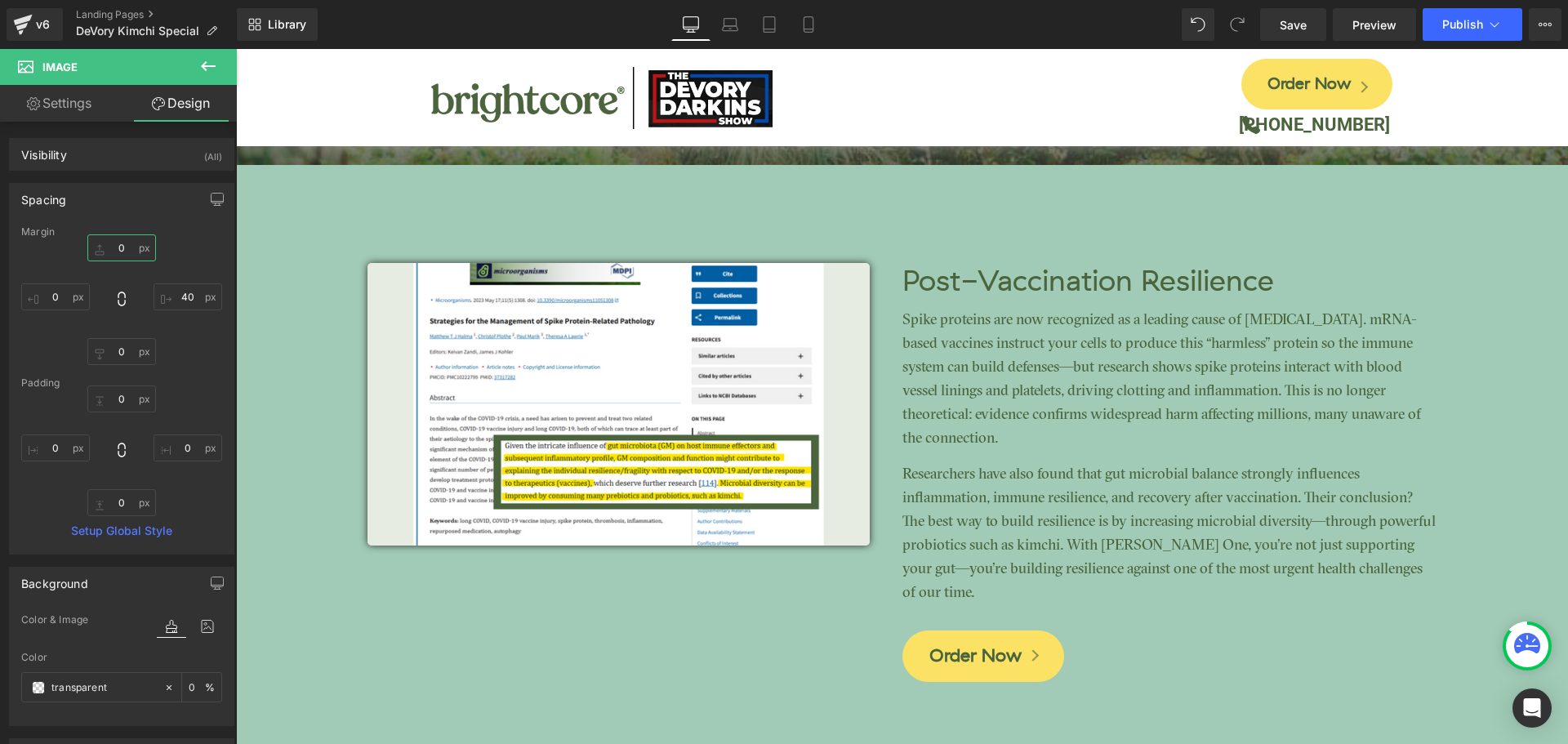
type input "5"
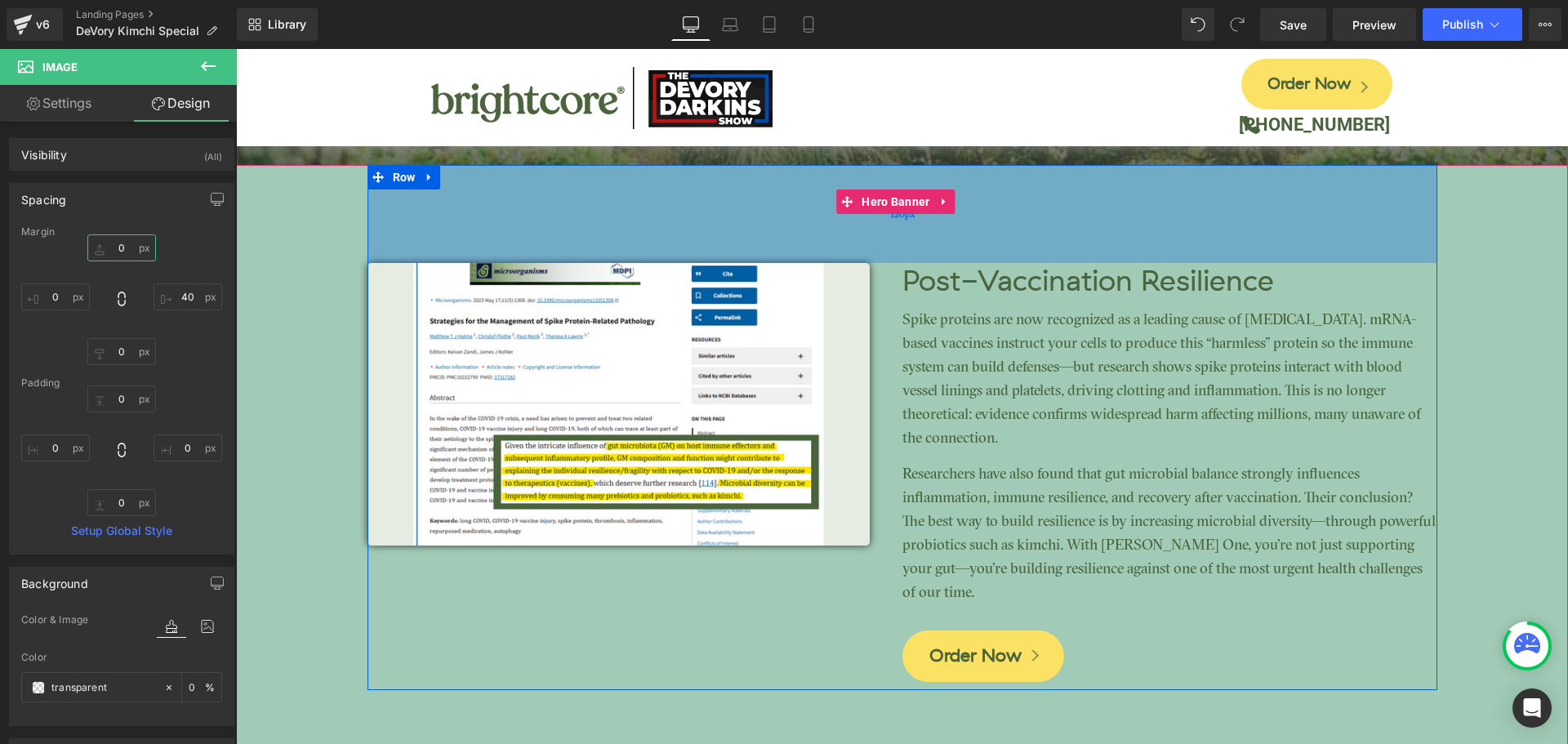
type input "6"
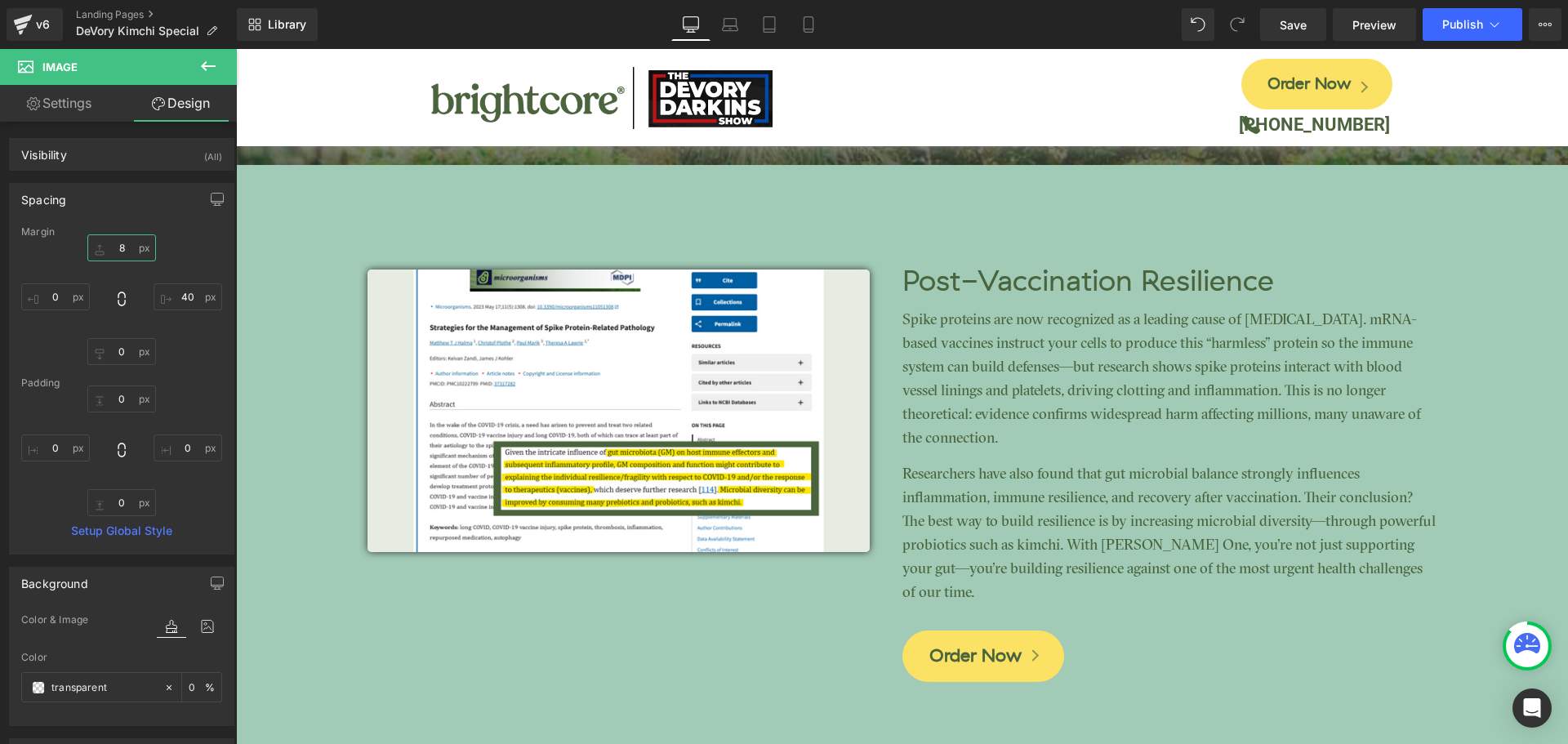
type input "8"
click at [1467, 470] on span "Image NaNpx NaNpx Post-Vaccination Resilience Heading Spike proteins are now re…" at bounding box center [902, 427] width 1333 height 525
